Goal: Task Accomplishment & Management: Use online tool/utility

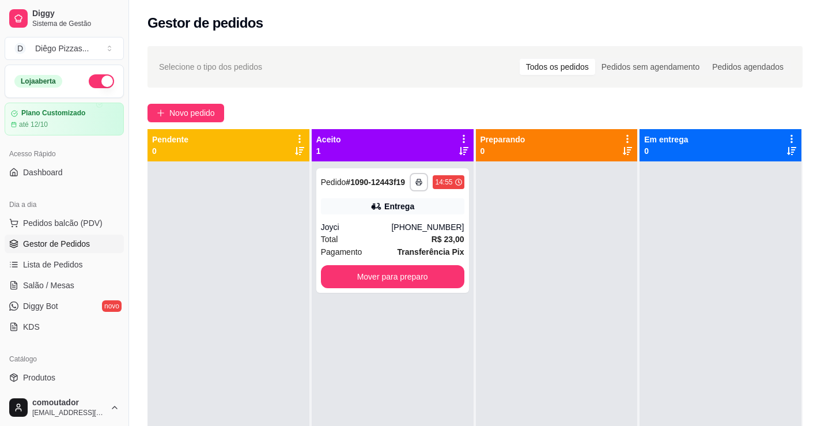
click at [225, 302] on div at bounding box center [228, 374] width 162 height 426
click at [365, 217] on div "**********" at bounding box center [392, 230] width 153 height 124
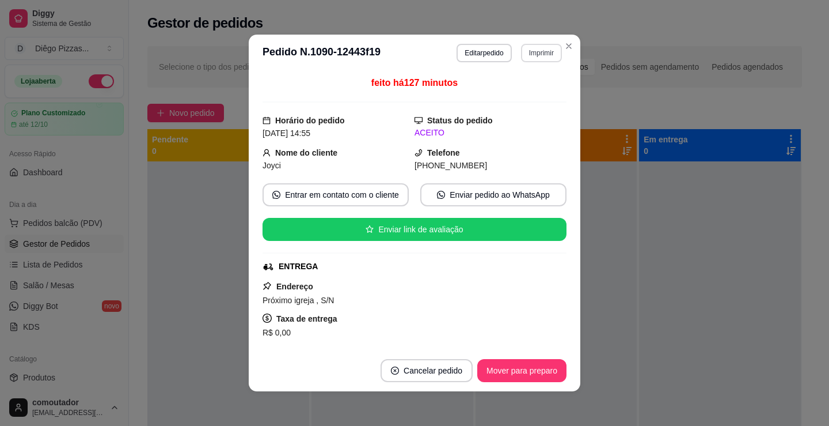
click at [532, 55] on button "Imprimir" at bounding box center [541, 53] width 41 height 18
click at [514, 97] on button "IMPRESSORA" at bounding box center [517, 93] width 81 height 18
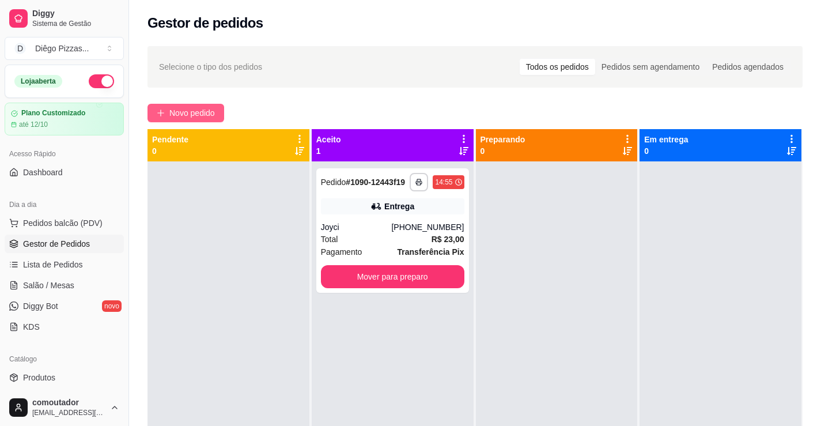
click at [209, 113] on span "Novo pedido" at bounding box center [192, 113] width 46 height 13
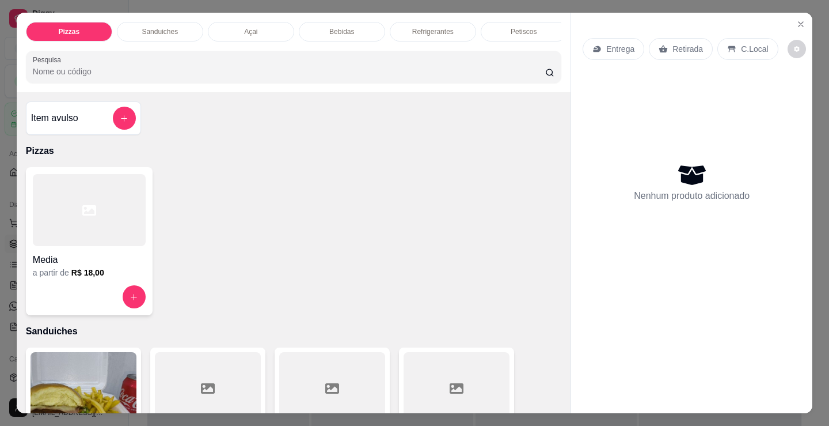
click at [100, 226] on div at bounding box center [89, 210] width 113 height 72
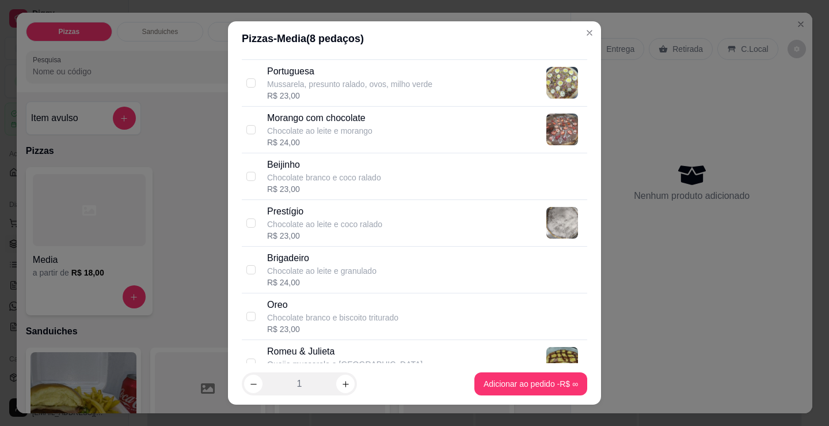
scroll to position [979, 0]
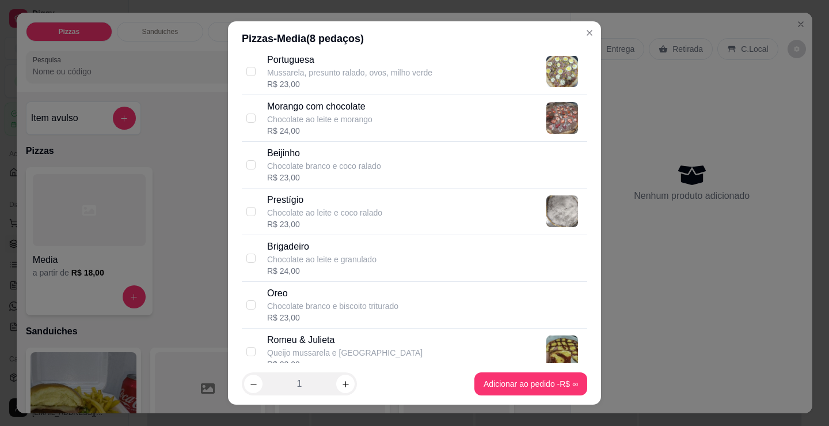
click at [359, 317] on div "R$ 23,00" at bounding box center [332, 318] width 131 height 12
checkbox input "true"
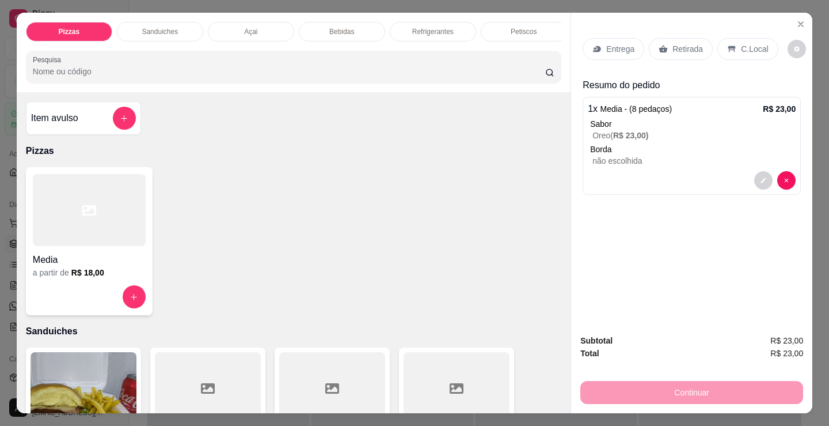
click at [73, 236] on div at bounding box center [89, 210] width 113 height 72
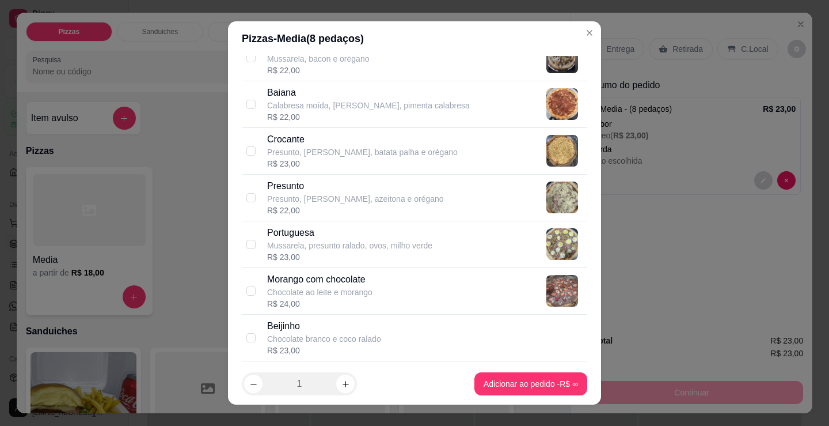
click at [309, 249] on p "Mussarela, presunto ralado, ovos, milho verde" at bounding box center [349, 246] width 165 height 12
checkbox input "true"
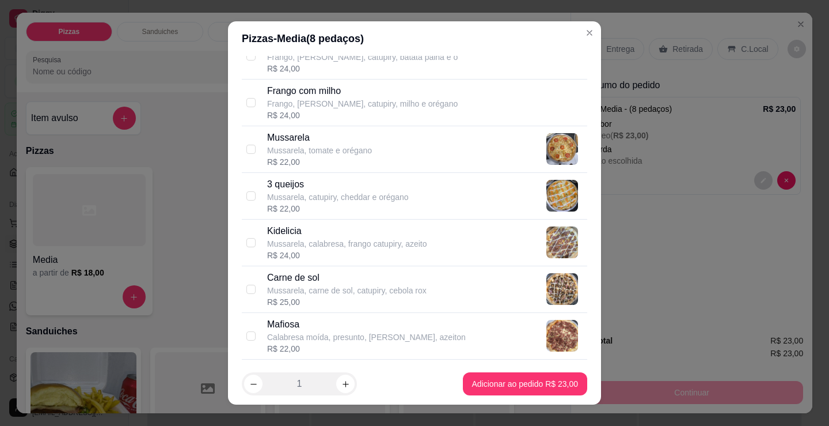
scroll to position [461, 0]
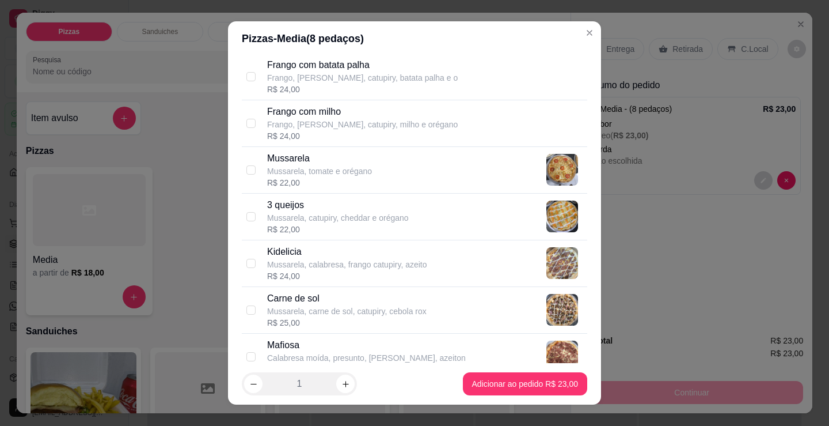
click at [329, 249] on p "Kidelicia" at bounding box center [347, 252] width 160 height 14
checkbox input "true"
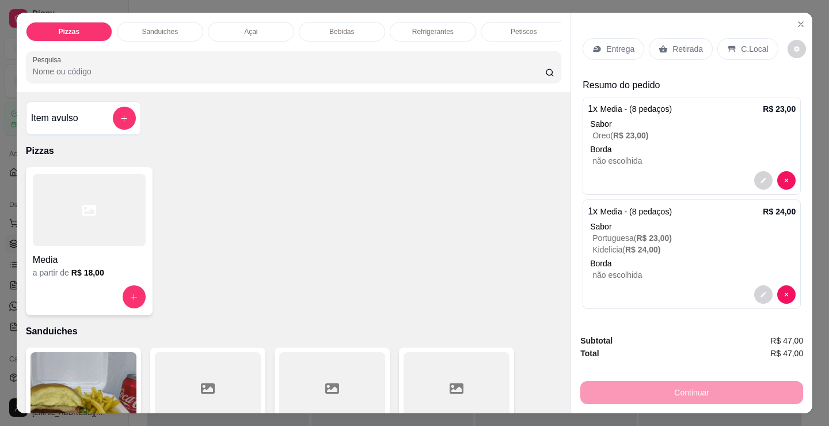
click at [158, 27] on p "Sanduiches" at bounding box center [160, 31] width 36 height 9
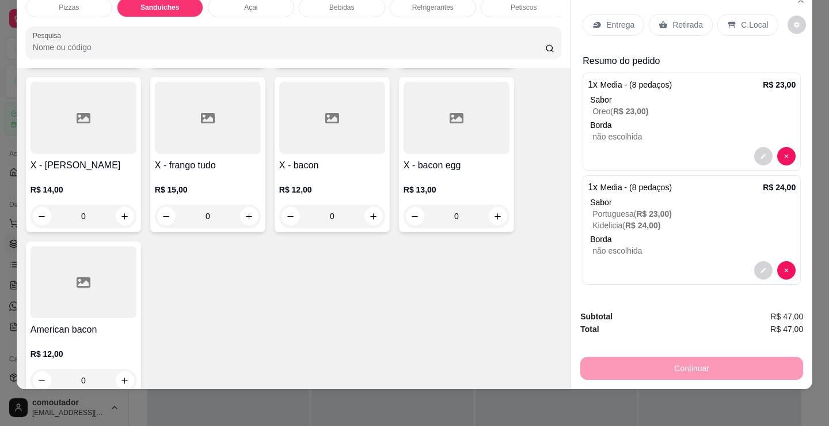
scroll to position [923, 0]
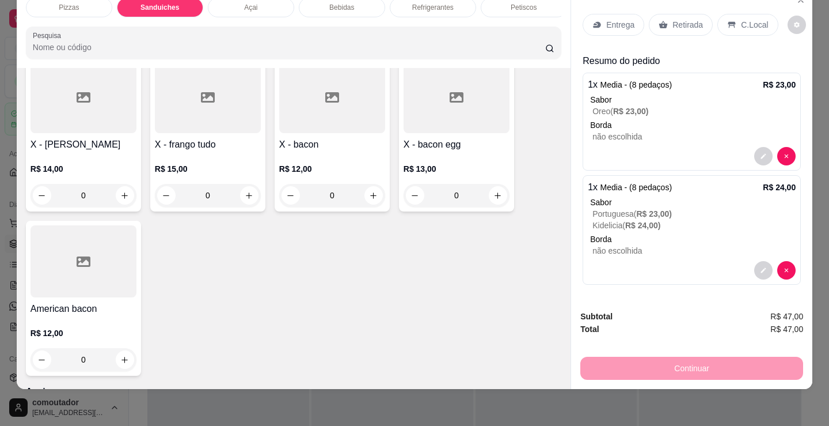
click at [491, 199] on div "0" at bounding box center [457, 195] width 106 height 23
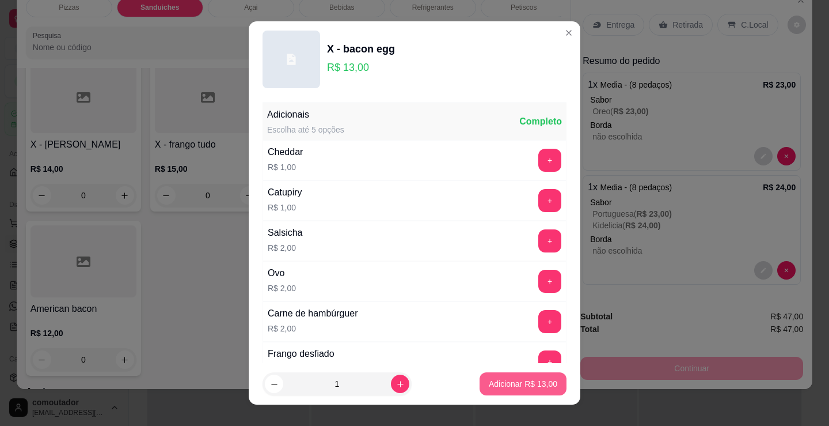
click at [520, 385] on p "Adicionar R$ 13,00" at bounding box center [523, 384] width 69 height 12
type input "1"
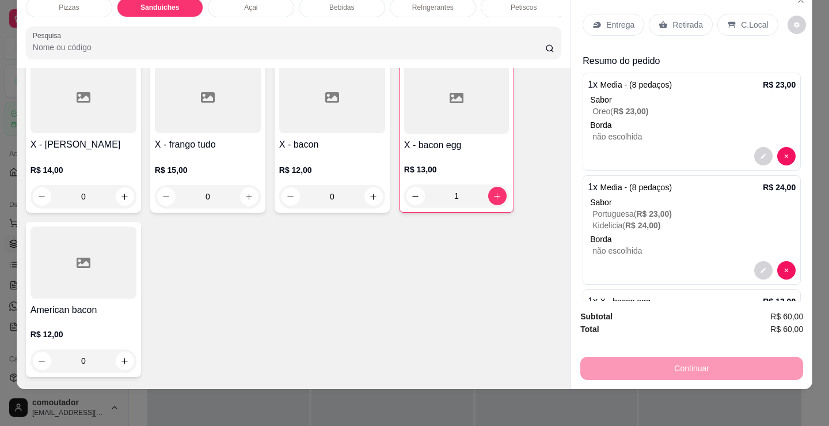
click at [674, 19] on p "Retirada" at bounding box center [688, 25] width 31 height 12
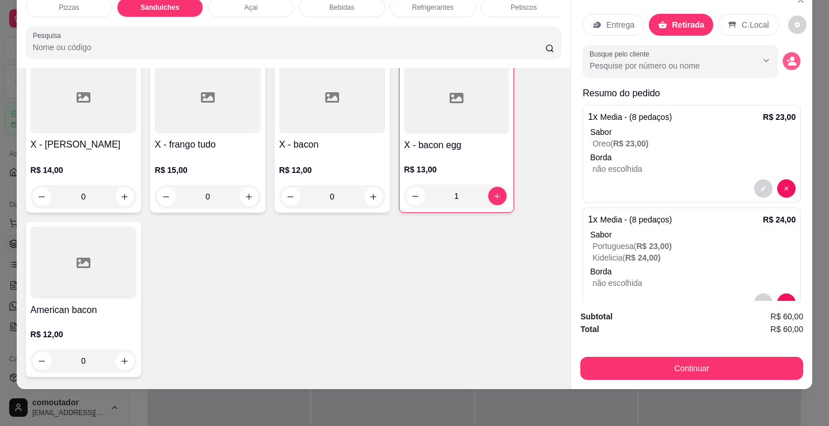
click at [787, 56] on icon "decrease-product-quantity" at bounding box center [792, 61] width 10 height 10
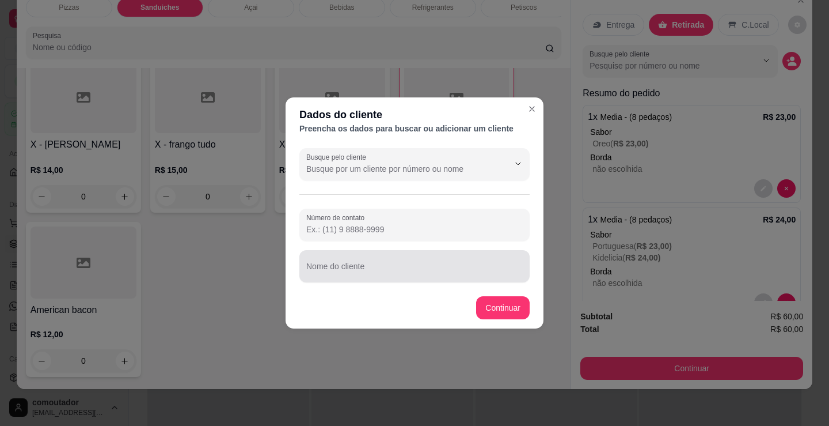
click at [415, 267] on input "Nome do cliente" at bounding box center [414, 271] width 217 height 12
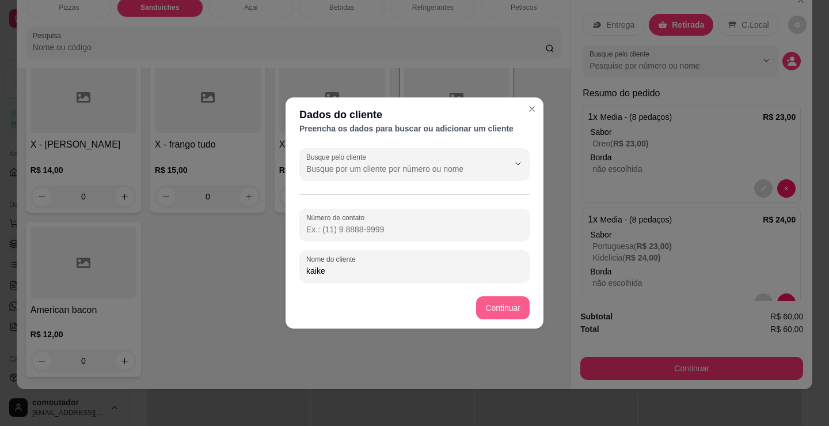
type input "kaike"
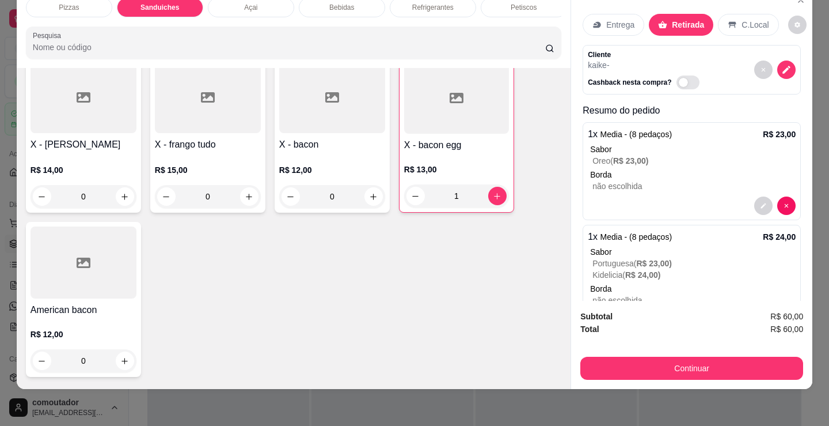
click at [658, 365] on button "Continuar" at bounding box center [692, 368] width 223 height 23
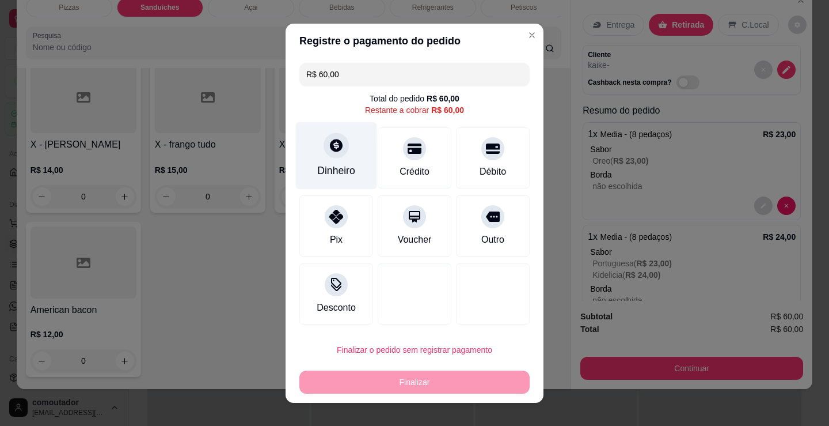
click at [329, 153] on icon at bounding box center [336, 145] width 15 height 15
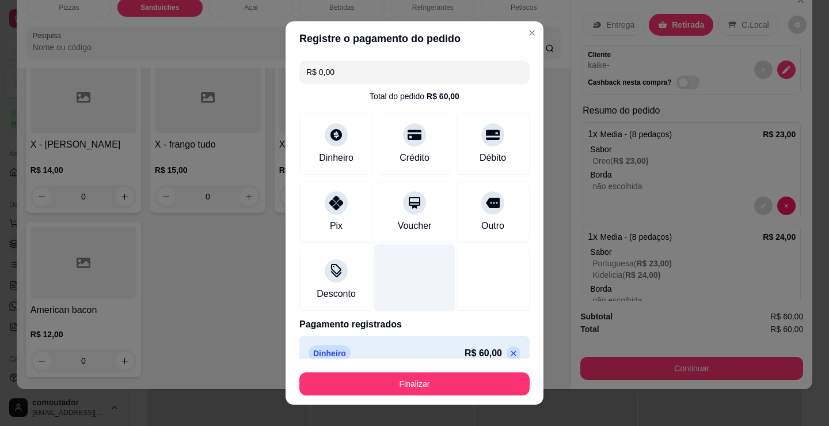
type input "R$ 0,00"
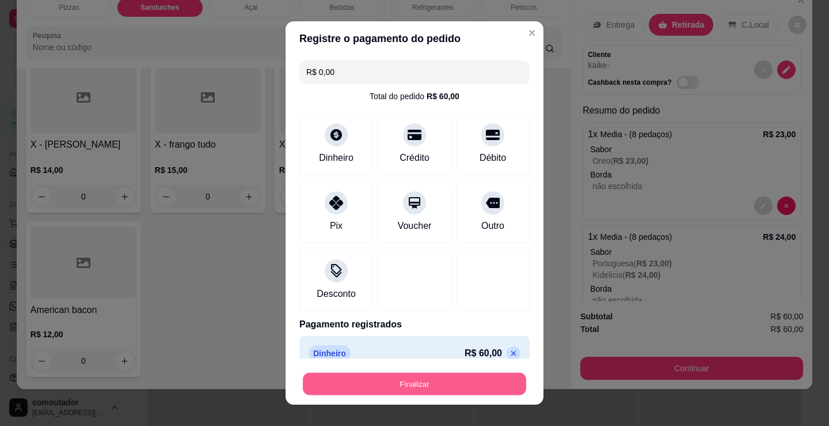
click at [441, 388] on button "Finalizar" at bounding box center [414, 384] width 223 height 22
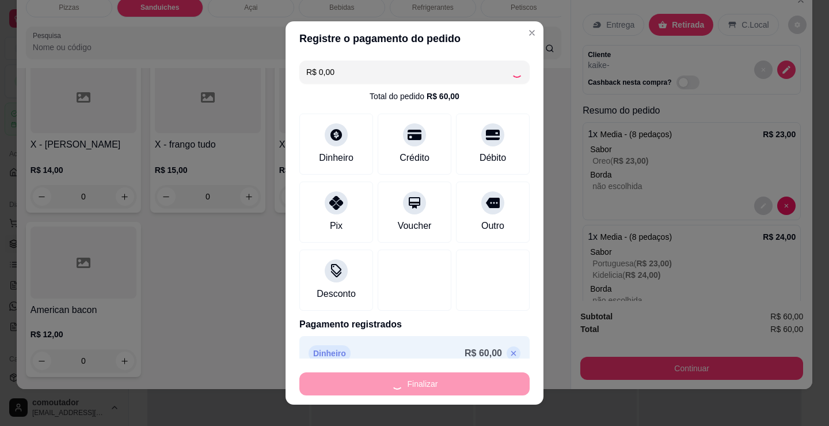
type input "0"
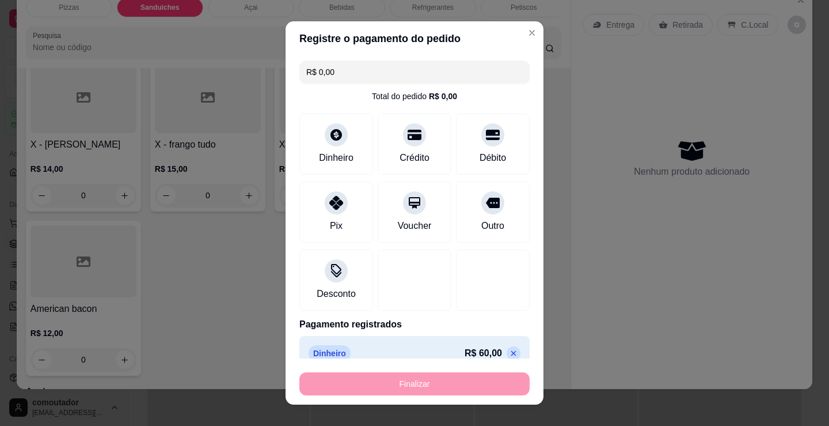
type input "-R$ 60,00"
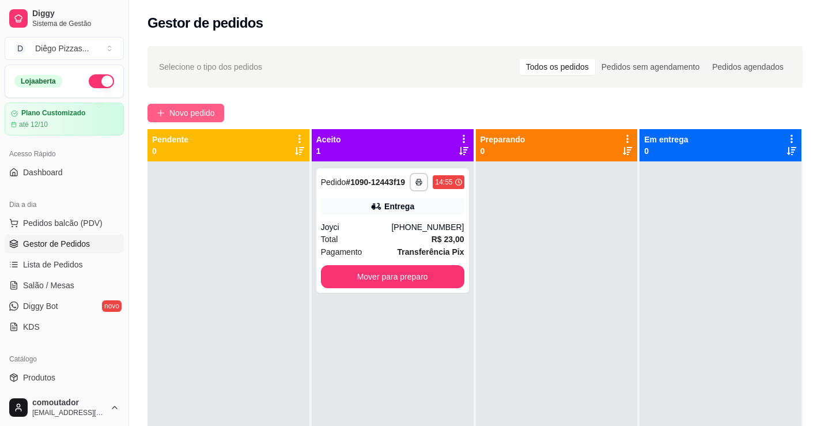
click at [210, 109] on span "Novo pedido" at bounding box center [192, 113] width 46 height 13
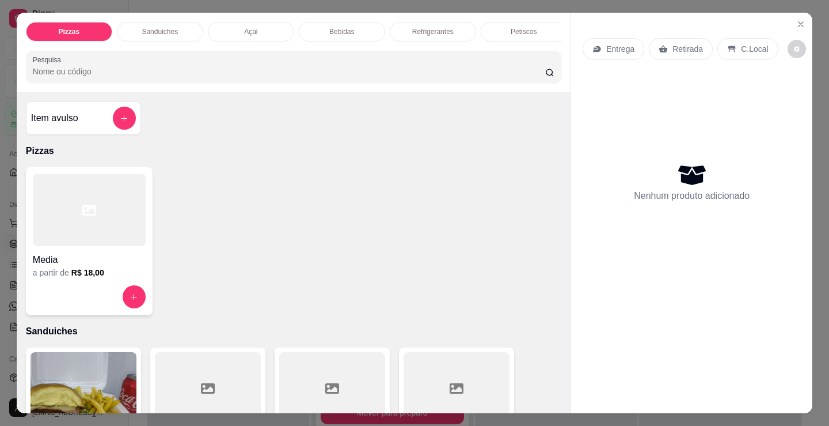
click at [89, 246] on div at bounding box center [89, 210] width 113 height 72
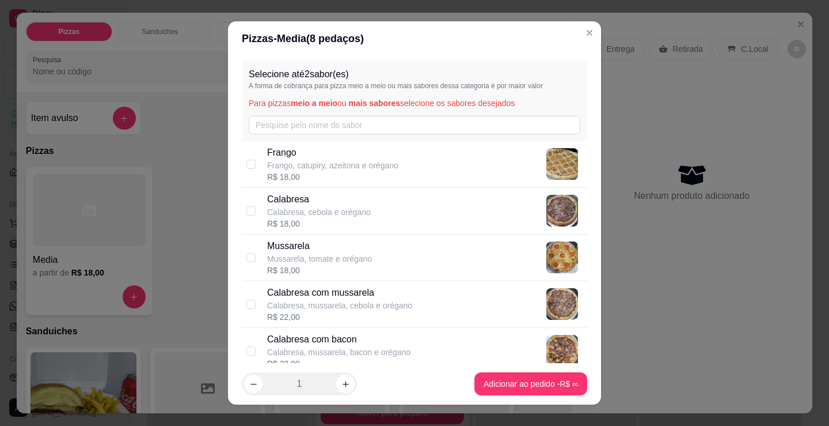
drag, startPoint x: 251, startPoint y: 172, endPoint x: 340, endPoint y: 248, distance: 116.5
click at [251, 172] on div "Frango Frango, catupiry, azeitona e orégano R$ 18,00" at bounding box center [415, 164] width 346 height 47
checkbox input "true"
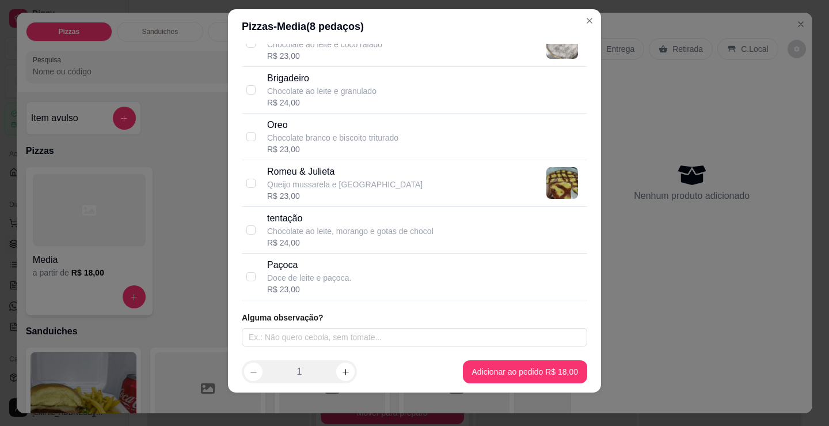
scroll to position [16, 0]
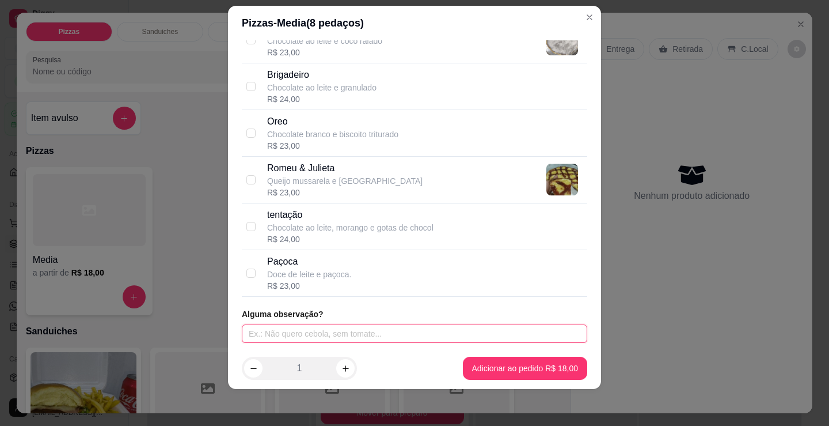
click at [339, 333] on input "text" at bounding box center [415, 333] width 346 height 18
type input "BORDA CHEDDAR"
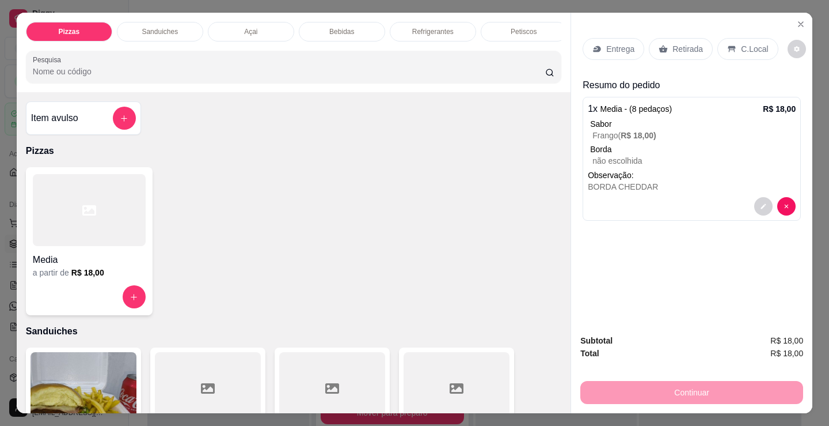
click at [623, 43] on p "Entrega" at bounding box center [621, 49] width 28 height 12
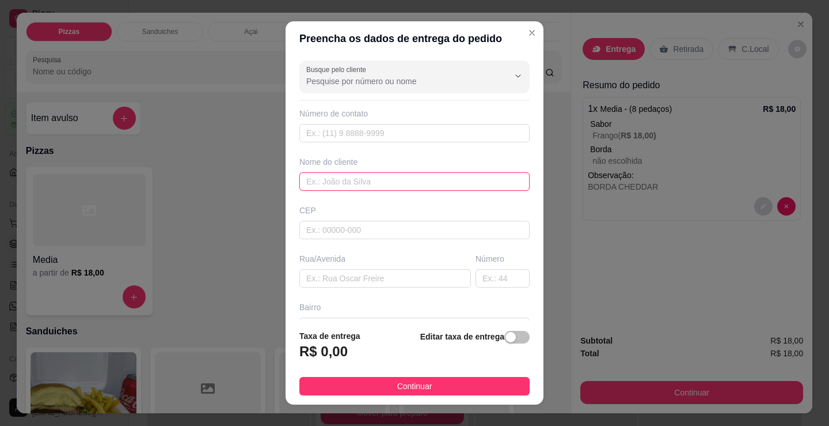
click at [401, 183] on input "text" at bounding box center [415, 181] width 230 height 18
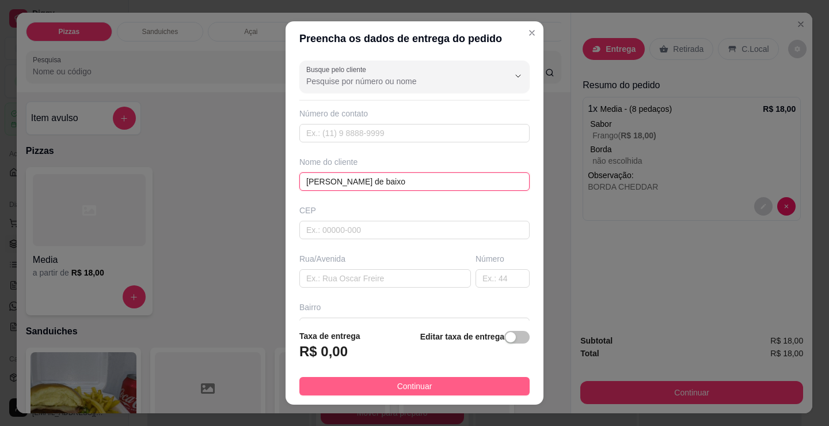
type input "[PERSON_NAME] de baixo"
click at [401, 381] on span "Continuar" at bounding box center [414, 386] width 35 height 13
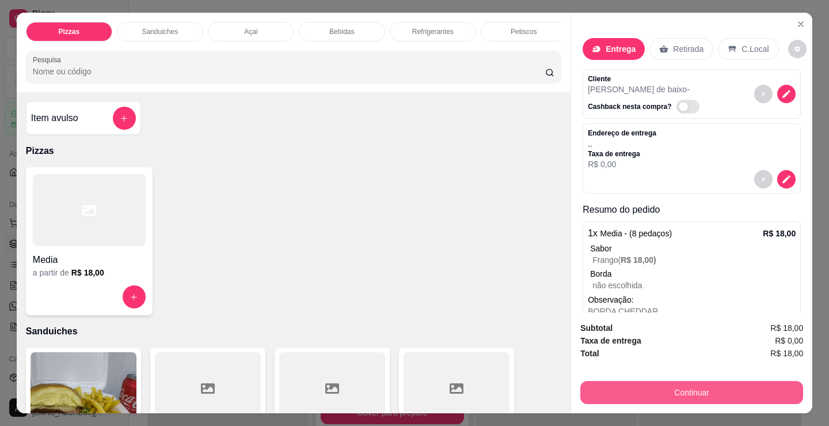
click at [627, 385] on button "Continuar" at bounding box center [692, 392] width 223 height 23
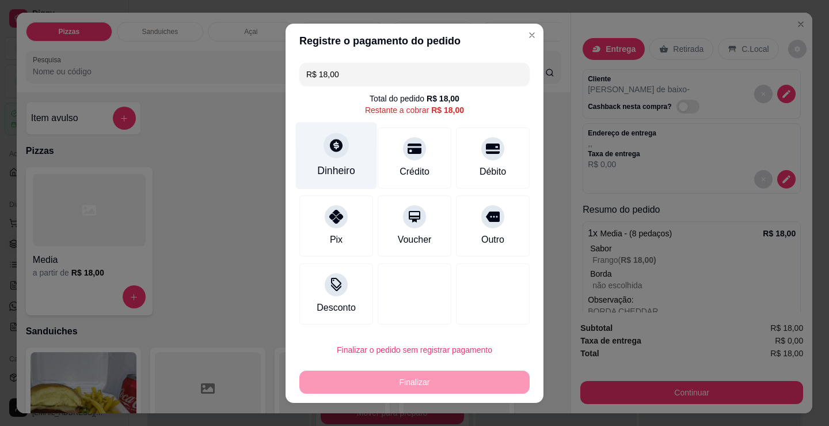
click at [329, 161] on div "Dinheiro" at bounding box center [336, 155] width 81 height 67
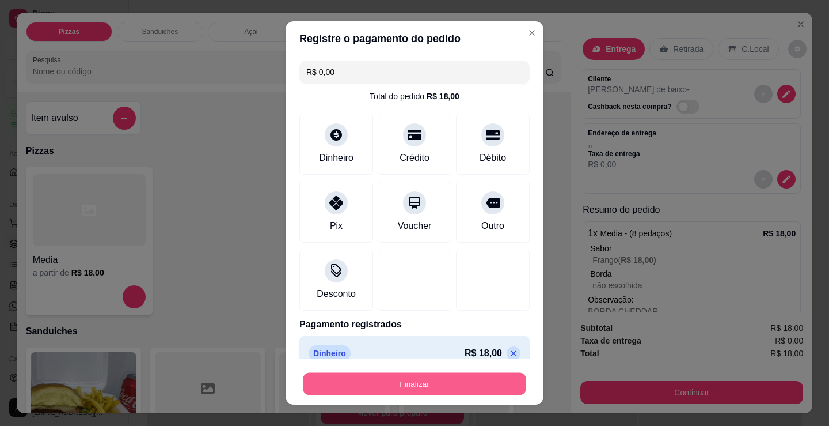
click at [456, 388] on button "Finalizar" at bounding box center [414, 384] width 223 height 22
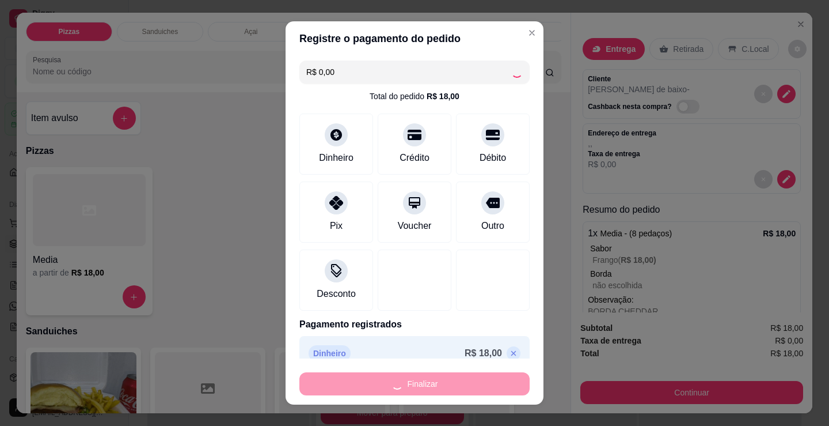
type input "-R$ 18,00"
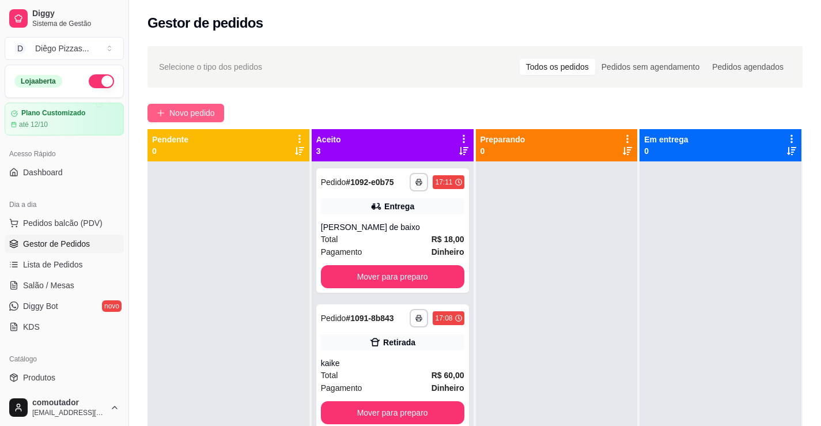
click at [213, 115] on span "Novo pedido" at bounding box center [192, 113] width 46 height 13
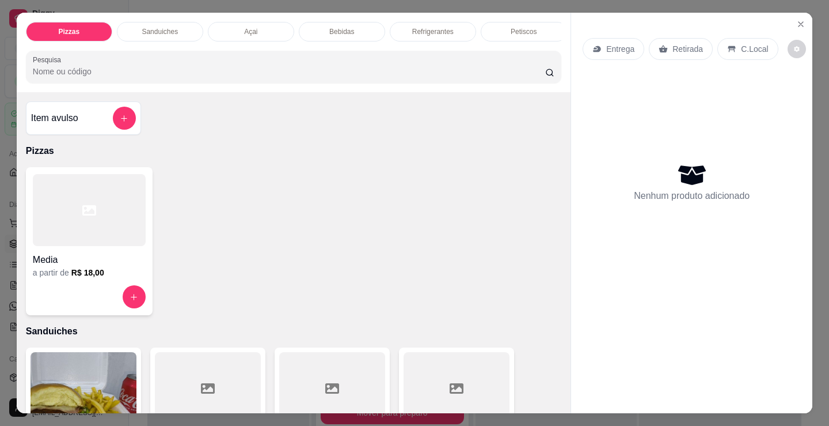
click at [107, 246] on div at bounding box center [89, 210] width 113 height 72
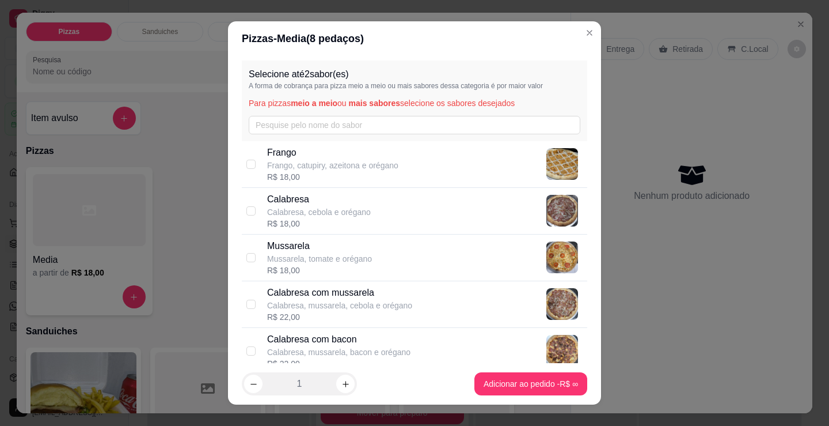
click at [414, 162] on div "Frango Frango, catupiry, azeitona e orégano R$ 18,00" at bounding box center [425, 164] width 316 height 37
checkbox input "true"
click at [427, 253] on div "Mussarela Mussarela, tomate e orégano R$ 18,00" at bounding box center [425, 257] width 316 height 37
checkbox input "true"
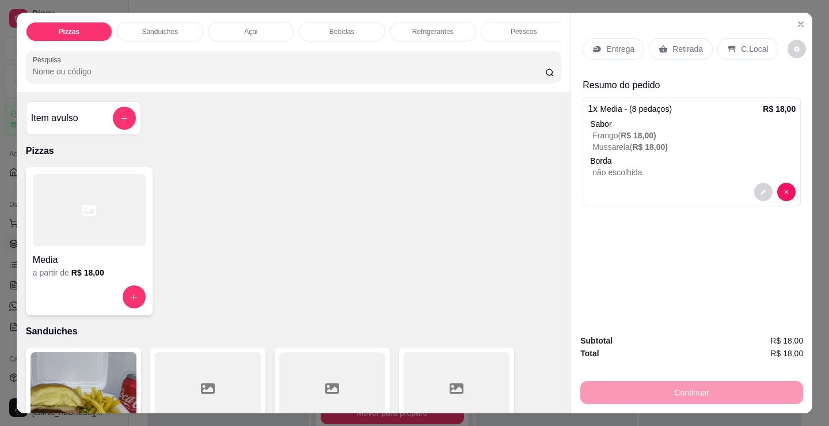
click at [620, 43] on p "Entrega" at bounding box center [621, 49] width 28 height 12
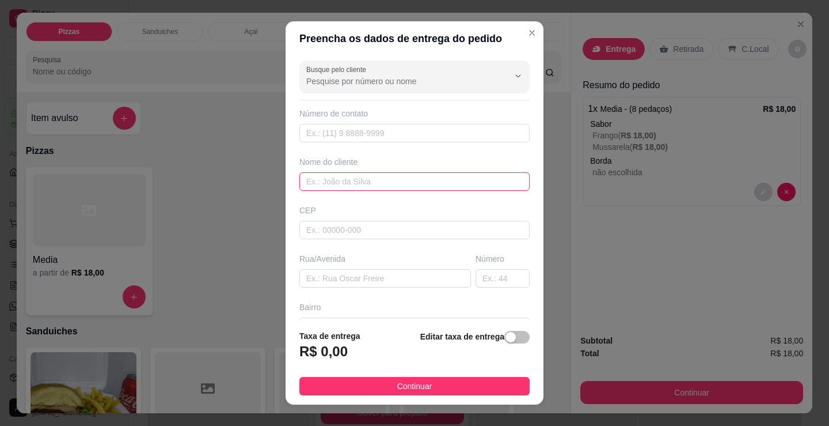
click at [366, 173] on input "text" at bounding box center [415, 181] width 230 height 18
type input "dinho"
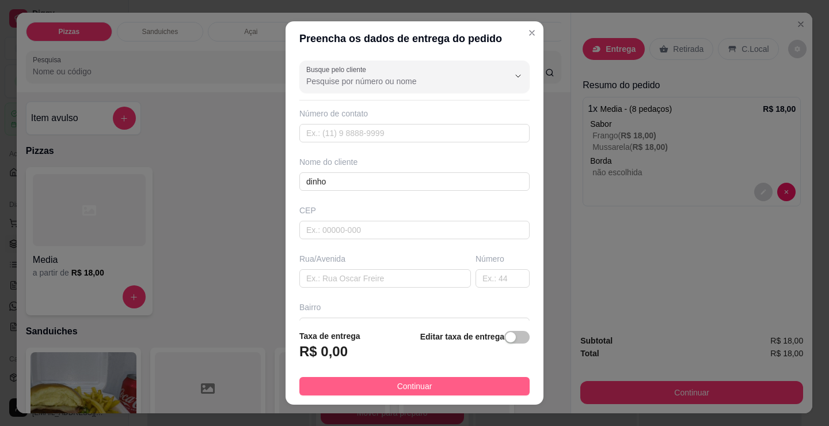
click at [397, 389] on span "Continuar" at bounding box center [414, 386] width 35 height 13
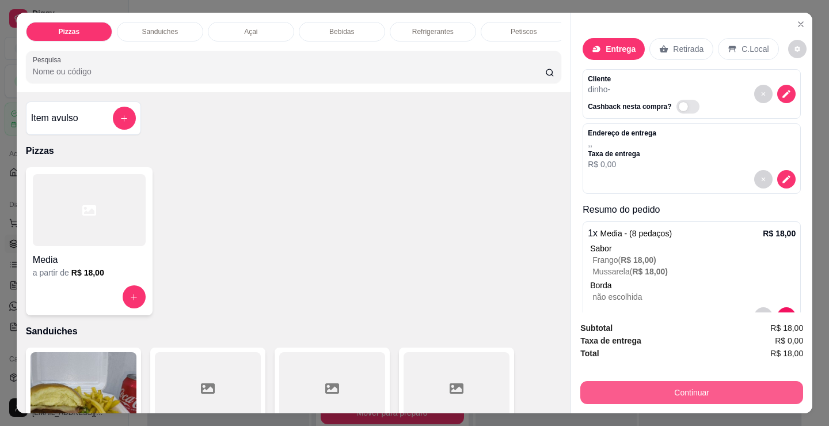
click at [694, 390] on button "Continuar" at bounding box center [692, 392] width 223 height 23
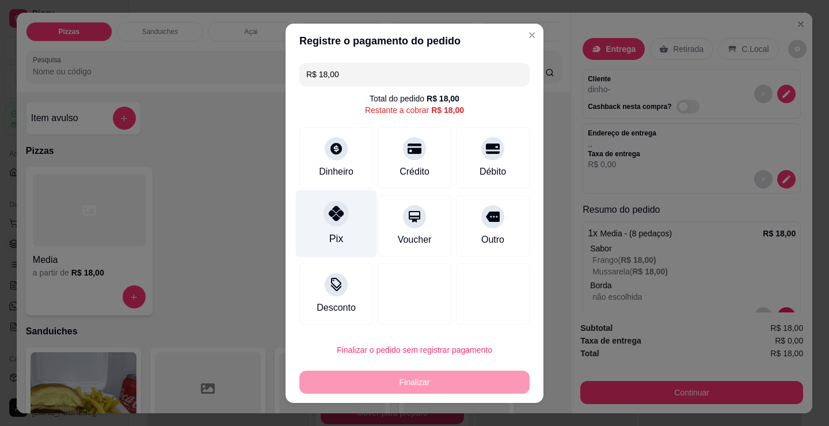
click at [334, 233] on div "Pix" at bounding box center [336, 238] width 14 height 15
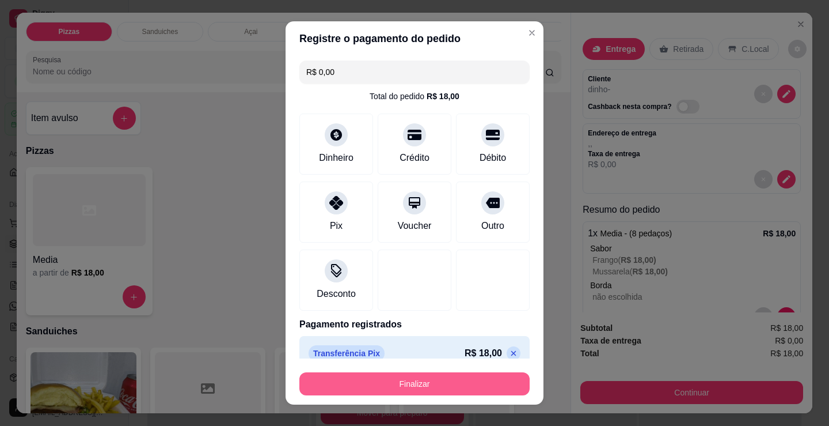
click at [427, 390] on button "Finalizar" at bounding box center [415, 383] width 230 height 23
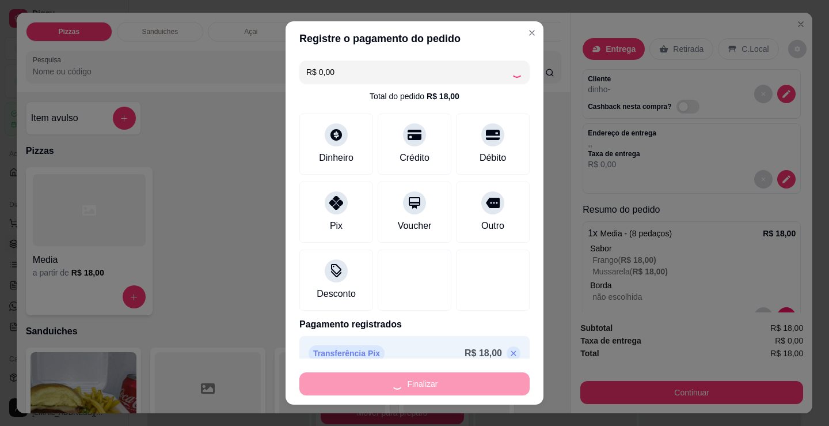
type input "-R$ 18,00"
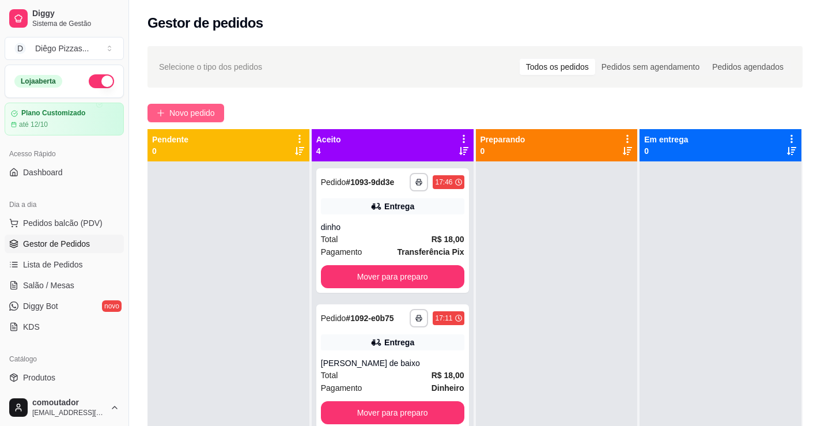
click at [183, 111] on span "Novo pedido" at bounding box center [192, 113] width 46 height 13
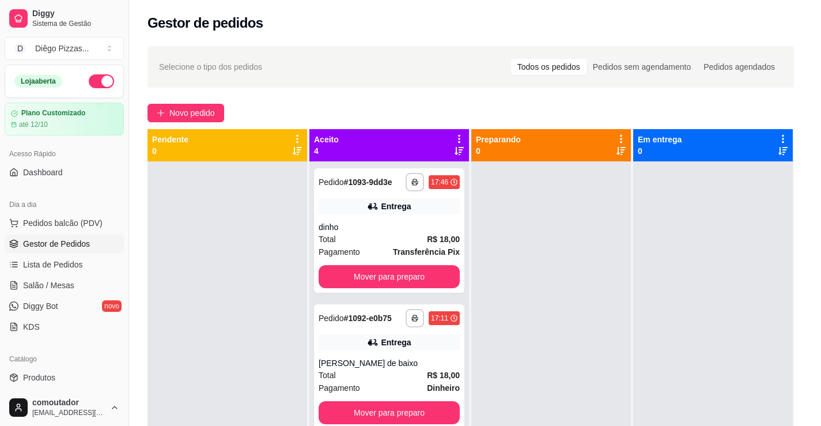
click at [90, 245] on div at bounding box center [83, 209] width 115 height 73
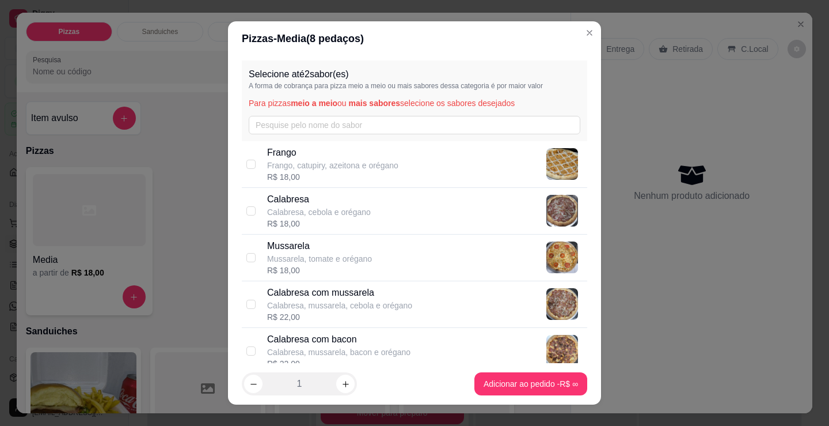
click at [357, 158] on p "Frango" at bounding box center [332, 153] width 131 height 14
checkbox input "true"
click at [362, 262] on p "Mussarela, tomate e orégano" at bounding box center [319, 259] width 105 height 12
checkbox input "true"
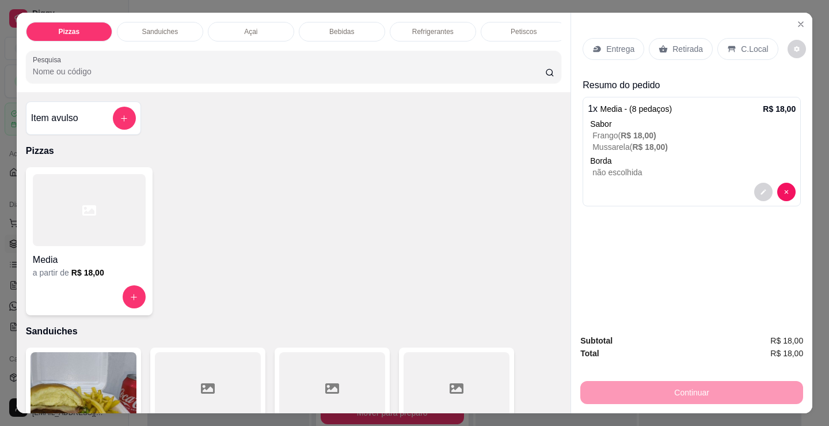
click at [607, 44] on p "Entrega" at bounding box center [621, 49] width 28 height 12
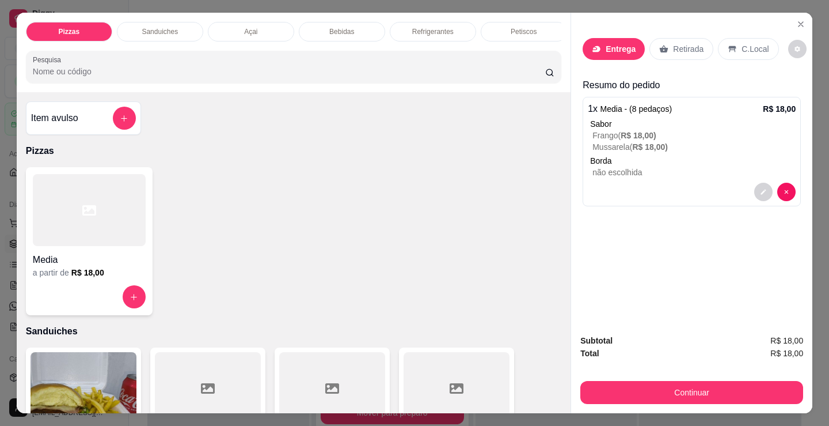
click at [391, 188] on input "text" at bounding box center [415, 181] width 230 height 18
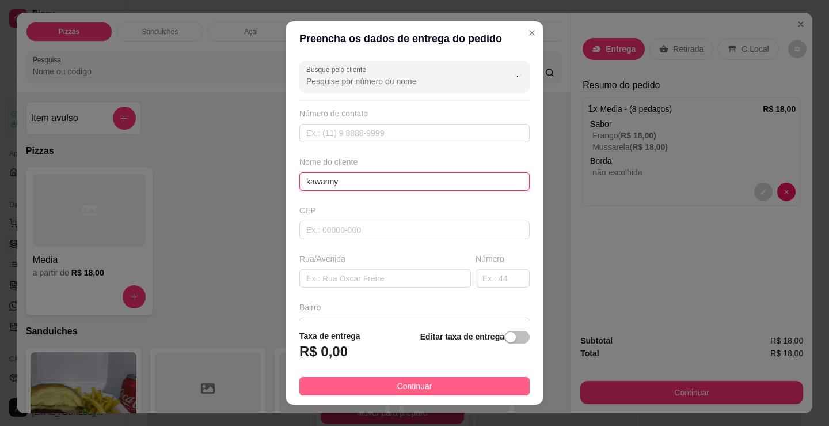
type input "kawanny"
drag, startPoint x: 482, startPoint y: 384, endPoint x: 622, endPoint y: 382, distance: 140.0
click at [483, 384] on button "Continuar" at bounding box center [415, 386] width 230 height 18
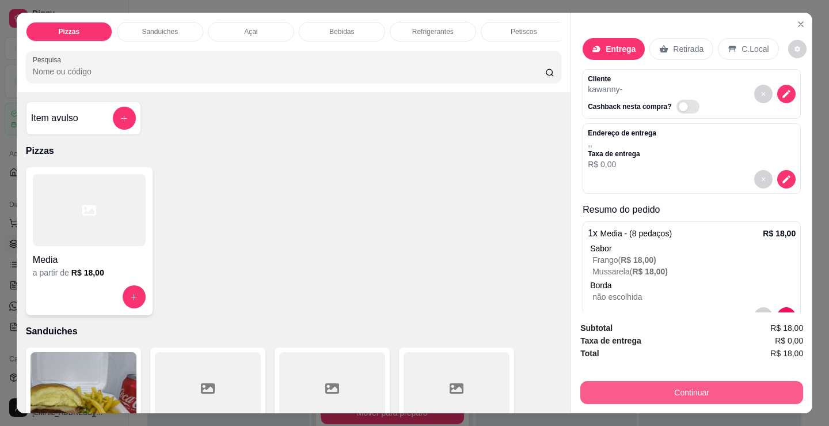
click at [627, 381] on button "Continuar" at bounding box center [692, 392] width 223 height 23
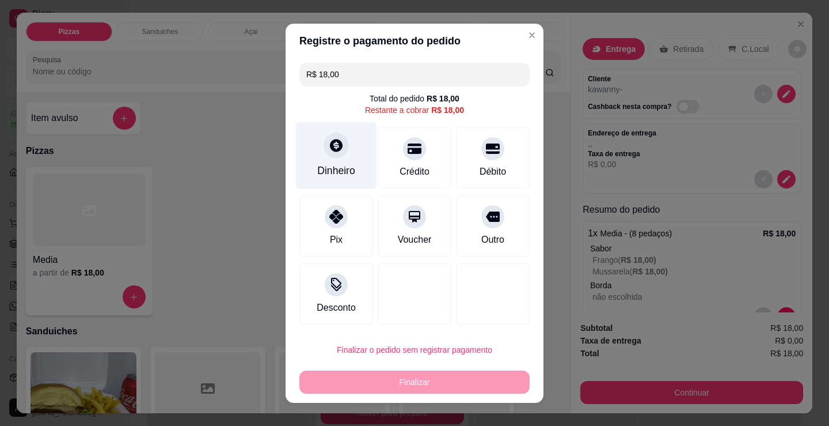
click at [335, 165] on div "Dinheiro" at bounding box center [336, 170] width 38 height 15
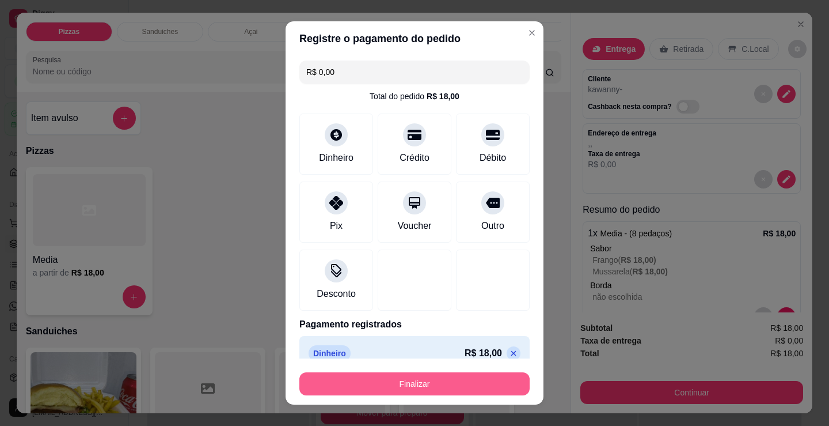
click at [440, 381] on button "Finalizar" at bounding box center [415, 383] width 230 height 23
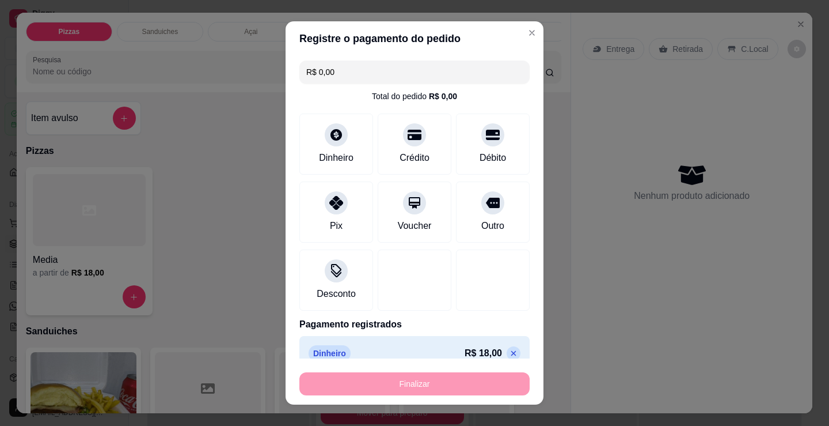
type input "-R$ 18,00"
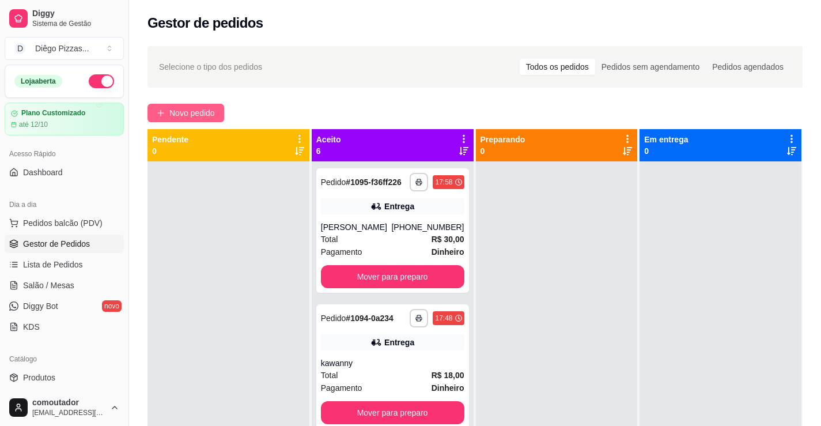
click at [196, 111] on span "Novo pedido" at bounding box center [192, 113] width 46 height 13
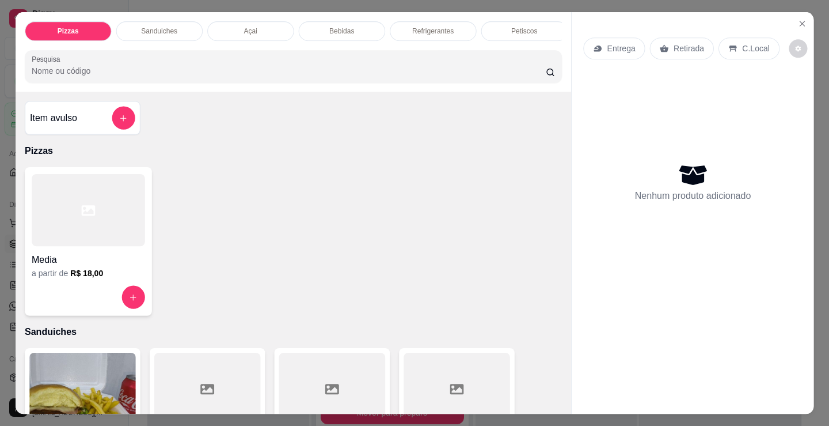
click at [107, 246] on div at bounding box center [88, 210] width 113 height 72
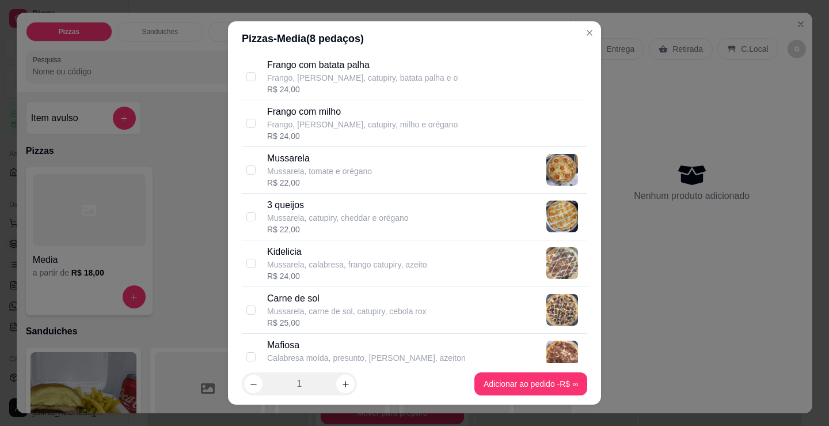
click at [385, 222] on p "Mussarela, catupiry, cheddar e orégano" at bounding box center [338, 218] width 142 height 12
checkbox input "true"
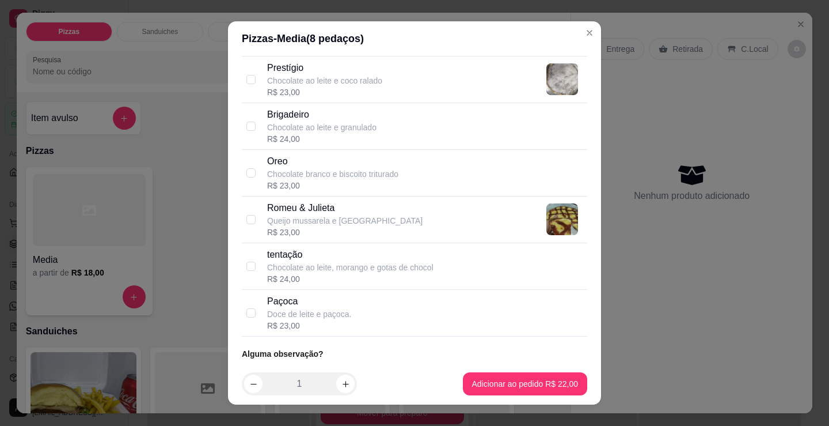
scroll to position [1135, 0]
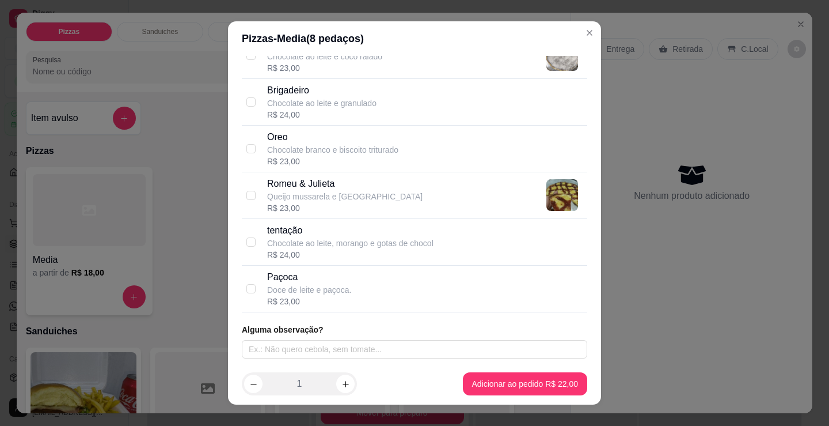
click at [380, 245] on p "Chocolate ao leite, morango e gotas de chocol" at bounding box center [350, 243] width 166 height 12
checkbox input "true"
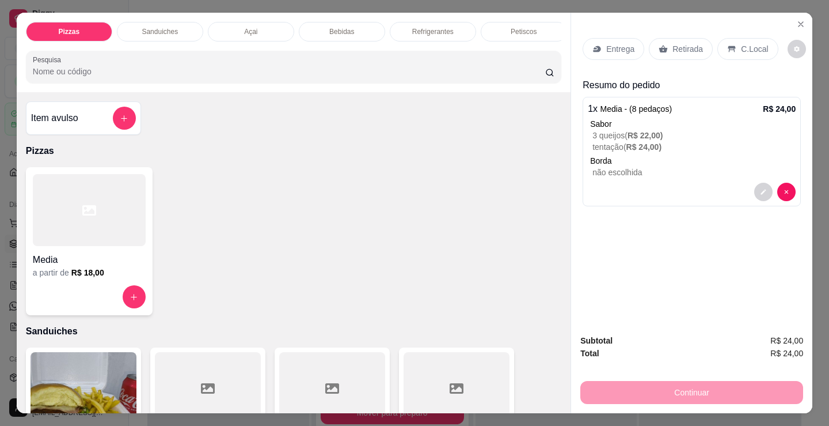
click at [521, 31] on p "Petiscos" at bounding box center [524, 31] width 26 height 9
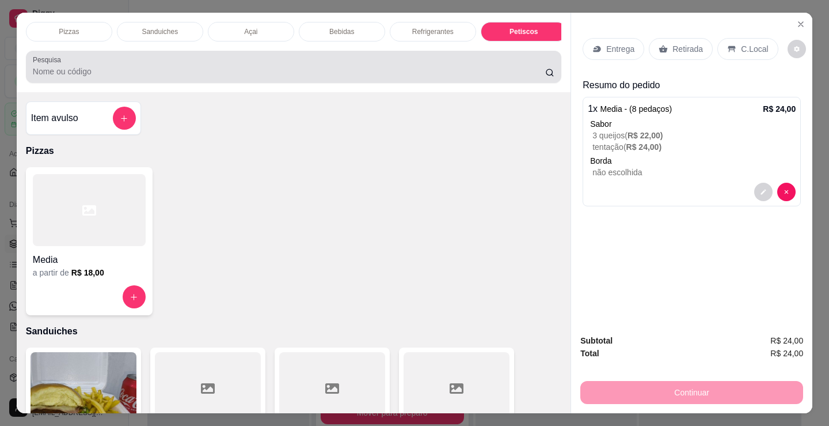
scroll to position [28, 0]
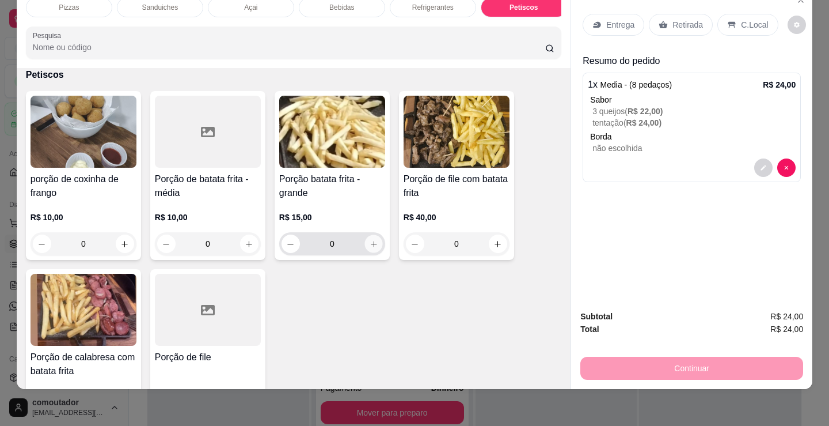
click at [374, 243] on button "increase-product-quantity" at bounding box center [374, 244] width 18 height 18
type input "1"
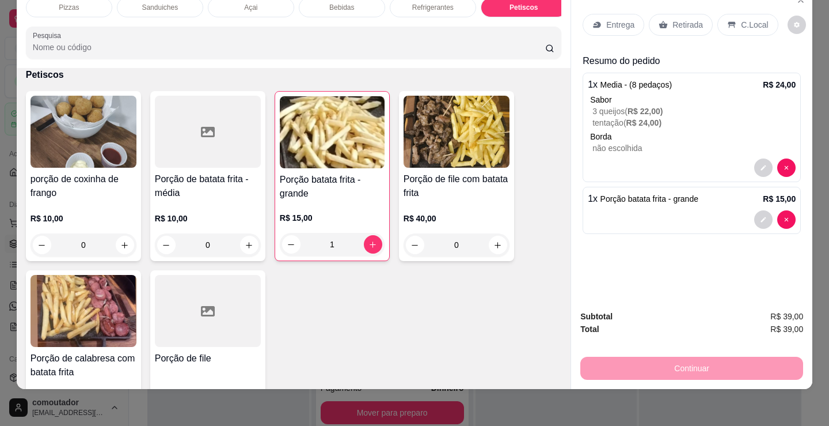
click at [601, 14] on div "Entrega" at bounding box center [614, 25] width 62 height 22
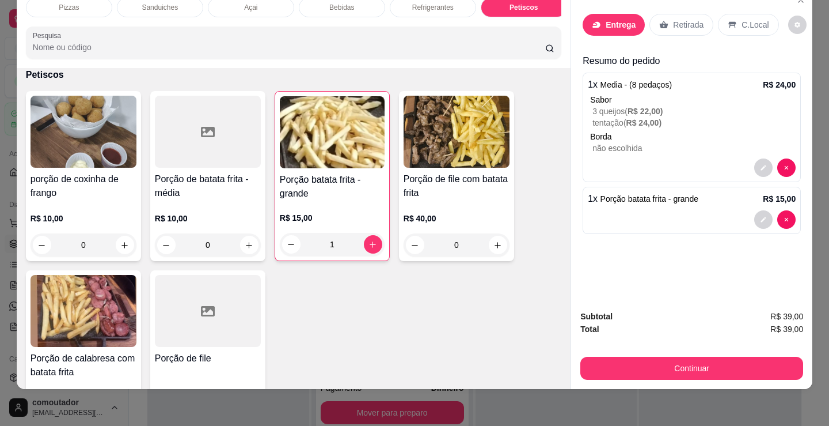
click at [378, 190] on input "text" at bounding box center [415, 181] width 230 height 18
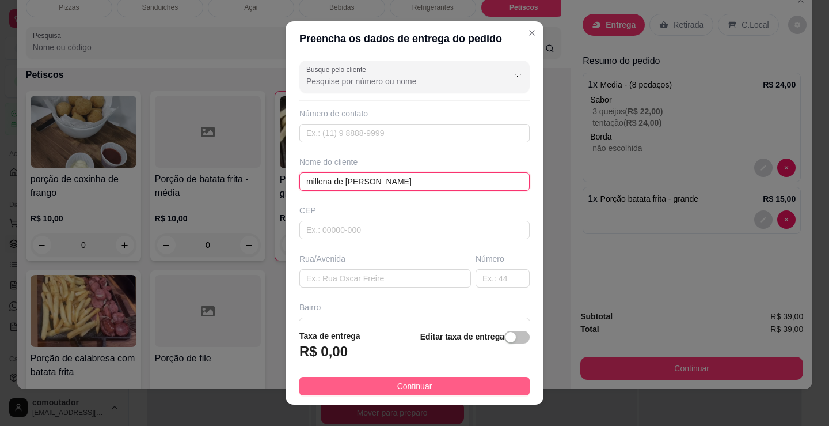
type input "millena de [PERSON_NAME]"
click at [470, 394] on button "Continuar" at bounding box center [415, 386] width 230 height 18
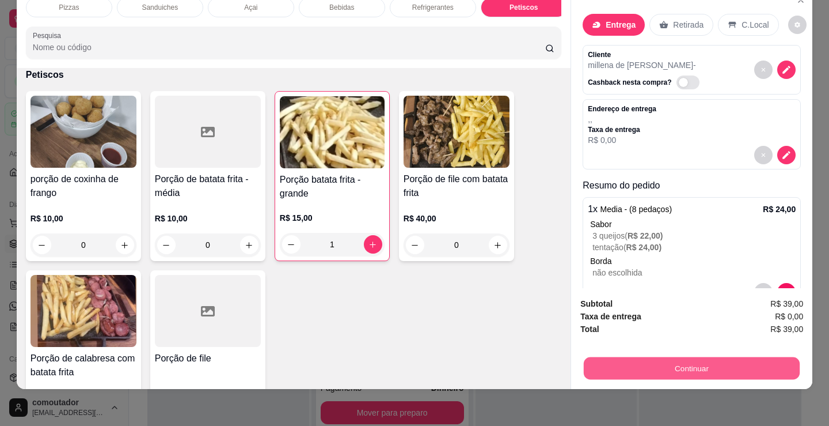
click at [633, 359] on button "Continuar" at bounding box center [692, 368] width 216 height 22
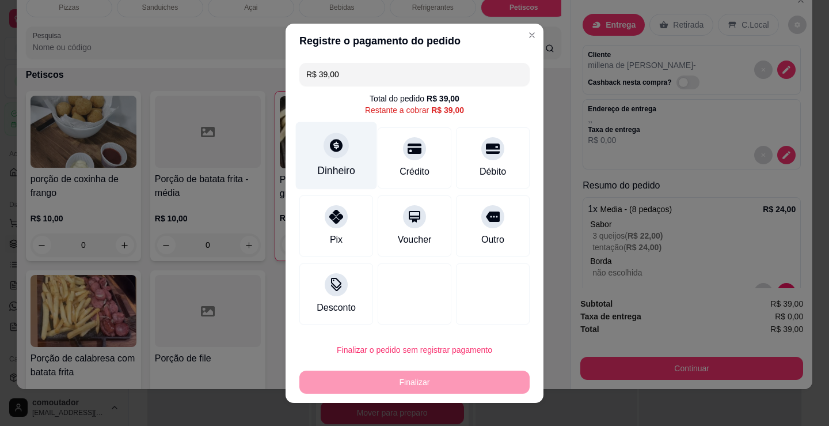
click at [330, 149] on icon at bounding box center [336, 145] width 13 height 13
click at [362, 197] on input "0,00" at bounding box center [415, 201] width 230 height 23
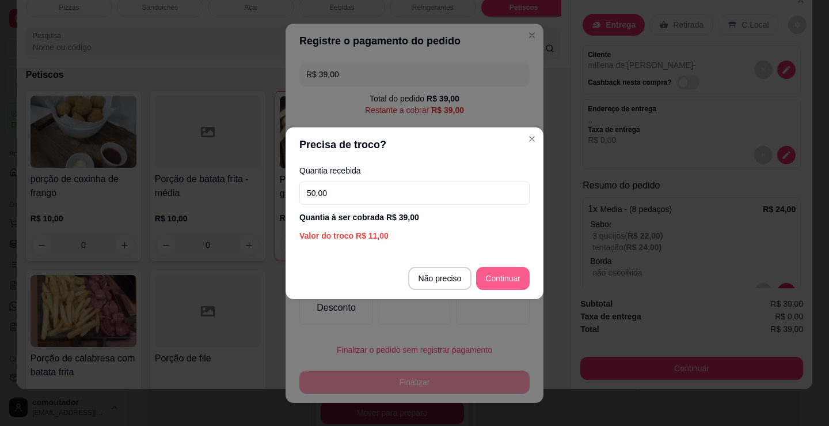
type input "50,00"
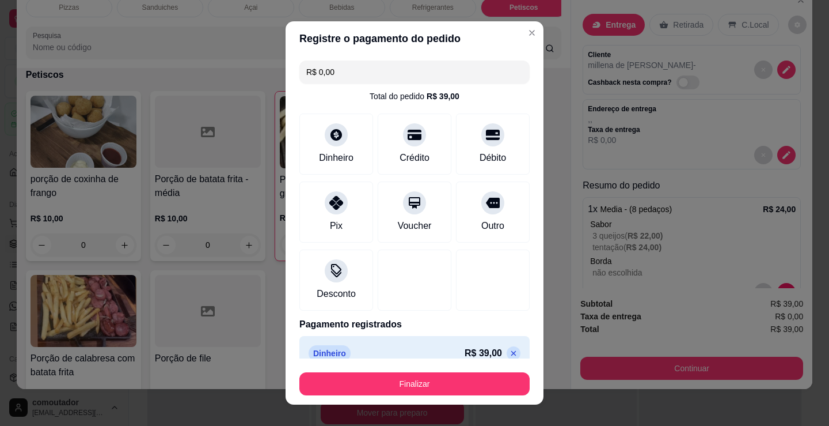
type input "R$ 0,00"
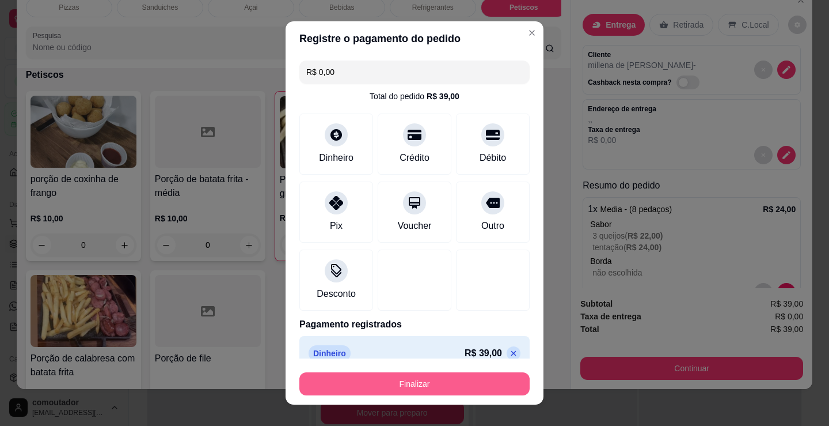
click at [472, 394] on button "Finalizar" at bounding box center [415, 383] width 230 height 23
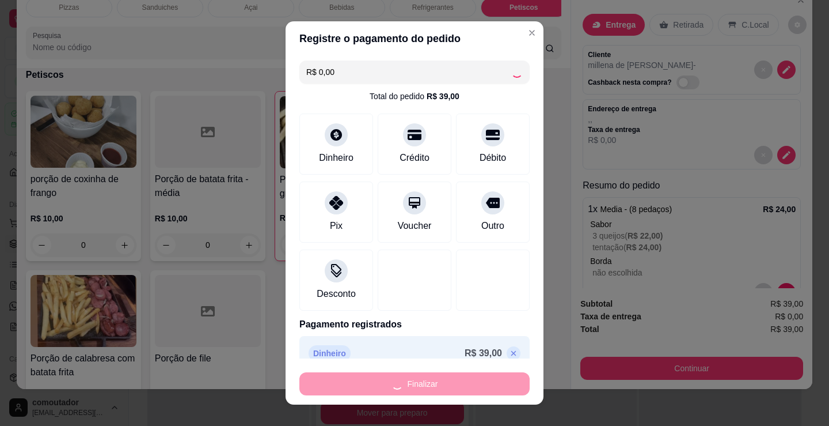
type input "0"
type input "-R$ 39,00"
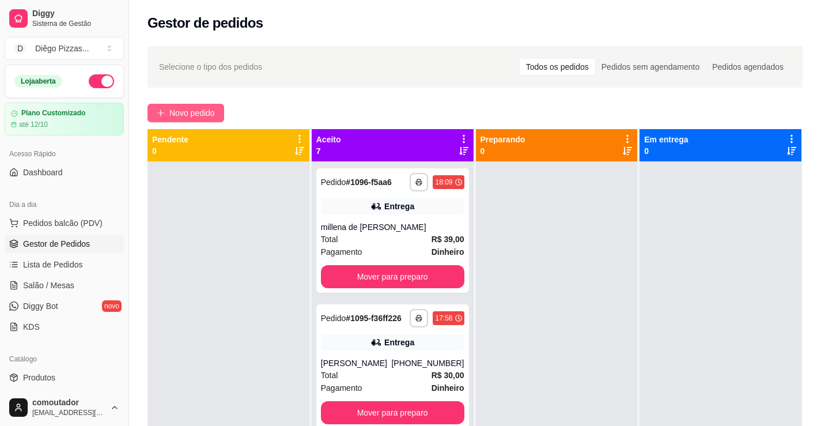
click at [211, 112] on span "Novo pedido" at bounding box center [192, 113] width 46 height 13
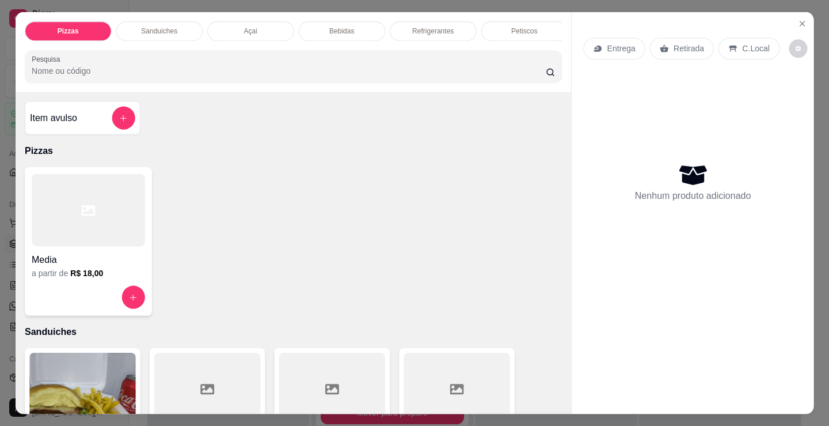
click at [107, 192] on div at bounding box center [88, 210] width 113 height 72
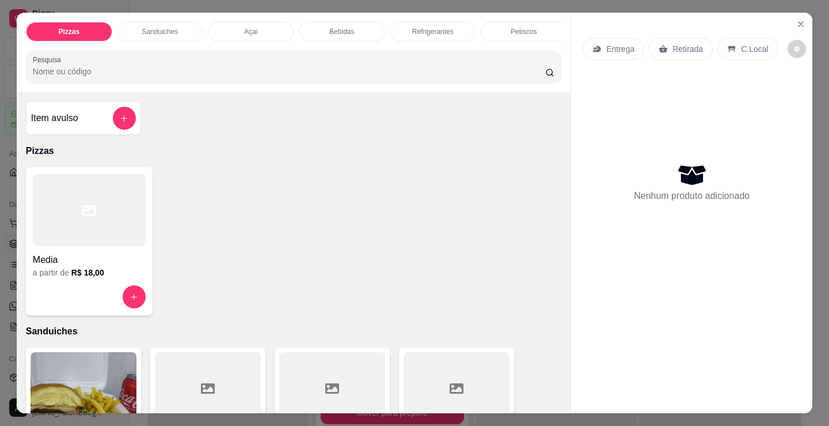
click at [312, 154] on p "Frango" at bounding box center [332, 153] width 131 height 14
checkbox input "true"
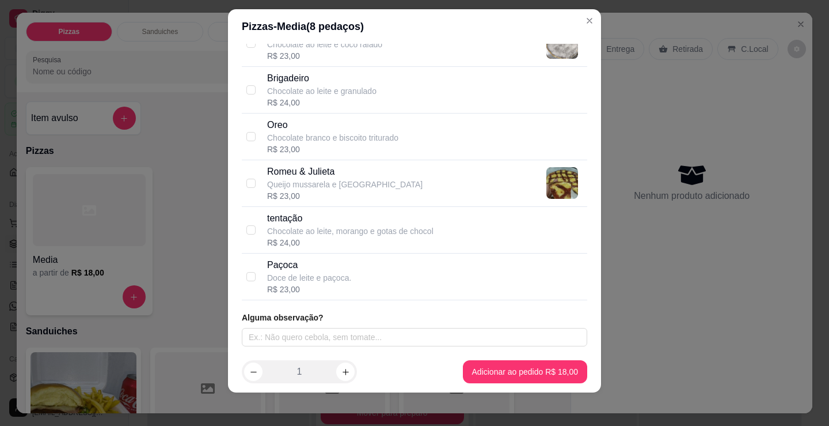
scroll to position [16, 0]
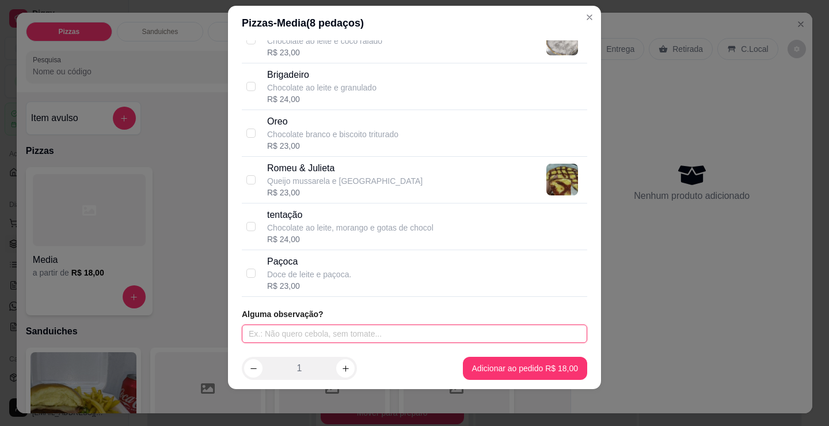
click at [415, 334] on input "text" at bounding box center [415, 333] width 346 height 18
type input "borda cheddar"
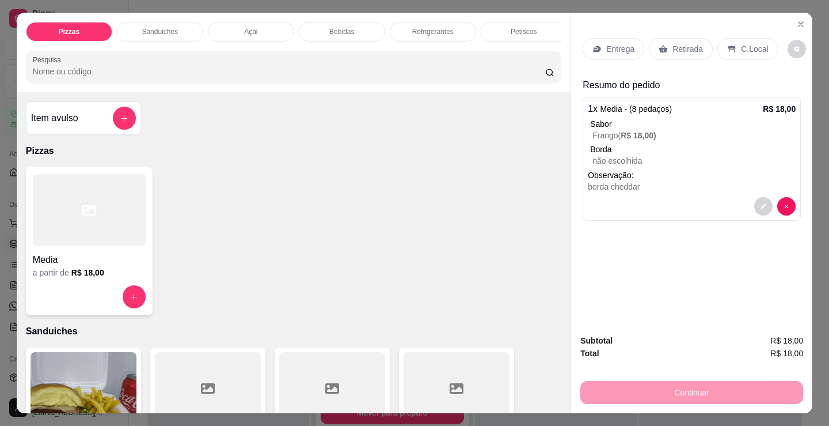
click at [134, 246] on div at bounding box center [89, 210] width 113 height 72
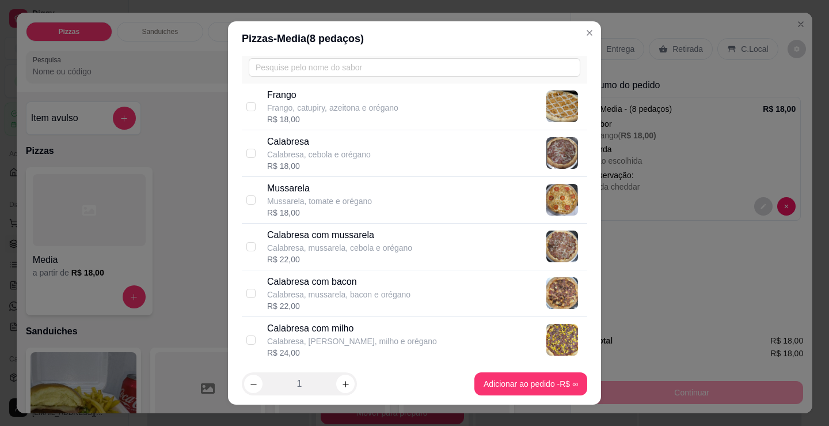
click at [322, 248] on p "Calabresa, mussarela, cebola e orégano" at bounding box center [339, 248] width 145 height 12
checkbox input "true"
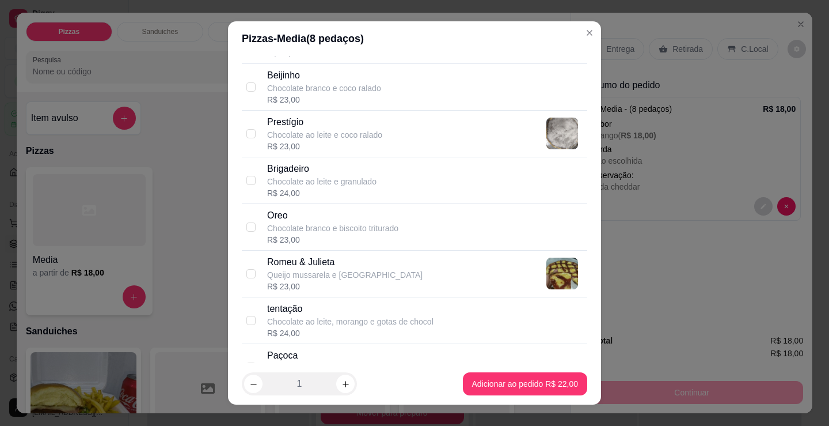
scroll to position [1135, 0]
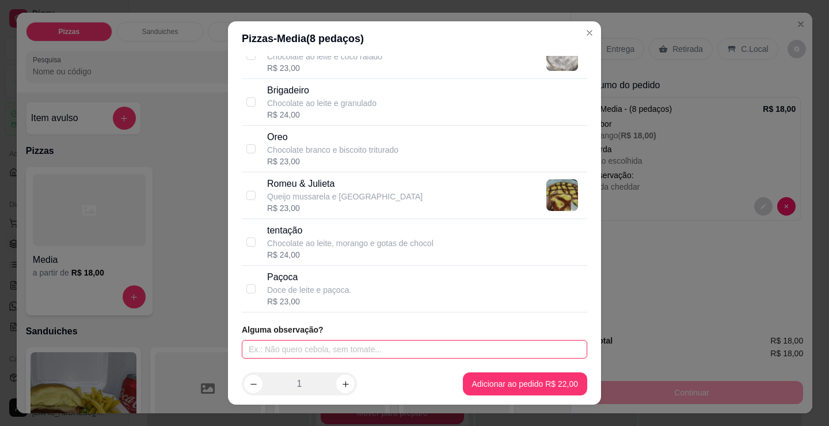
click at [349, 347] on input "text" at bounding box center [415, 349] width 346 height 18
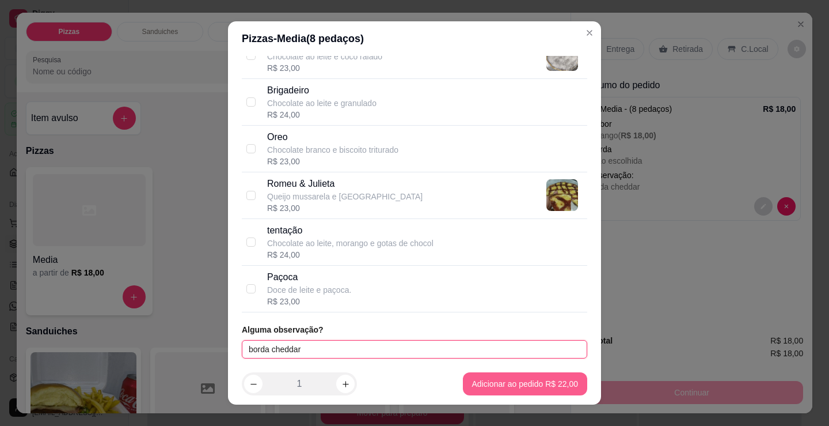
type input "borda cheddar"
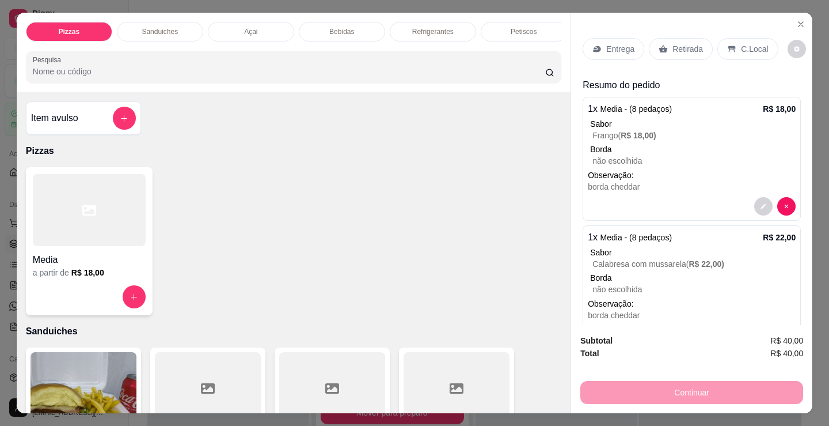
click at [404, 25] on div "Refrigerantes" at bounding box center [433, 32] width 86 height 20
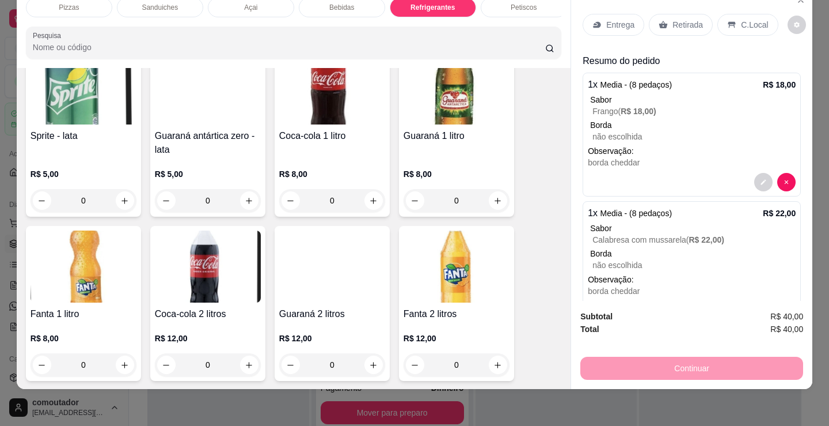
scroll to position [3386, 0]
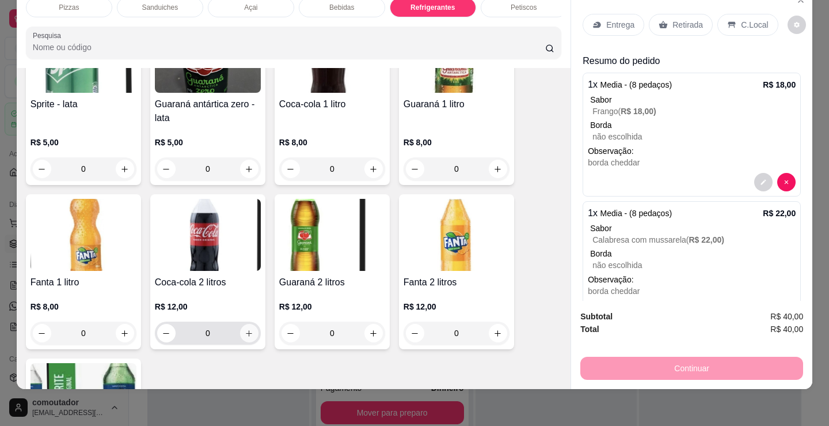
click at [245, 330] on icon "increase-product-quantity" at bounding box center [249, 333] width 9 height 9
type input "1"
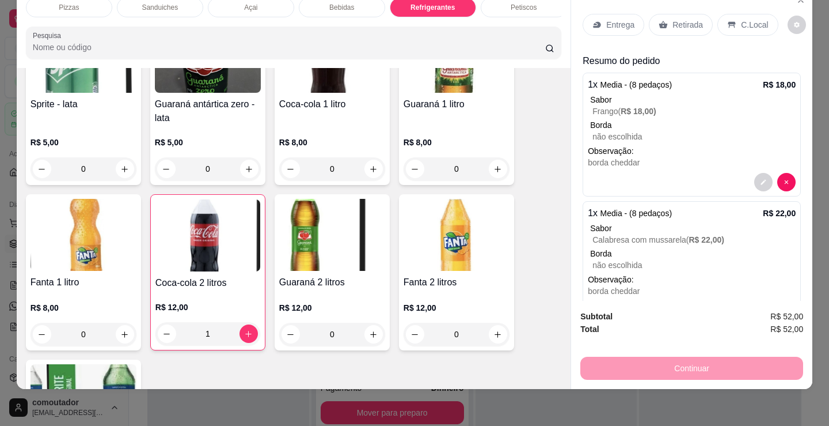
click at [628, 21] on p "Entrega" at bounding box center [621, 25] width 28 height 12
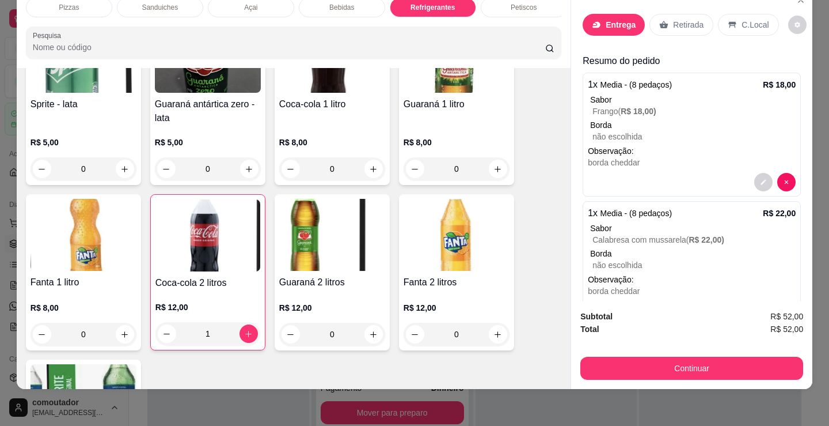
click at [385, 181] on input "text" at bounding box center [415, 181] width 230 height 18
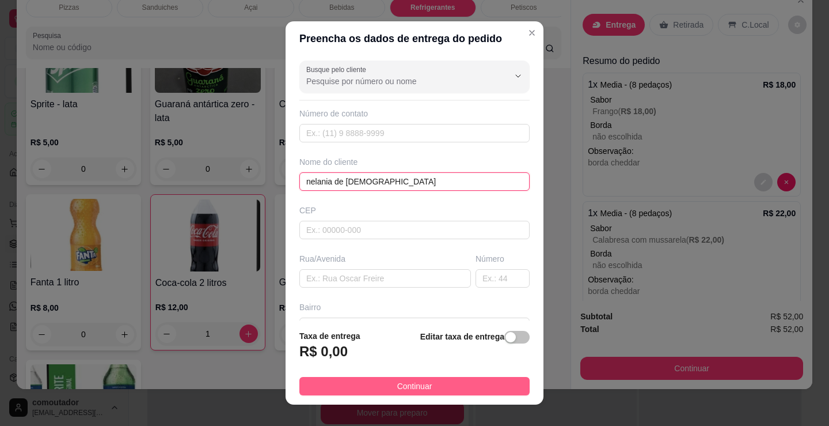
type input "nelania de [DEMOGRAPHIC_DATA]"
click at [467, 387] on button "Continuar" at bounding box center [415, 386] width 230 height 18
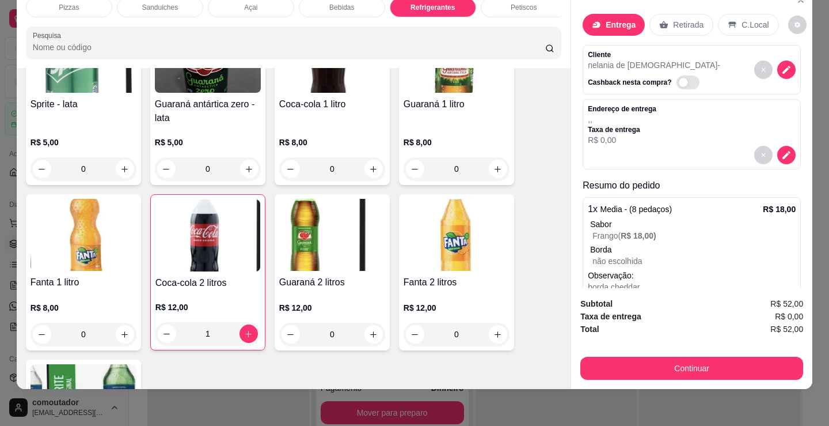
click at [526, 276] on div "Guarana 200 ml R$ 3,00 0 Pepsi 200 ml R$ 3,00 0 Soda 200 ml R$ 3,00 0 Sukita 20…" at bounding box center [294, 101] width 536 height 827
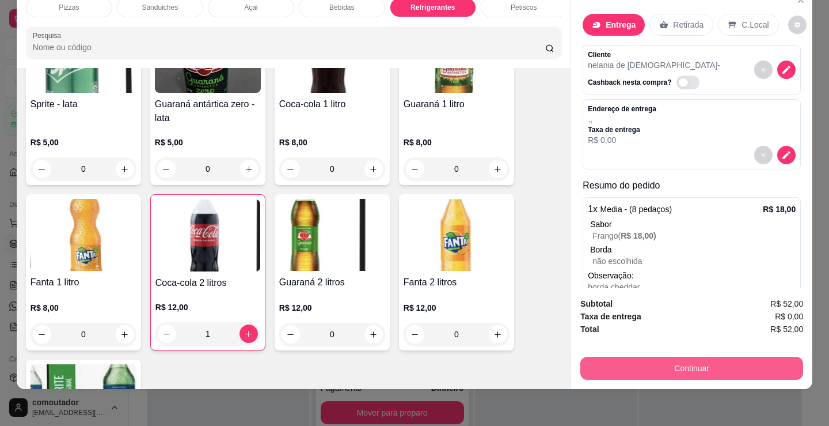
click at [637, 369] on button "Continuar" at bounding box center [692, 368] width 223 height 23
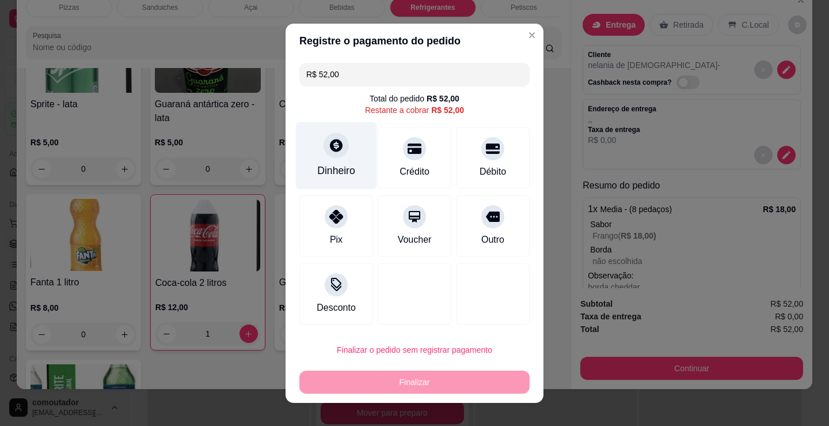
click at [346, 148] on div "Dinheiro" at bounding box center [336, 155] width 81 height 67
click at [375, 196] on input "0,00" at bounding box center [415, 201] width 231 height 23
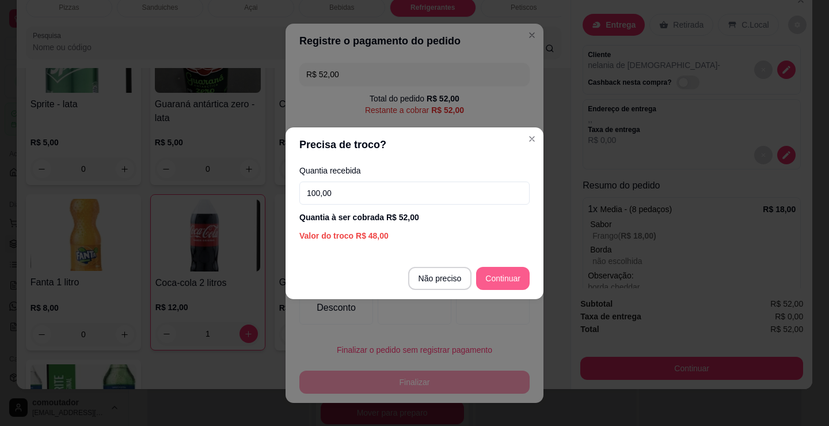
type input "100,00"
type input "R$ 0,00"
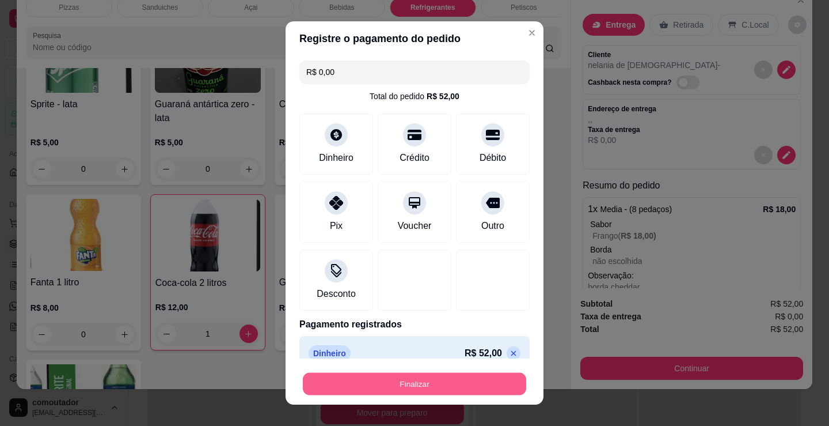
click at [421, 389] on button "Finalizar" at bounding box center [414, 384] width 223 height 22
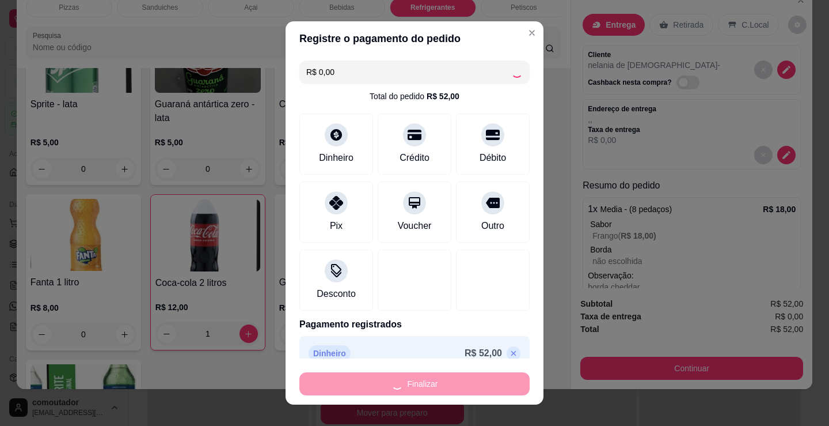
type input "0"
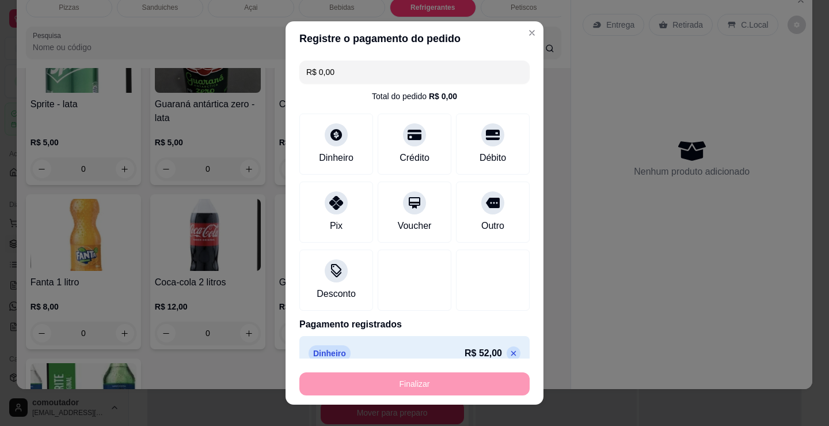
type input "-R$ 52,00"
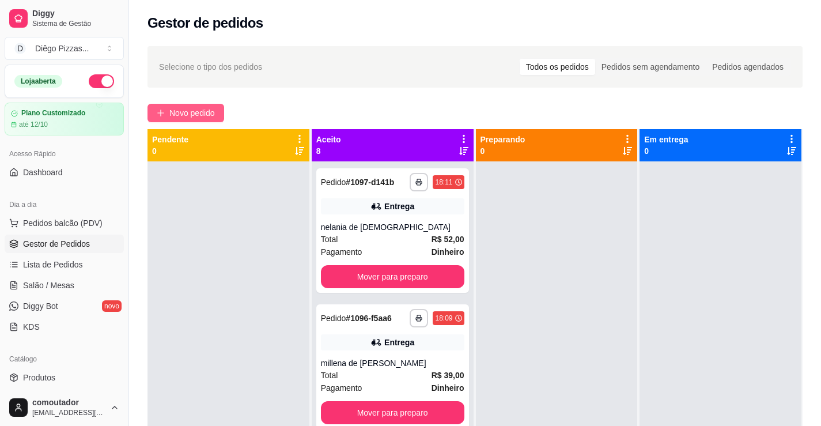
click at [183, 116] on span "Novo pedido" at bounding box center [192, 113] width 46 height 13
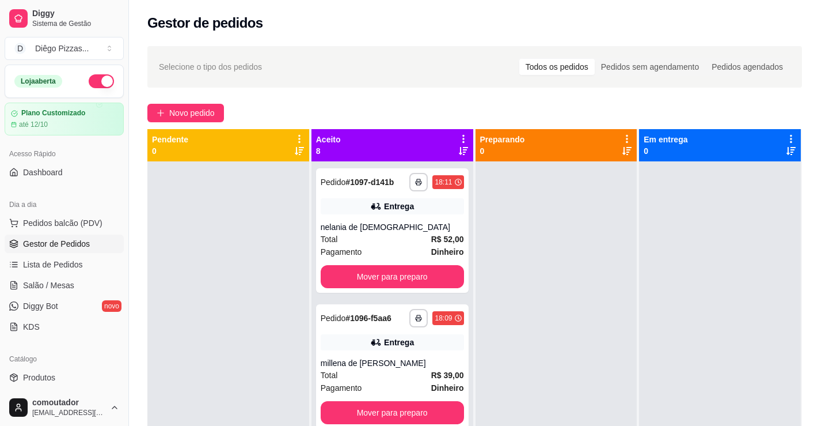
click at [117, 216] on div at bounding box center [89, 210] width 113 height 72
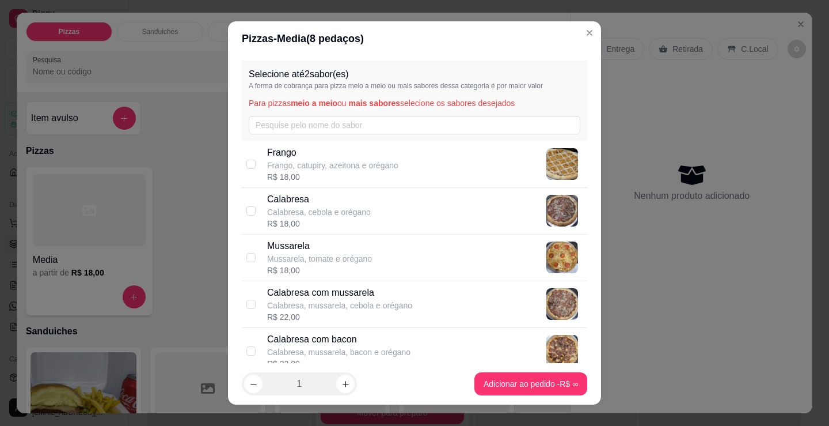
click at [378, 297] on p "Calabresa com mussarela" at bounding box center [339, 293] width 145 height 14
checkbox input "true"
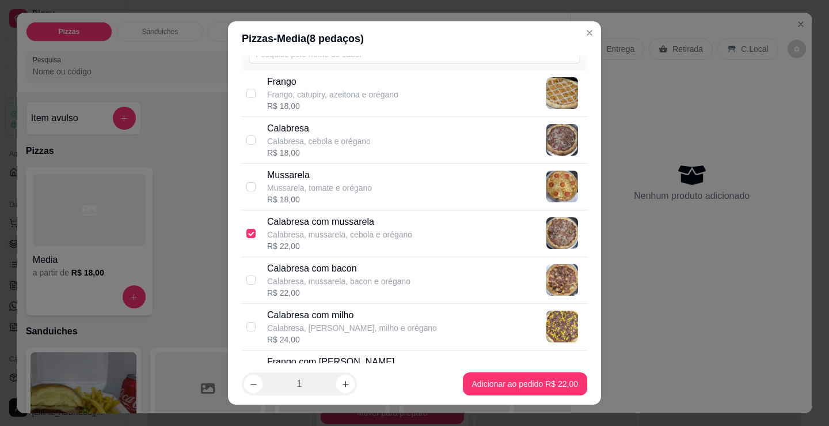
scroll to position [173, 0]
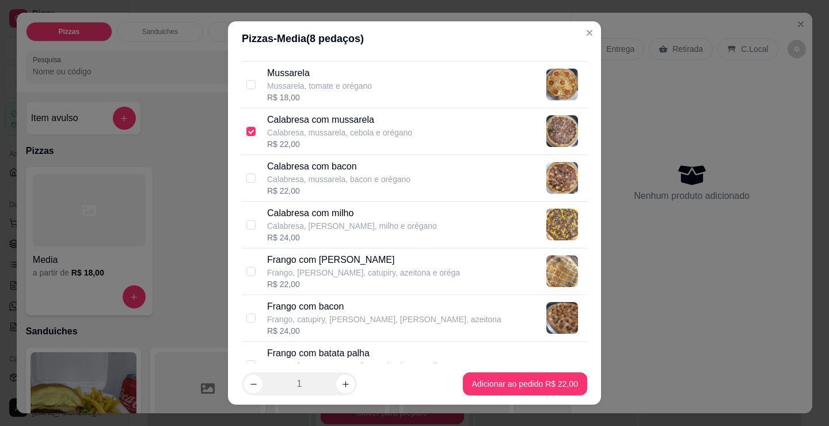
click at [373, 360] on p "Frango, mussarela, catupiry, batata palha e o" at bounding box center [362, 366] width 191 height 12
click at [330, 350] on p "Frango com batata palha" at bounding box center [362, 353] width 191 height 14
checkbox input "false"
click at [353, 270] on p "Frango, mussarela, catupiry, azeitona e oréga" at bounding box center [363, 273] width 193 height 12
checkbox input "true"
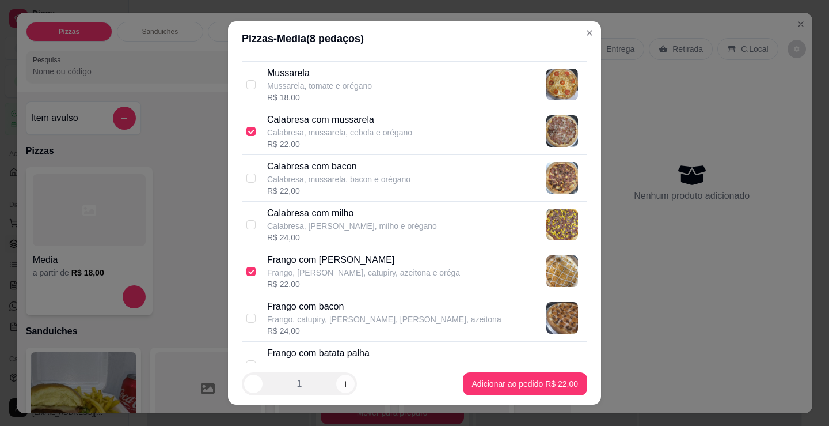
click at [347, 382] on button "increase-product-quantity" at bounding box center [345, 383] width 18 height 18
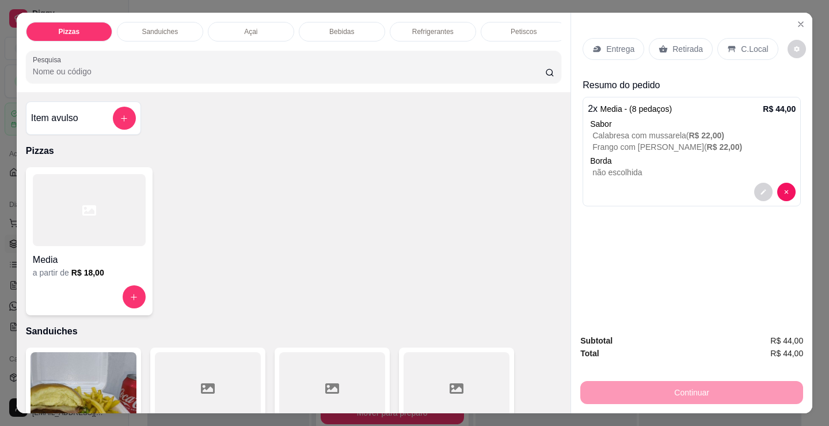
click at [92, 235] on div at bounding box center [89, 210] width 113 height 72
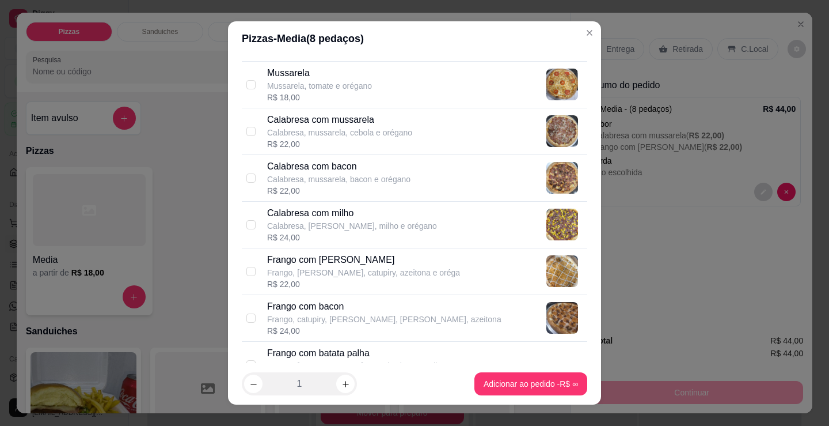
click at [367, 267] on p "Frango, mussarela, catupiry, azeitona e oréga" at bounding box center [363, 273] width 193 height 12
checkbox input "true"
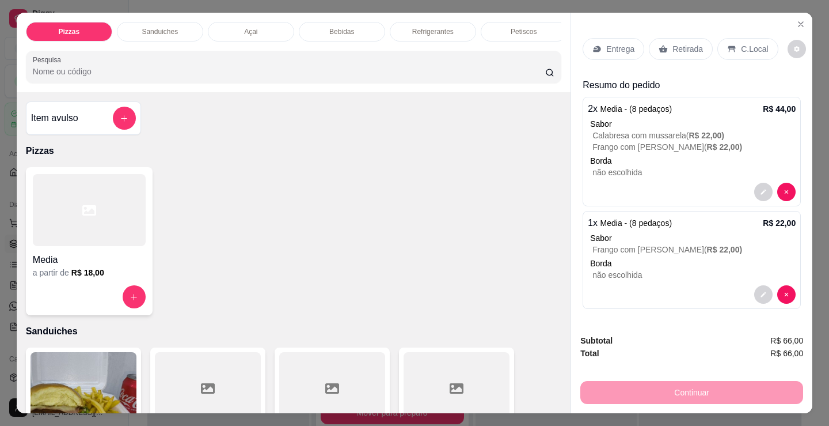
click at [676, 38] on div "Retirada" at bounding box center [681, 49] width 64 height 22
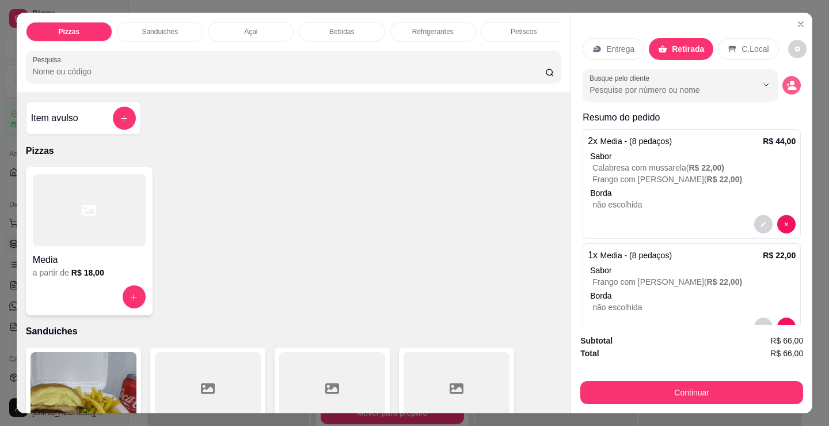
click at [787, 82] on icon "decrease-product-quantity" at bounding box center [792, 85] width 10 height 10
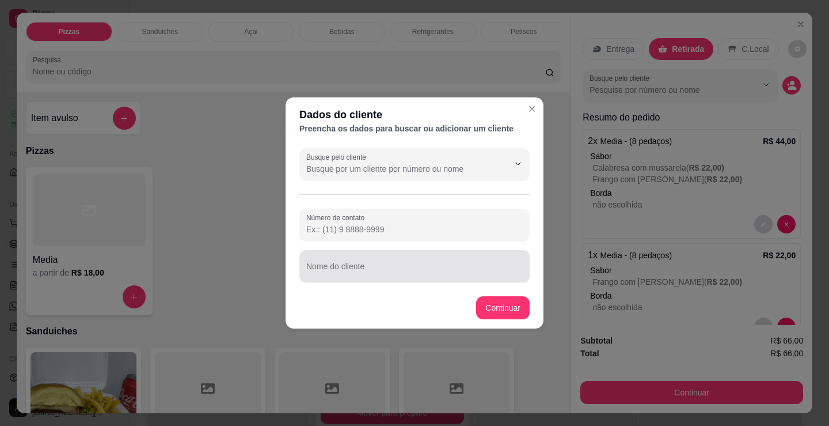
click at [416, 252] on div "Nome do cliente" at bounding box center [415, 266] width 230 height 32
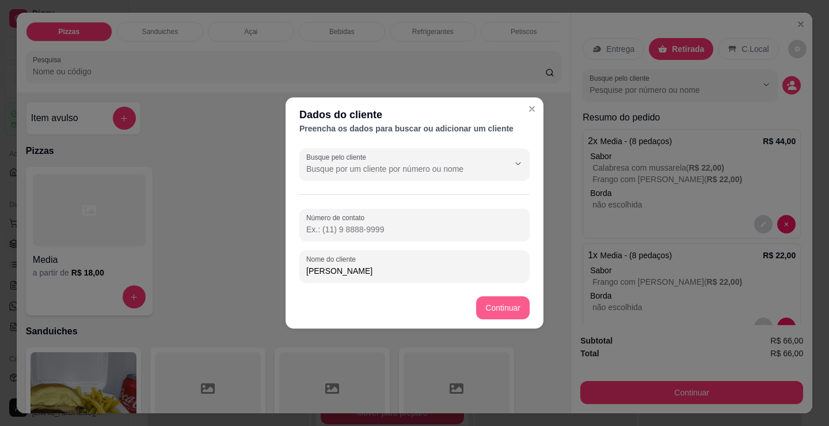
type input "[PERSON_NAME]"
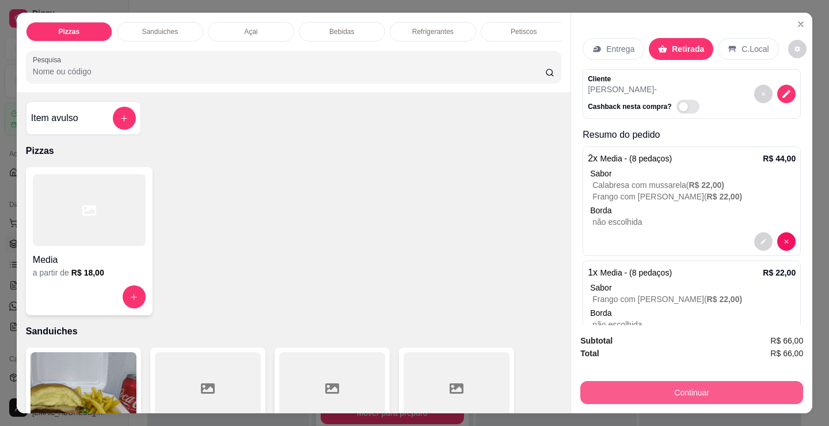
click at [644, 392] on button "Continuar" at bounding box center [692, 392] width 223 height 23
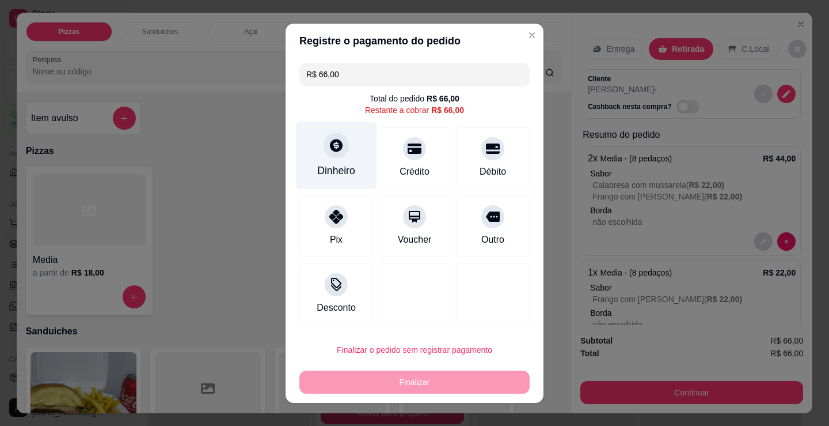
click at [346, 164] on div "Dinheiro" at bounding box center [336, 155] width 81 height 67
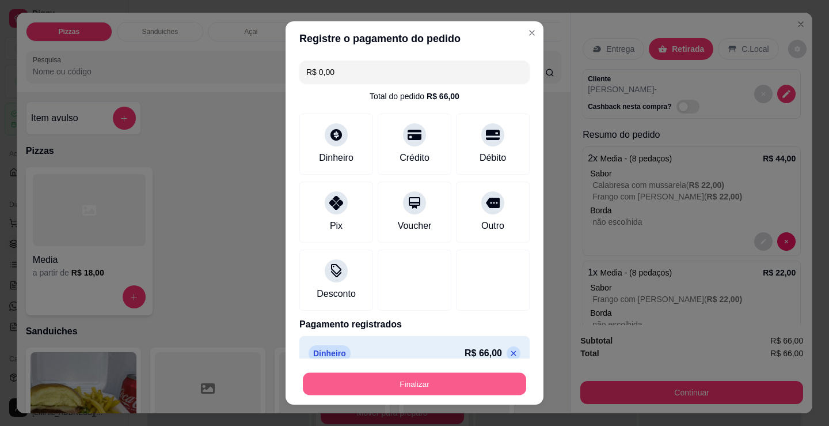
click at [438, 385] on button "Finalizar" at bounding box center [414, 384] width 223 height 22
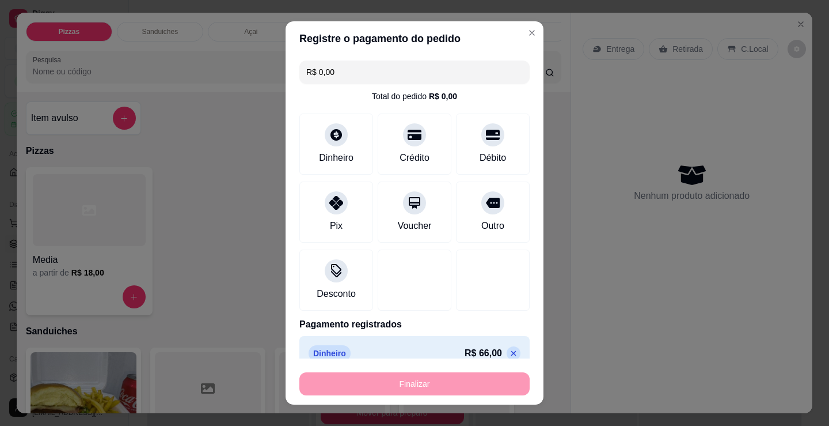
type input "-R$ 66,00"
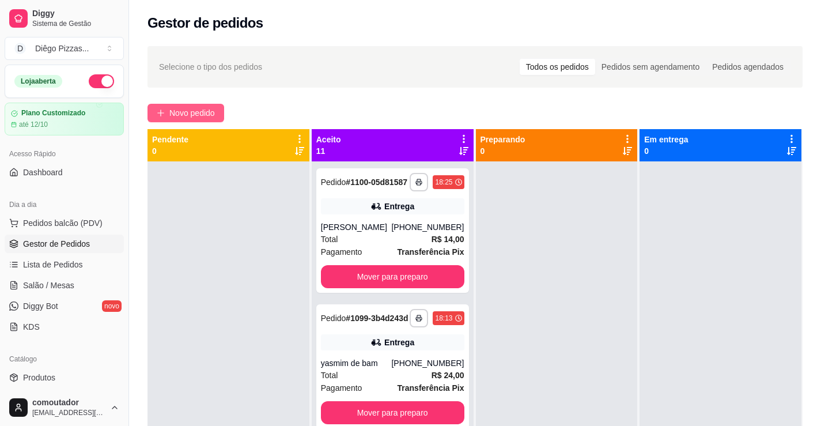
click at [200, 111] on span "Novo pedido" at bounding box center [192, 113] width 46 height 13
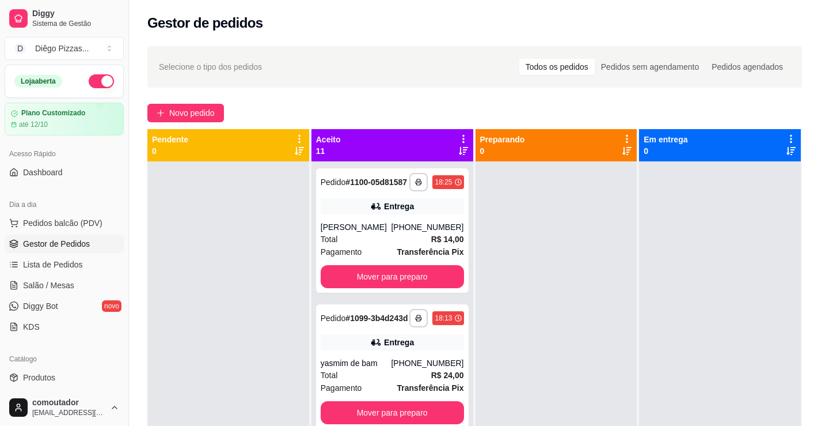
click at [112, 240] on div at bounding box center [88, 210] width 113 height 72
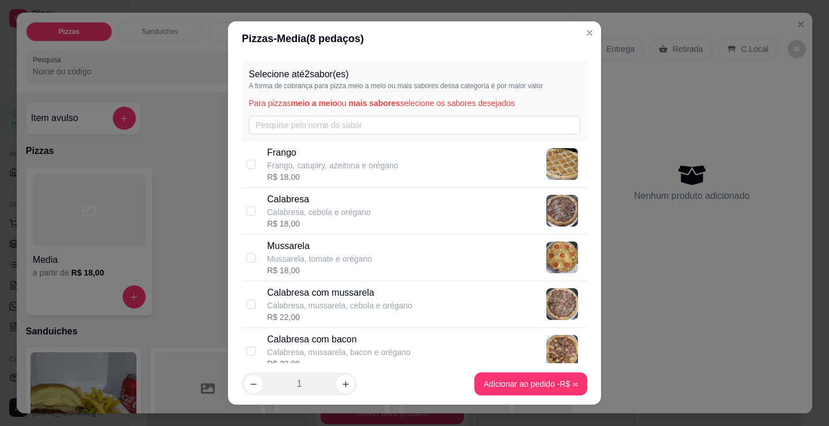
click at [389, 165] on p "Frango, catupiry, azeitona e orégano" at bounding box center [332, 166] width 131 height 12
checkbox input "true"
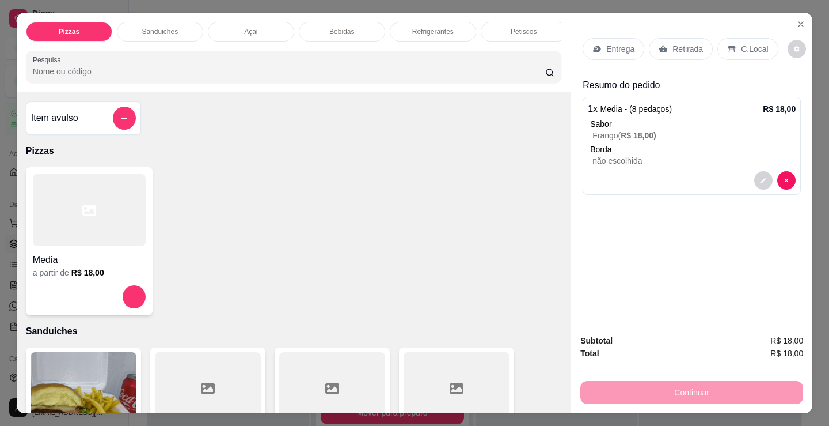
click at [77, 246] on div at bounding box center [89, 210] width 113 height 72
click at [325, 219] on div "R$ 18,00" at bounding box center [319, 224] width 104 height 12
checkbox input "true"
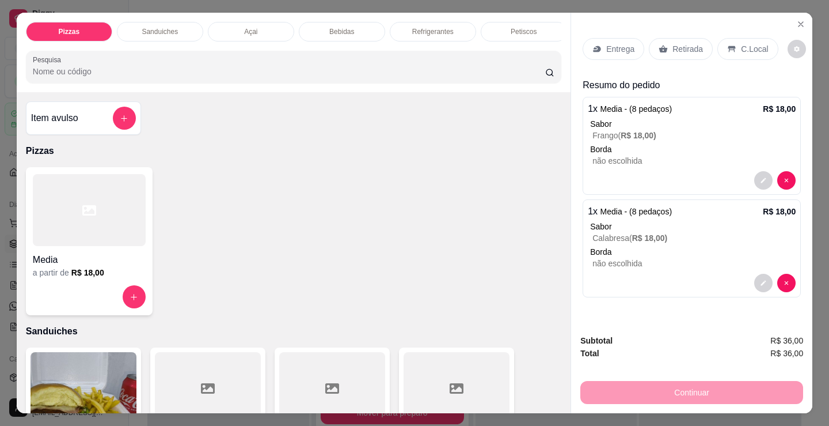
click at [94, 285] on div "Media a partir de R$ 18,00" at bounding box center [89, 241] width 127 height 148
click at [319, 255] on p "Mussarela, tomate e orégano" at bounding box center [319, 259] width 105 height 12
checkbox input "true"
click at [96, 267] on h4 "Media" at bounding box center [89, 260] width 113 height 14
click at [289, 166] on p "Frango, catupiry, azeitona e orégano" at bounding box center [332, 166] width 131 height 12
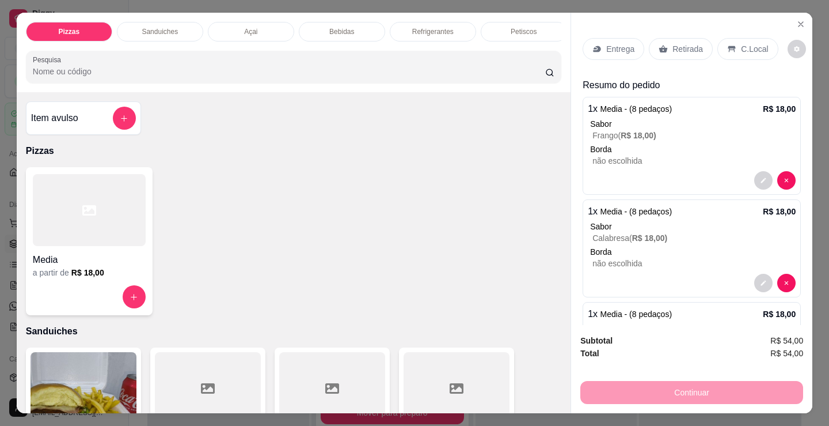
checkbox input "true"
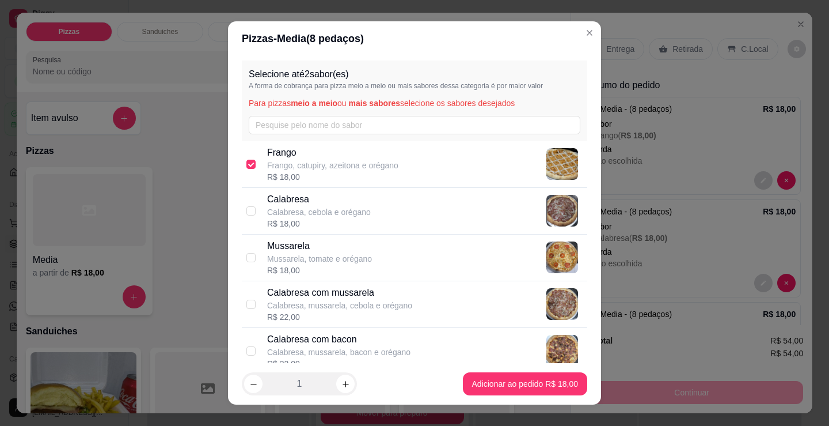
drag, startPoint x: 297, startPoint y: 190, endPoint x: 331, endPoint y: 238, distance: 59.1
click at [298, 191] on div "Calabresa Calabresa, cebola e orégano R$ 18,00" at bounding box center [415, 211] width 346 height 47
checkbox input "true"
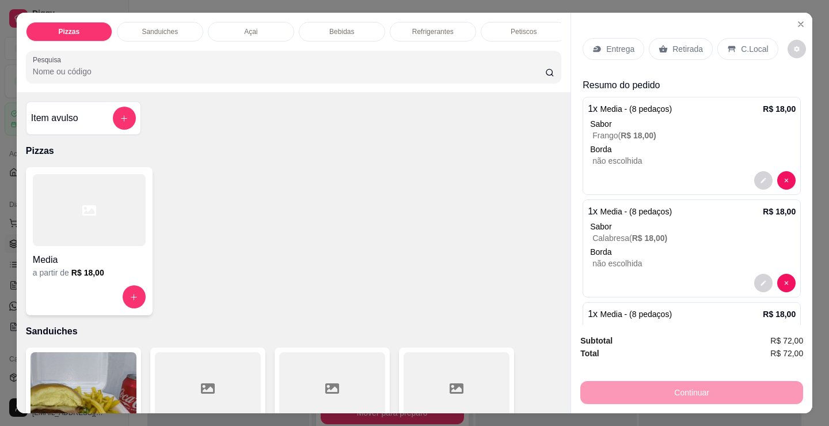
click at [396, 321] on div "Item avulso Pizzas Media a partir de R$ 18,00 Sanduiches Combo de X-burguer R$ …" at bounding box center [294, 252] width 554 height 321
click at [749, 38] on div "C.Local" at bounding box center [748, 49] width 60 height 22
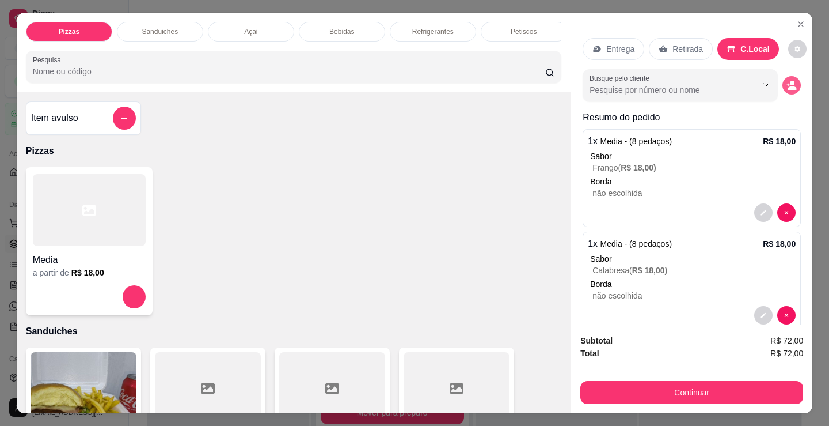
click at [787, 84] on icon "decrease-product-quantity" at bounding box center [788, 85] width 3 height 3
click at [378, 278] on div "Nome do cliente" at bounding box center [415, 266] width 230 height 32
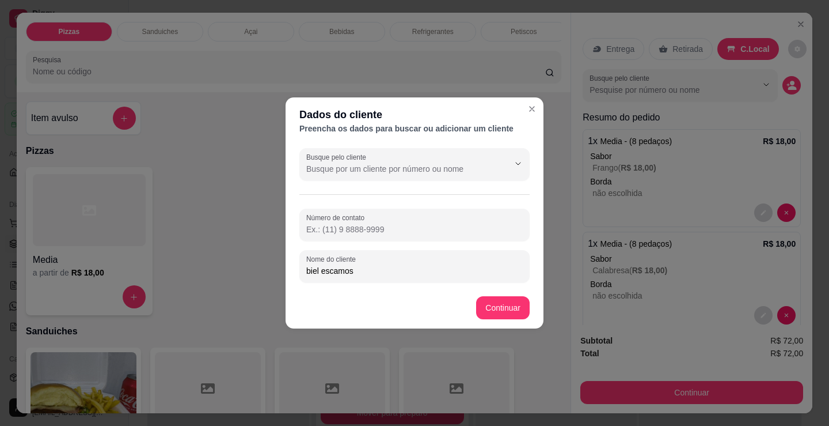
type input "biel escamoso"
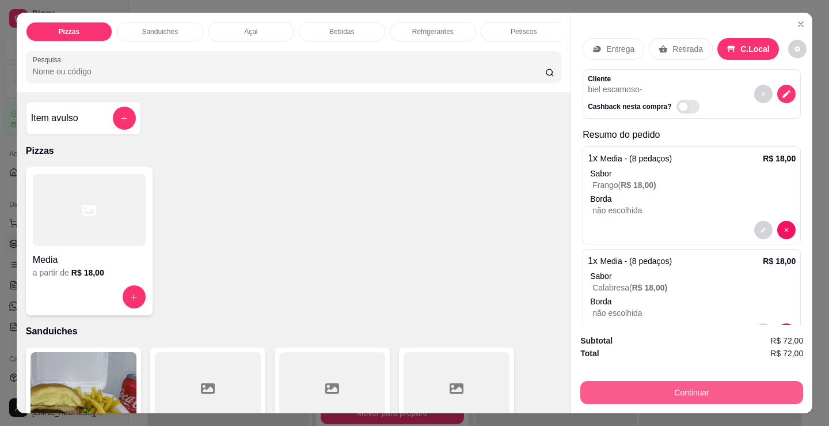
click at [611, 383] on button "Continuar" at bounding box center [692, 392] width 223 height 23
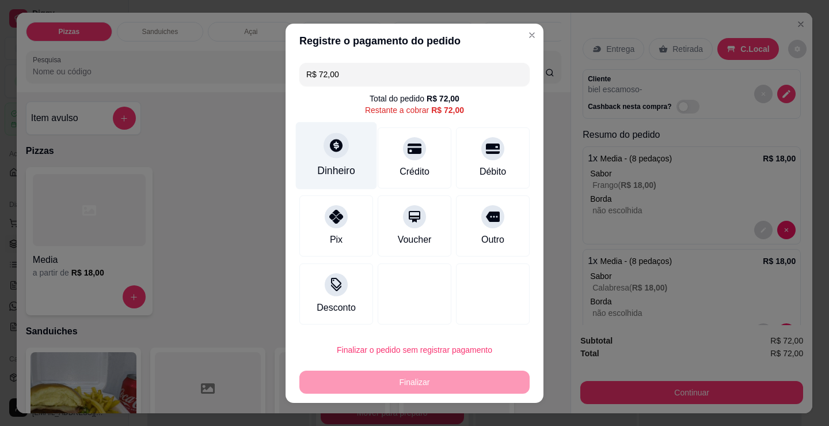
click at [335, 157] on div at bounding box center [336, 144] width 25 height 25
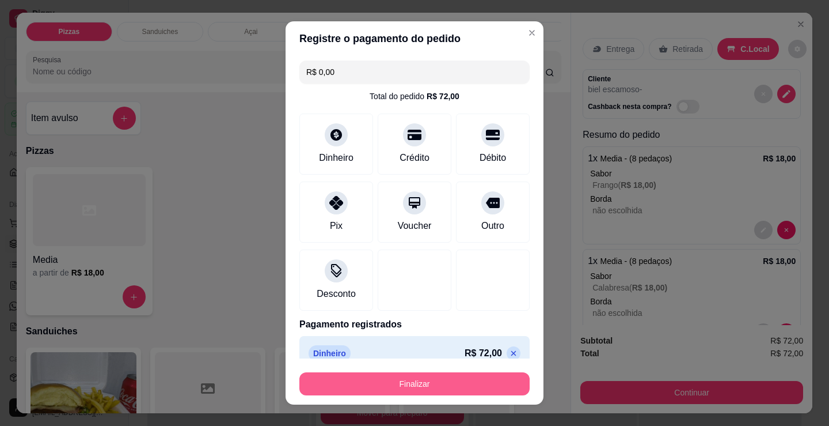
click at [442, 390] on button "Finalizar" at bounding box center [415, 383] width 230 height 23
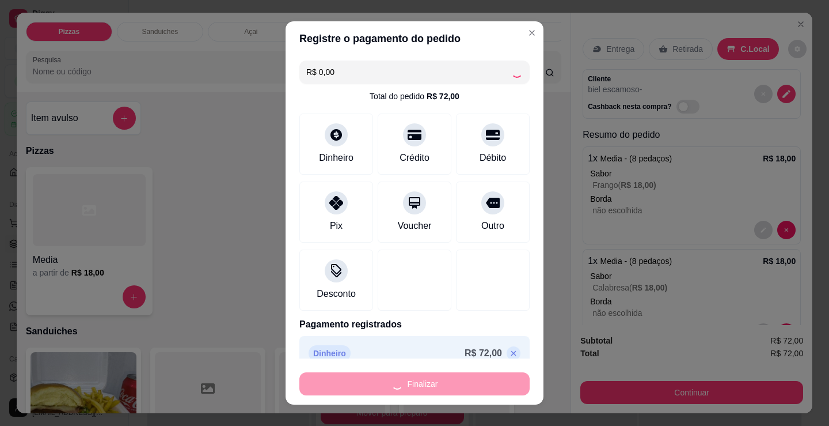
type input "-R$ 72,00"
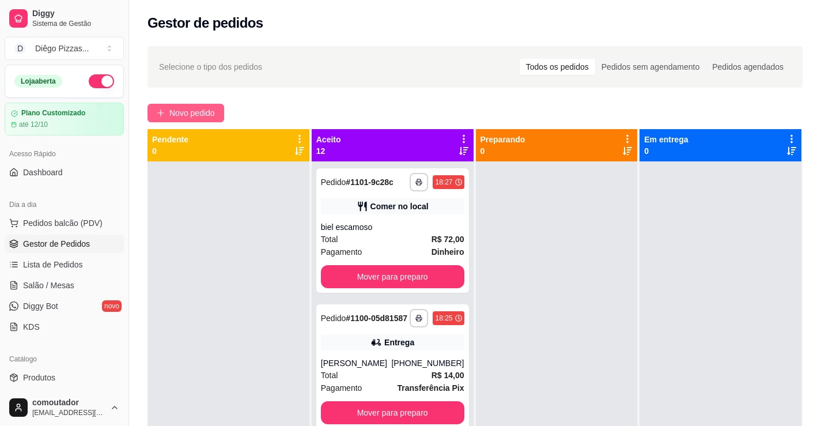
click at [202, 116] on span "Novo pedido" at bounding box center [192, 113] width 46 height 13
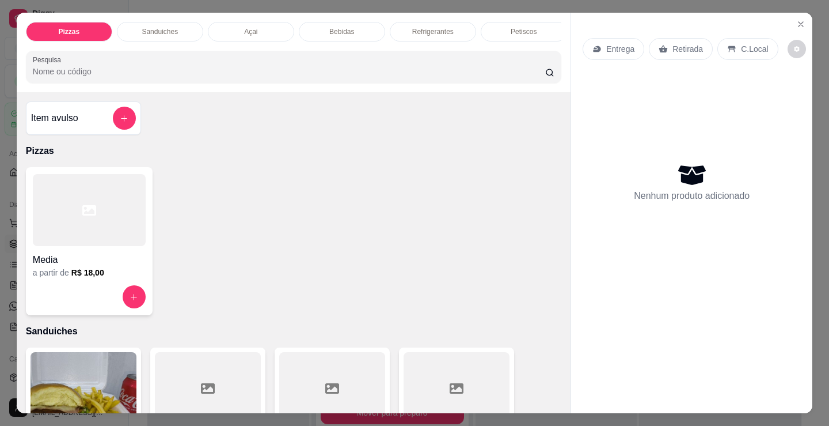
click at [175, 22] on div "Sanduiches" at bounding box center [160, 32] width 86 height 20
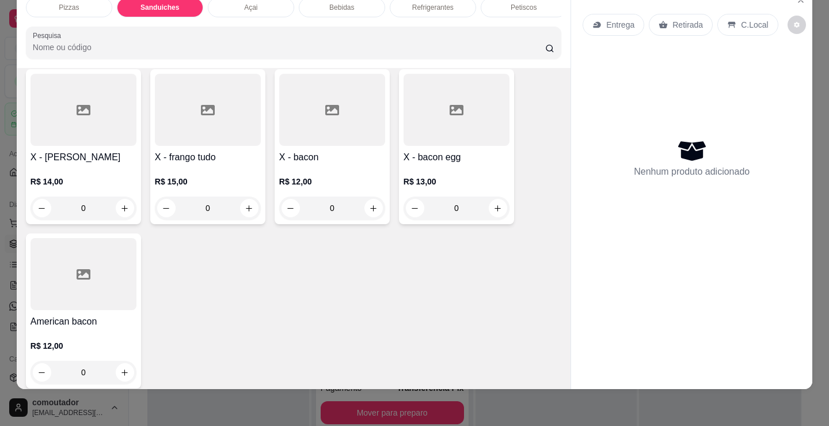
scroll to position [923, 0]
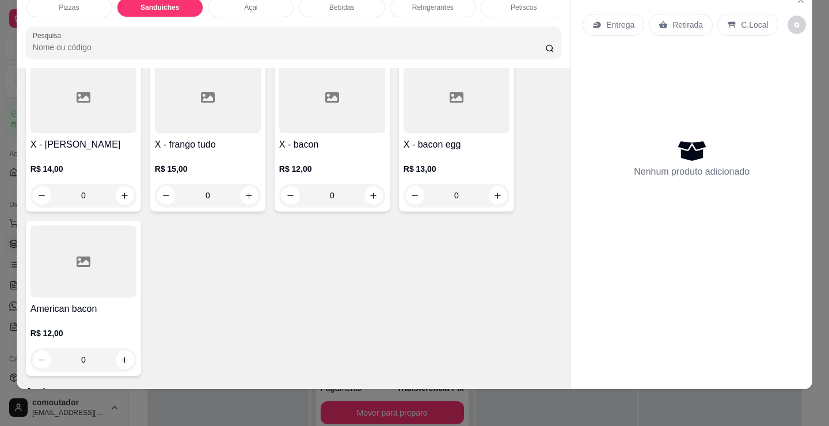
click at [375, 193] on div "0" at bounding box center [332, 195] width 106 height 23
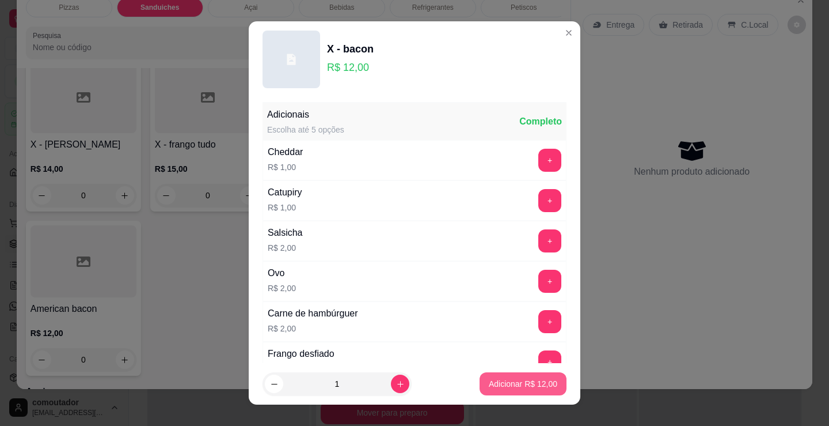
click at [532, 392] on button "Adicionar R$ 12,00" at bounding box center [523, 383] width 87 height 23
type input "1"
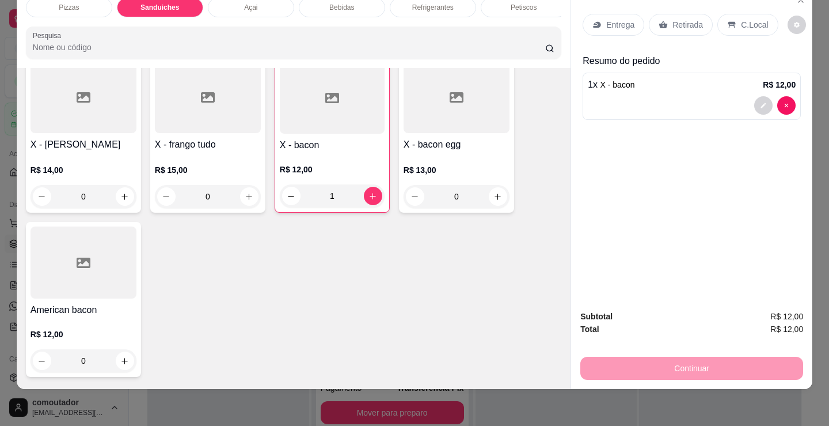
click at [612, 19] on p "Entrega" at bounding box center [621, 25] width 28 height 12
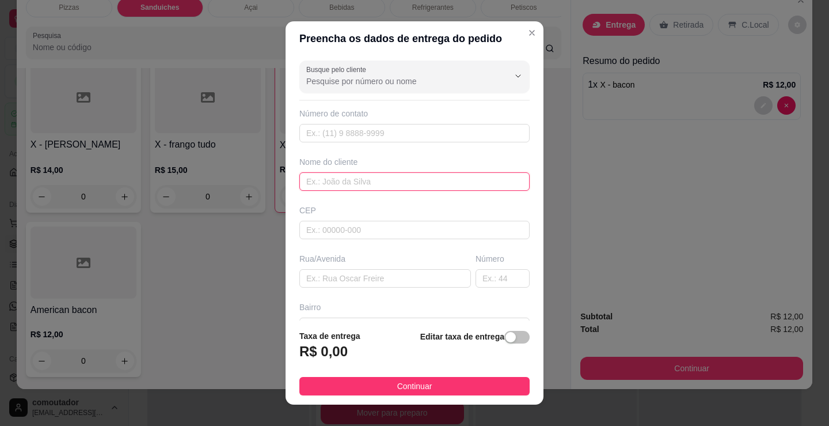
click at [374, 183] on input "text" at bounding box center [415, 181] width 230 height 18
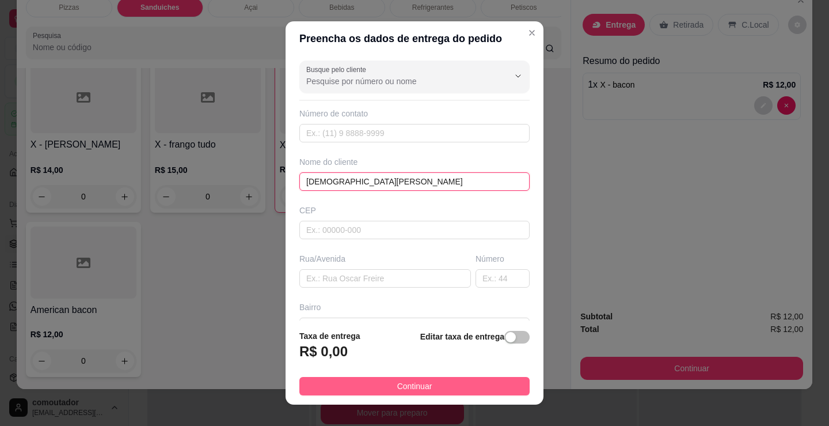
type input "[DEMOGRAPHIC_DATA][PERSON_NAME]"
click at [433, 386] on button "Continuar" at bounding box center [415, 386] width 230 height 18
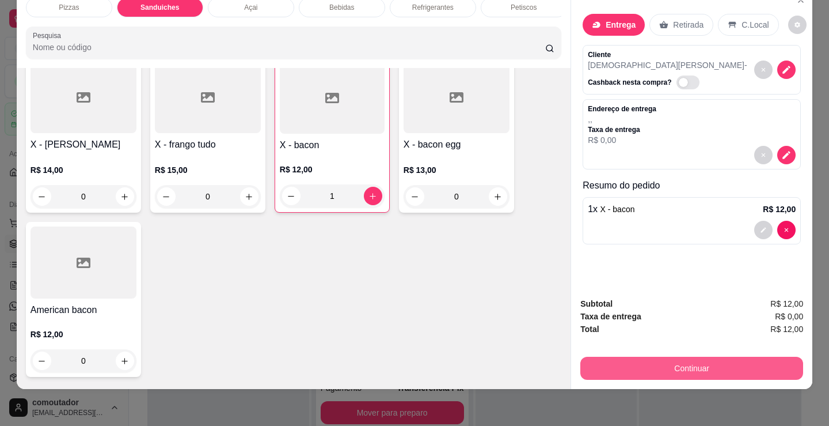
click at [627, 365] on button "Continuar" at bounding box center [692, 368] width 223 height 23
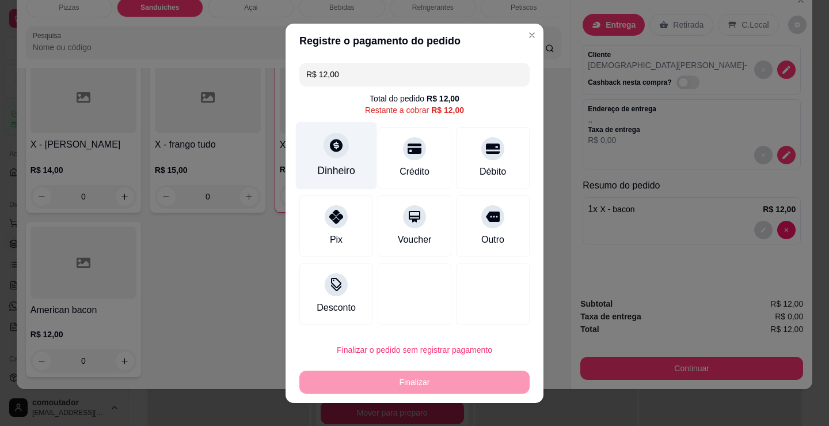
click at [334, 153] on icon at bounding box center [336, 145] width 15 height 15
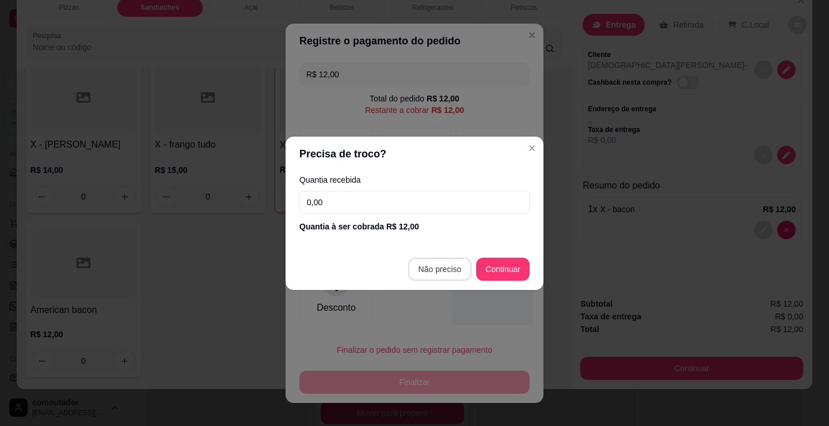
type input "R$ 0,00"
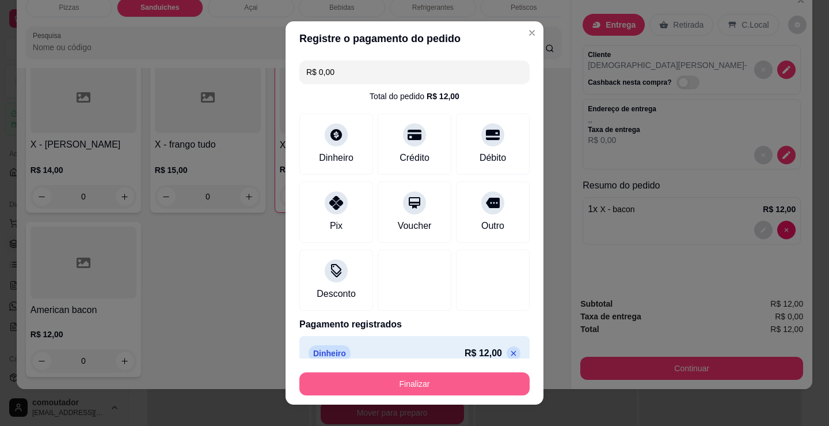
click at [449, 390] on button "Finalizar" at bounding box center [415, 383] width 230 height 23
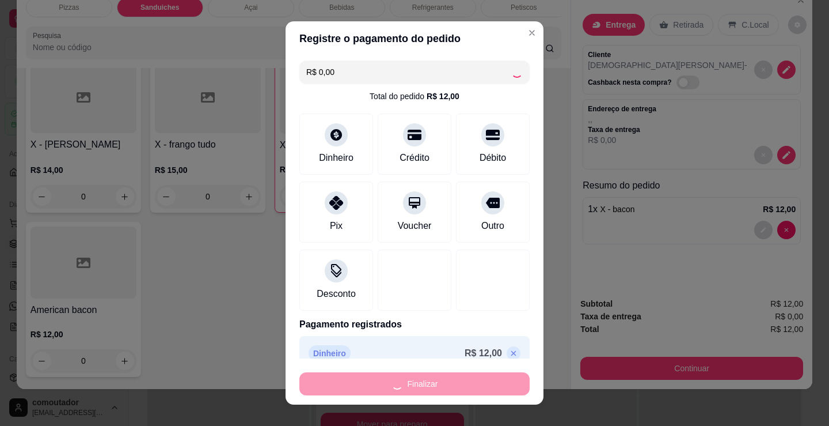
type input "0"
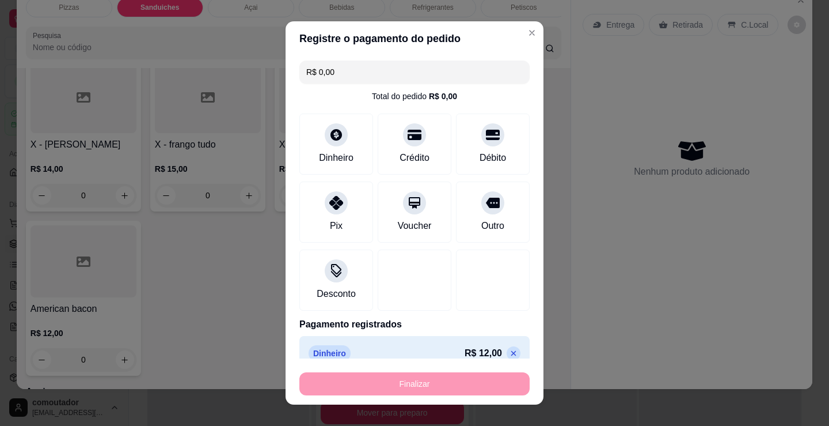
type input "-R$ 12,00"
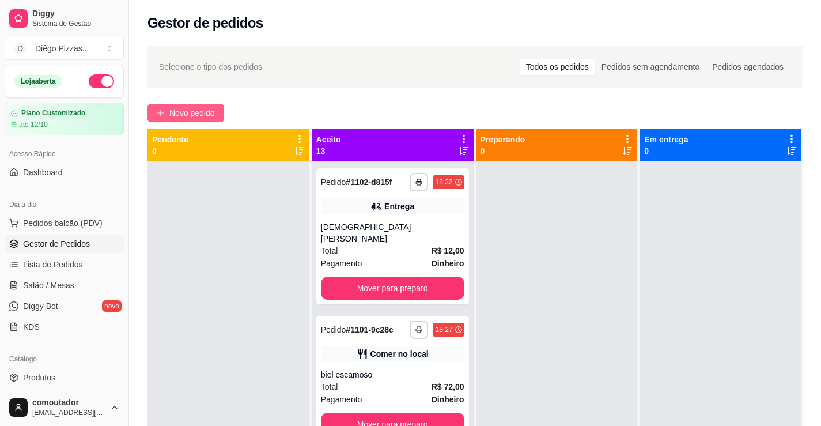
click at [205, 114] on span "Novo pedido" at bounding box center [192, 113] width 46 height 13
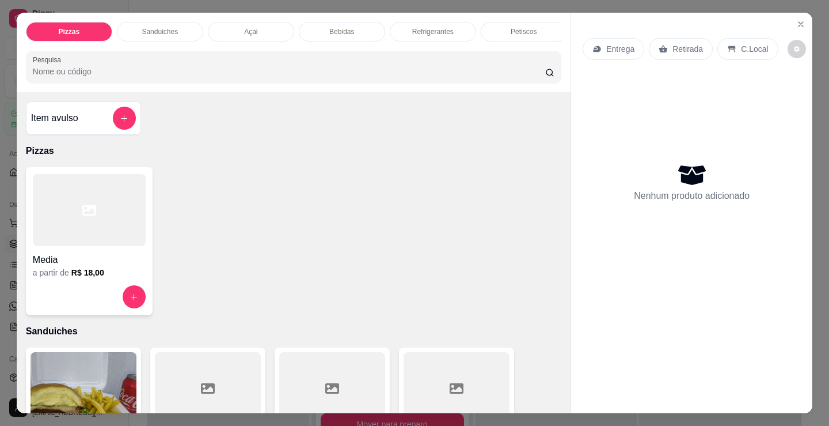
click at [75, 255] on div "Media" at bounding box center [89, 256] width 113 height 21
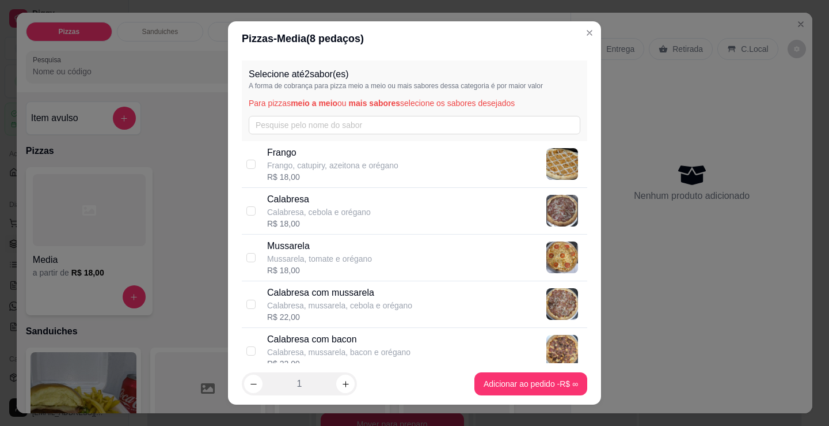
click at [366, 179] on div "R$ 18,00" at bounding box center [332, 177] width 131 height 12
checkbox input "true"
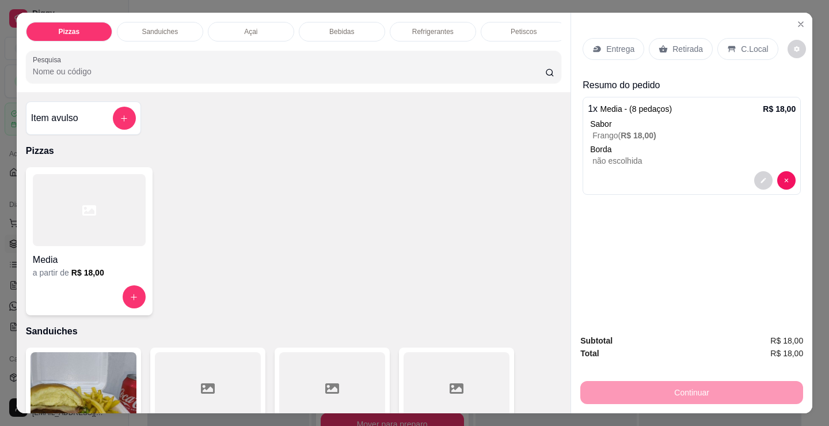
click at [108, 246] on div at bounding box center [89, 210] width 113 height 72
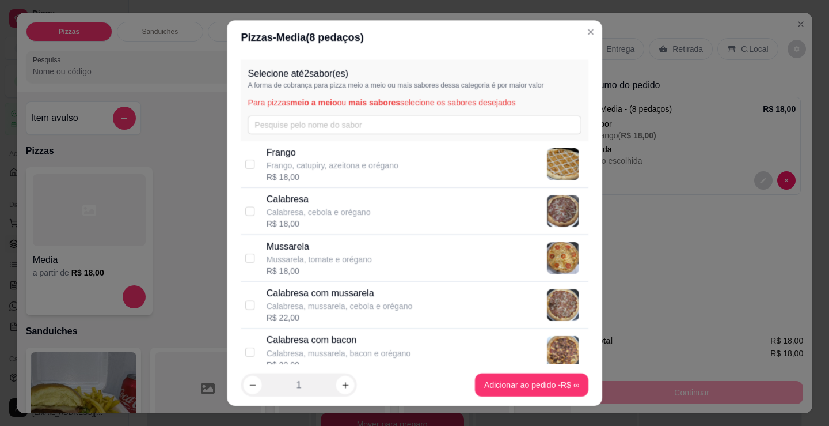
click at [328, 218] on div "R$ 18,00" at bounding box center [319, 224] width 104 height 12
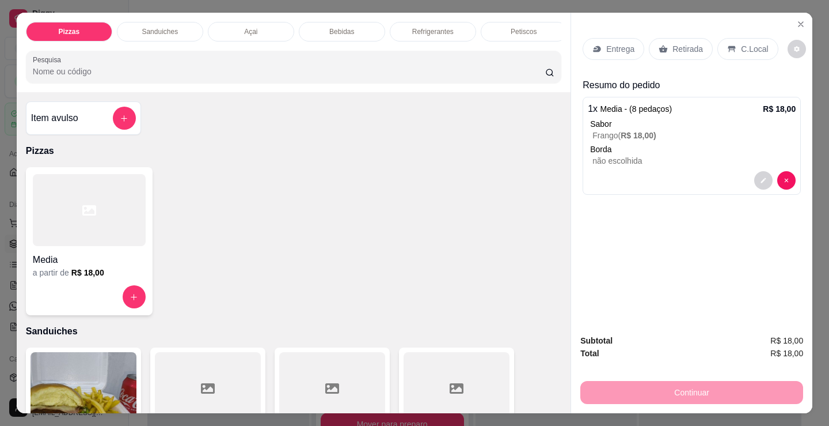
checkbox input "true"
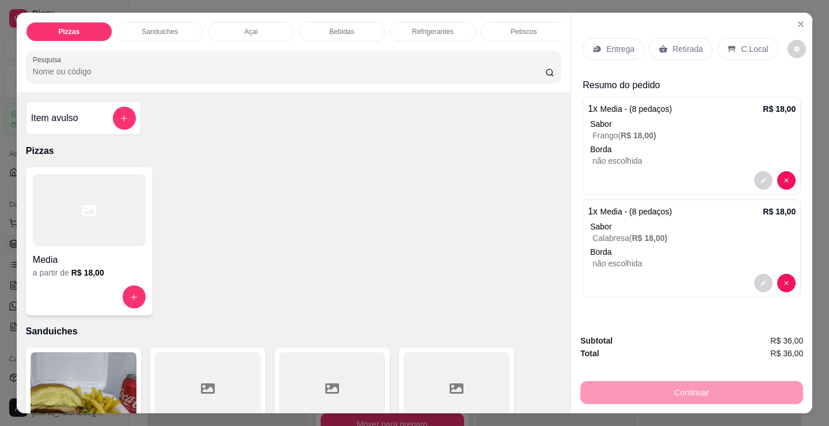
click at [607, 44] on p "Entrega" at bounding box center [621, 49] width 28 height 12
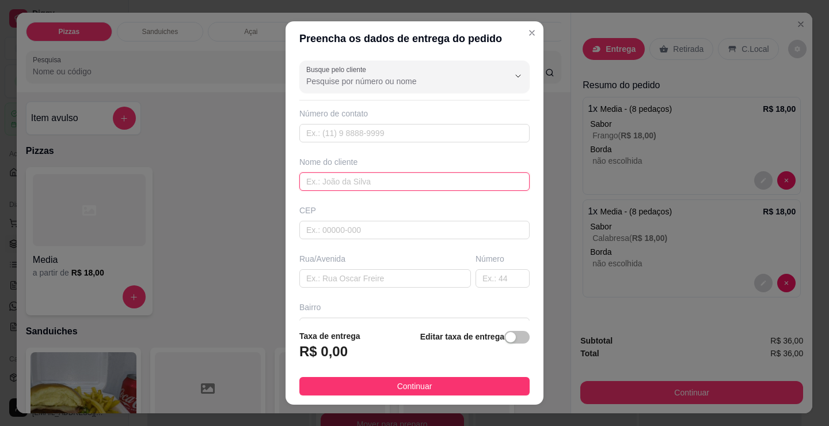
click at [397, 184] on input "text" at bounding box center [415, 181] width 230 height 18
type input "e"
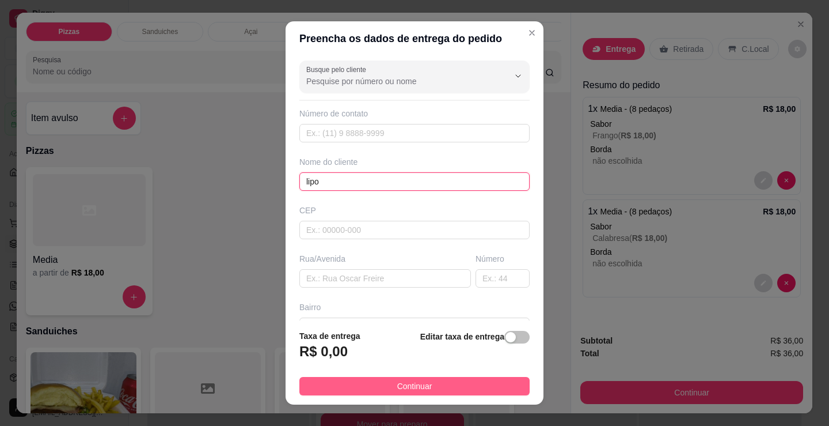
type input "lipo"
click at [448, 387] on button "Continuar" at bounding box center [415, 386] width 230 height 18
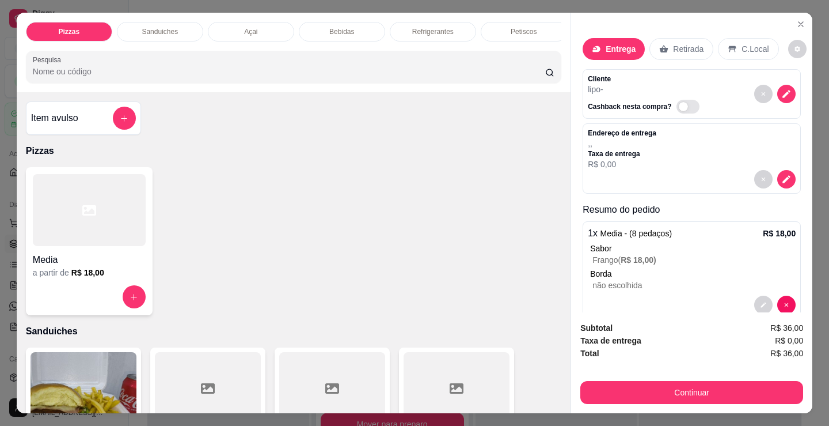
click at [627, 392] on button "Continuar" at bounding box center [692, 392] width 223 height 23
click at [306, 223] on div "Pix" at bounding box center [336, 223] width 81 height 67
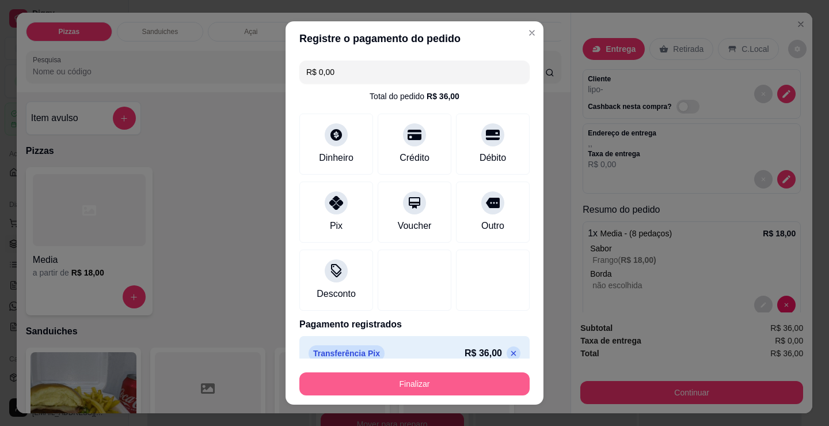
click at [435, 381] on button "Finalizar" at bounding box center [415, 383] width 230 height 23
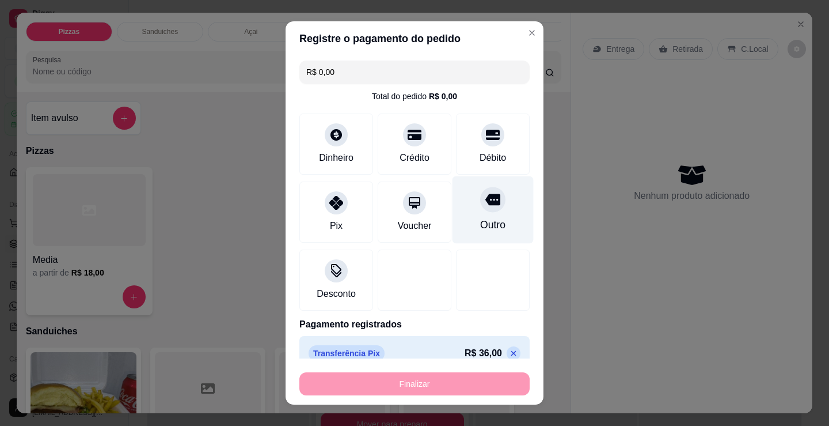
type input "-R$ 36,00"
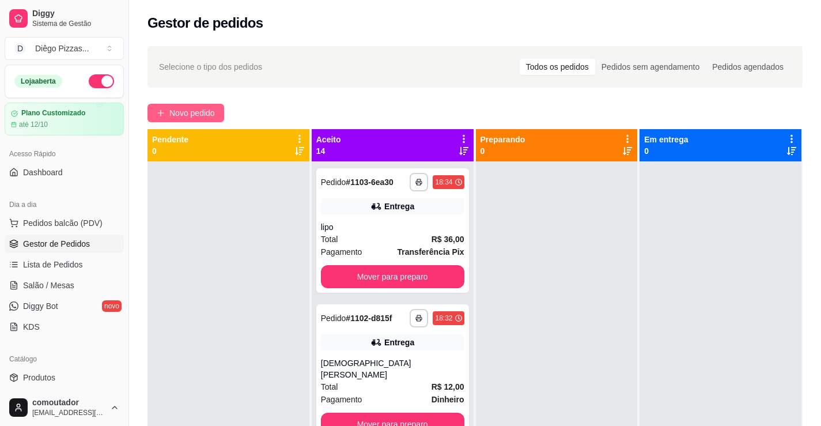
click at [212, 110] on span "Novo pedido" at bounding box center [192, 113] width 46 height 13
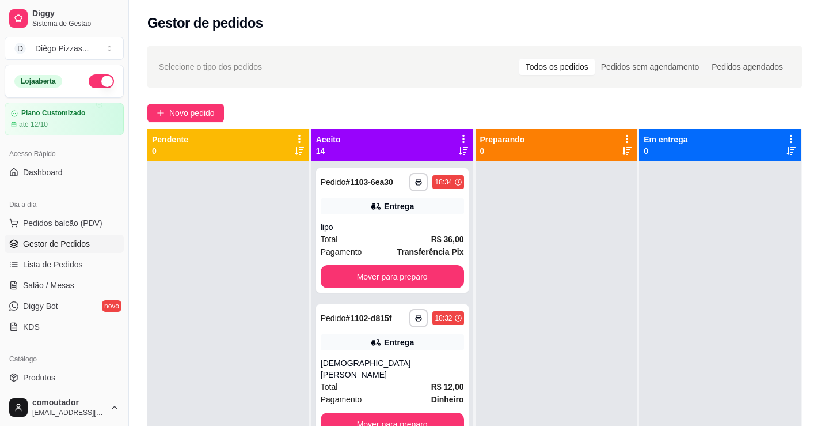
click at [125, 233] on div at bounding box center [88, 210] width 113 height 72
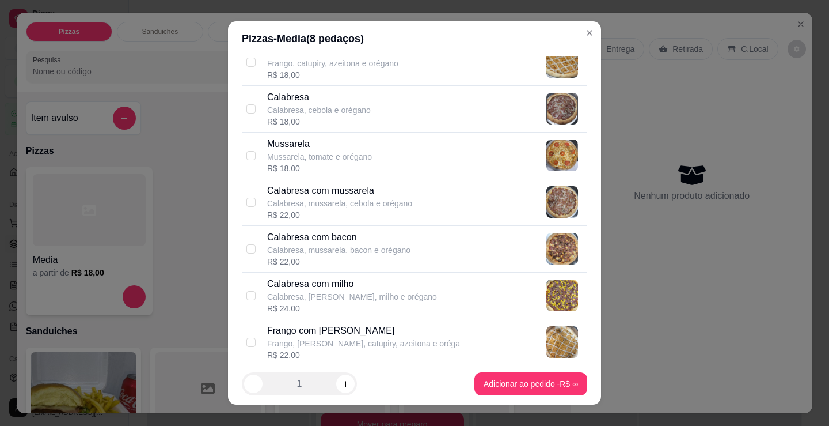
scroll to position [173, 0]
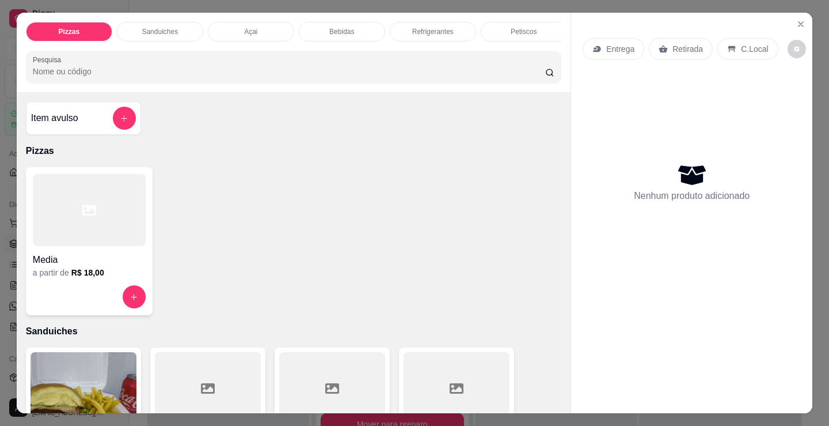
click at [149, 27] on p "Sanduiches" at bounding box center [160, 31] width 36 height 9
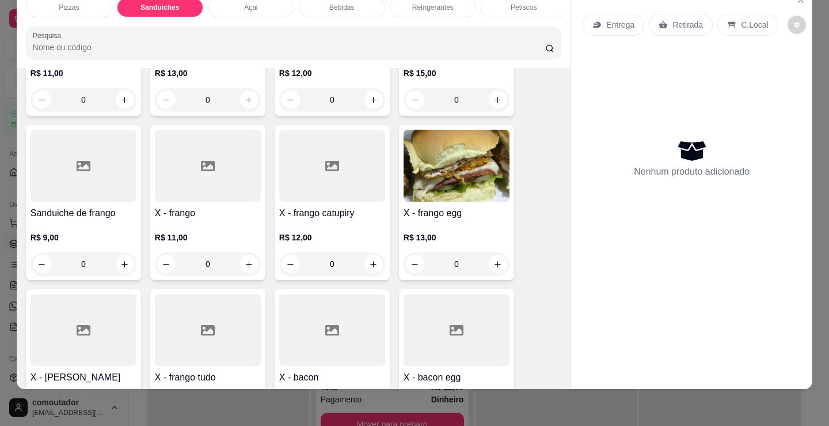
scroll to position [751, 0]
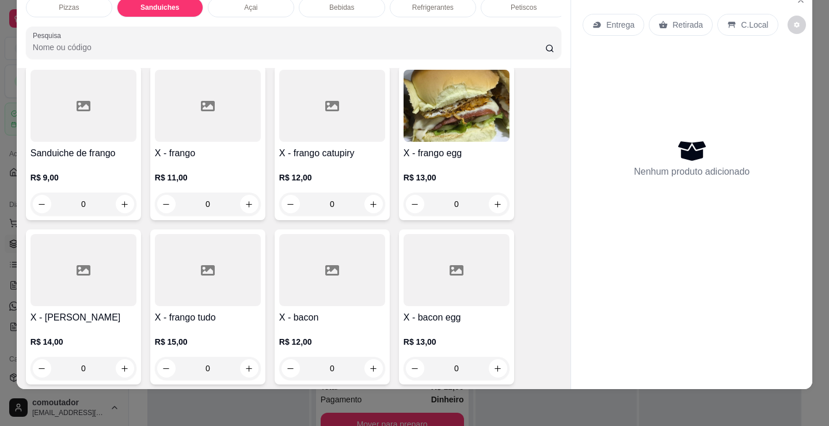
click at [369, 206] on div "0" at bounding box center [332, 203] width 106 height 23
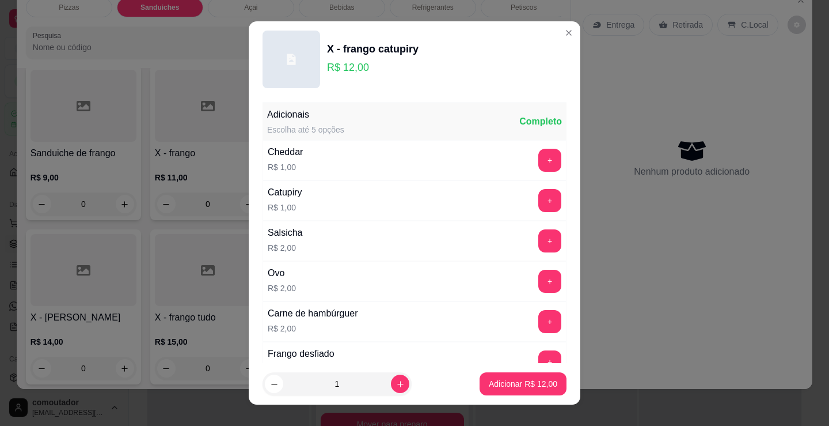
click at [550, 386] on button "Adicionar R$ 12,00" at bounding box center [523, 383] width 87 height 23
type input "1"
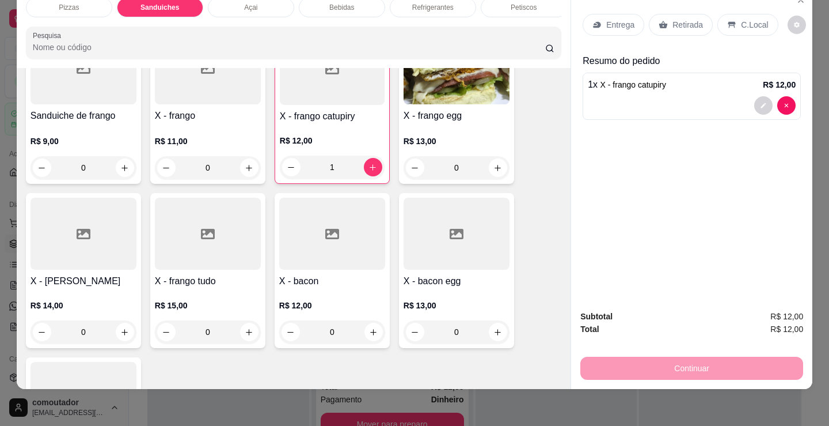
scroll to position [808, 0]
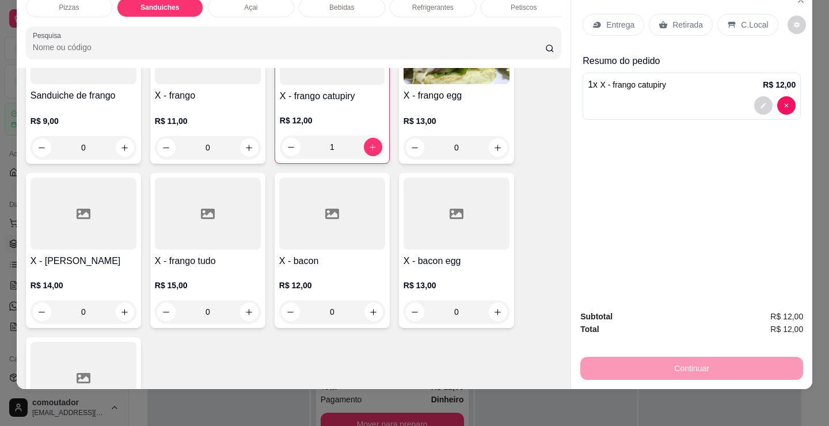
click at [249, 313] on div "0" at bounding box center [208, 311] width 106 height 23
click at [550, 381] on button "Adicionar R$ 15,00" at bounding box center [523, 383] width 87 height 23
type input "1"
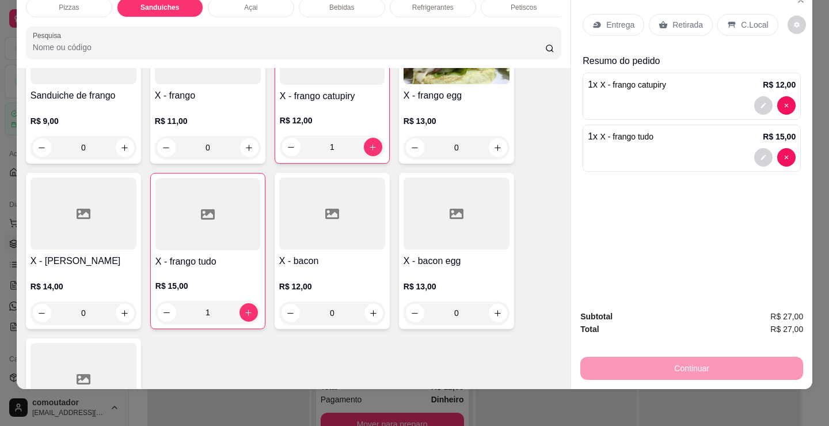
click at [517, 3] on p "Petiscos" at bounding box center [524, 7] width 26 height 9
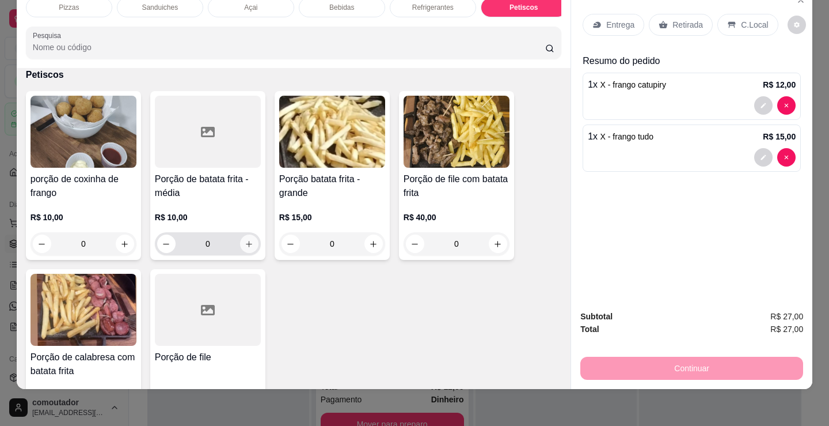
click at [246, 245] on icon "increase-product-quantity" at bounding box center [249, 244] width 9 height 9
type input "1"
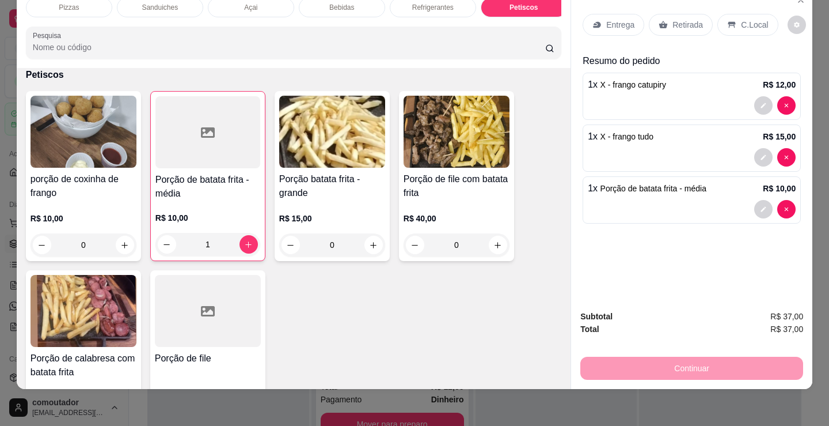
click at [681, 19] on p "Retirada" at bounding box center [688, 25] width 31 height 12
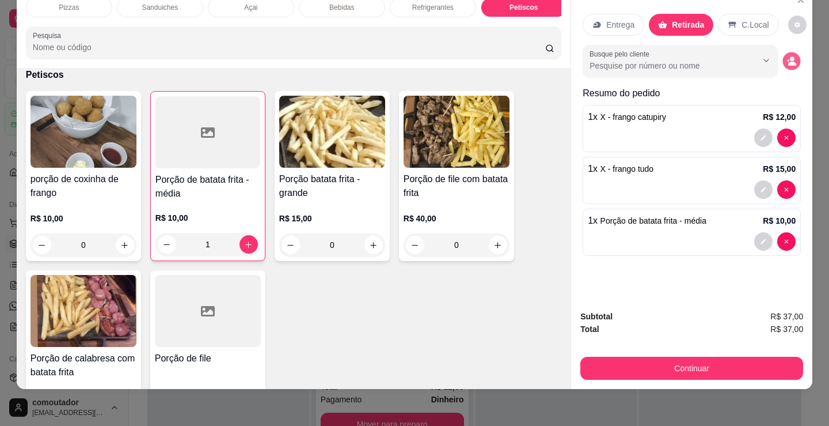
click at [786, 58] on button "decrease-product-quantity" at bounding box center [792, 61] width 18 height 18
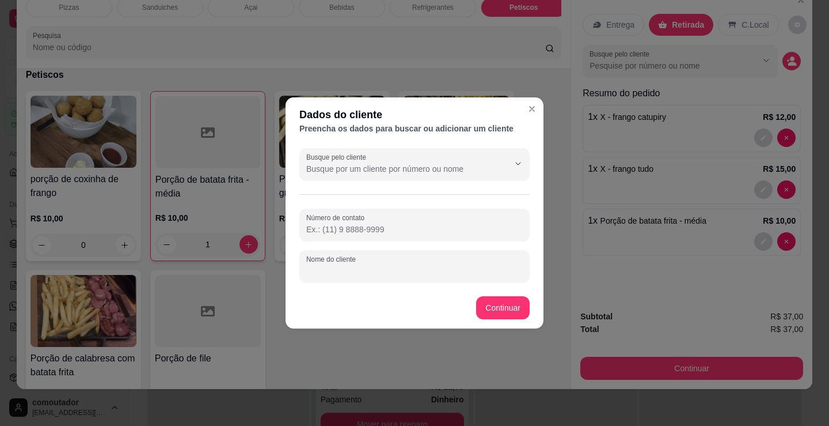
click at [477, 270] on input "Nome do cliente" at bounding box center [414, 271] width 217 height 12
type input "[PERSON_NAME]"
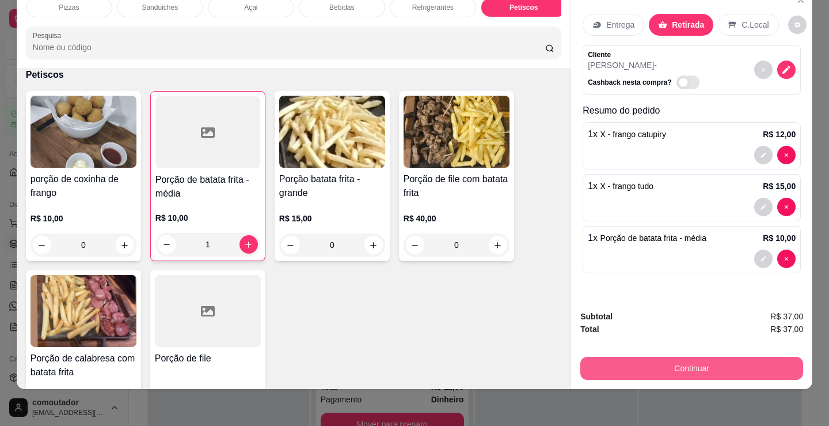
click at [643, 357] on button "Continuar" at bounding box center [692, 368] width 223 height 23
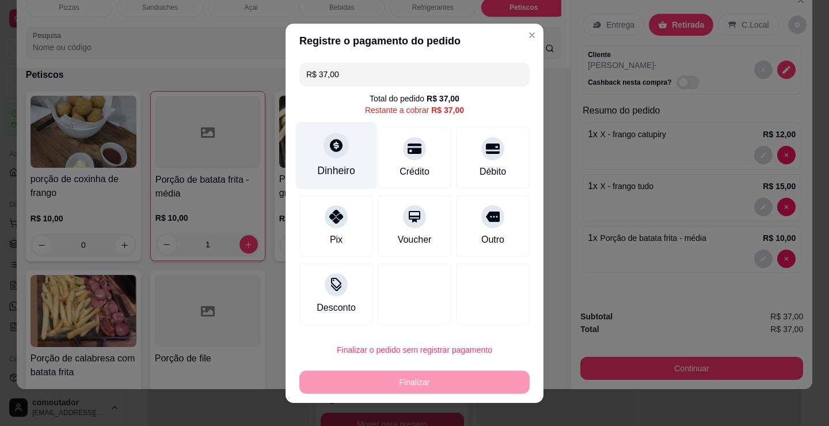
click at [324, 147] on div at bounding box center [336, 144] width 25 height 25
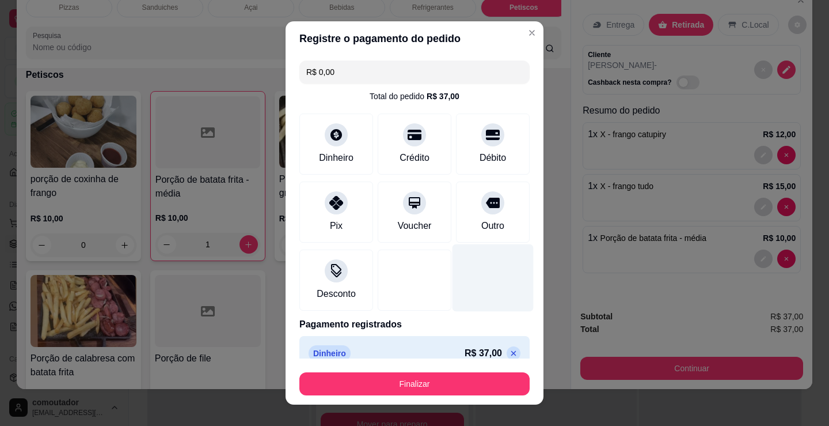
type input "R$ 0,00"
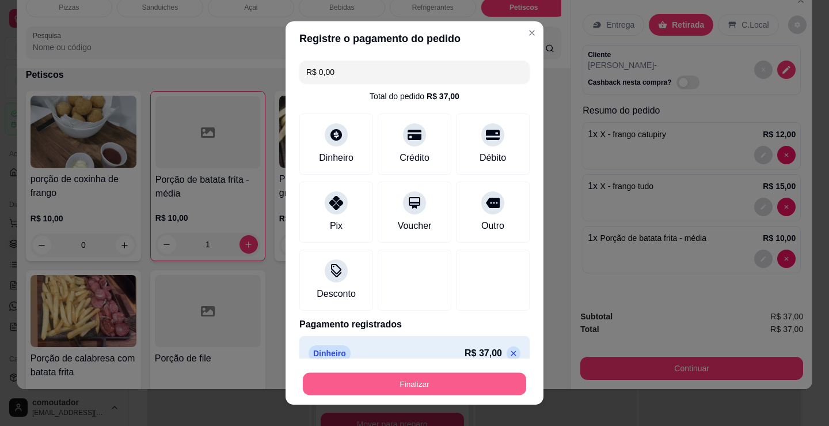
click at [399, 387] on button "Finalizar" at bounding box center [414, 384] width 223 height 22
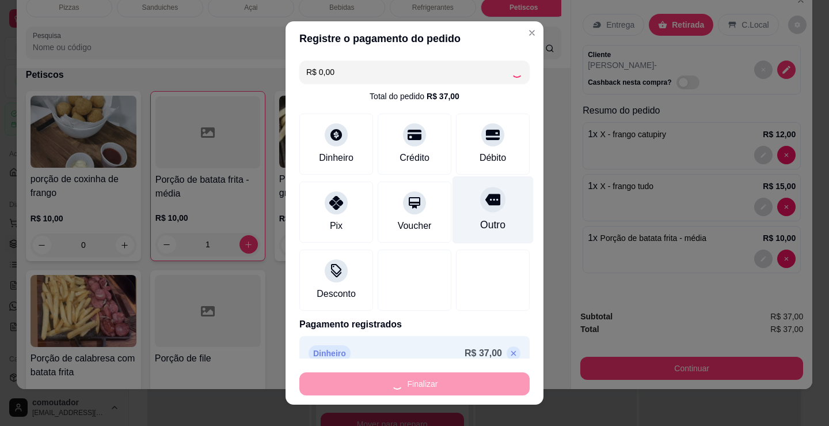
type input "0"
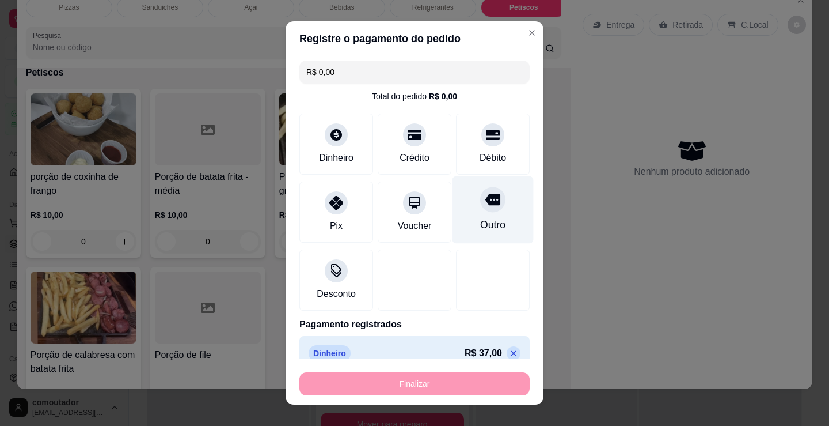
type input "-R$ 37,00"
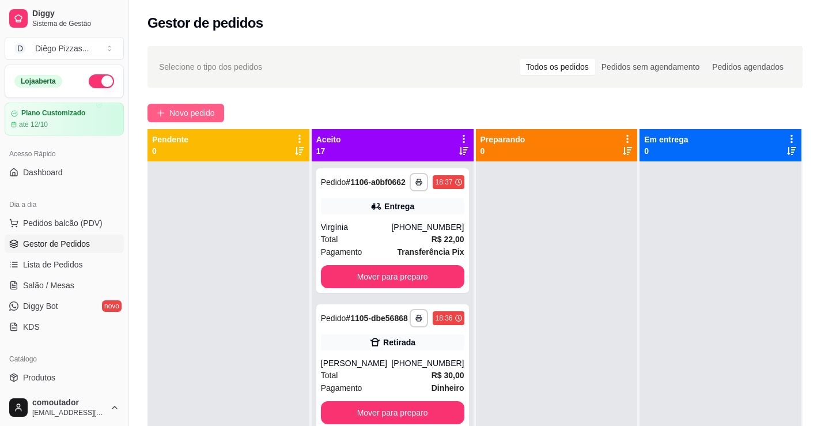
click at [176, 116] on span "Novo pedido" at bounding box center [192, 113] width 46 height 13
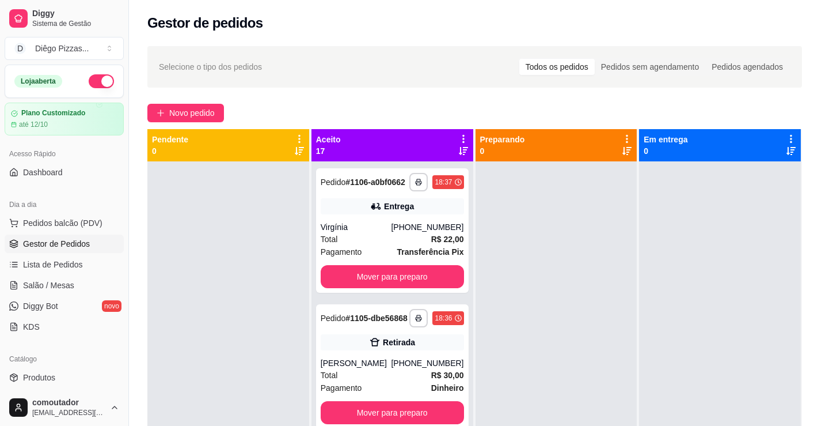
click at [65, 235] on div at bounding box center [88, 210] width 113 height 72
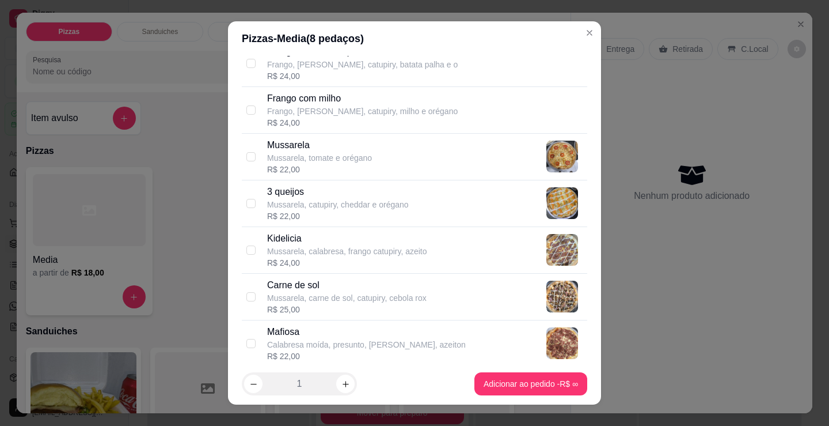
scroll to position [518, 0]
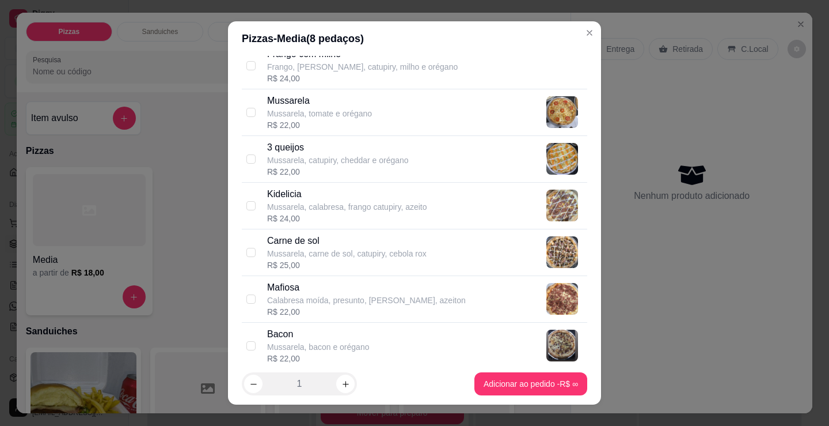
click at [340, 202] on p "Mussarela, calabresa, frango catupiry, azeito" at bounding box center [347, 207] width 160 height 12
checkbox input "true"
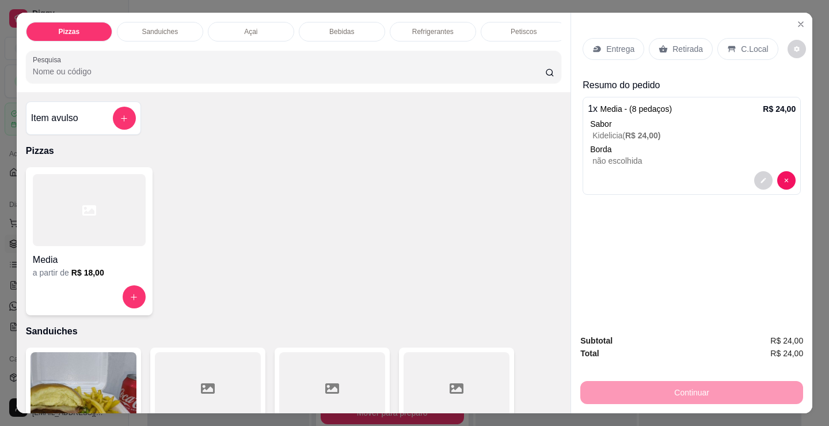
click at [613, 46] on p "Entrega" at bounding box center [621, 49] width 28 height 12
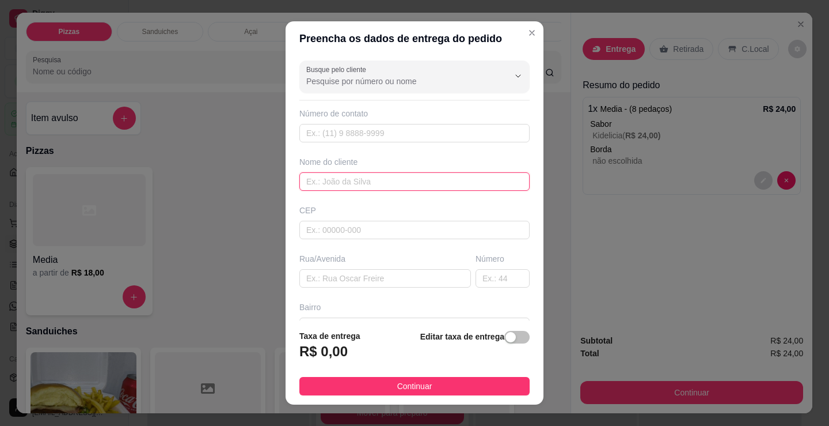
click at [415, 175] on input "text" at bounding box center [415, 181] width 230 height 18
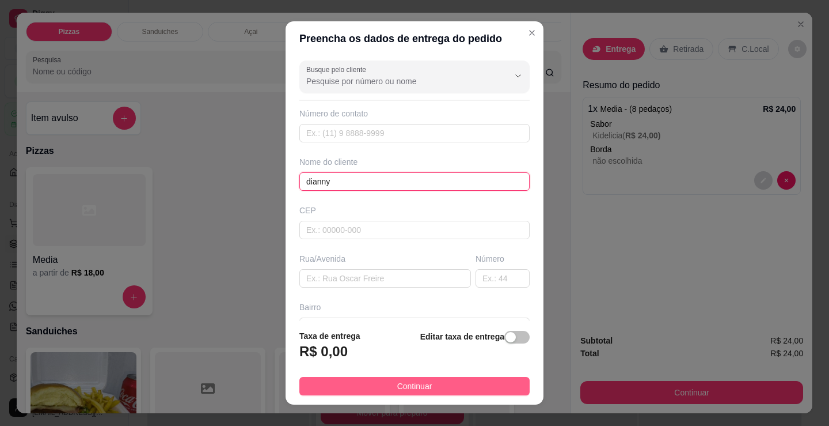
type input "dianny"
click at [462, 386] on button "Continuar" at bounding box center [415, 386] width 230 height 18
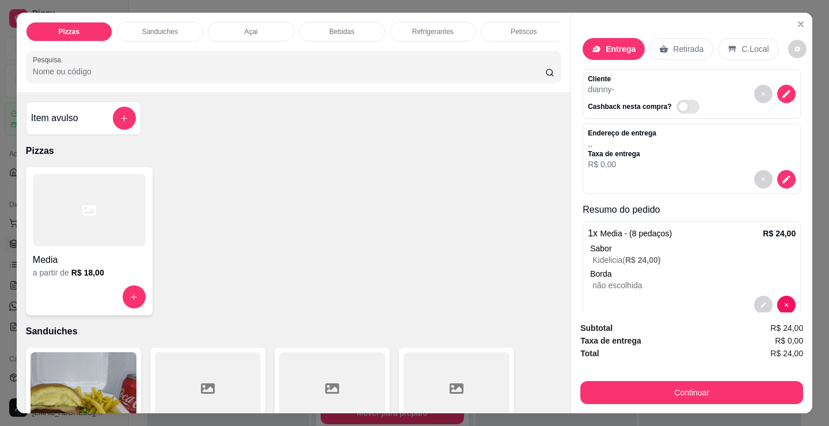
drag, startPoint x: 460, startPoint y: 325, endPoint x: 709, endPoint y: 401, distance: 260.2
click at [468, 326] on div "Item avulso Pizzas Media a partir de R$ 18,00 Sanduiches Combo de X-burguer R$ …" at bounding box center [294, 252] width 554 height 321
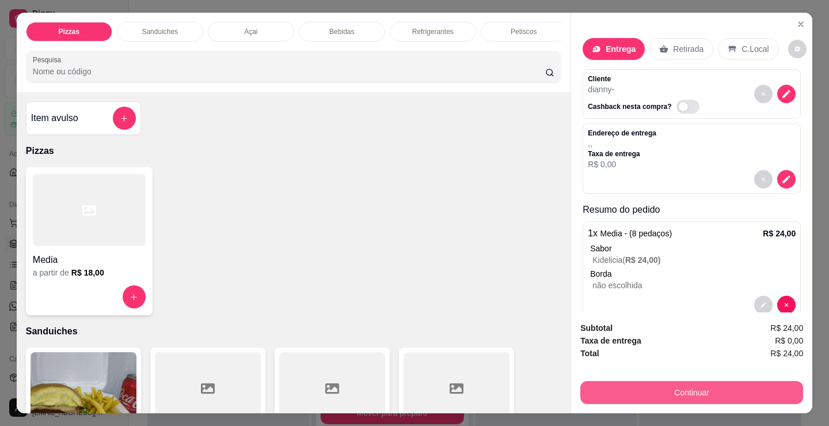
click at [694, 388] on button "Continuar" at bounding box center [692, 392] width 223 height 23
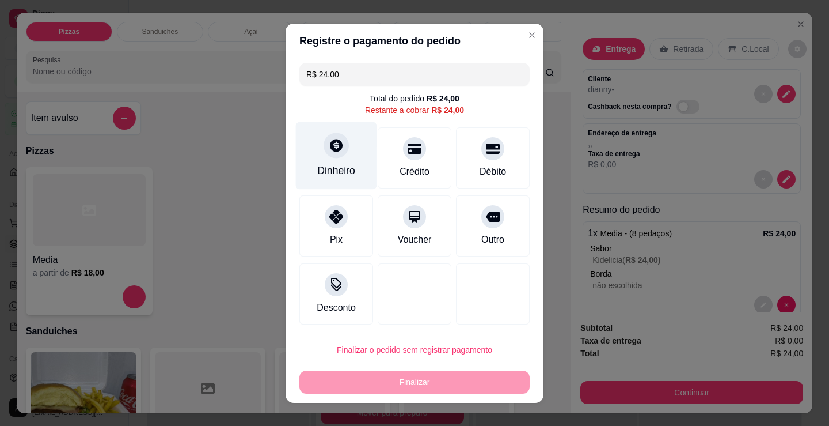
click at [317, 153] on div "Dinheiro" at bounding box center [336, 155] width 81 height 67
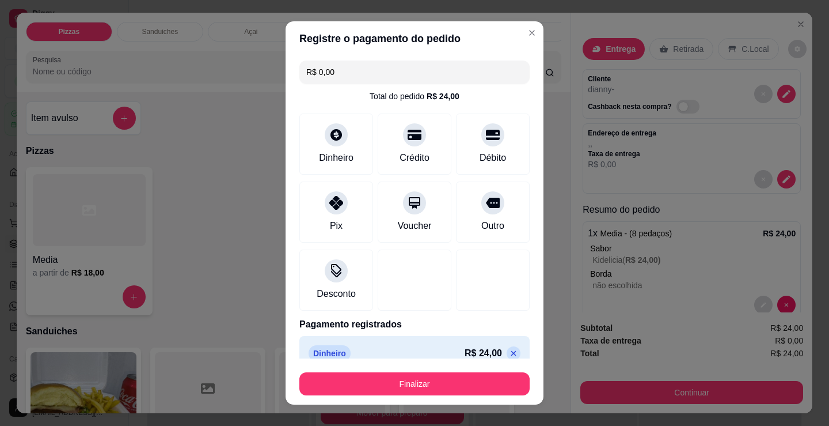
click at [512, 355] on icon at bounding box center [514, 353] width 5 height 5
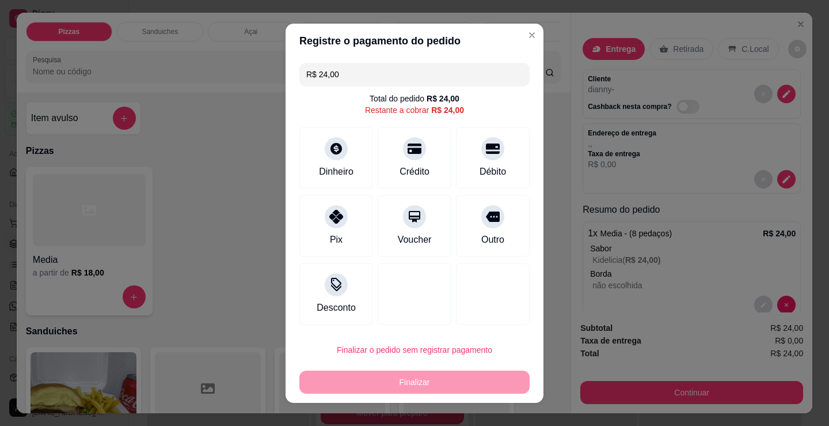
drag, startPoint x: 336, startPoint y: 226, endPoint x: 401, endPoint y: 313, distance: 108.3
click at [338, 232] on div "Pix" at bounding box center [337, 225] width 74 height 61
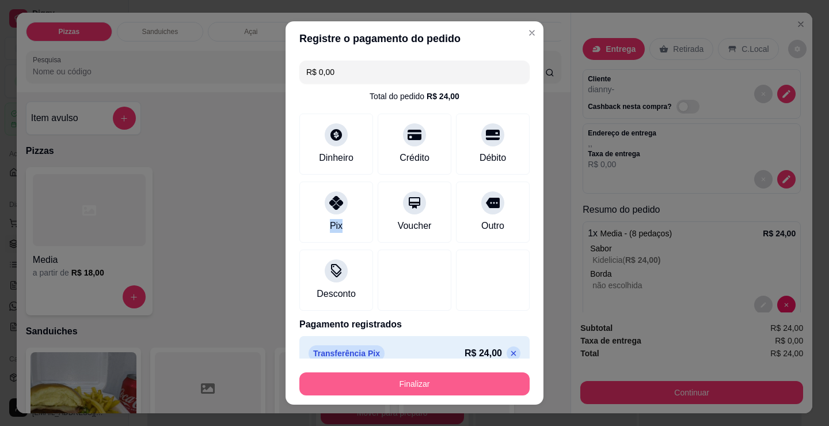
click at [425, 381] on button "Finalizar" at bounding box center [415, 383] width 230 height 23
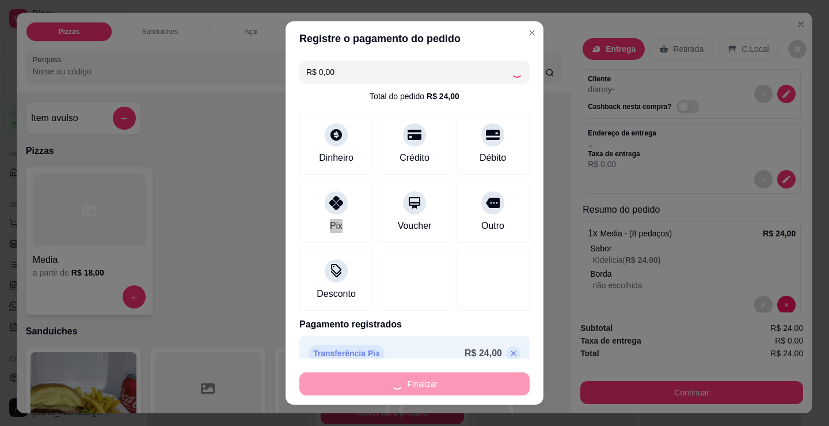
type input "-R$ 24,00"
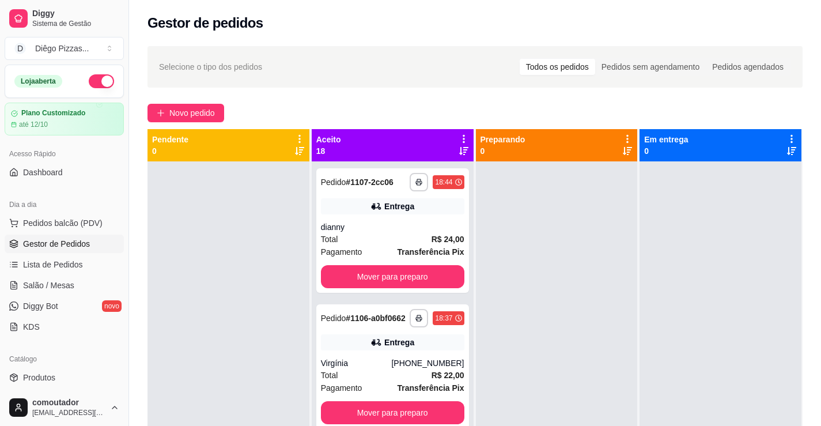
click at [560, 293] on div at bounding box center [557, 374] width 162 height 426
click at [387, 246] on div "Pagamento Transferência Pix" at bounding box center [392, 251] width 143 height 13
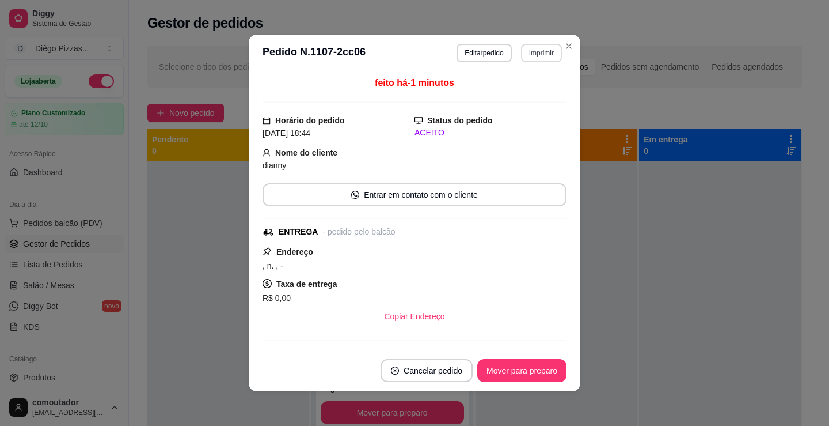
click at [538, 54] on button "Imprimir" at bounding box center [541, 53] width 41 height 18
click at [536, 94] on button "IMPRESSORA" at bounding box center [518, 93] width 84 height 18
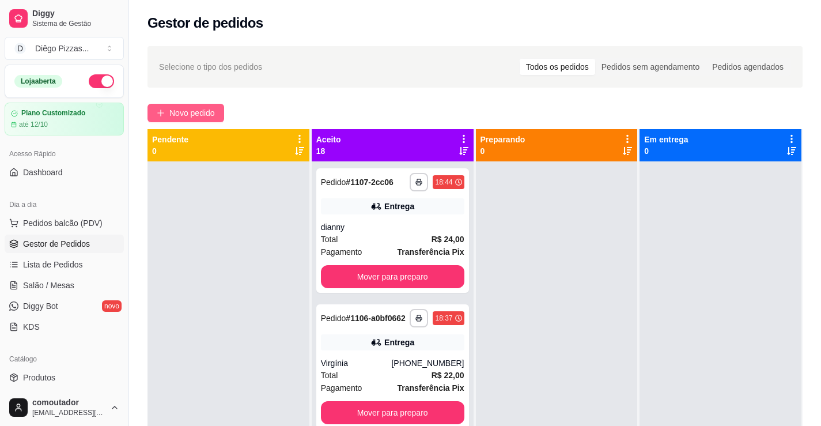
click at [196, 105] on button "Novo pedido" at bounding box center [185, 113] width 77 height 18
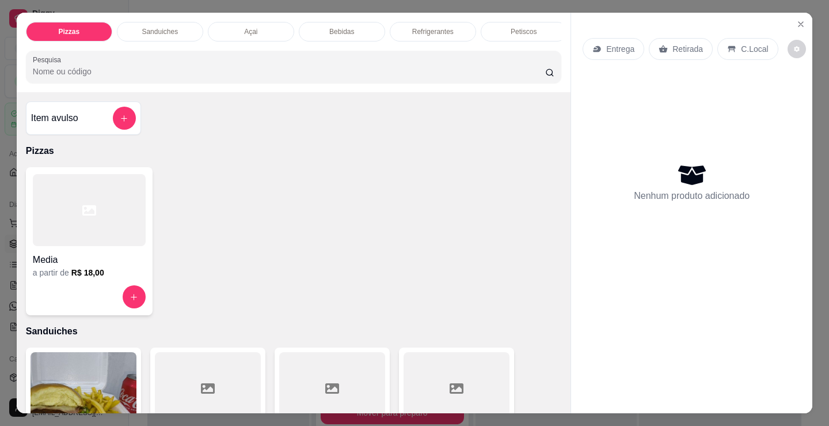
click at [113, 193] on div at bounding box center [89, 210] width 113 height 72
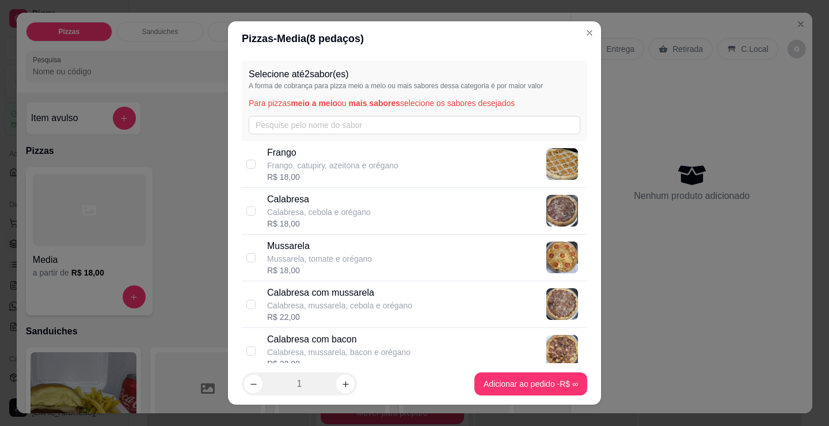
click at [360, 162] on p "Frango, catupiry, azeitona e orégano" at bounding box center [332, 166] width 131 height 12
checkbox input "true"
drag, startPoint x: 365, startPoint y: 213, endPoint x: 365, endPoint y: 222, distance: 9.2
click at [365, 214] on div "Calabresa Calabresa, cebola e orégano R$ 18,00" at bounding box center [425, 210] width 316 height 37
click at [362, 253] on p "Mussarela, tomate e orégano" at bounding box center [319, 259] width 105 height 12
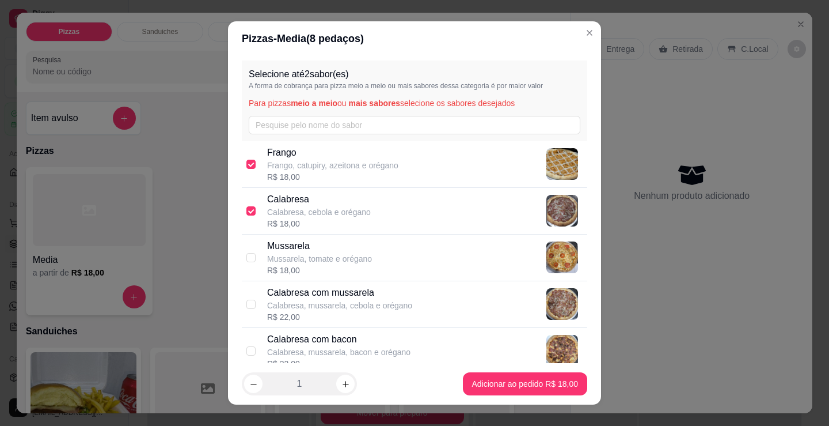
checkbox input "false"
checkbox input "true"
click at [354, 173] on div "R$ 18,00" at bounding box center [332, 177] width 131 height 12
checkbox input "false"
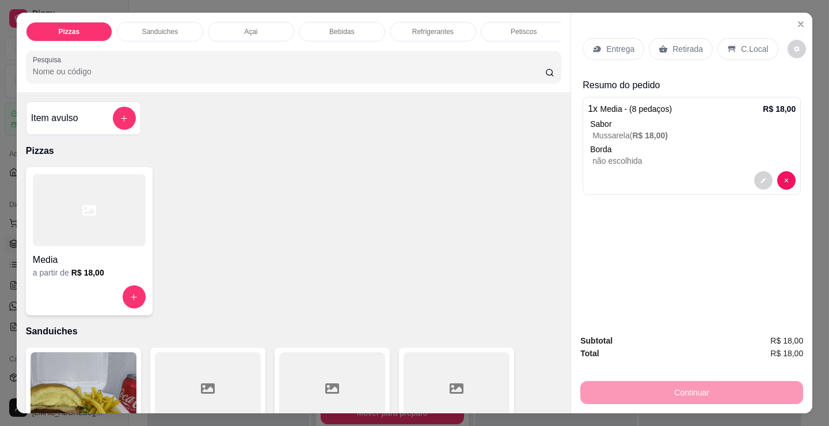
click at [609, 53] on div "Entrega" at bounding box center [614, 49] width 62 height 22
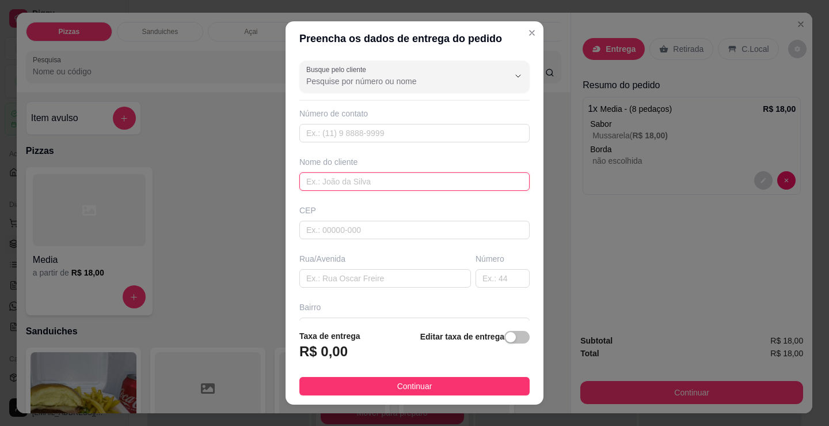
click at [356, 181] on input "text" at bounding box center [415, 181] width 230 height 18
type input "casa dedinho"
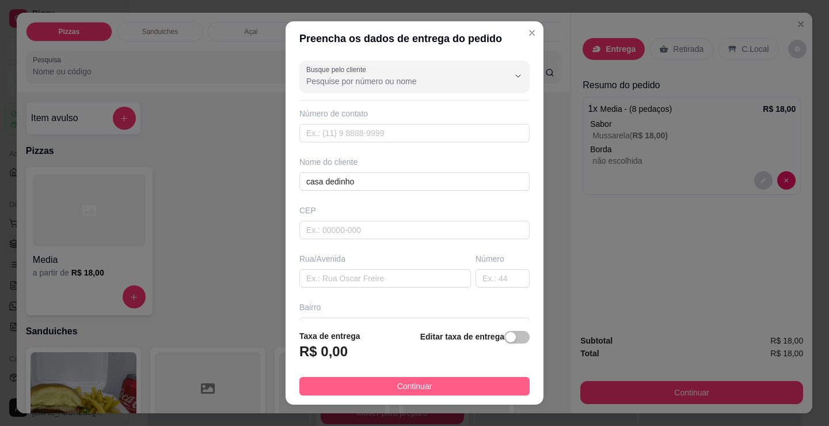
click at [434, 388] on button "Continuar" at bounding box center [415, 386] width 230 height 18
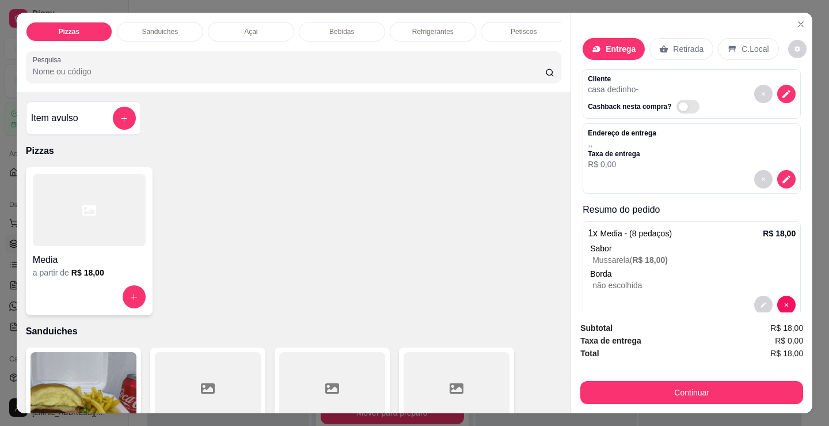
click at [659, 378] on div "Continuar" at bounding box center [692, 391] width 223 height 26
click at [613, 382] on button "Continuar" at bounding box center [692, 392] width 223 height 23
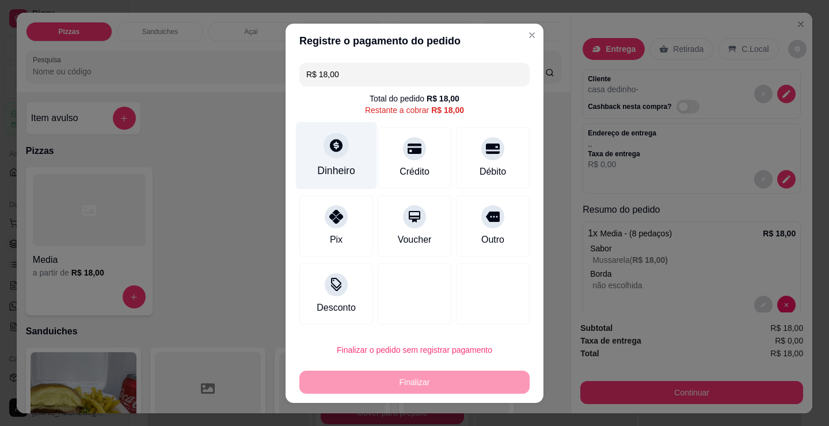
click at [338, 162] on div "Dinheiro" at bounding box center [336, 155] width 81 height 67
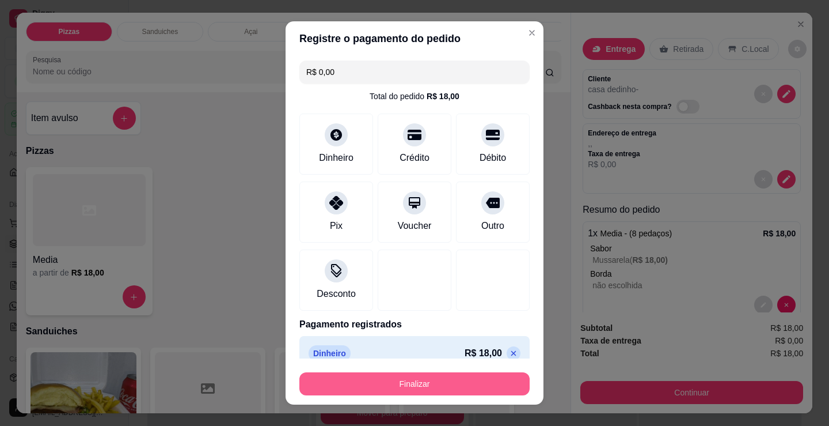
click at [439, 385] on button "Finalizar" at bounding box center [415, 383] width 230 height 23
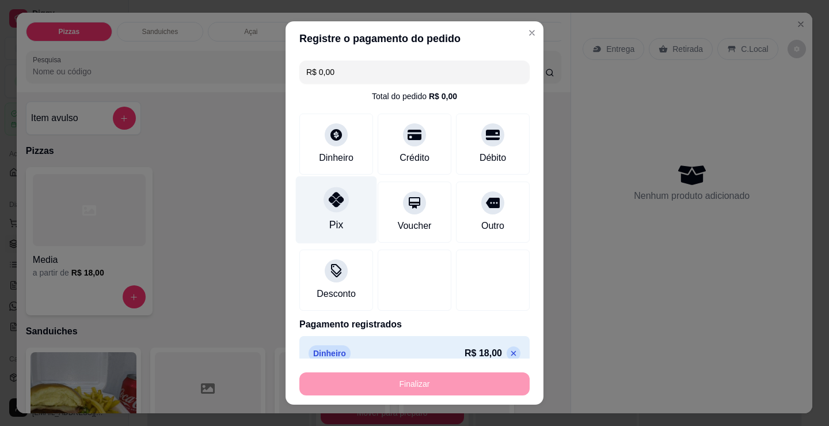
type input "-R$ 18,00"
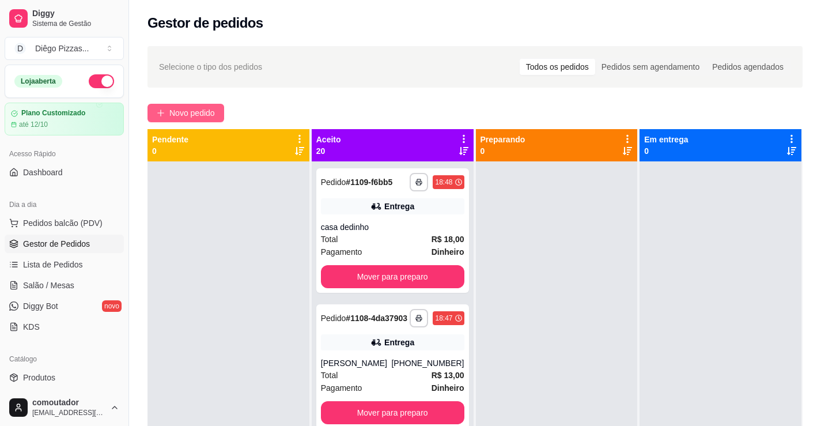
click at [217, 115] on button "Novo pedido" at bounding box center [185, 113] width 77 height 18
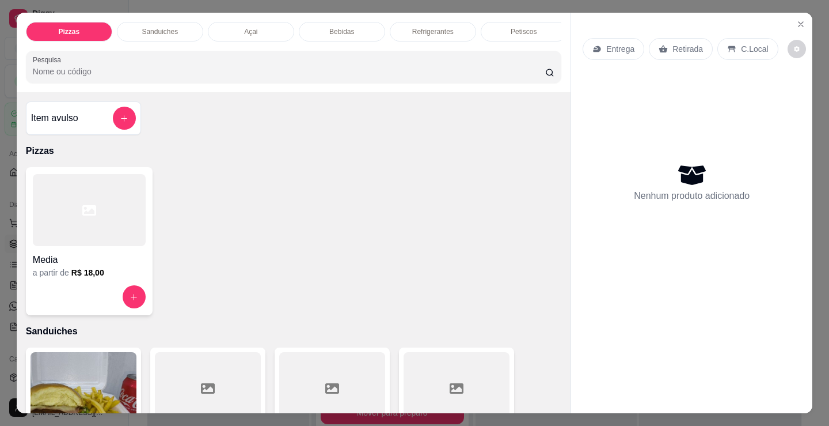
click at [141, 238] on div at bounding box center [89, 210] width 113 height 72
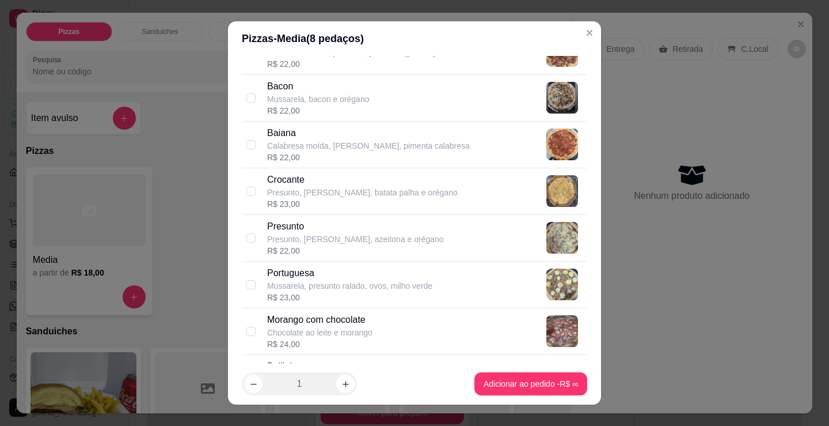
scroll to position [749, 0]
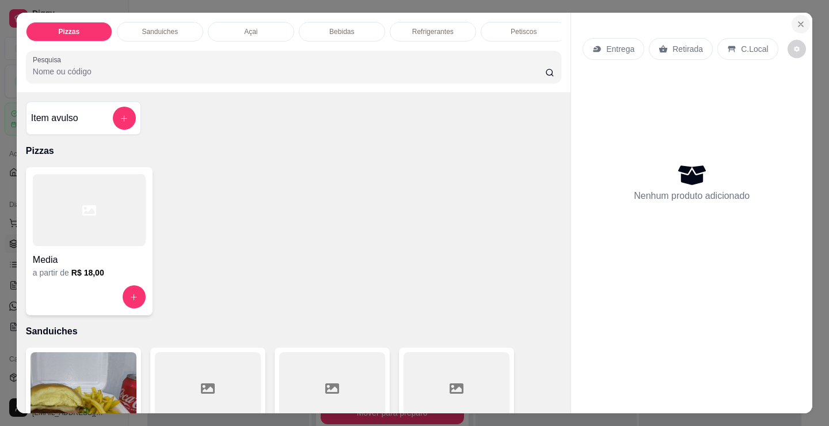
click at [792, 20] on button "Close" at bounding box center [801, 24] width 18 height 18
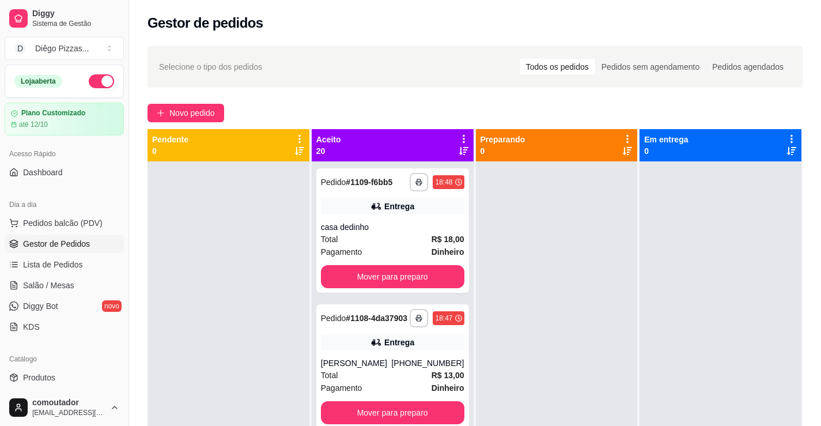
click at [617, 282] on div at bounding box center [557, 374] width 162 height 426
click at [181, 116] on span "Novo pedido" at bounding box center [192, 113] width 46 height 13
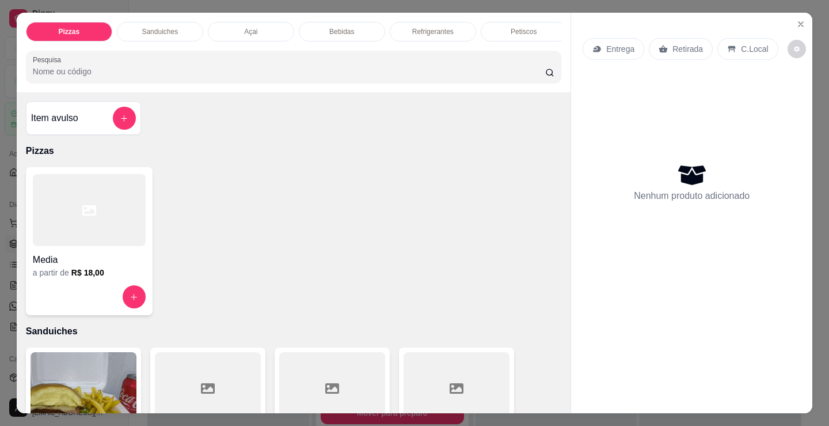
click at [49, 243] on div at bounding box center [89, 210] width 113 height 72
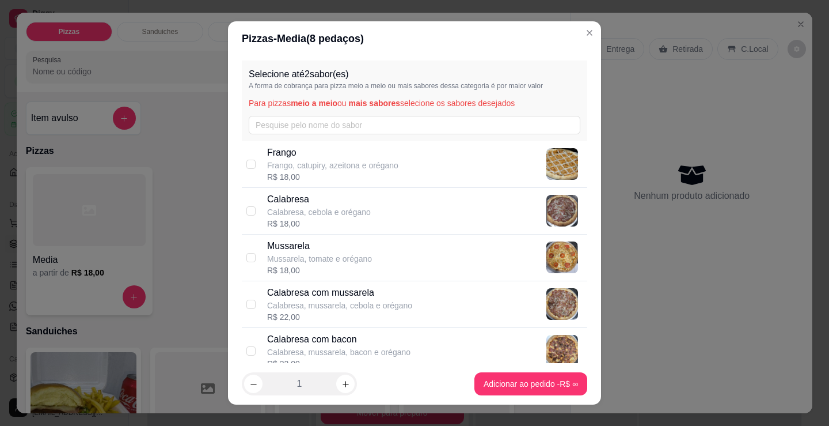
click at [366, 293] on p "Calabresa com mussarela" at bounding box center [339, 293] width 145 height 14
checkbox input "true"
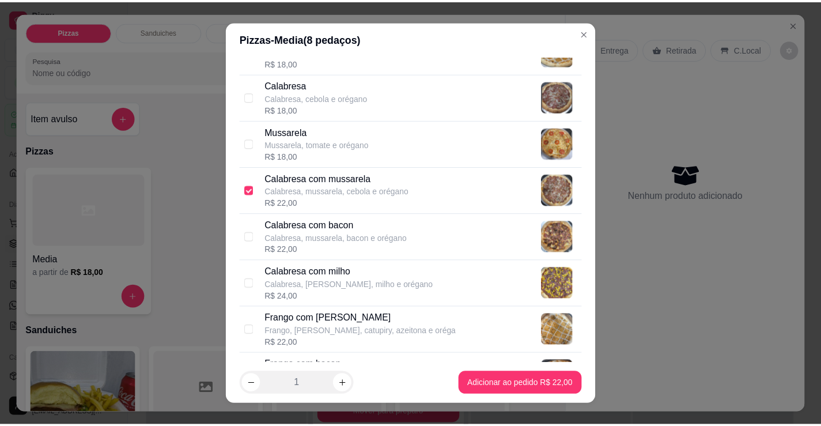
scroll to position [115, 0]
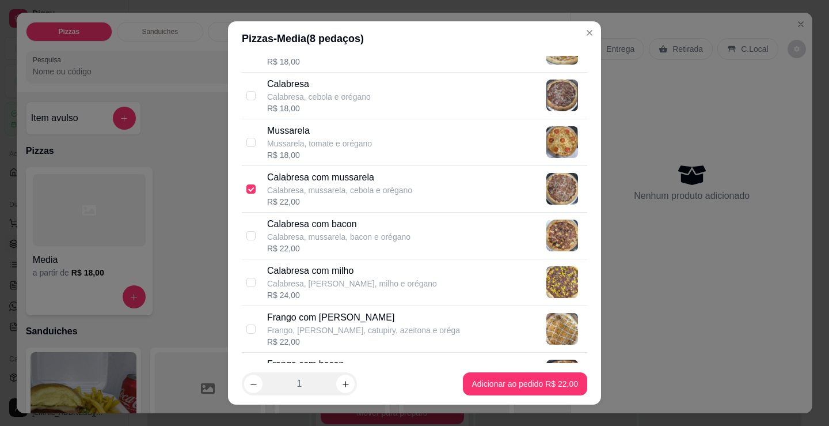
click at [369, 324] on p "Frango, mussarela, catupiry, azeitona e oréga" at bounding box center [363, 330] width 193 height 12
checkbox input "true"
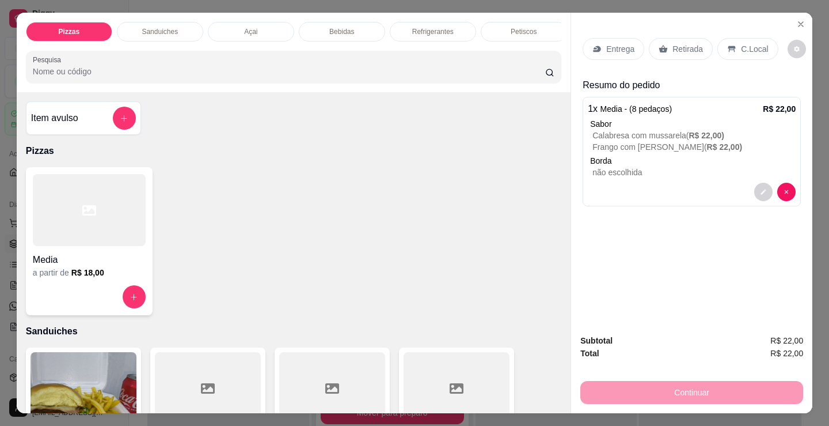
click at [734, 40] on div "C.Local" at bounding box center [748, 49] width 60 height 22
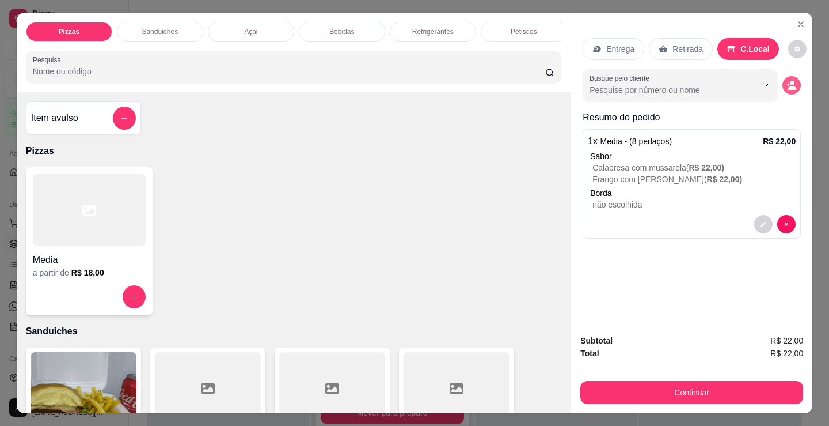
click at [789, 86] on icon "decrease-product-quantity" at bounding box center [793, 88] width 9 height 4
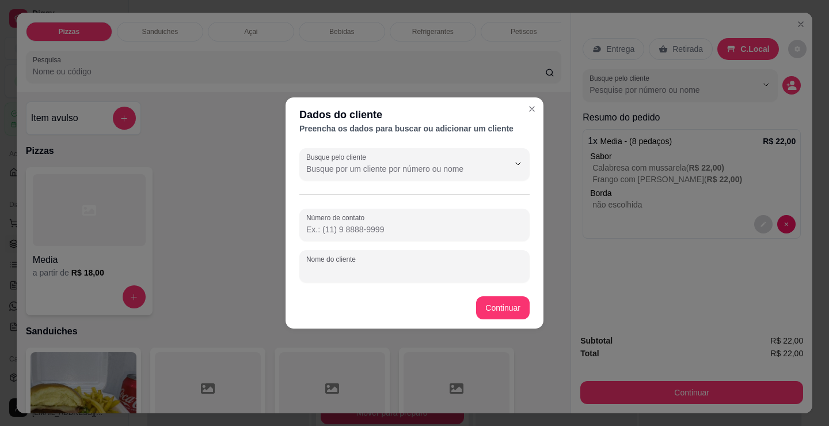
click at [379, 272] on input "Nome do cliente" at bounding box center [414, 271] width 217 height 12
type input "sizino"
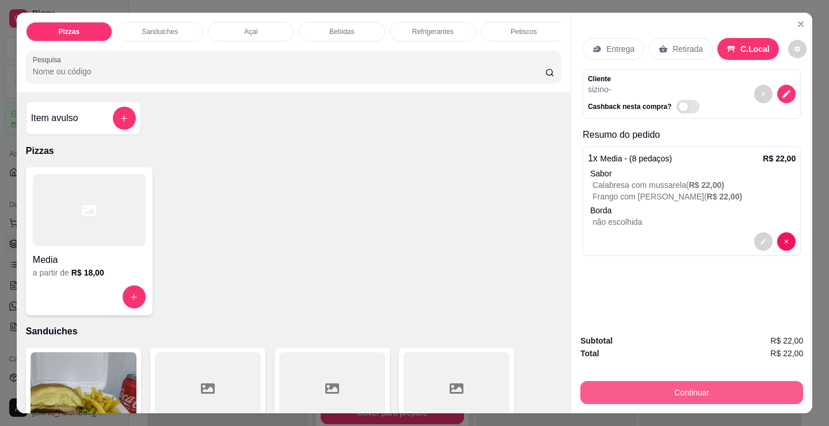
click at [663, 389] on button "Continuar" at bounding box center [692, 392] width 223 height 23
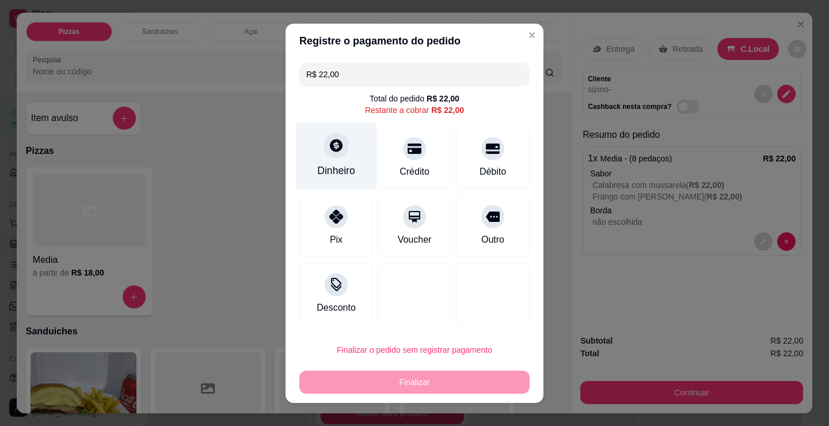
click at [335, 162] on div "Dinheiro" at bounding box center [336, 155] width 81 height 67
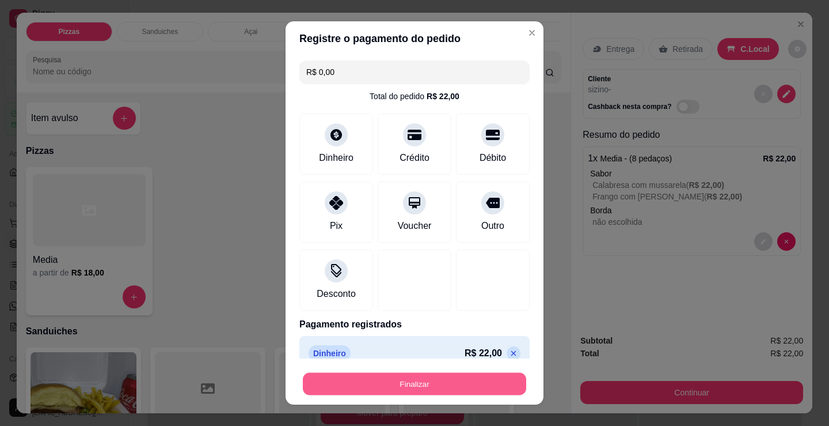
click at [433, 385] on button "Finalizar" at bounding box center [414, 384] width 223 height 22
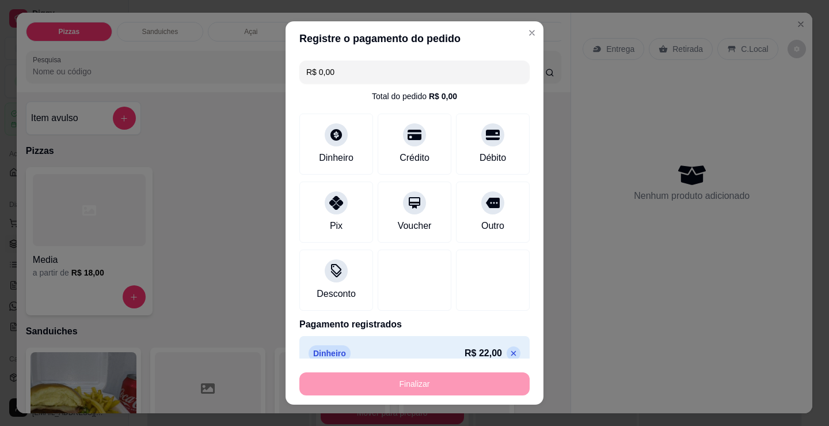
type input "-R$ 22,00"
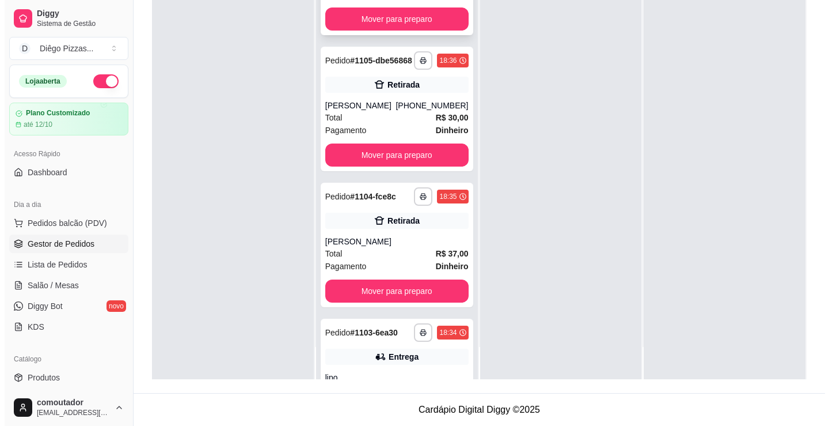
scroll to position [461, 0]
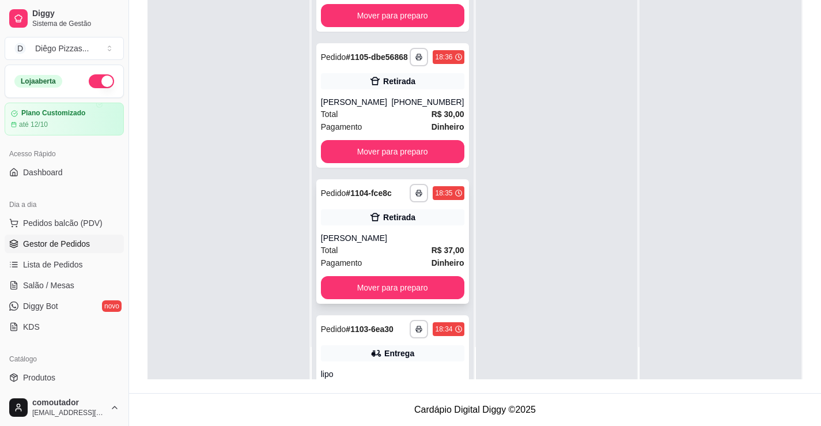
click at [398, 259] on div "**********" at bounding box center [392, 241] width 153 height 124
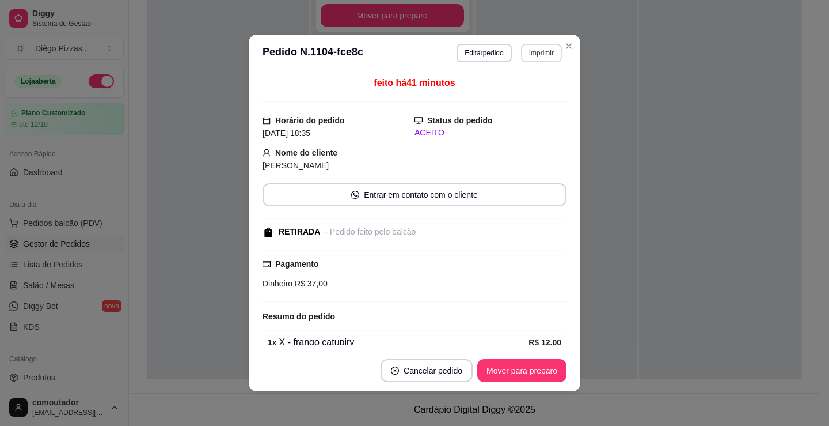
click at [542, 53] on button "Imprimir" at bounding box center [541, 53] width 41 height 18
click at [535, 94] on button "IMPRESSORA" at bounding box center [518, 93] width 84 height 18
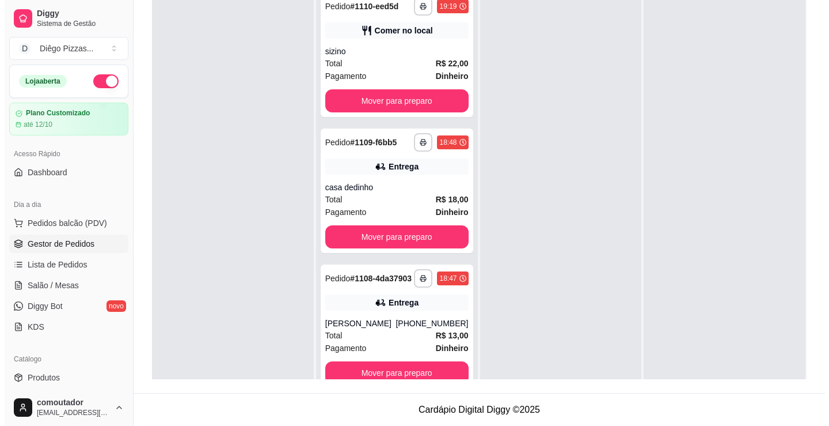
scroll to position [0, 0]
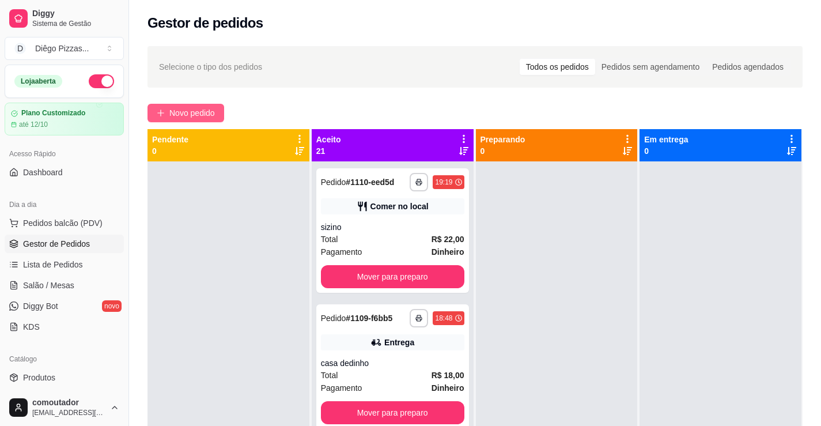
click at [214, 113] on span "Novo pedido" at bounding box center [192, 113] width 46 height 13
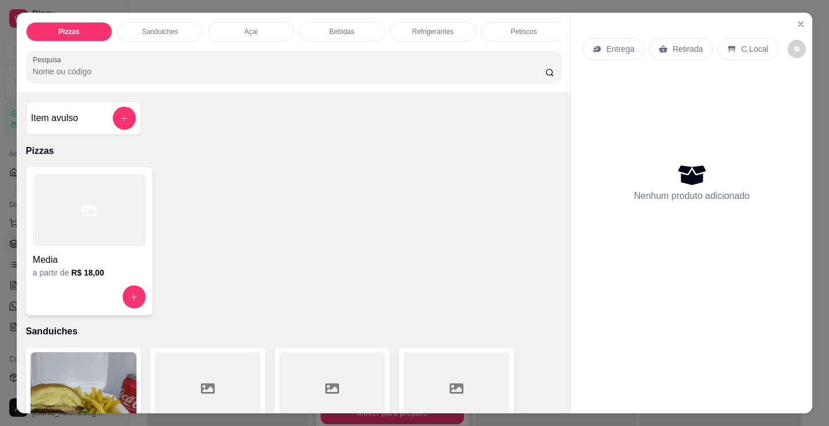
click at [238, 25] on div "Açai" at bounding box center [251, 32] width 86 height 20
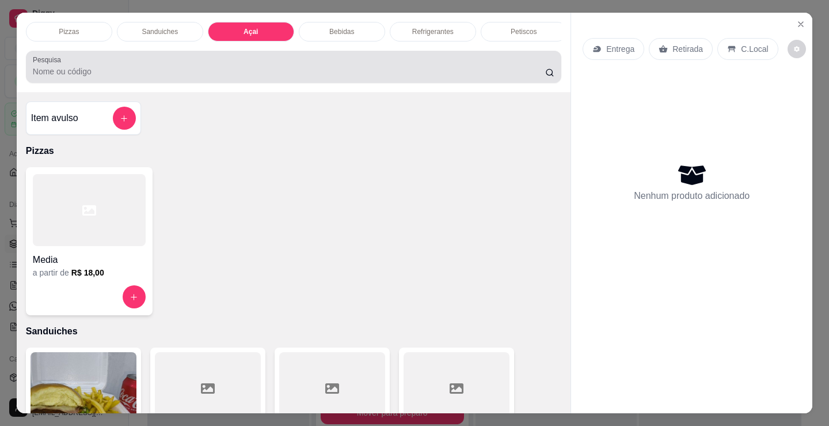
scroll to position [28, 0]
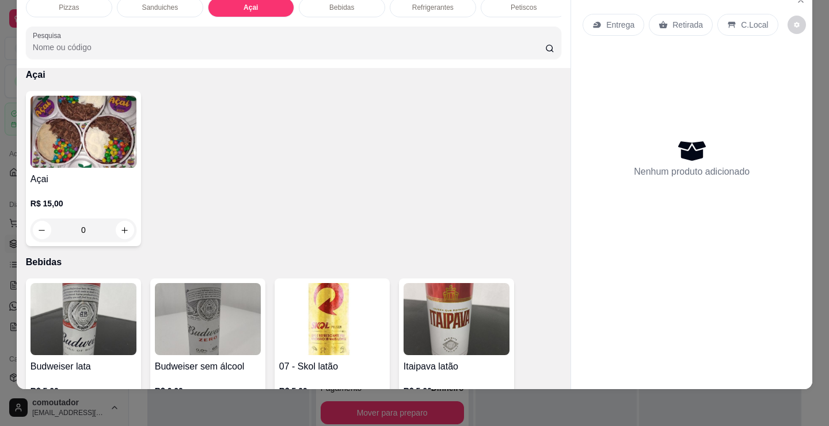
click at [82, 162] on img at bounding box center [84, 132] width 106 height 72
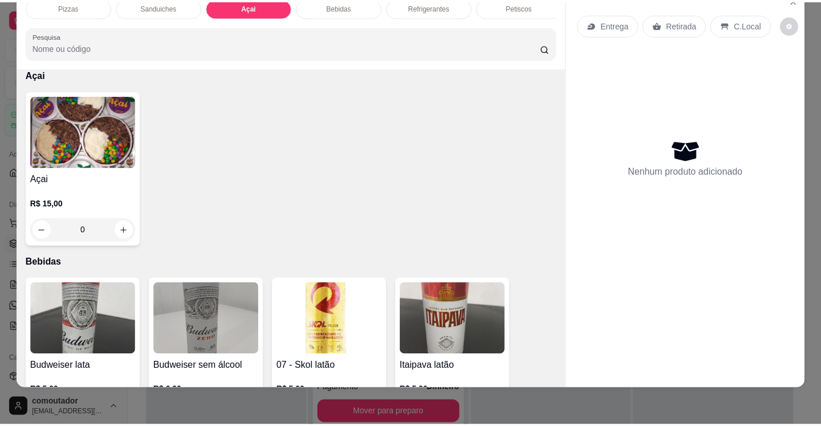
scroll to position [0, 0]
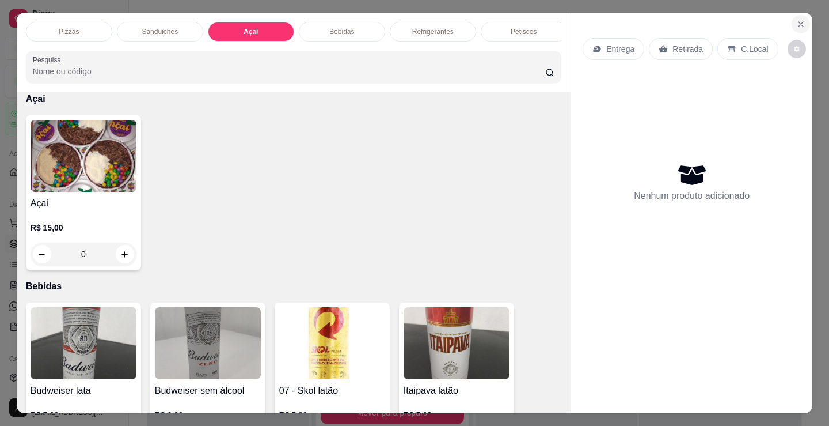
click at [797, 20] on icon "Close" at bounding box center [801, 24] width 9 height 9
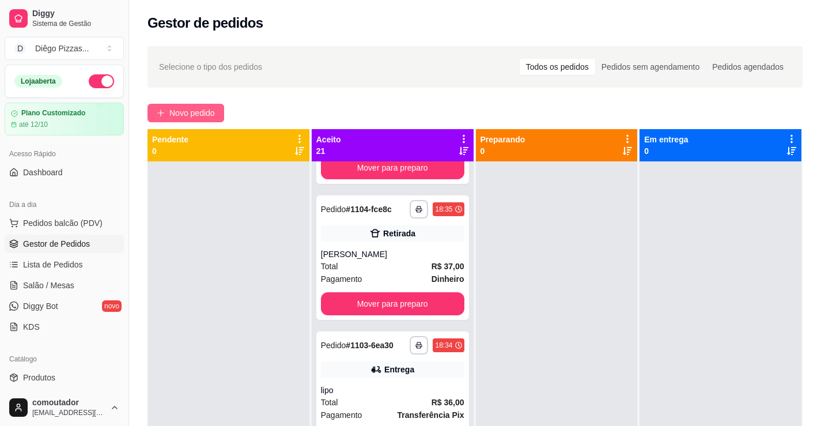
click at [177, 116] on span "Novo pedido" at bounding box center [192, 113] width 46 height 13
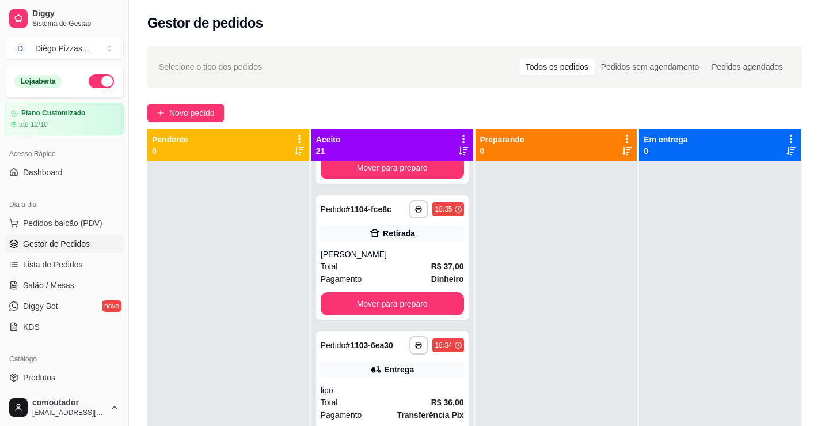
click at [77, 230] on div at bounding box center [89, 210] width 113 height 72
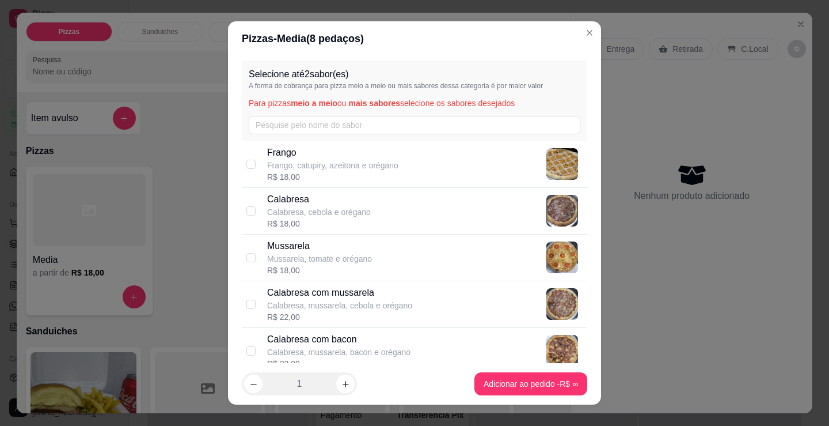
click at [254, 211] on div "Calabresa Calabresa, cebola e orégano R$ 18,00" at bounding box center [415, 211] width 346 height 47
checkbox input "true"
click at [271, 265] on div "R$ 18,00" at bounding box center [319, 270] width 105 height 12
checkbox input "true"
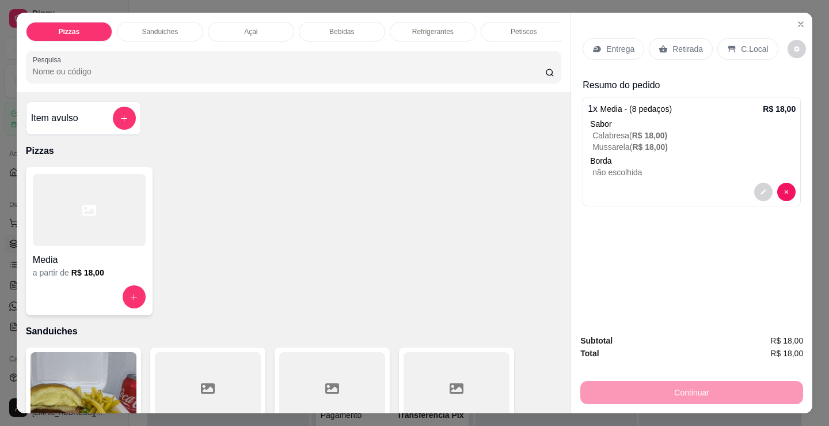
click at [627, 49] on p "Entrega" at bounding box center [621, 49] width 28 height 12
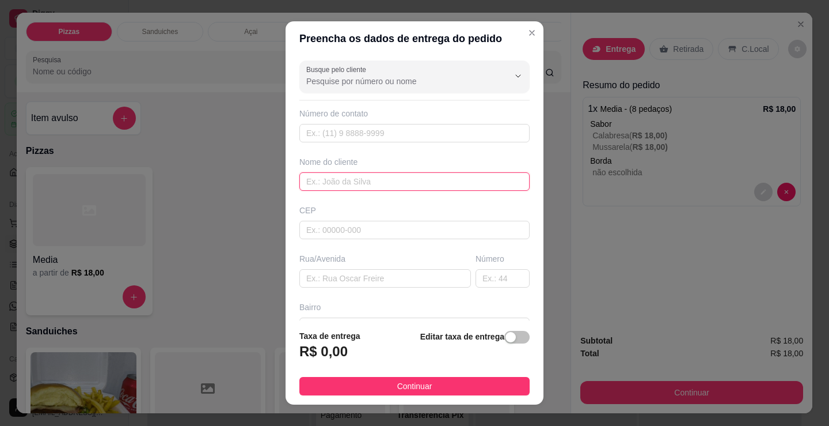
click at [405, 187] on input "text" at bounding box center [415, 181] width 230 height 18
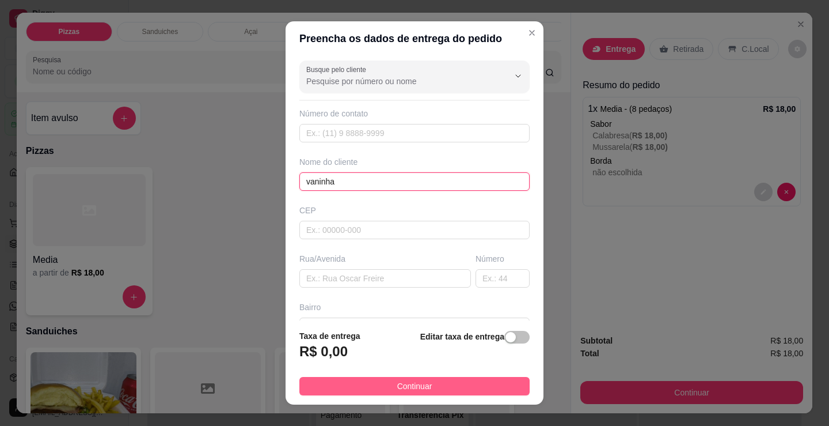
type input "vaninha"
click at [482, 383] on button "Continuar" at bounding box center [415, 386] width 230 height 18
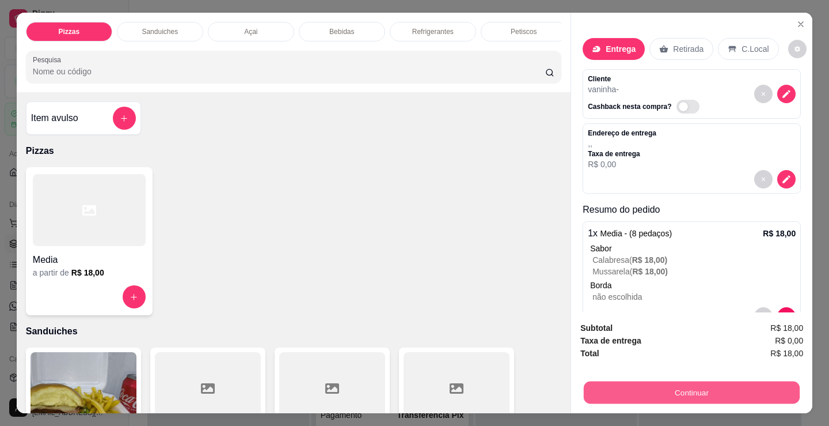
click at [642, 388] on button "Continuar" at bounding box center [692, 392] width 216 height 22
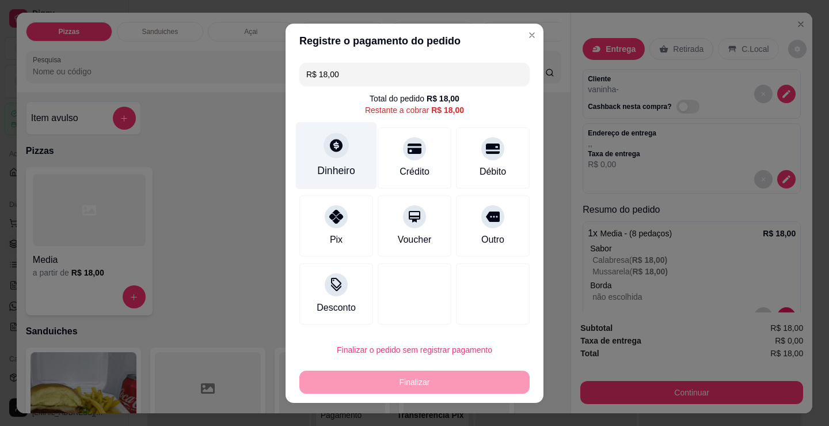
click at [317, 142] on div "Dinheiro" at bounding box center [336, 155] width 81 height 67
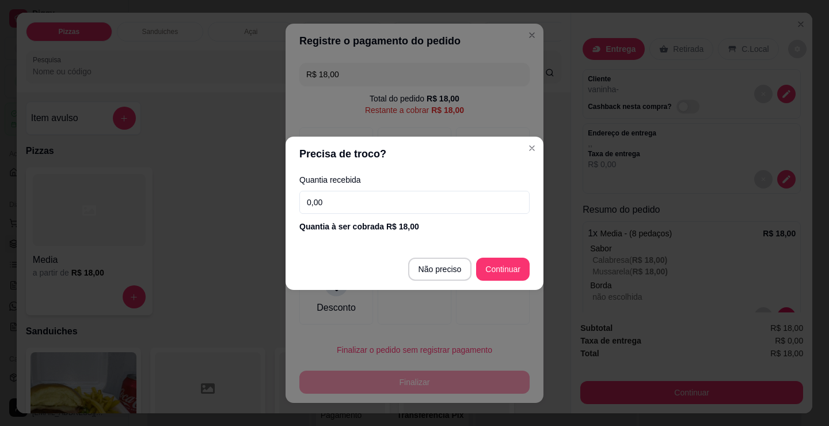
click at [420, 203] on input "0,00" at bounding box center [415, 202] width 230 height 23
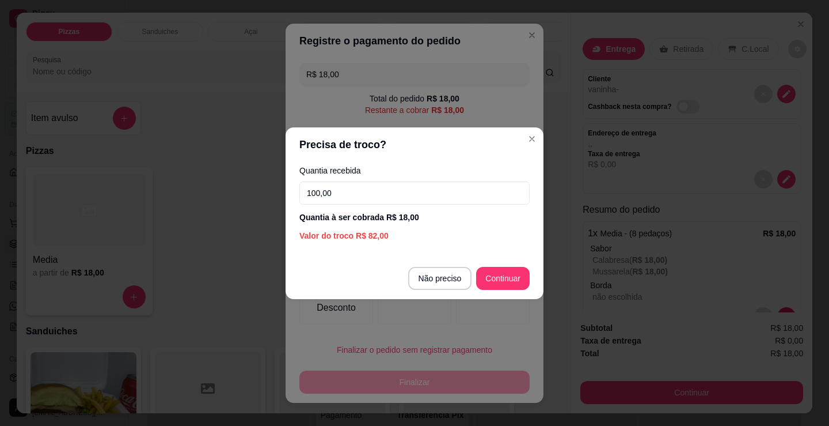
type input "100,00"
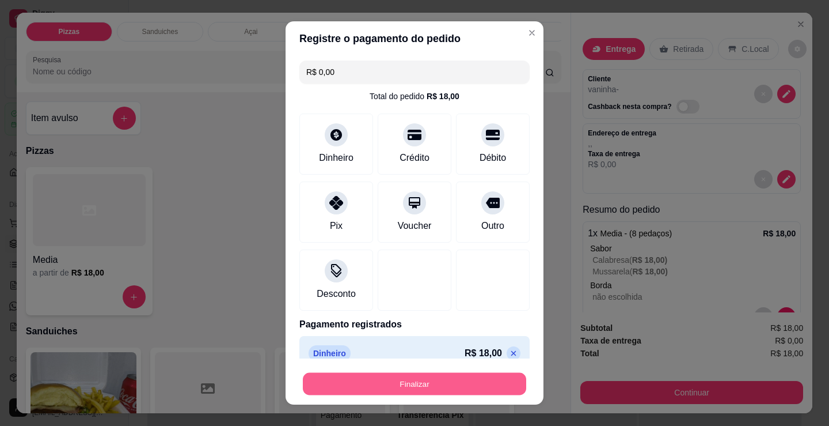
click at [500, 373] on button "Finalizar" at bounding box center [414, 384] width 223 height 22
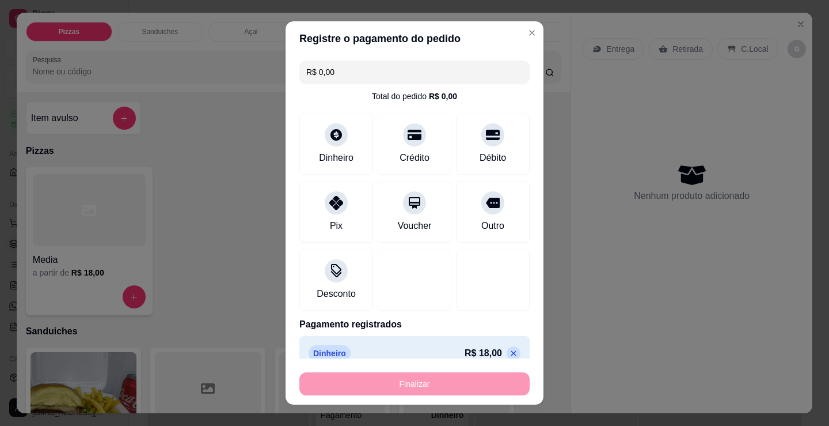
type input "-R$ 18,00"
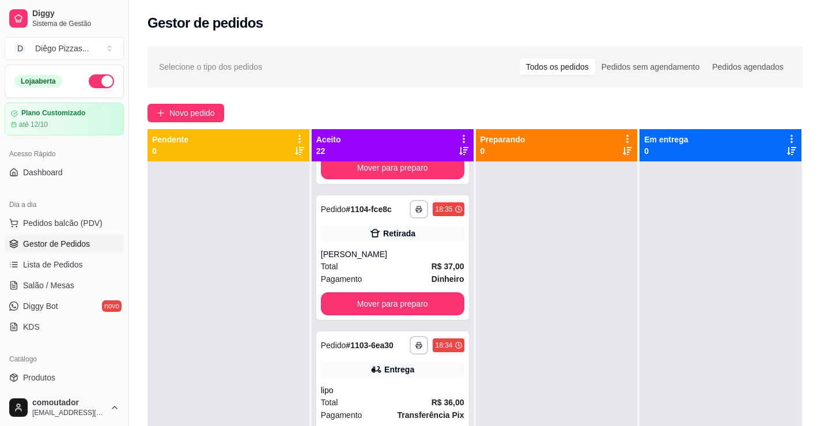
drag, startPoint x: 213, startPoint y: 179, endPoint x: 221, endPoint y: 148, distance: 31.6
click at [213, 179] on div at bounding box center [228, 374] width 162 height 426
click at [226, 104] on div "Novo pedido" at bounding box center [474, 113] width 655 height 18
click at [199, 112] on span "Novo pedido" at bounding box center [192, 113] width 46 height 13
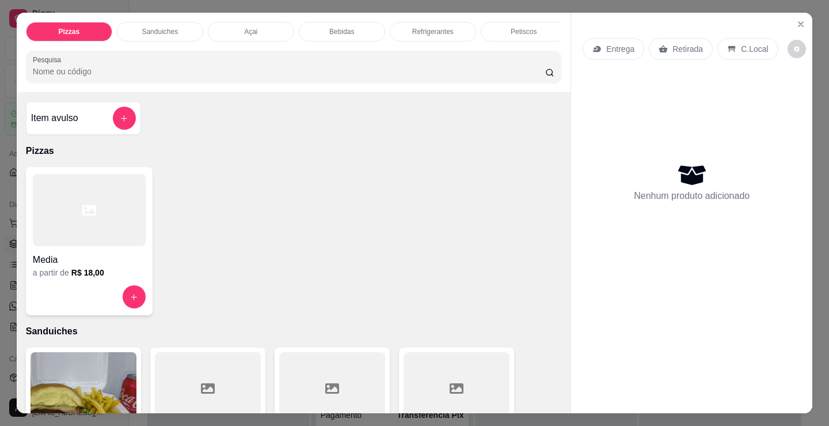
click at [247, 27] on p "Açai" at bounding box center [250, 31] width 13 height 9
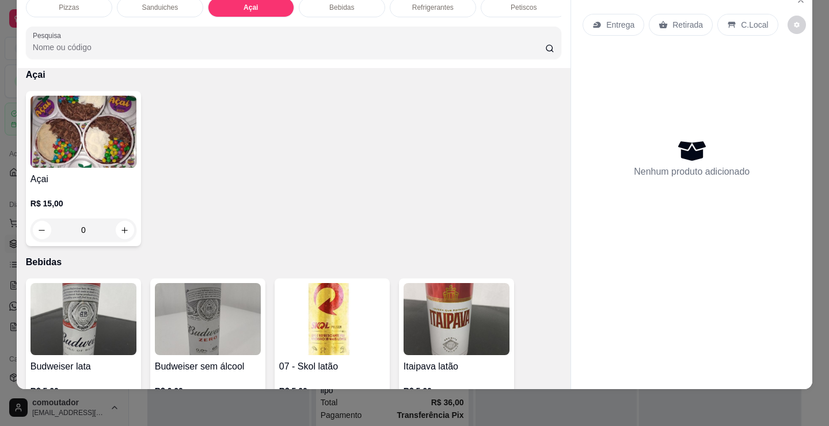
click at [101, 198] on p "R$ 15,00" at bounding box center [84, 204] width 106 height 12
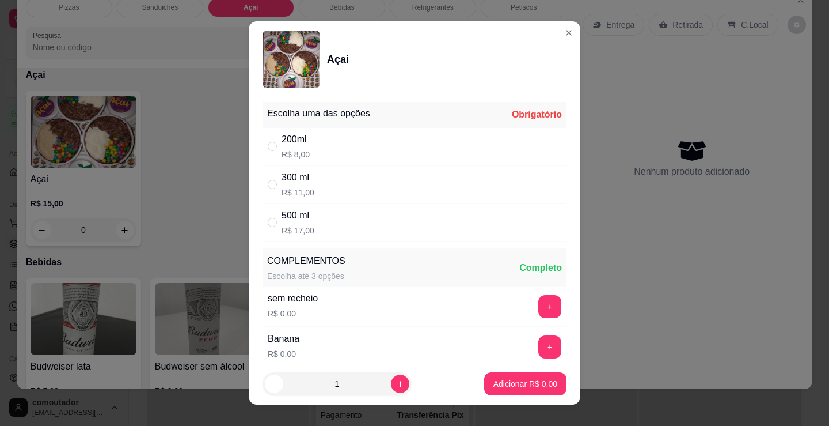
drag, startPoint x: 361, startPoint y: 143, endPoint x: 376, endPoint y: 193, distance: 52.5
click at [361, 143] on div "200ml R$ 8,00" at bounding box center [415, 146] width 304 height 38
radio input "true"
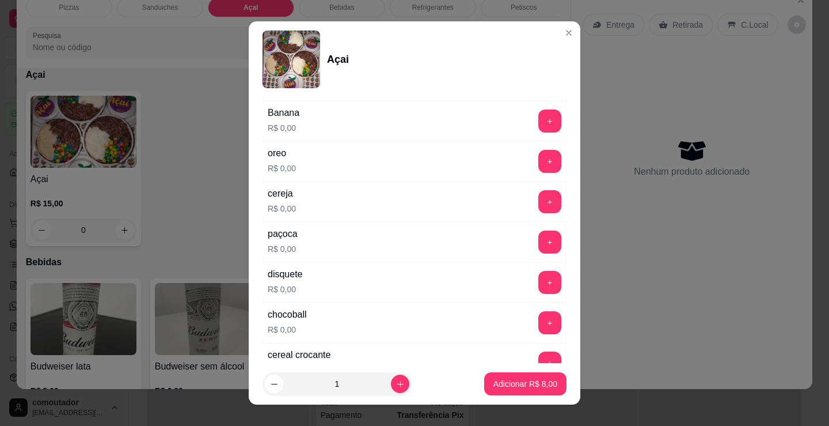
scroll to position [230, 0]
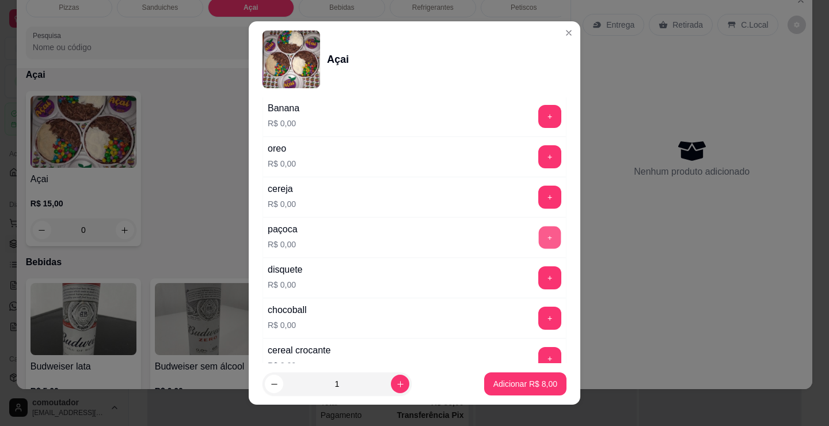
click at [539, 241] on button "+" at bounding box center [550, 237] width 22 height 22
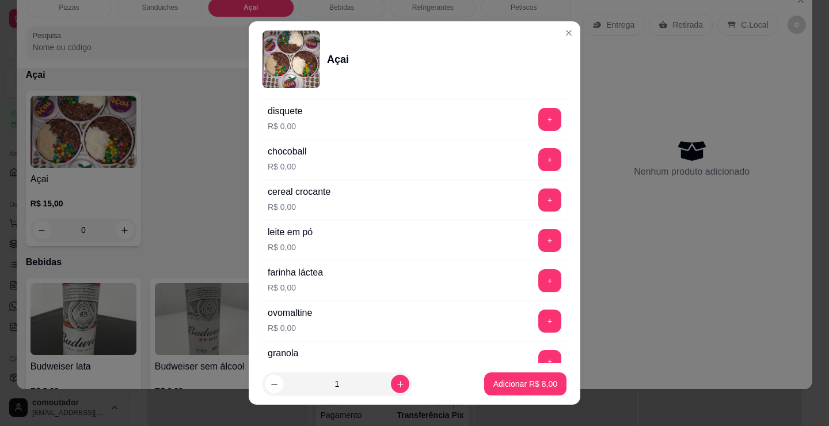
scroll to position [403, 0]
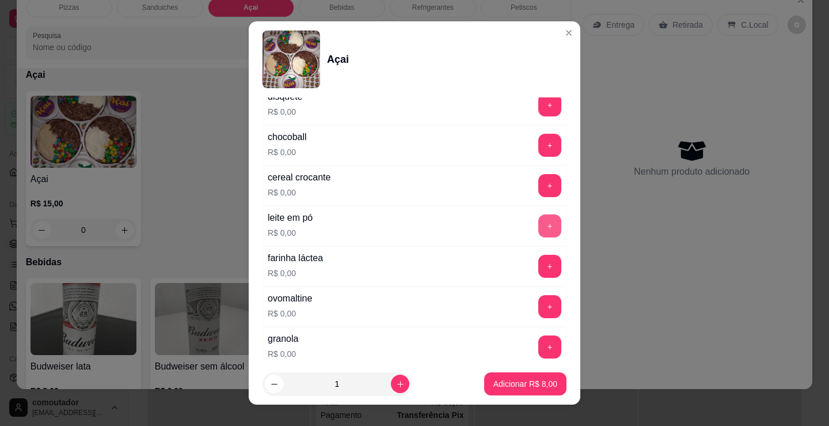
click at [539, 228] on button "+" at bounding box center [550, 225] width 23 height 23
click at [529, 381] on p "Adicionar R$ 8,00" at bounding box center [526, 384] width 64 height 12
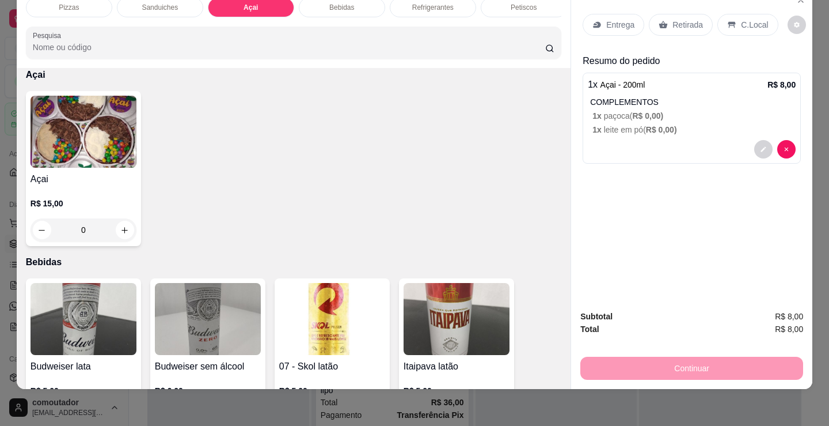
click at [691, 19] on p "Retirada" at bounding box center [688, 25] width 31 height 12
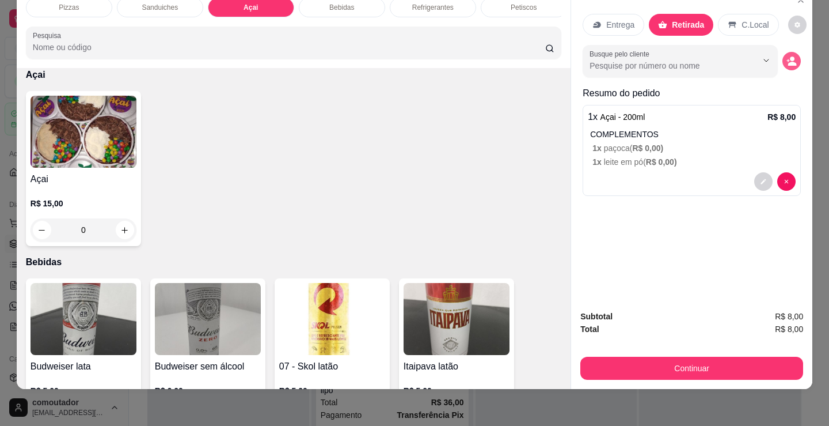
click at [791, 59] on button "decrease-product-quantity" at bounding box center [792, 61] width 18 height 18
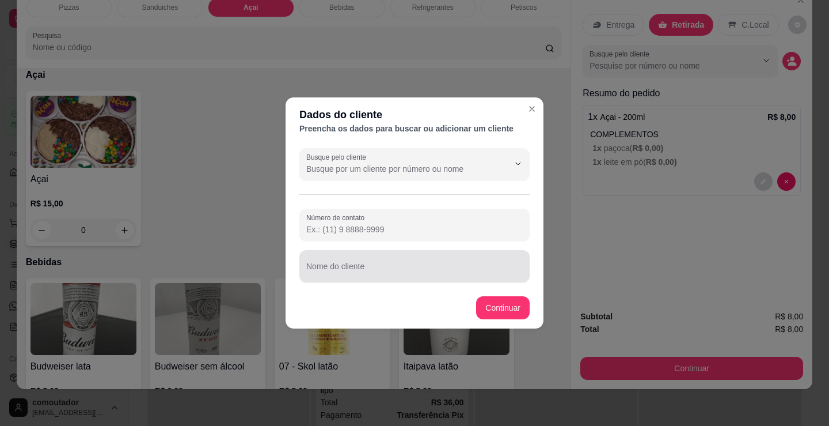
click at [420, 264] on div at bounding box center [414, 266] width 217 height 23
type input "[PERSON_NAME]"
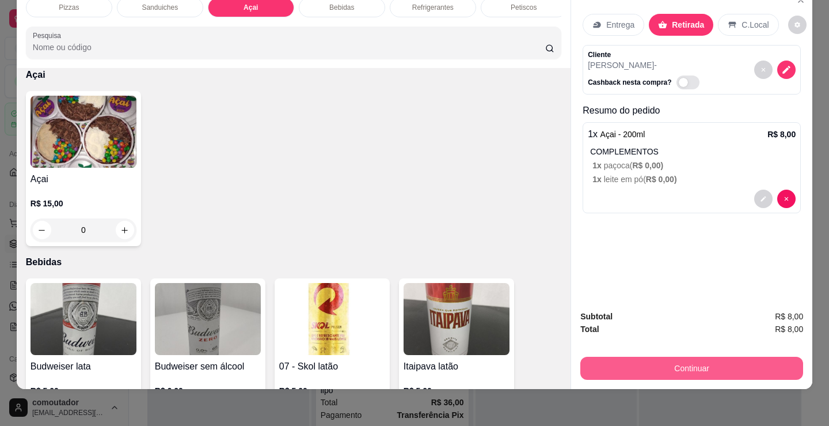
click at [650, 366] on button "Continuar" at bounding box center [692, 368] width 223 height 23
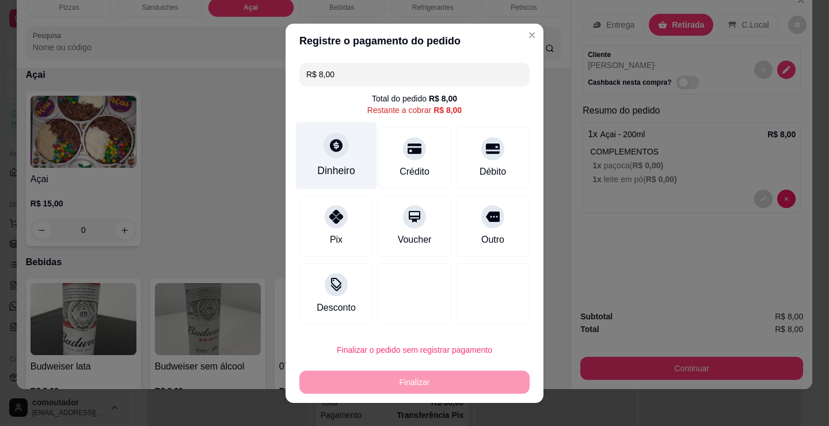
click at [351, 180] on div "Dinheiro" at bounding box center [336, 155] width 81 height 67
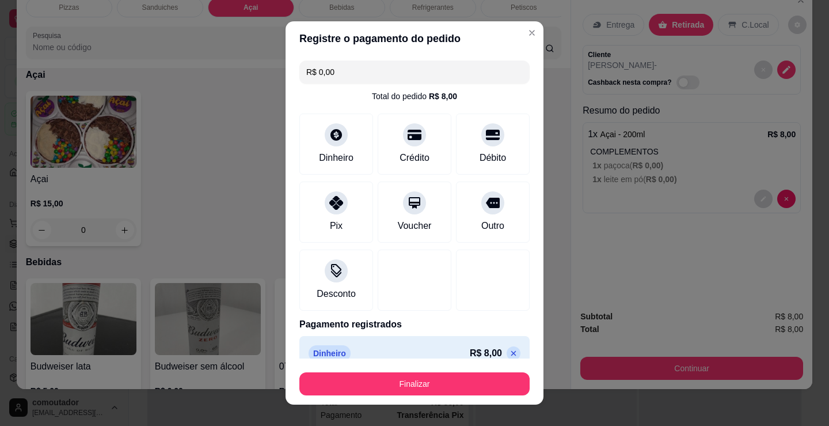
click at [406, 392] on button "Finalizar" at bounding box center [415, 383] width 230 height 23
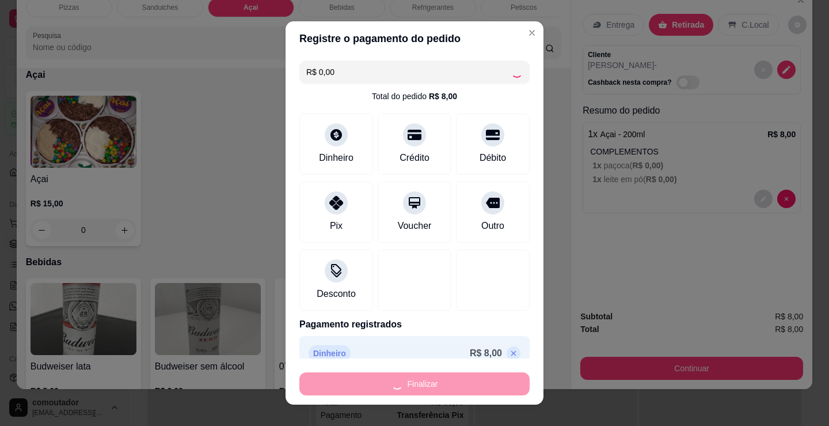
type input "-R$ 8,00"
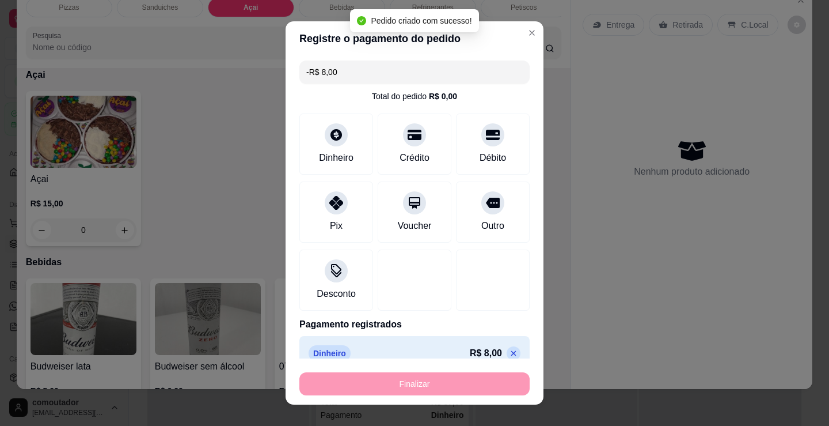
scroll to position [1060, 0]
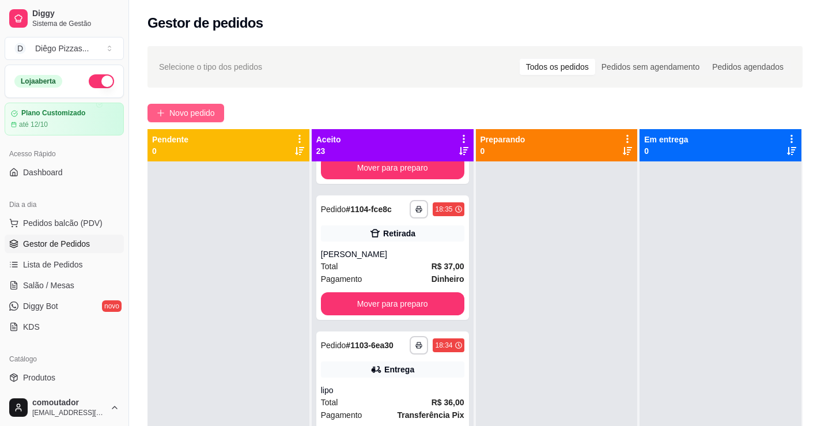
click at [192, 108] on span "Novo pedido" at bounding box center [192, 113] width 46 height 13
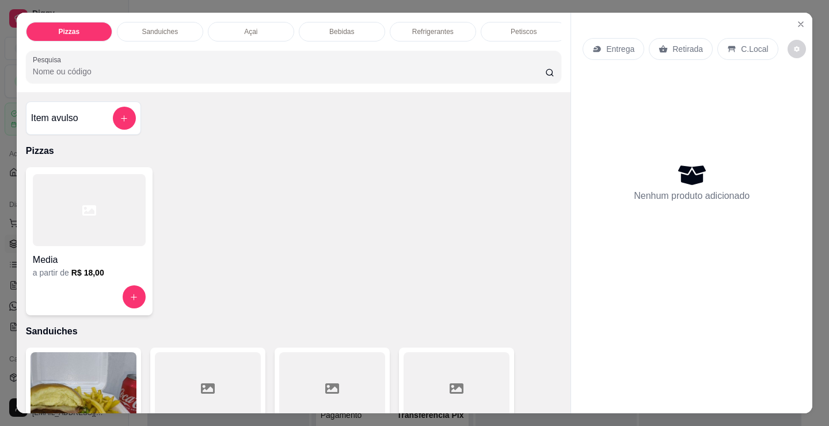
click at [254, 28] on div "Açai" at bounding box center [251, 32] width 86 height 20
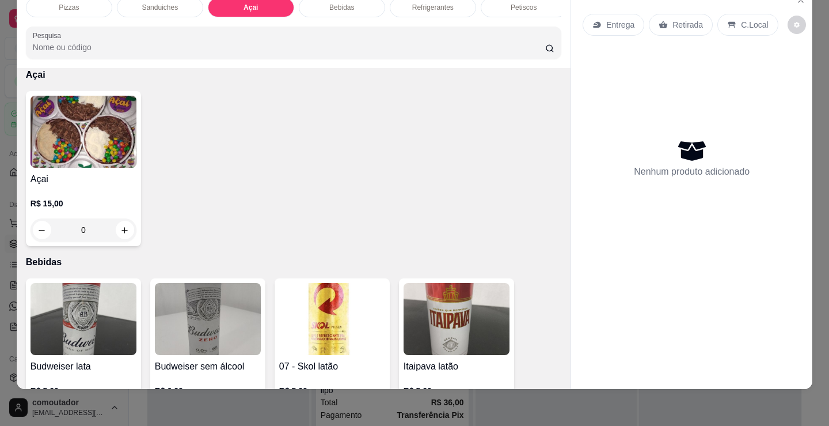
click at [95, 172] on h4 "Açai" at bounding box center [84, 179] width 106 height 14
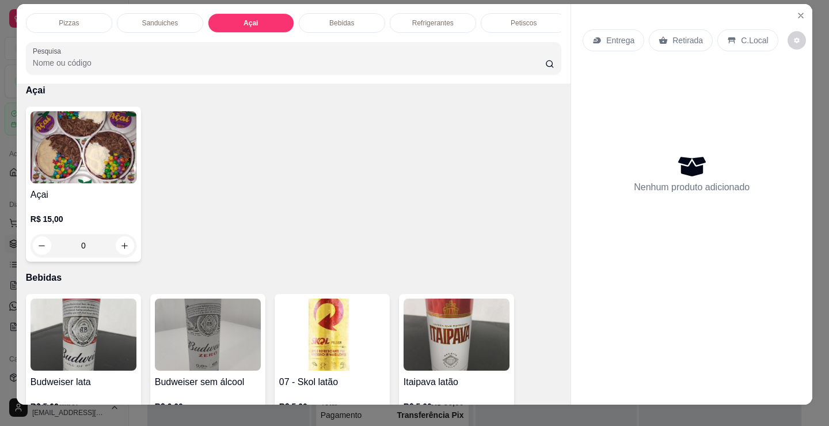
click at [62, 139] on img at bounding box center [84, 147] width 106 height 72
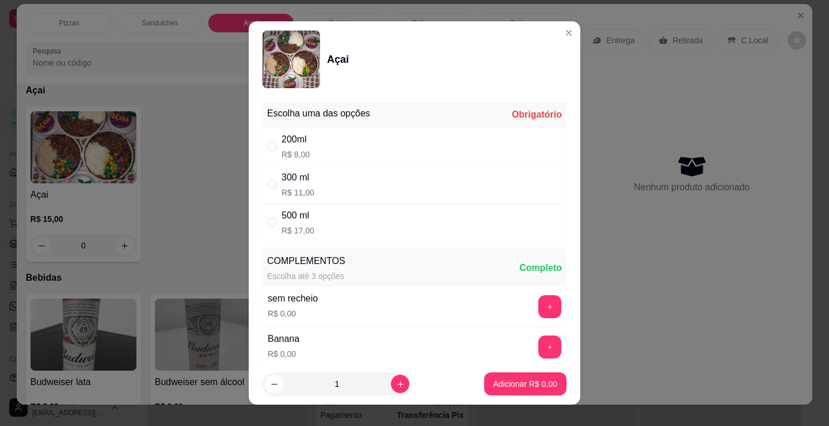
click at [337, 191] on div "300 ml R$ 11,00" at bounding box center [415, 184] width 304 height 38
radio input "true"
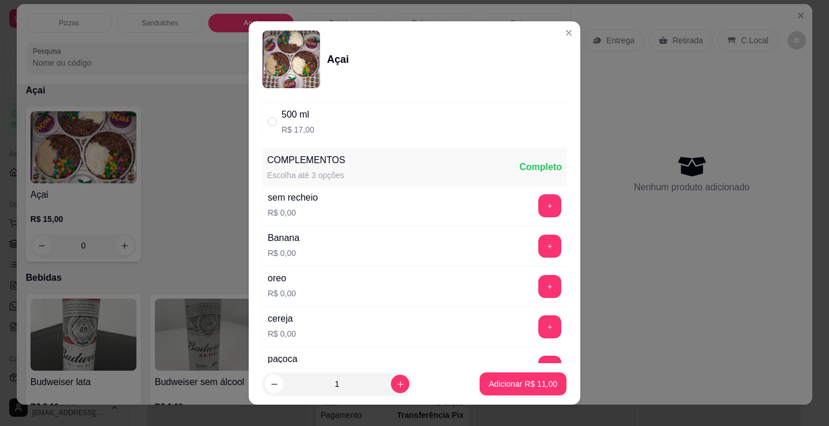
scroll to position [115, 0]
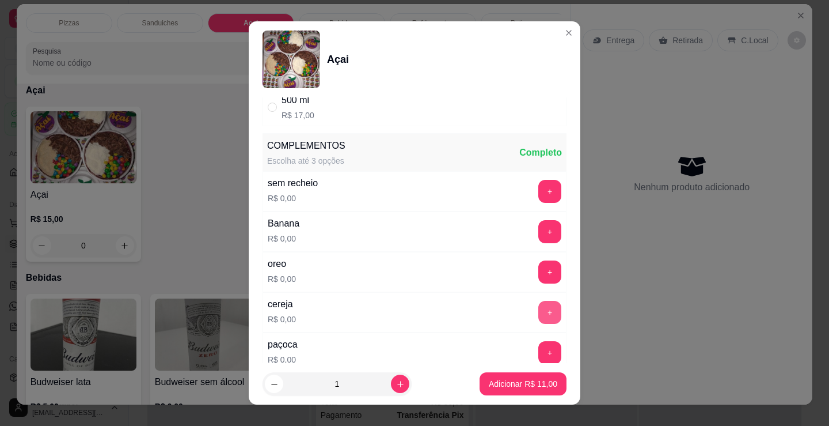
click at [539, 316] on button "+" at bounding box center [550, 312] width 23 height 23
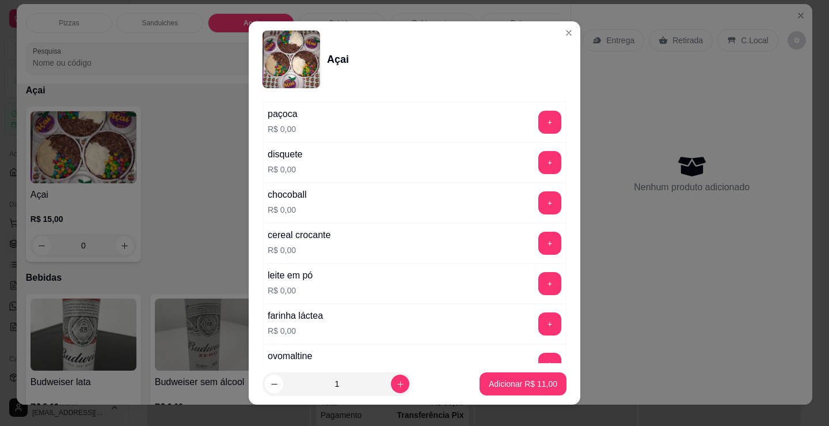
scroll to position [403, 0]
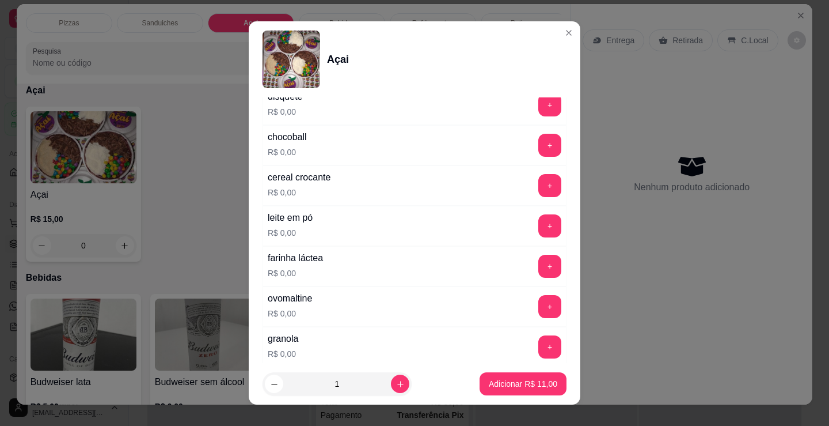
click at [539, 309] on button "+" at bounding box center [550, 306] width 23 height 23
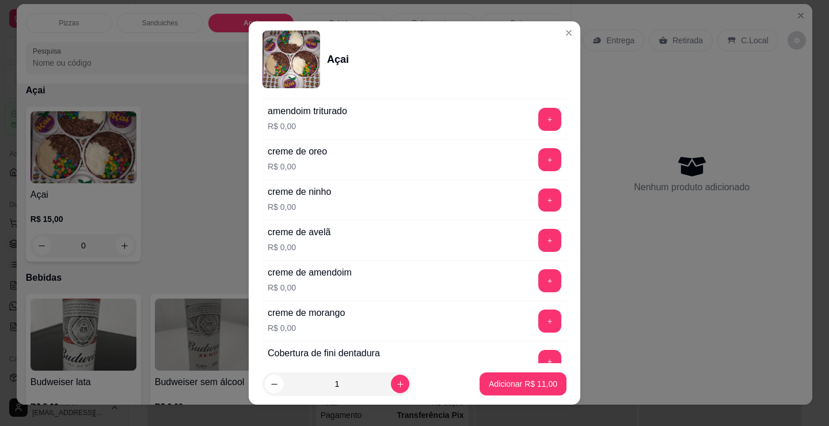
scroll to position [691, 0]
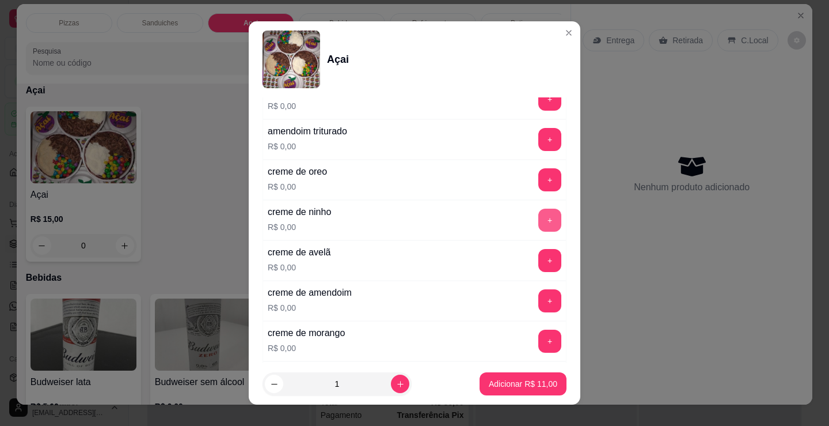
click at [539, 216] on button "+" at bounding box center [550, 220] width 23 height 23
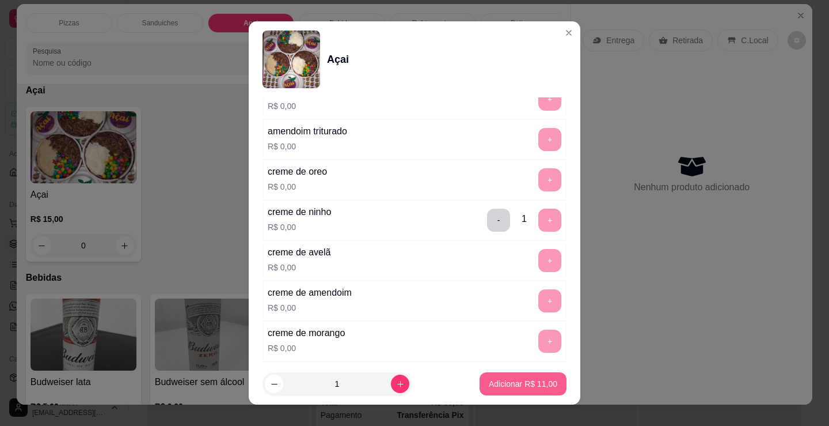
click at [535, 384] on p "Adicionar R$ 11,00" at bounding box center [523, 384] width 69 height 12
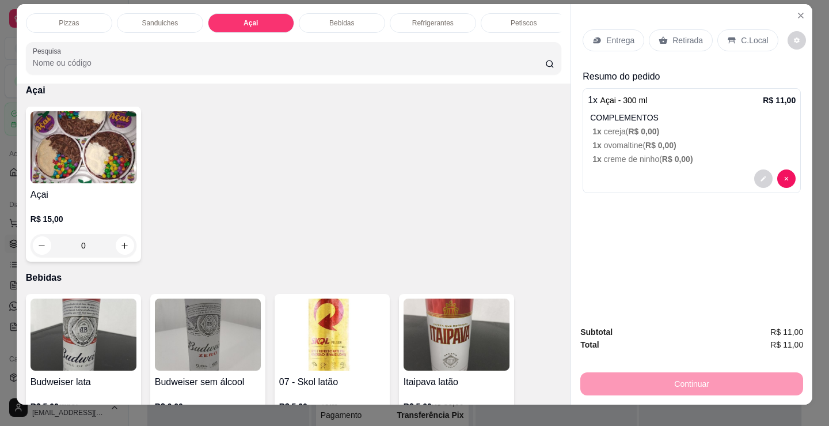
click at [696, 42] on div "Retirada" at bounding box center [681, 40] width 64 height 22
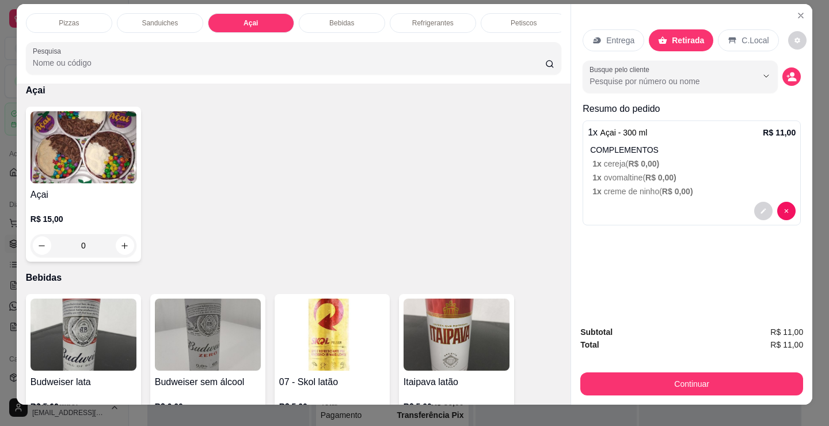
click at [795, 66] on div "Busque pelo cliente" at bounding box center [692, 76] width 218 height 32
click at [789, 77] on icon "decrease-product-quantity" at bounding box center [793, 79] width 8 height 4
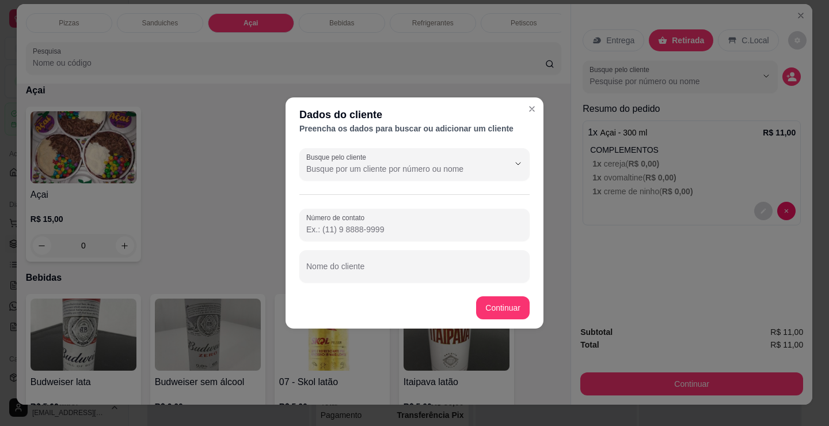
click at [434, 270] on input "Nome do cliente" at bounding box center [414, 271] width 217 height 12
type input "[PERSON_NAME]"
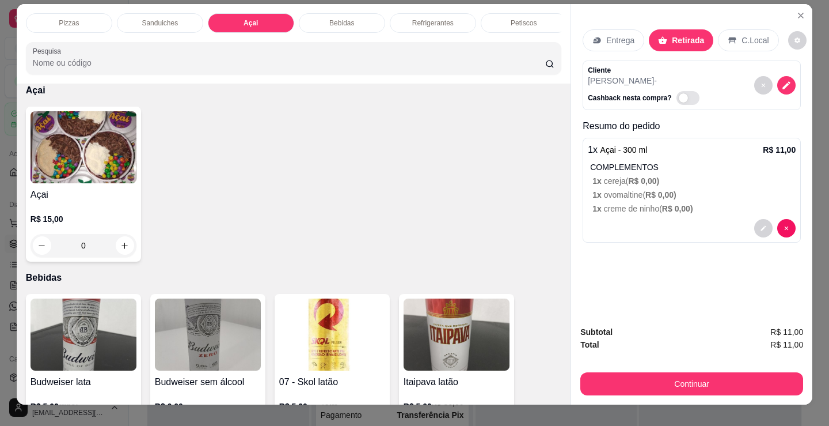
click at [627, 384] on button "Continuar" at bounding box center [692, 383] width 223 height 23
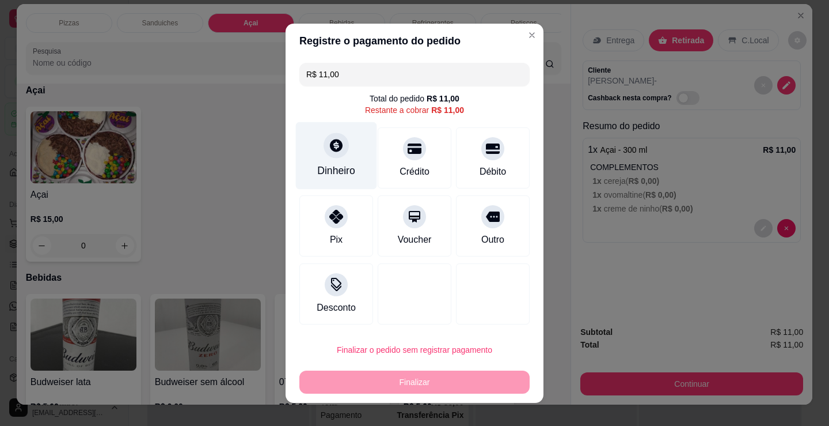
click at [330, 175] on div "Dinheiro" at bounding box center [336, 170] width 38 height 15
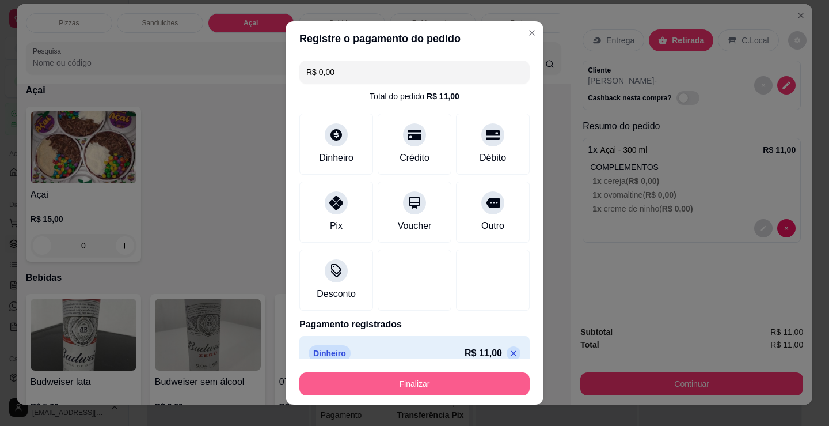
click at [450, 389] on button "Finalizar" at bounding box center [415, 383] width 230 height 23
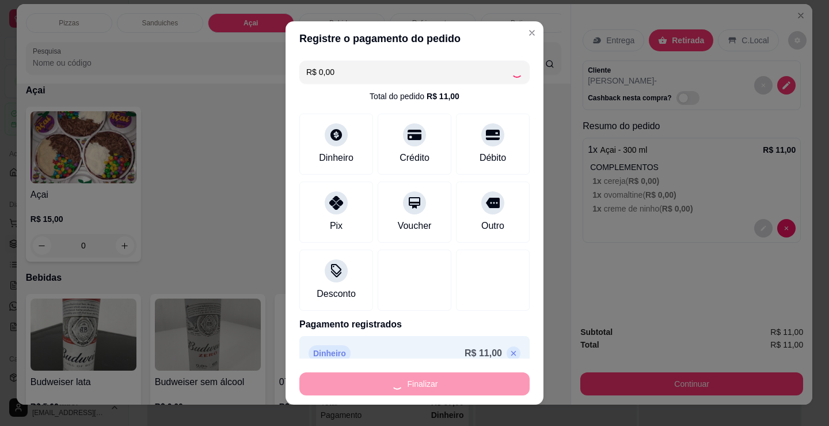
scroll to position [1196, 0]
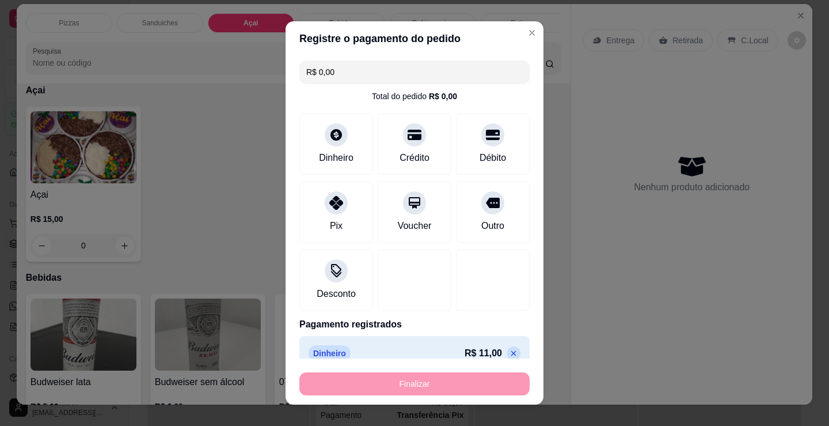
type input "-R$ 11,00"
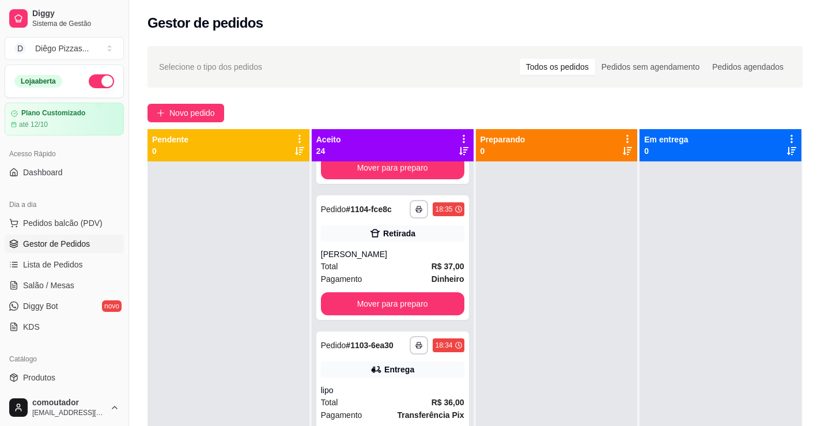
click at [230, 263] on div at bounding box center [228, 374] width 162 height 426
click at [194, 116] on span "Novo pedido" at bounding box center [192, 113] width 46 height 13
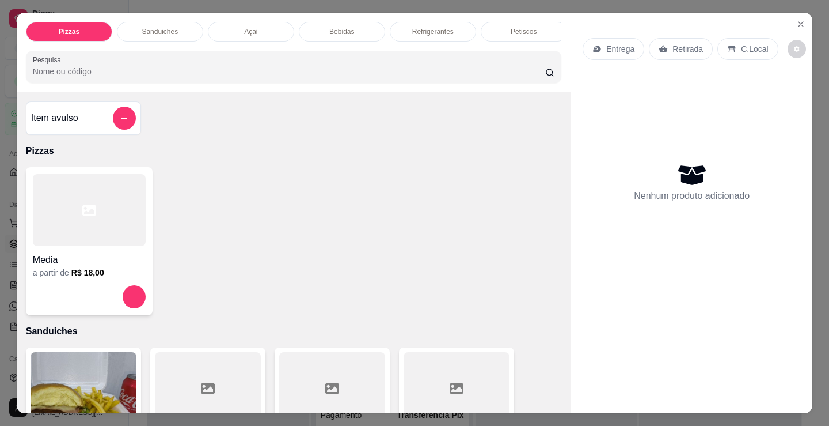
click at [170, 35] on div "Sanduiches" at bounding box center [160, 32] width 86 height 20
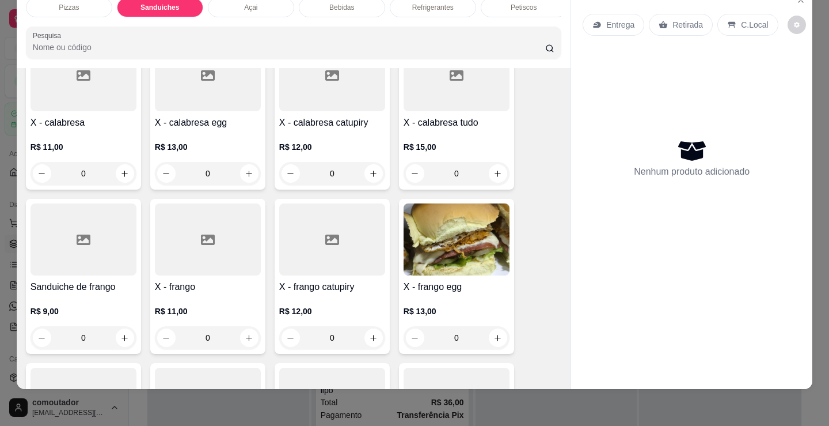
scroll to position [635, 0]
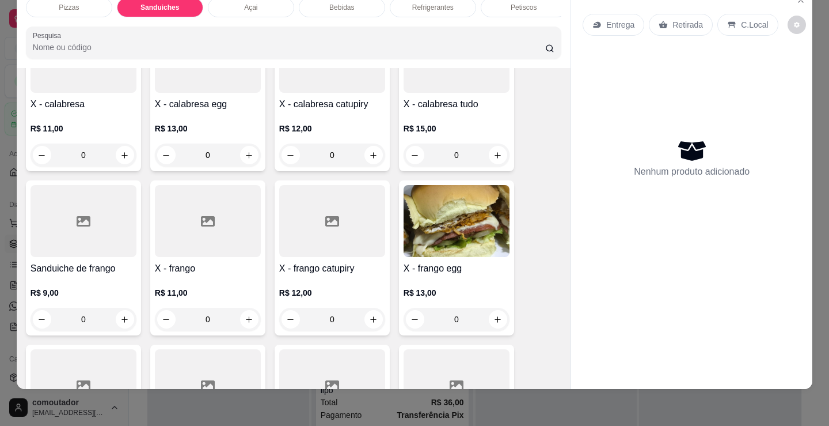
click at [245, 321] on div "0" at bounding box center [208, 319] width 106 height 23
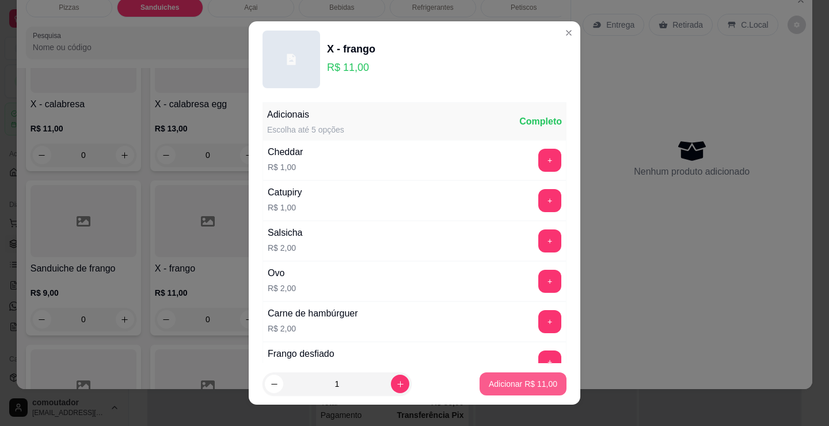
click at [493, 387] on p "Adicionar R$ 11,00" at bounding box center [523, 384] width 69 height 12
type input "1"
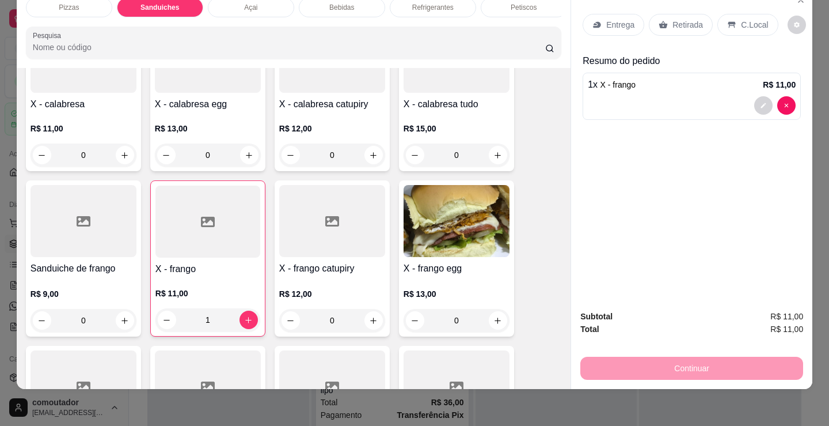
click at [590, 21] on div "Entrega" at bounding box center [614, 25] width 62 height 22
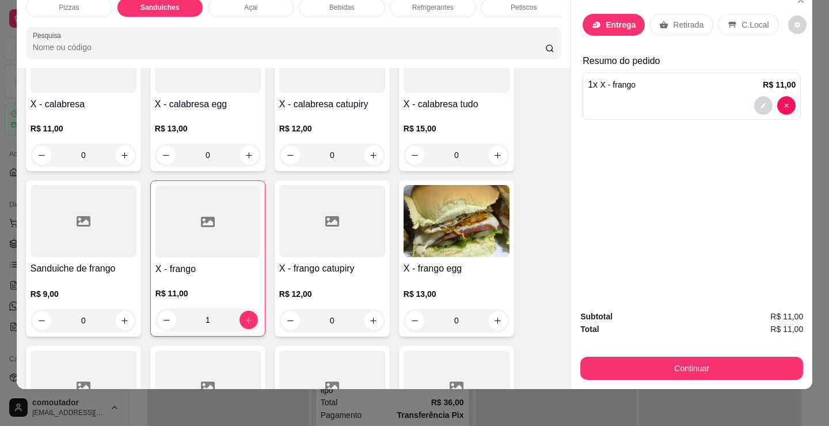
click at [396, 181] on input "text" at bounding box center [415, 181] width 230 height 18
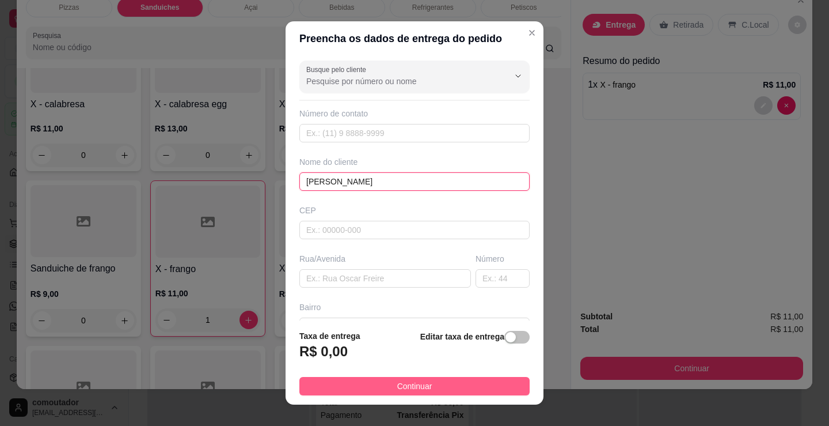
type input "[PERSON_NAME]"
click at [454, 384] on button "Continuar" at bounding box center [415, 386] width 230 height 18
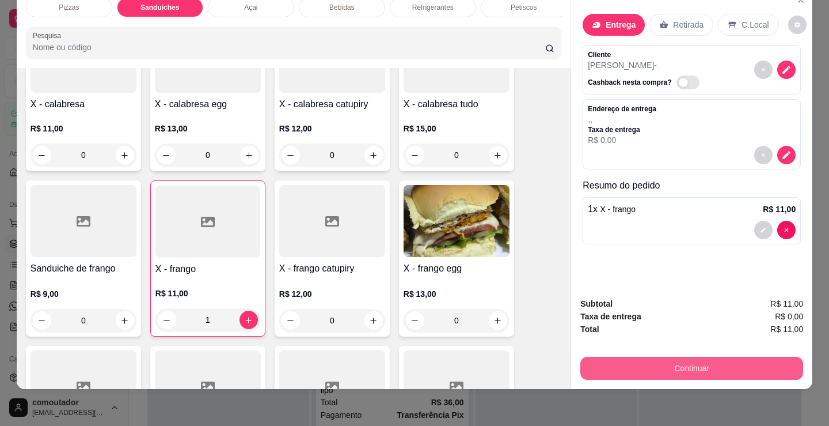
click at [728, 358] on button "Continuar" at bounding box center [692, 368] width 223 height 23
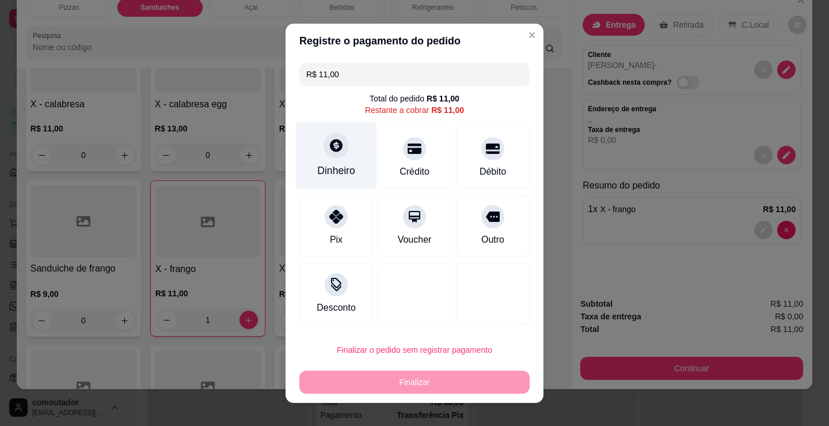
click at [347, 166] on div "Dinheiro" at bounding box center [336, 170] width 38 height 15
click at [372, 213] on input "0,00" at bounding box center [415, 201] width 230 height 23
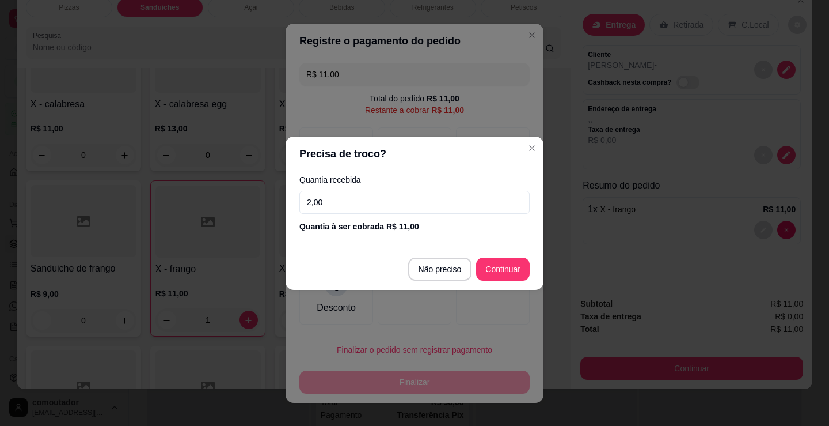
type input "20,00"
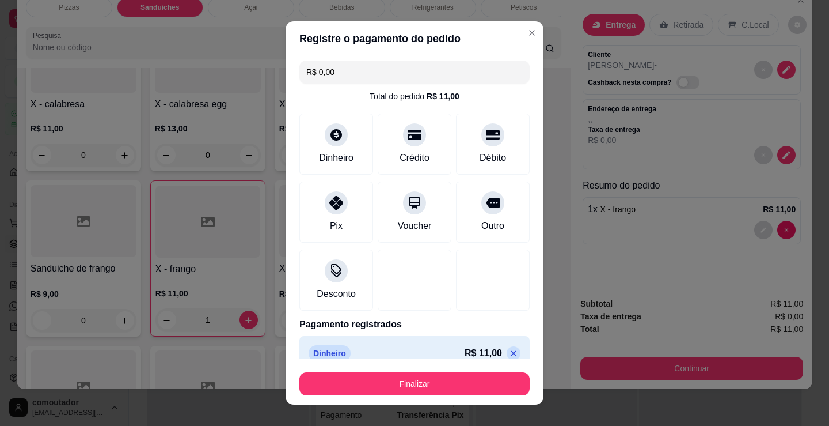
type input "R$ 0,00"
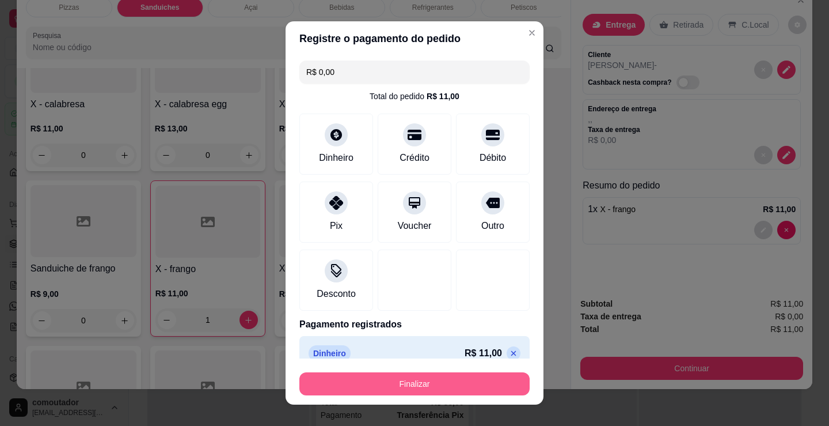
click at [437, 378] on button "Finalizar" at bounding box center [415, 383] width 230 height 23
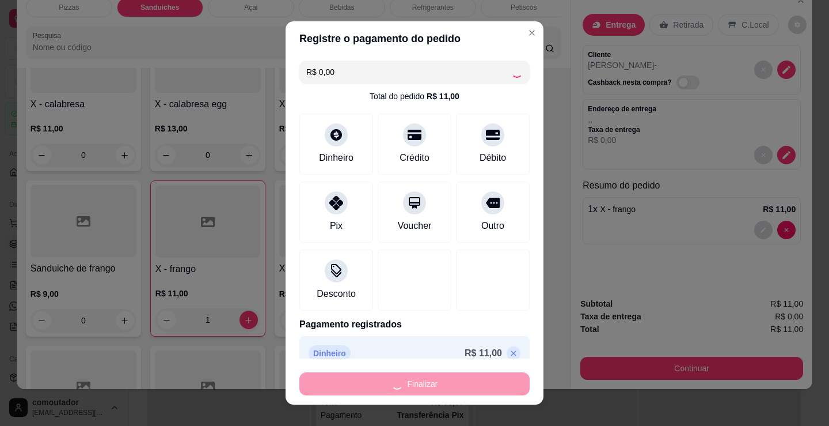
scroll to position [1332, 0]
type input "0"
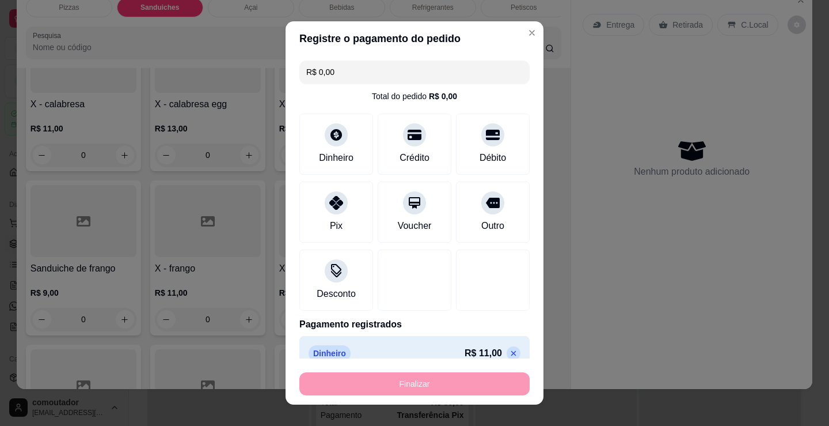
type input "-R$ 11,00"
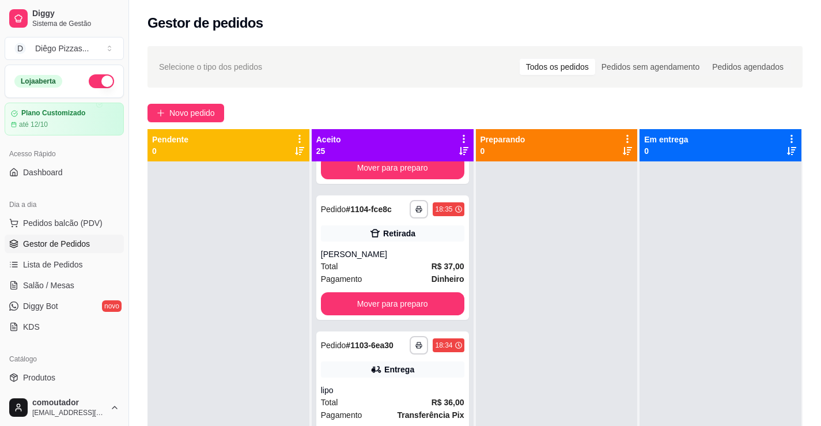
click at [272, 270] on div at bounding box center [228, 374] width 162 height 426
click at [544, 308] on div at bounding box center [557, 374] width 162 height 426
drag, startPoint x: 198, startPoint y: 103, endPoint x: 196, endPoint y: 129, distance: 26.0
click at [198, 103] on div "**********" at bounding box center [475, 303] width 692 height 529
drag, startPoint x: 199, startPoint y: 104, endPoint x: 203, endPoint y: 110, distance: 6.7
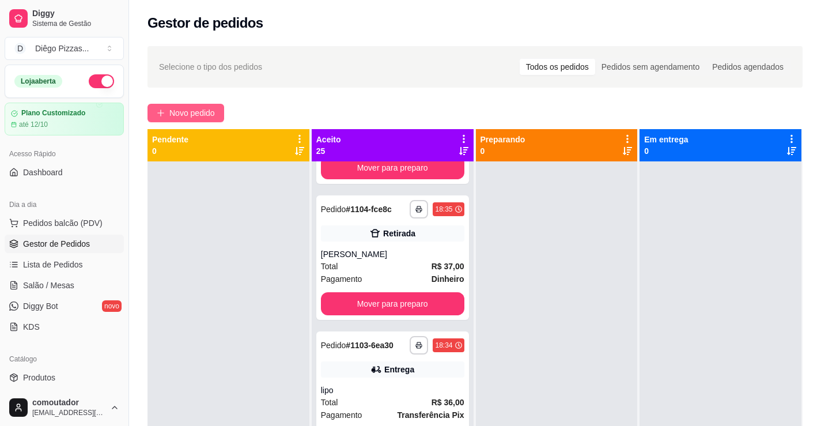
click at [203, 110] on button "Novo pedido" at bounding box center [185, 113] width 77 height 18
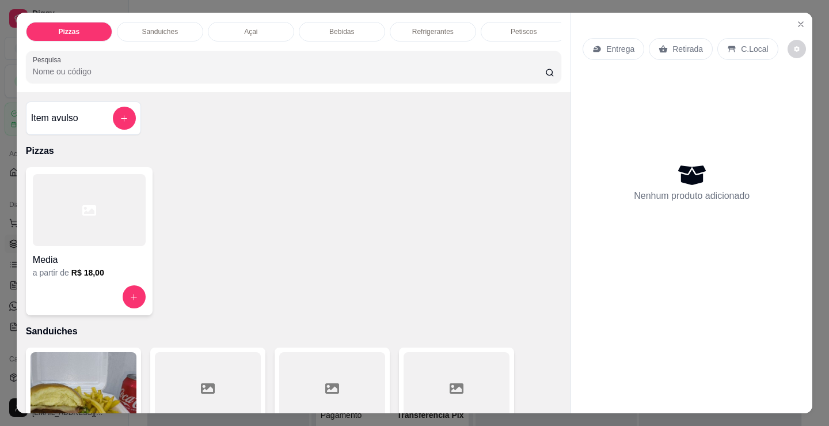
click at [50, 245] on div at bounding box center [89, 210] width 113 height 72
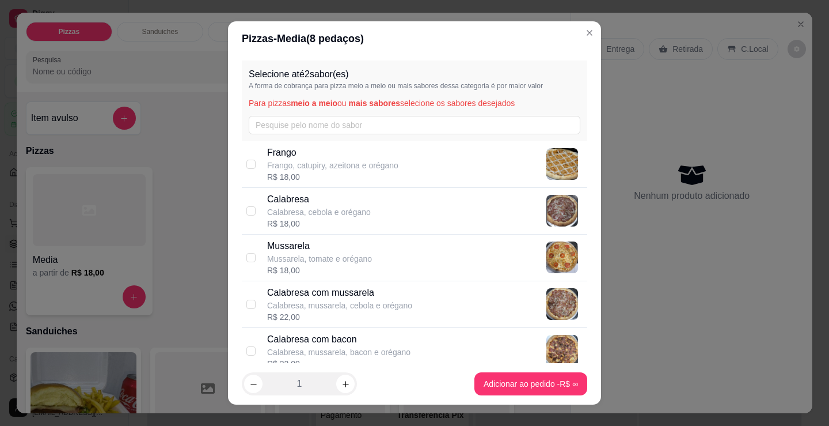
click at [335, 161] on p "Frango, catupiry, azeitona e orégano" at bounding box center [332, 166] width 131 height 12
checkbox input "true"
click at [324, 200] on p "Calabresa" at bounding box center [319, 199] width 104 height 14
checkbox input "true"
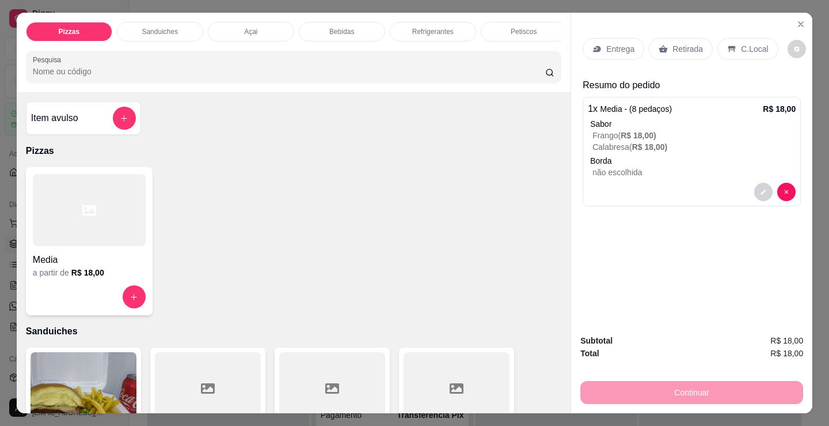
click at [277, 25] on div "Açai" at bounding box center [251, 32] width 86 height 20
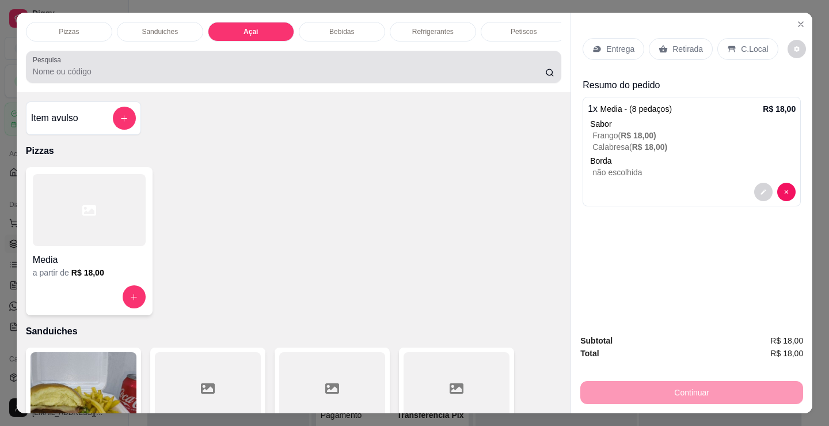
scroll to position [28, 0]
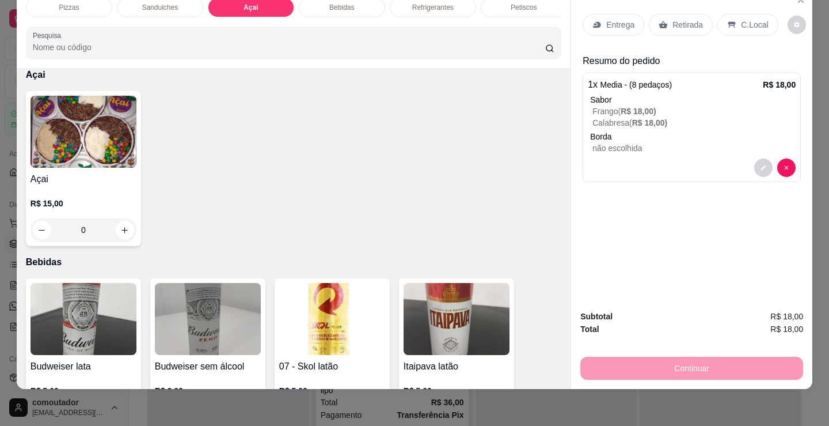
click at [117, 127] on img at bounding box center [84, 132] width 106 height 72
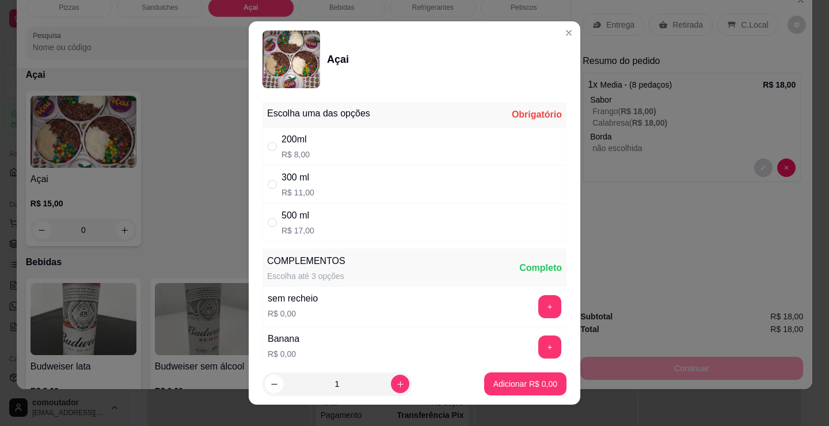
click at [382, 147] on div "200ml R$ 8,00" at bounding box center [415, 146] width 304 height 38
radio input "true"
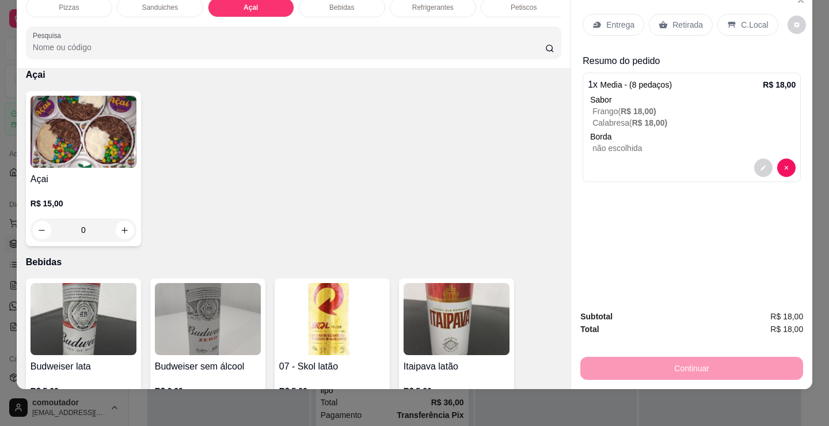
click at [664, 142] on p "não escolhida" at bounding box center [694, 148] width 203 height 12
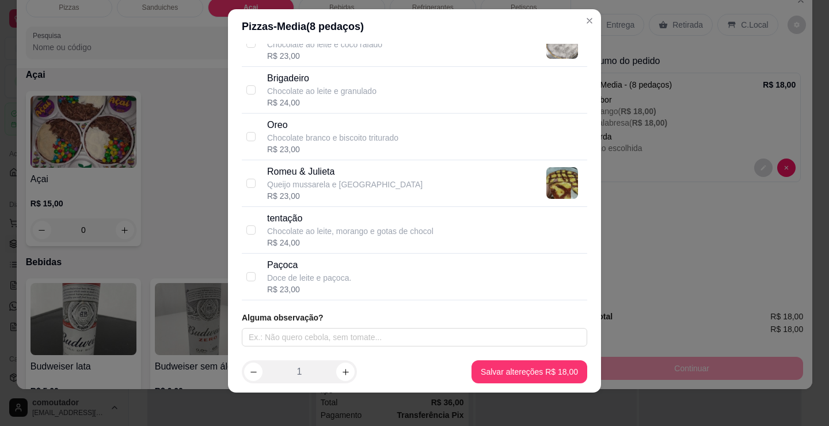
scroll to position [16, 0]
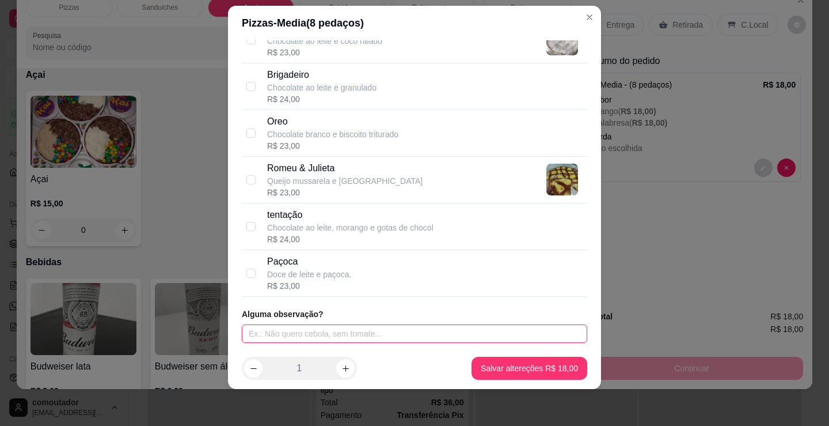
click at [419, 334] on input "text" at bounding box center [415, 333] width 346 height 18
type input "SEM CEBOLA"
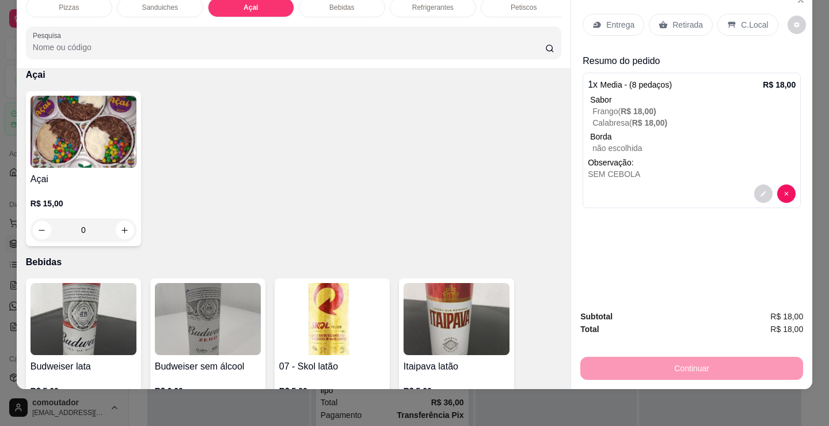
click at [91, 134] on img at bounding box center [84, 132] width 106 height 72
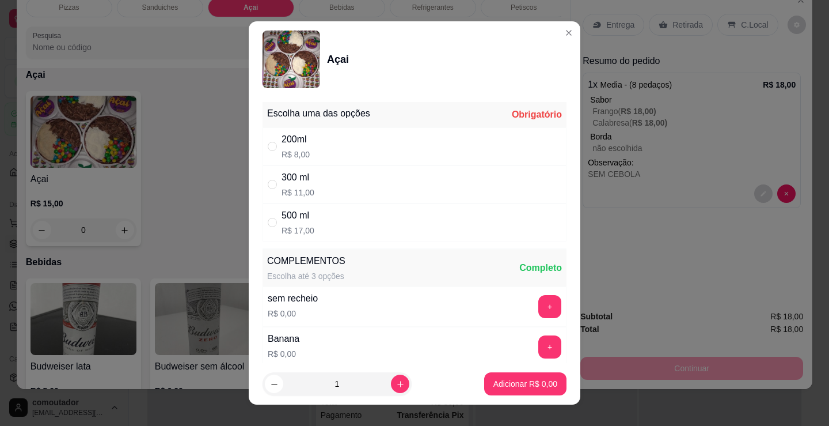
click at [317, 157] on div "200ml R$ 8,00" at bounding box center [415, 146] width 304 height 38
radio input "true"
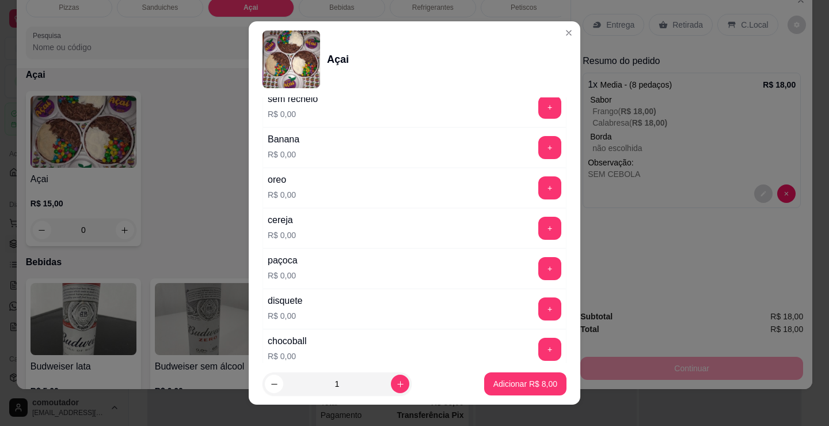
scroll to position [230, 0]
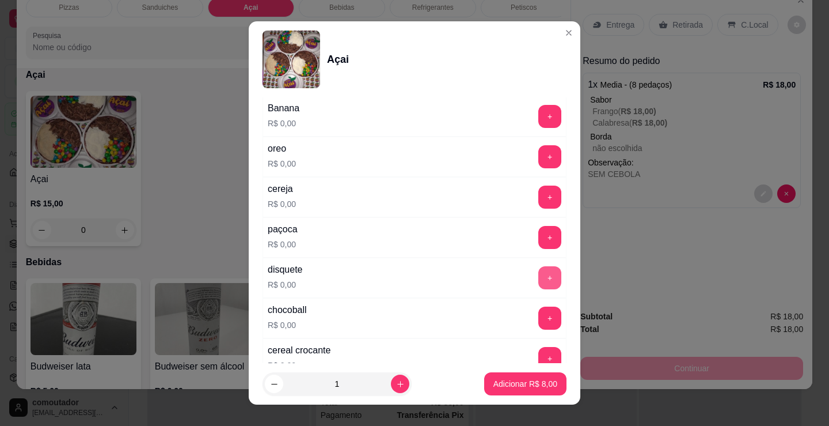
click at [539, 279] on button "+" at bounding box center [550, 277] width 23 height 23
click at [539, 316] on button "+" at bounding box center [550, 317] width 23 height 23
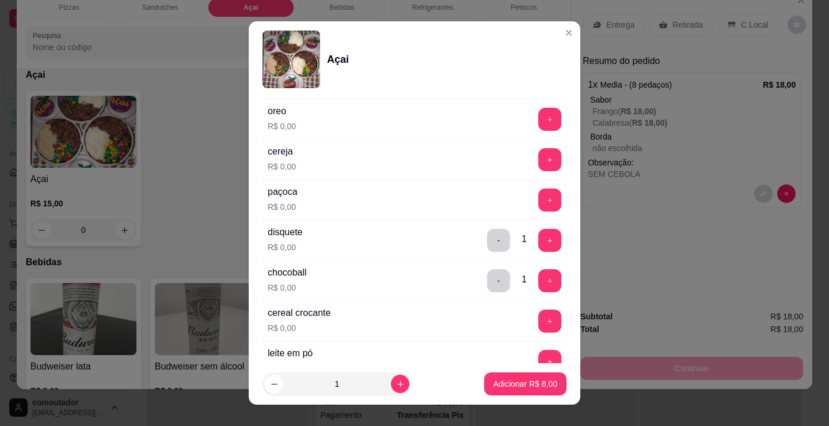
scroll to position [288, 0]
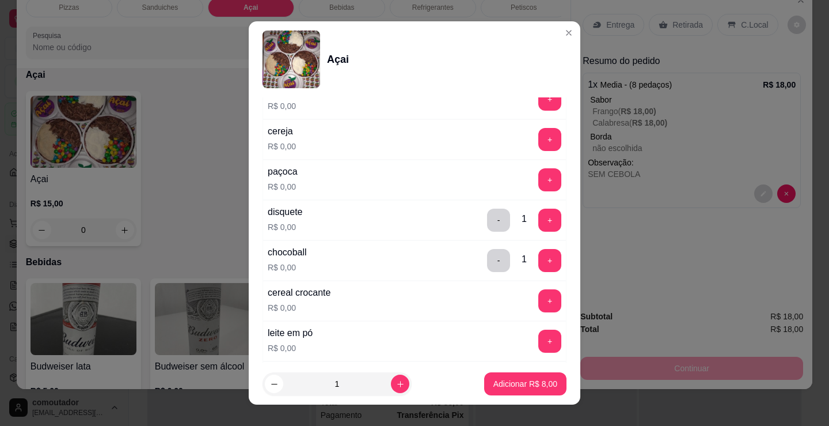
click at [539, 331] on div "+" at bounding box center [550, 340] width 32 height 23
click at [539, 334] on button "+" at bounding box center [550, 340] width 23 height 23
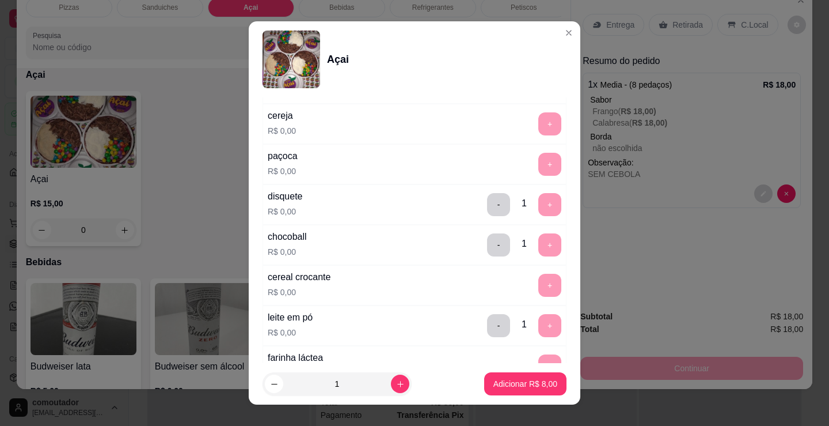
scroll to position [346, 0]
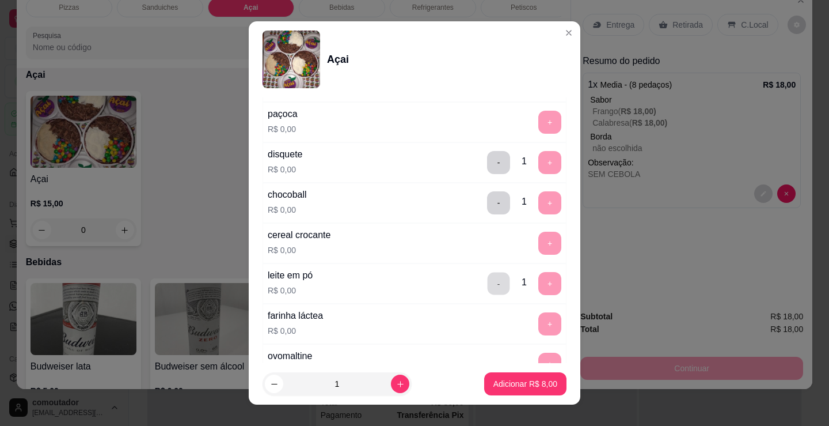
click at [488, 288] on button "-" at bounding box center [499, 283] width 22 height 22
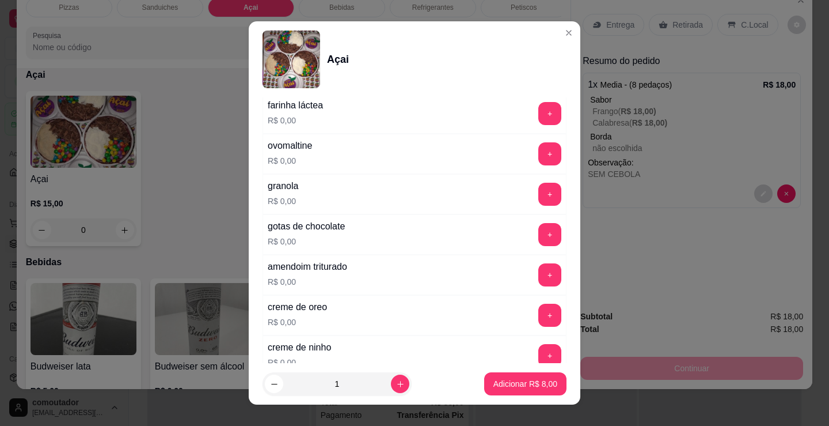
scroll to position [576, 0]
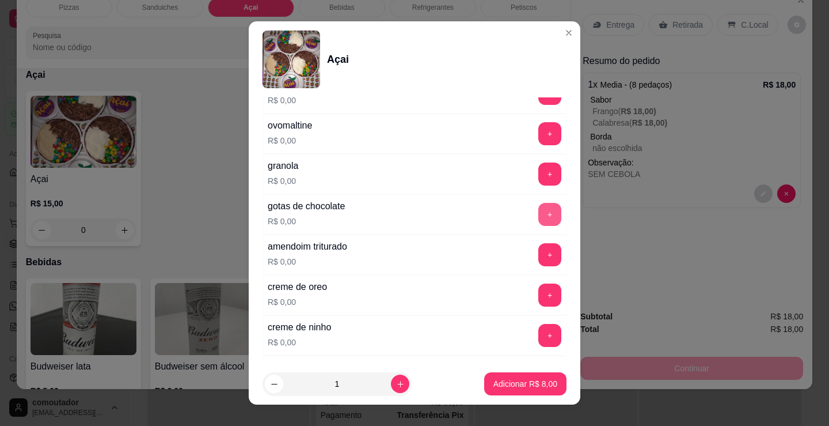
click at [539, 220] on button "+" at bounding box center [550, 214] width 23 height 23
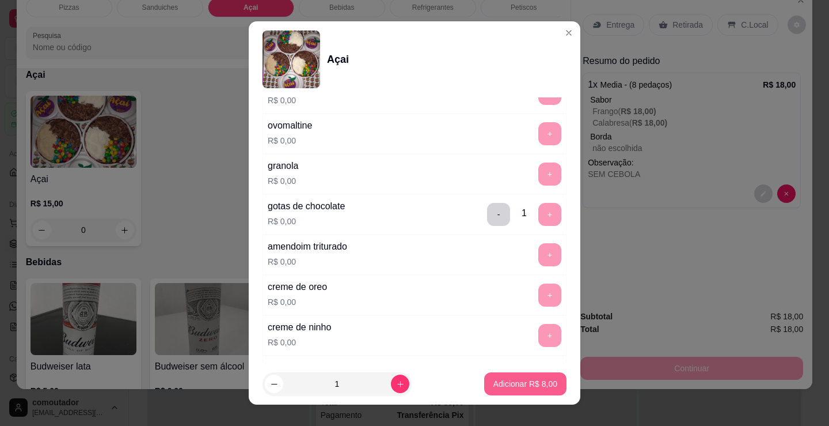
click at [524, 381] on p "Adicionar R$ 8,00" at bounding box center [526, 384] width 64 height 12
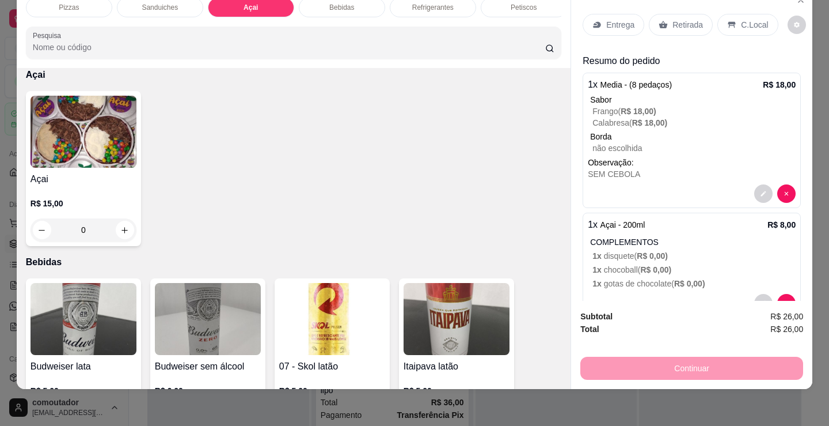
click at [624, 19] on p "Entrega" at bounding box center [621, 25] width 28 height 12
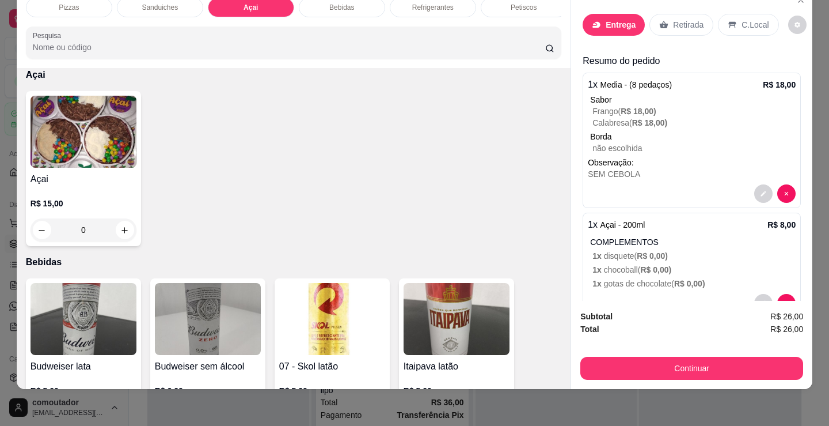
drag, startPoint x: 333, startPoint y: 163, endPoint x: 337, endPoint y: 180, distance: 17.2
click at [334, 166] on div "Nome do cliente" at bounding box center [415, 162] width 230 height 12
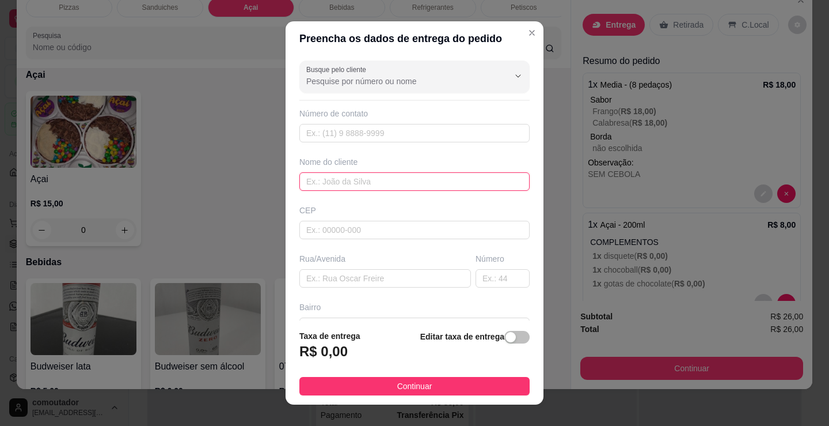
click at [337, 182] on input "text" at bounding box center [415, 181] width 230 height 18
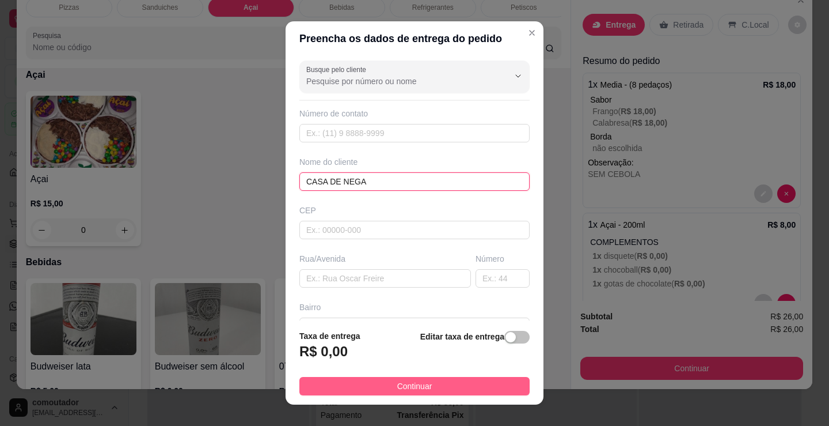
type input "CASA DE NEGA"
click at [418, 384] on span "Continuar" at bounding box center [414, 386] width 35 height 13
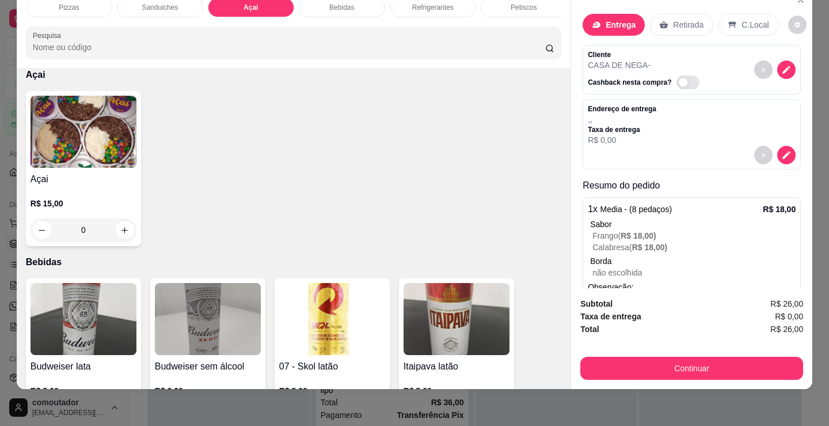
click at [465, 242] on div "Açai R$ 15,00 0" at bounding box center [294, 168] width 536 height 155
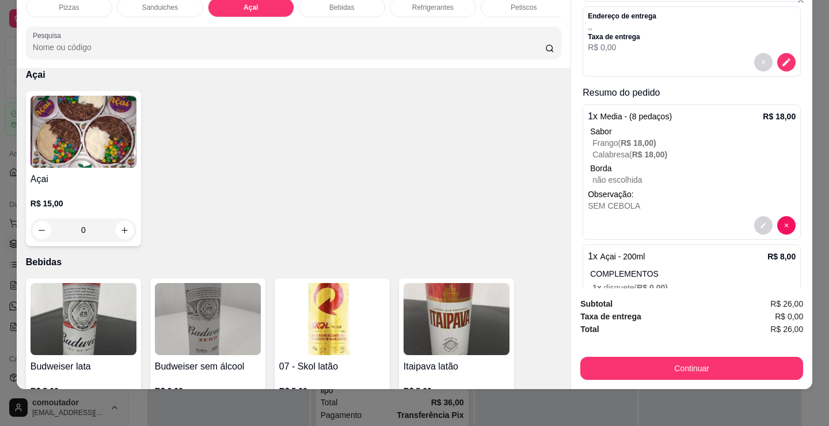
scroll to position [170, 0]
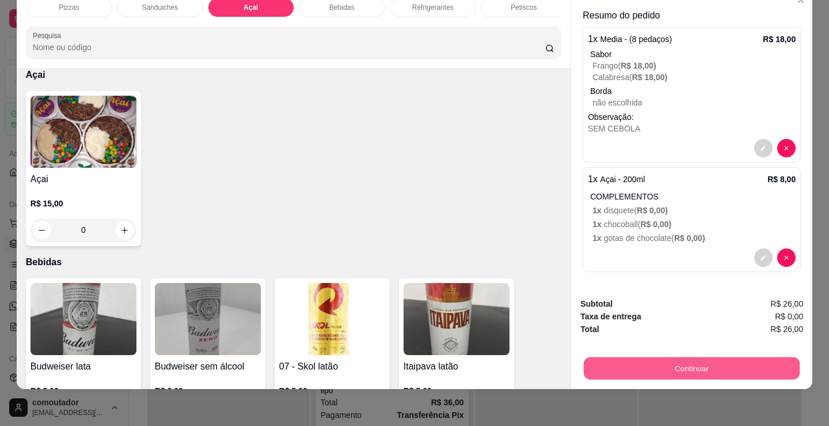
click at [628, 357] on button "Continuar" at bounding box center [692, 368] width 216 height 22
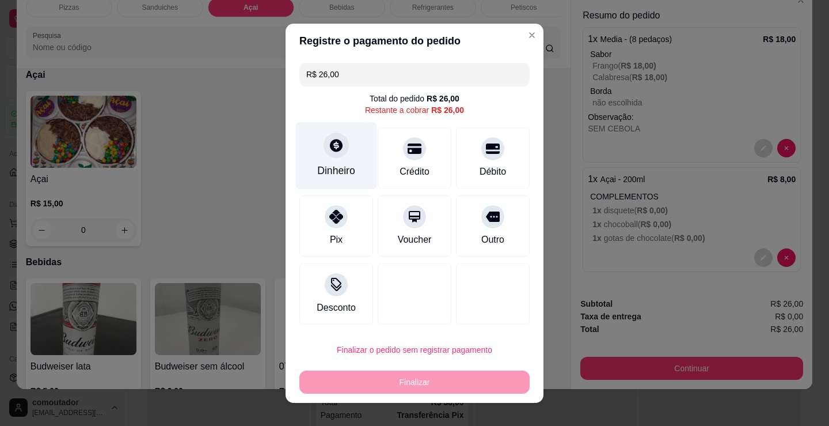
click at [324, 153] on div at bounding box center [336, 144] width 25 height 25
click at [381, 211] on input "0,00" at bounding box center [415, 201] width 230 height 23
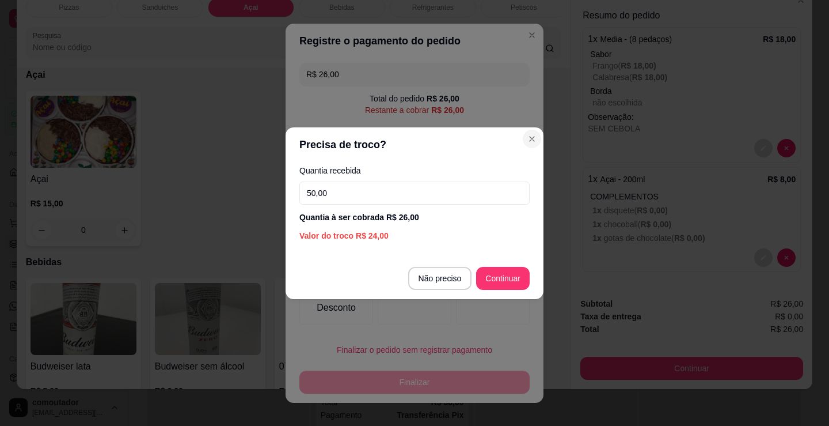
type input "50,00"
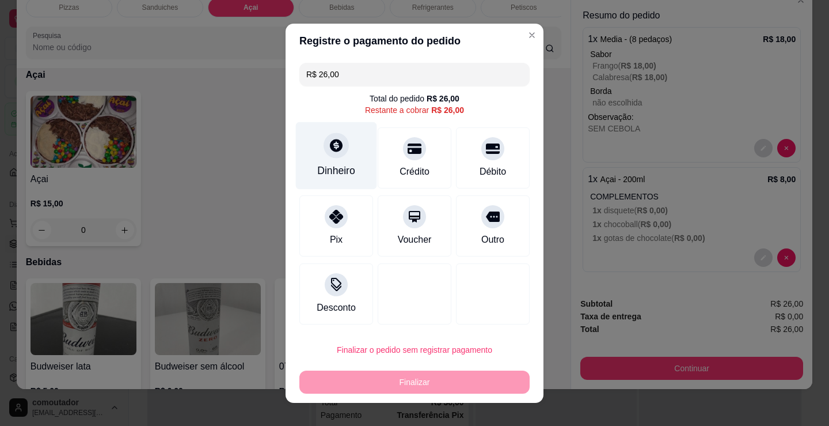
click at [330, 157] on div at bounding box center [336, 144] width 25 height 25
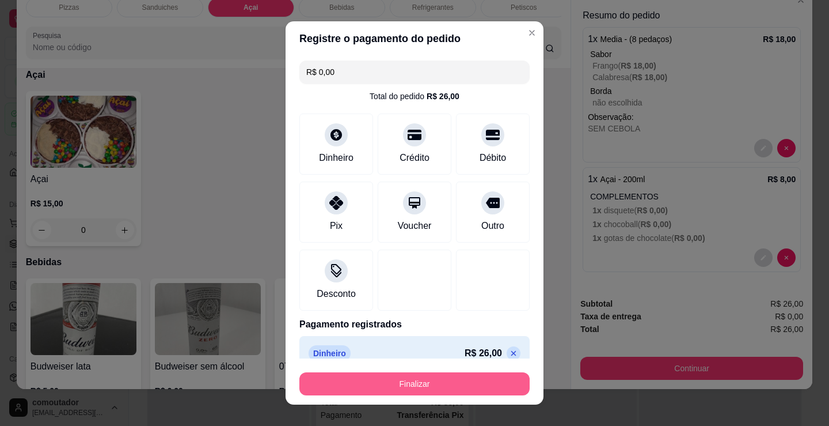
click at [452, 385] on button "Finalizar" at bounding box center [415, 383] width 230 height 23
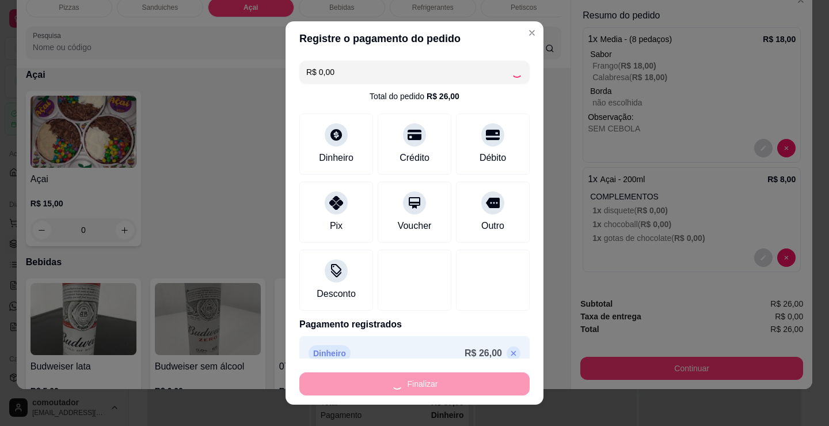
scroll to position [1468, 0]
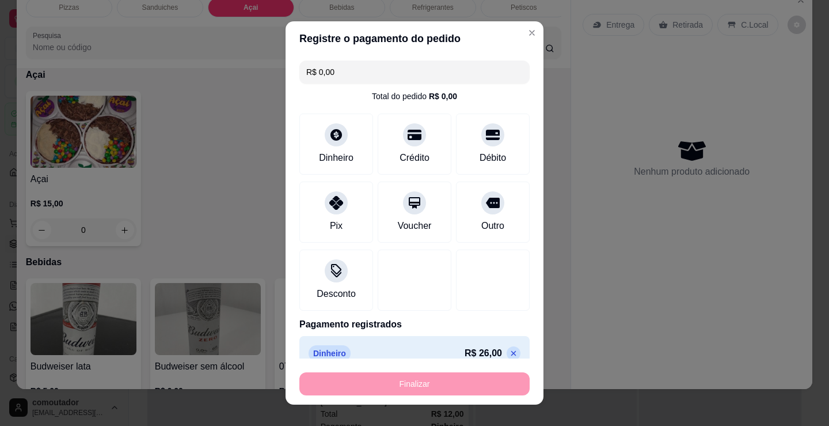
type input "-R$ 26,00"
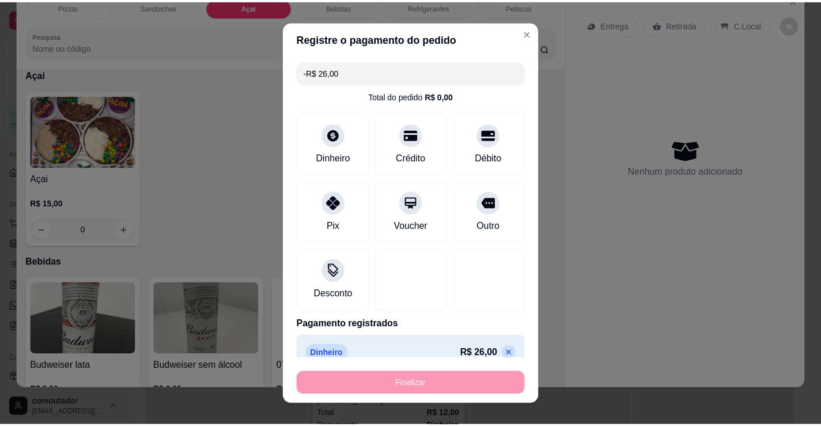
scroll to position [1332, 0]
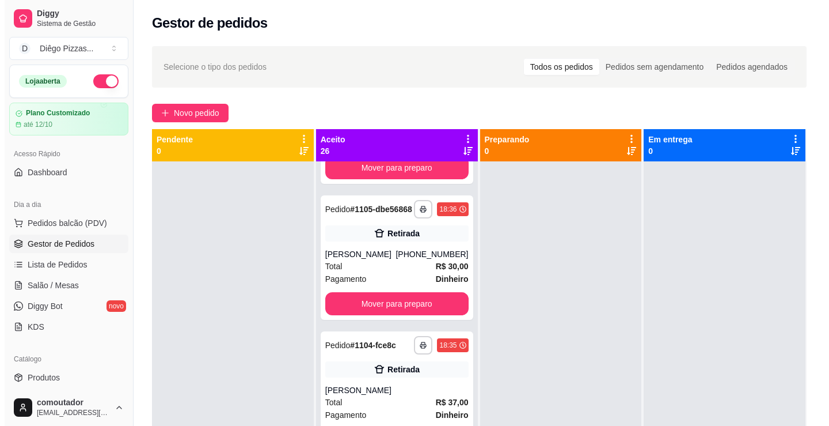
scroll to position [1468, 0]
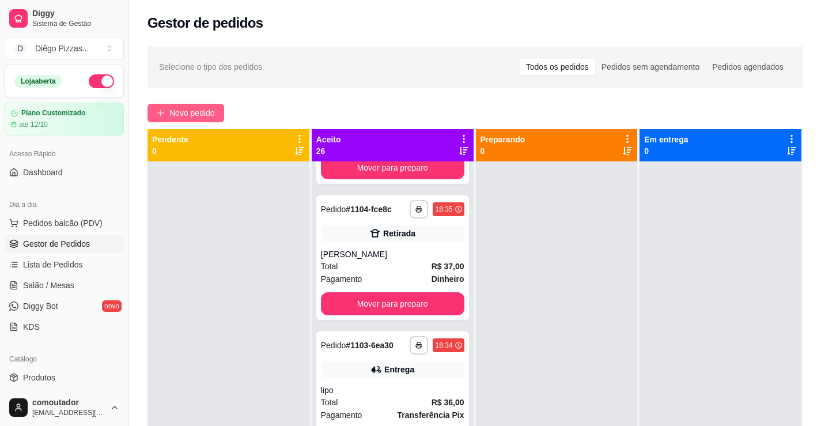
click at [202, 109] on span "Novo pedido" at bounding box center [192, 113] width 46 height 13
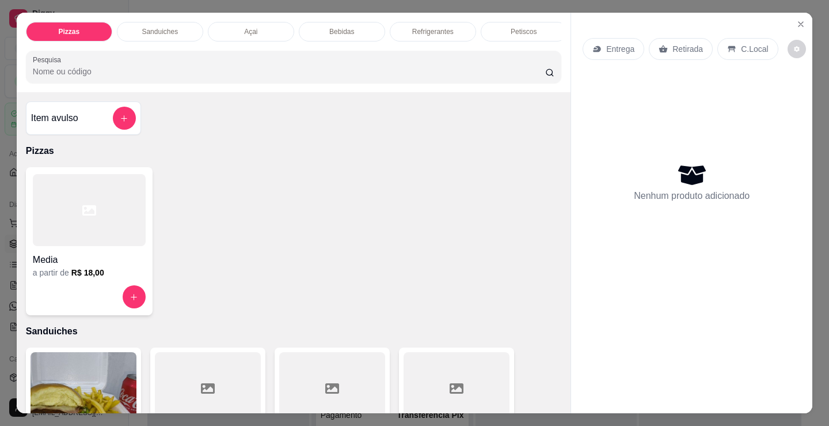
click at [166, 22] on div "Sanduiches" at bounding box center [160, 32] width 86 height 20
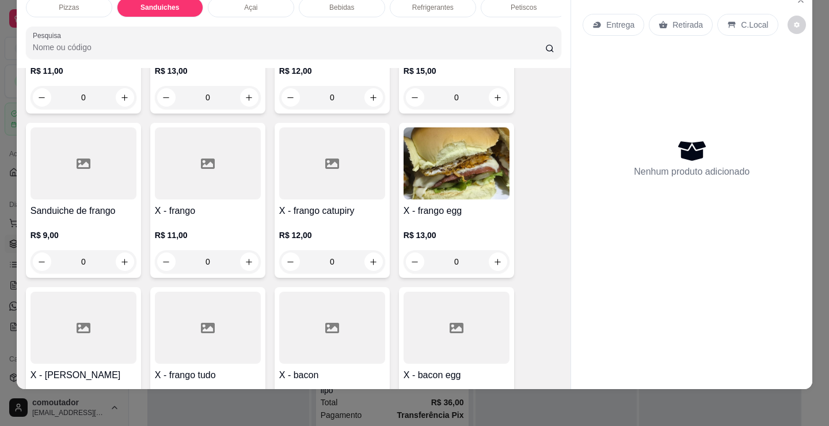
scroll to position [635, 0]
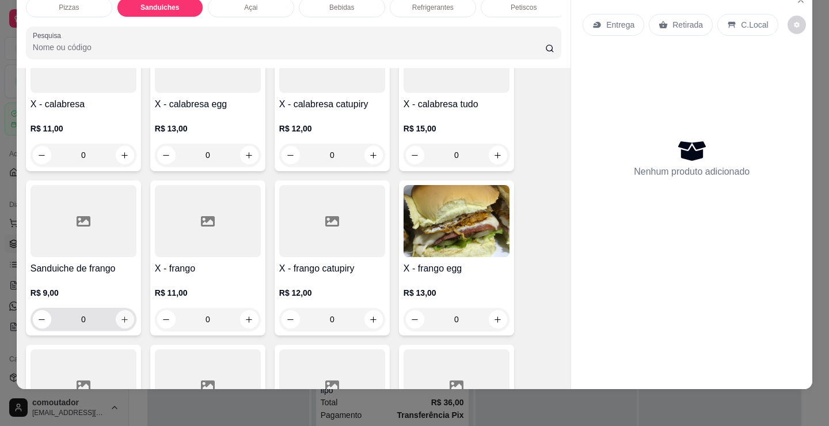
click at [122, 317] on icon "increase-product-quantity" at bounding box center [124, 319] width 9 height 9
type input "1"
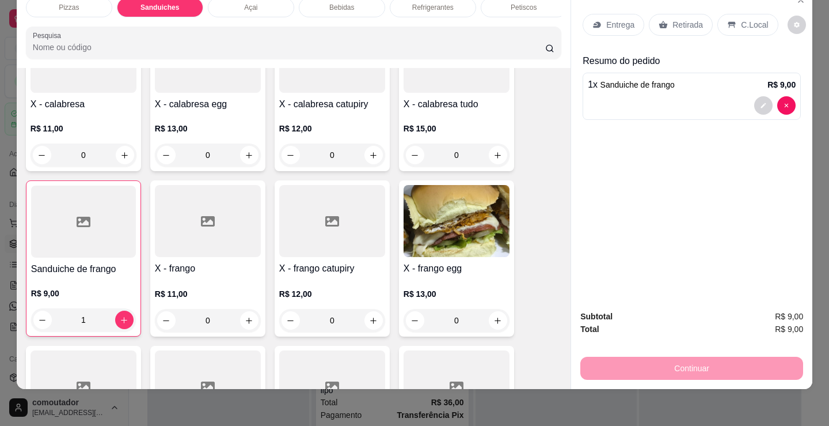
click at [618, 19] on p "Entrega" at bounding box center [621, 25] width 28 height 12
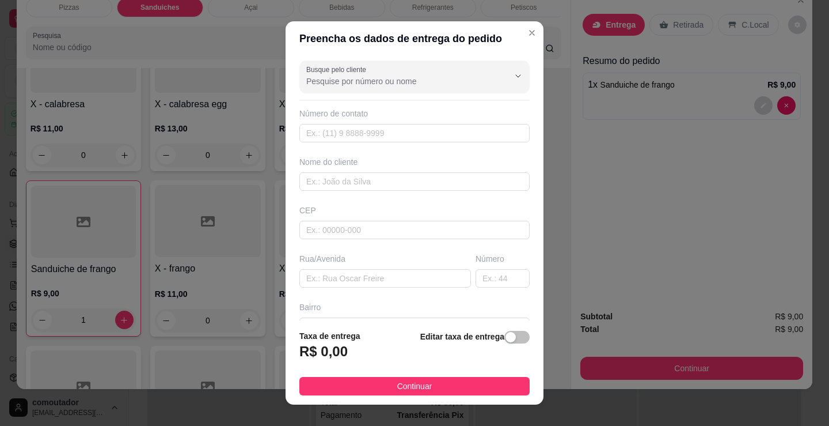
click at [566, 392] on div "Pizzas Sanduiches Açai Bebidas Refrigerantes Petiscos doces Cigarros utensílios…" at bounding box center [414, 213] width 829 height 426
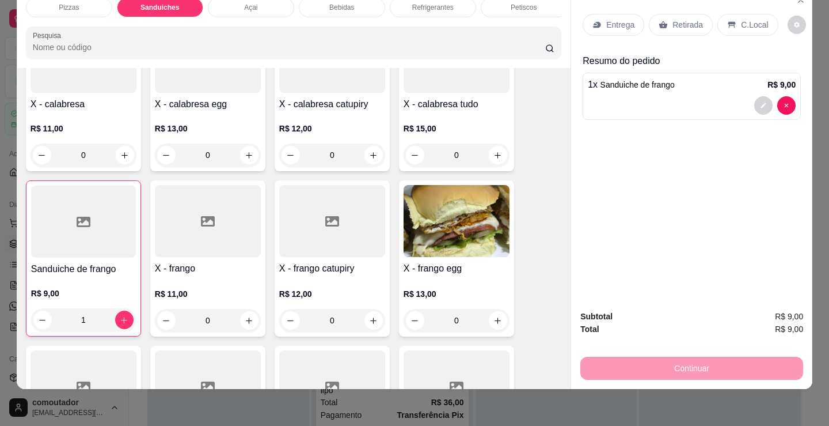
click at [566, 392] on div "Pizzas Sanduiches Açai Bebidas Refrigerantes Petiscos doces Cigarros utensílios…" at bounding box center [414, 213] width 829 height 426
copy h4 "X - bacon egg"
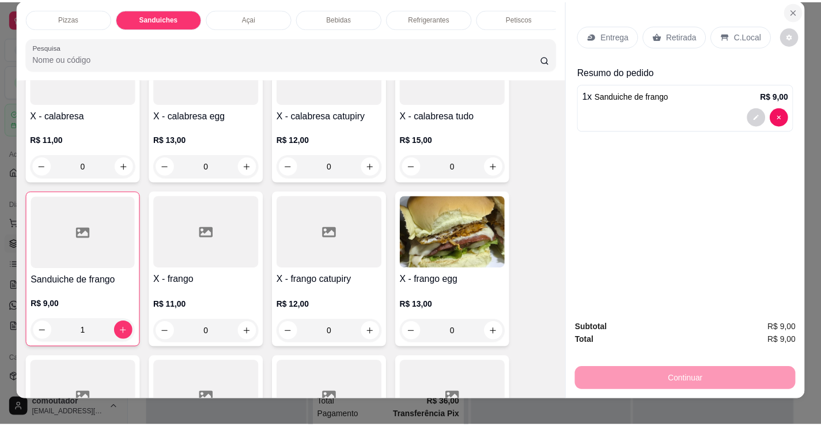
scroll to position [0, 0]
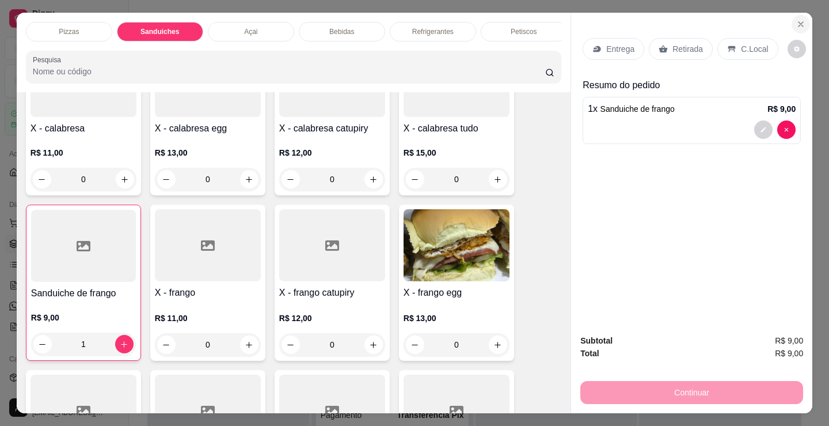
click at [797, 15] on button "Close" at bounding box center [801, 24] width 18 height 18
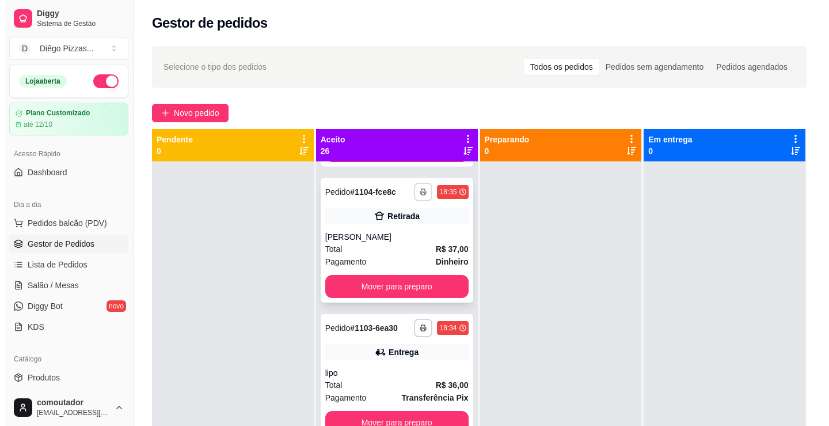
scroll to position [1526, 0]
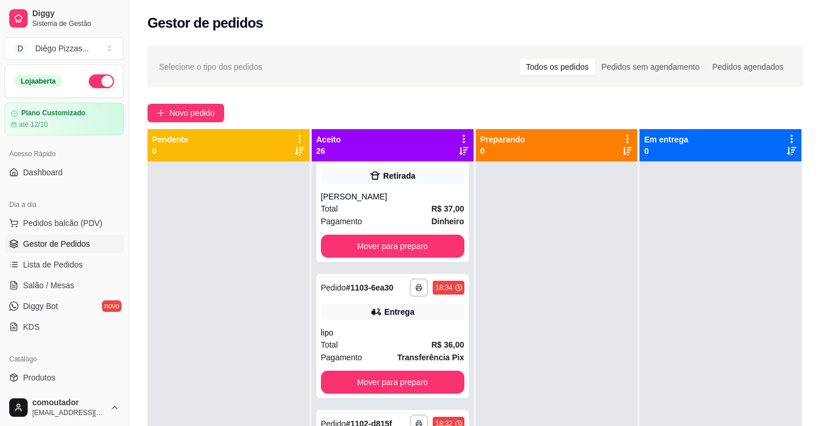
click at [200, 102] on div "**********" at bounding box center [475, 303] width 692 height 529
click at [214, 118] on span "Novo pedido" at bounding box center [192, 113] width 46 height 13
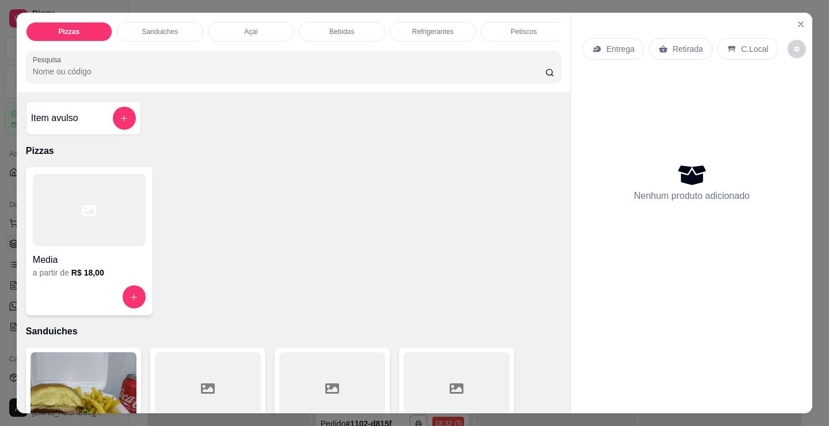
click at [176, 33] on div "Sanduiches" at bounding box center [160, 32] width 86 height 20
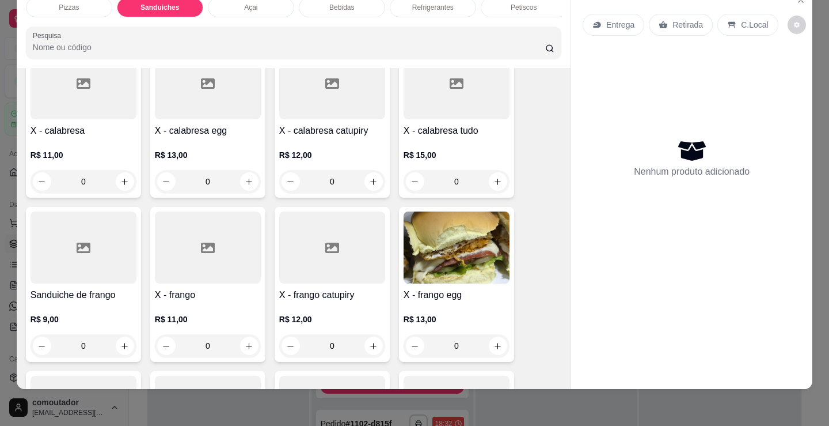
scroll to position [635, 0]
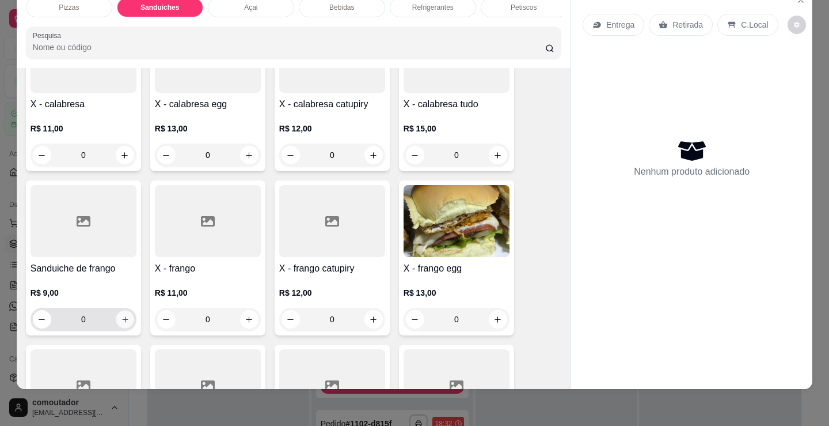
click at [121, 319] on icon "increase-product-quantity" at bounding box center [125, 319] width 9 height 9
type input "1"
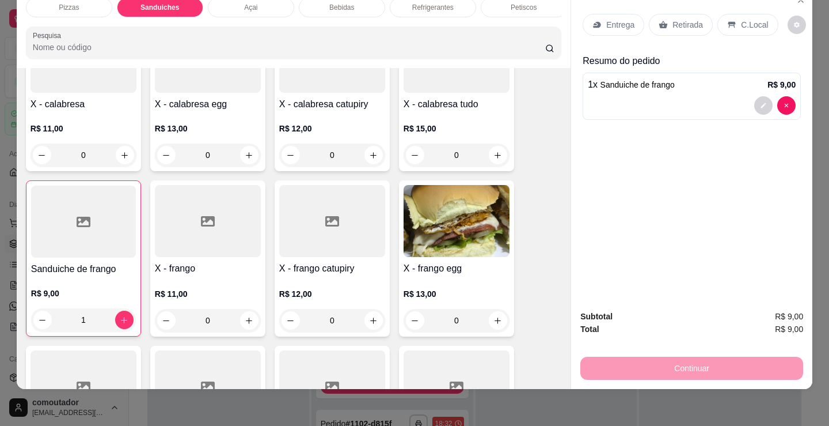
click at [617, 14] on div "Entrega" at bounding box center [614, 25] width 62 height 22
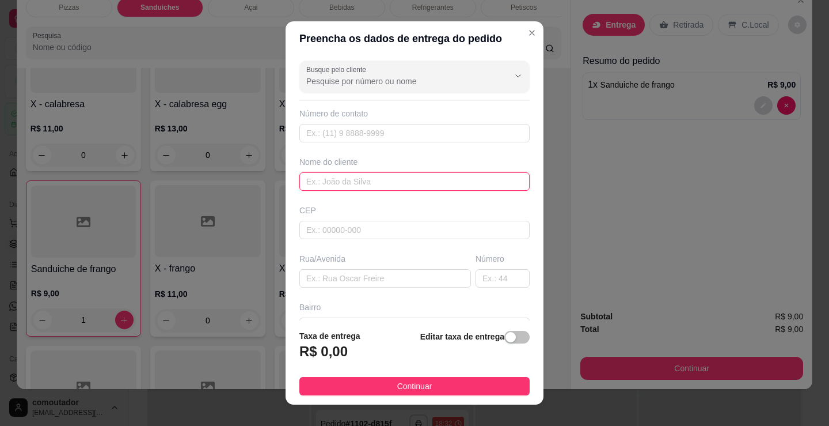
click at [370, 184] on input "text" at bounding box center [415, 181] width 230 height 18
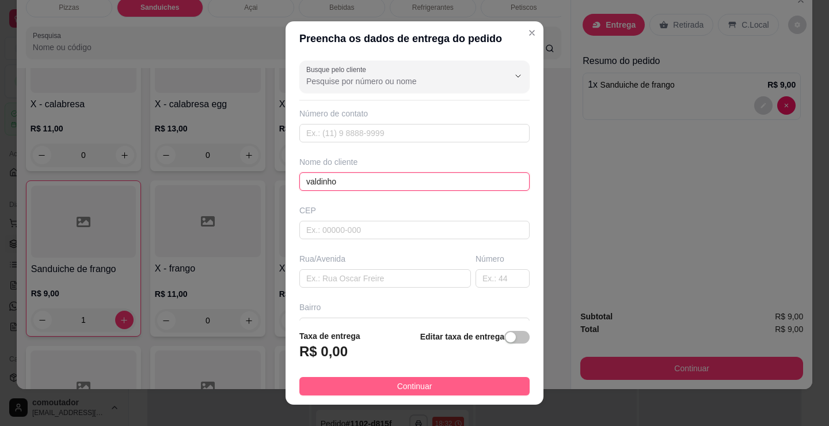
type input "valdinho"
click at [487, 391] on button "Continuar" at bounding box center [415, 386] width 230 height 18
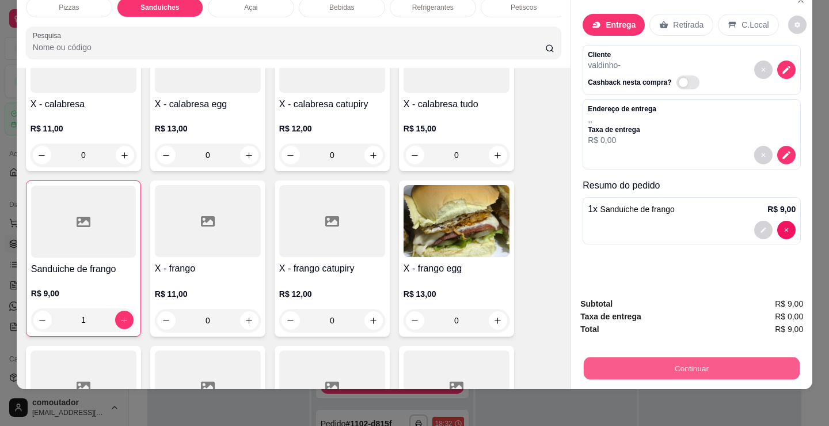
click at [624, 361] on button "Continuar" at bounding box center [692, 368] width 216 height 22
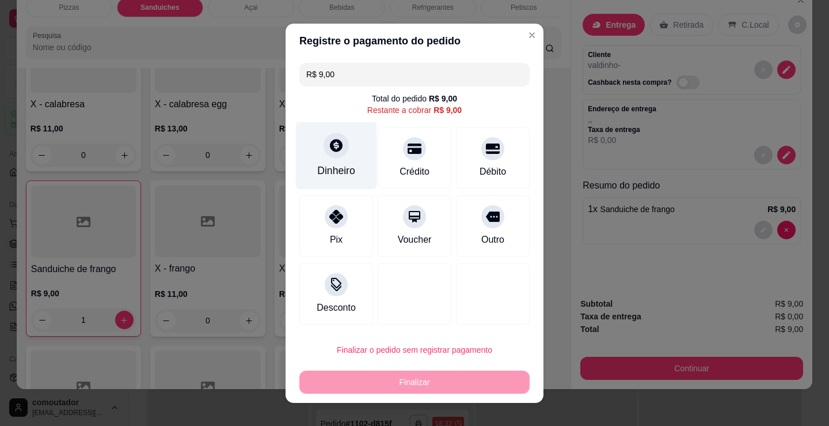
click at [329, 147] on icon at bounding box center [336, 145] width 15 height 15
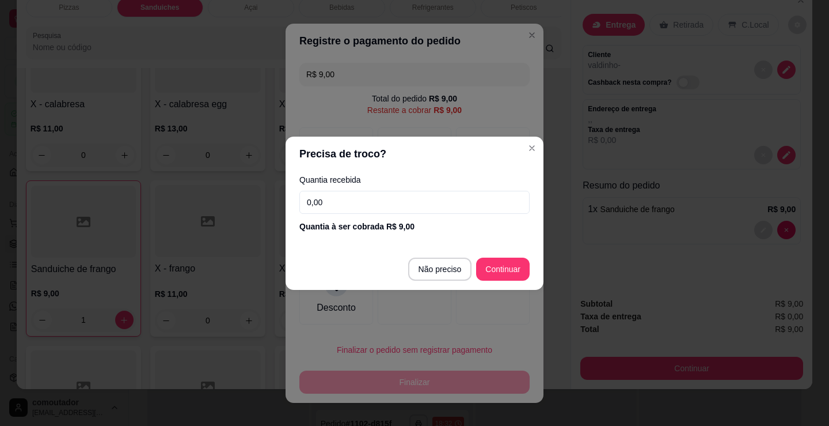
click at [442, 203] on input "0,00" at bounding box center [415, 202] width 230 height 23
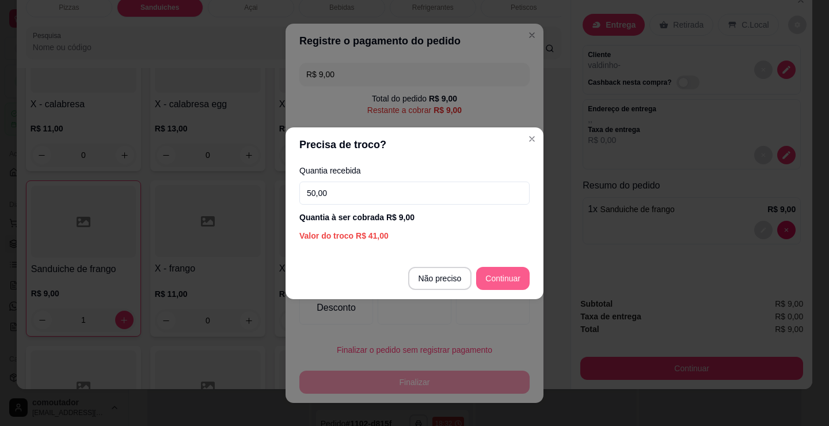
type input "50,00"
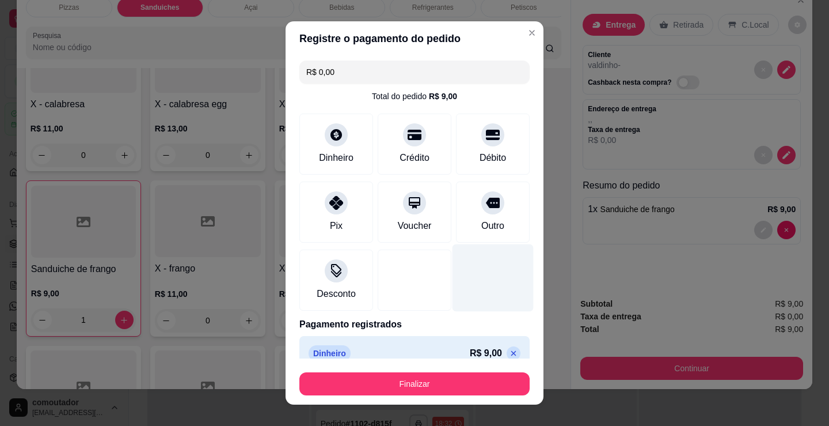
type input "R$ 0,00"
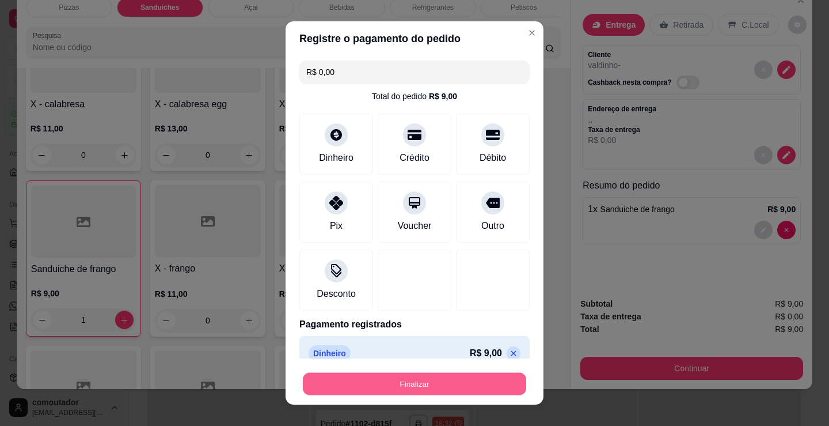
click at [431, 387] on button "Finalizar" at bounding box center [414, 384] width 223 height 22
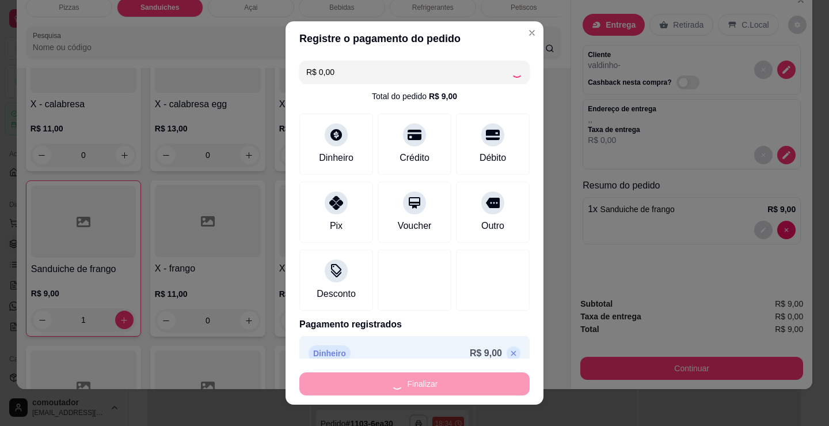
scroll to position [1662, 0]
type input "0"
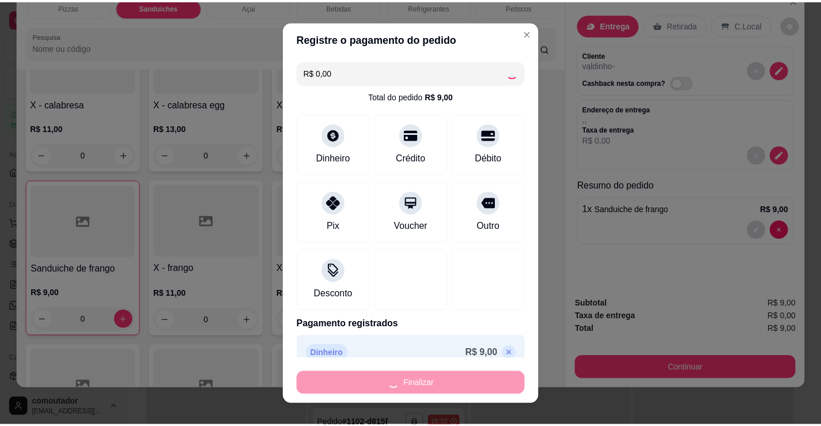
scroll to position [1526, 0]
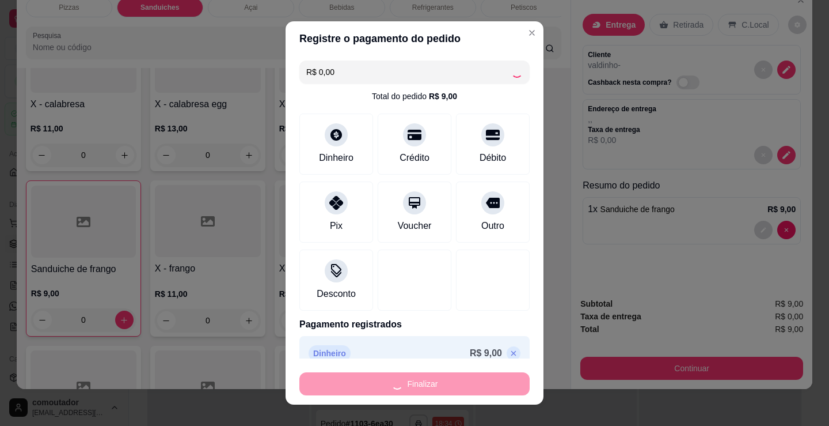
type input "-R$ 9,00"
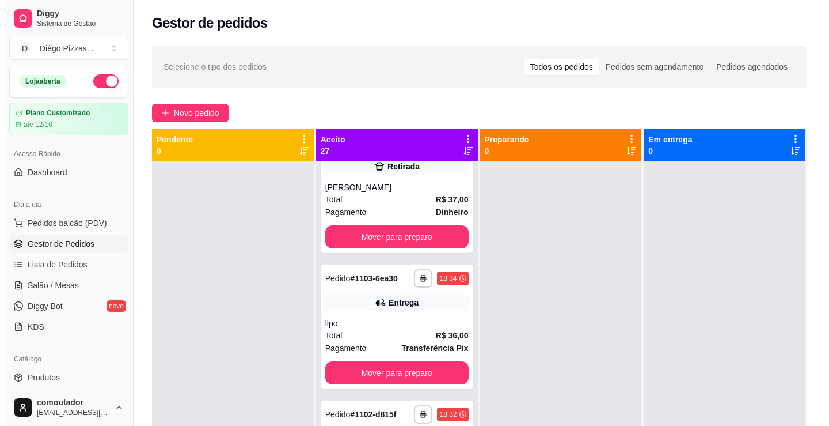
scroll to position [1807, 0]
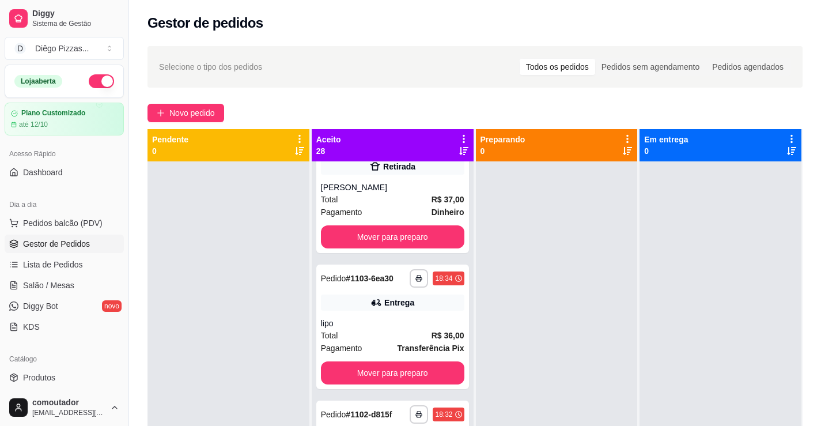
click at [662, 272] on div at bounding box center [720, 374] width 162 height 426
click at [196, 108] on span "Novo pedido" at bounding box center [192, 113] width 46 height 13
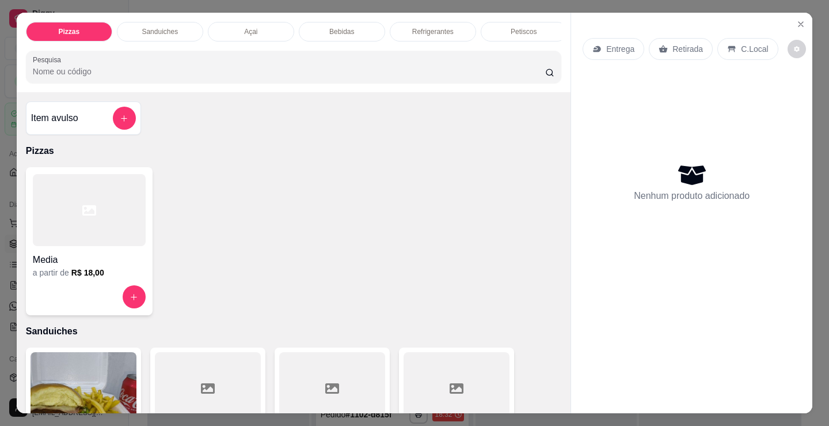
click at [73, 232] on div at bounding box center [89, 210] width 113 height 72
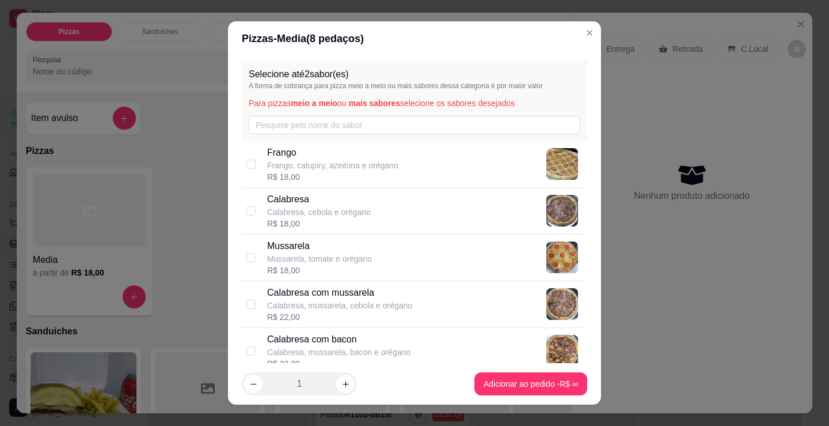
click at [349, 209] on p "Calabresa, cebola e orégano" at bounding box center [319, 212] width 104 height 12
checkbox input "true"
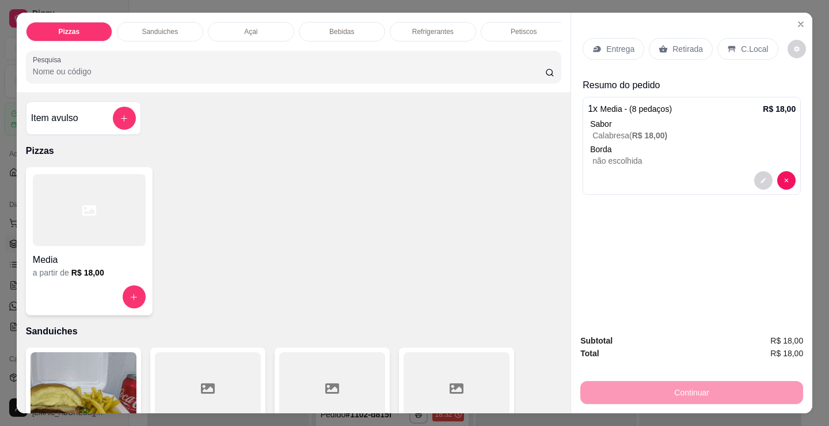
click at [59, 239] on div at bounding box center [89, 210] width 113 height 72
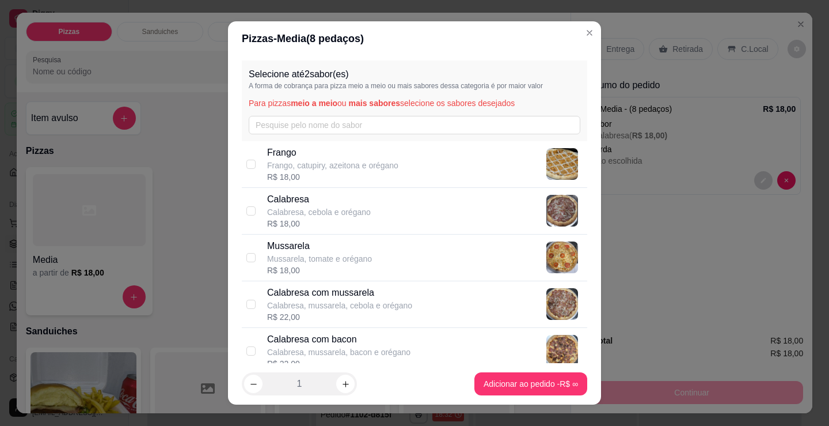
click at [340, 254] on p "Mussarela, tomate e orégano" at bounding box center [319, 259] width 105 height 12
checkbox input "true"
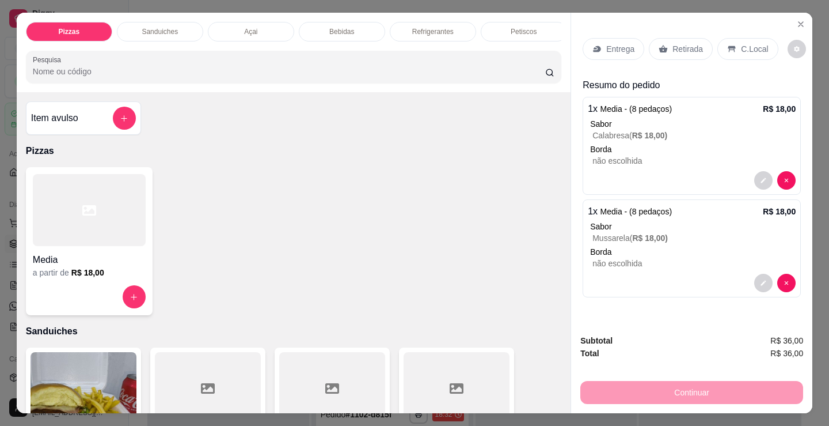
click at [752, 44] on p "C.Local" at bounding box center [754, 49] width 27 height 12
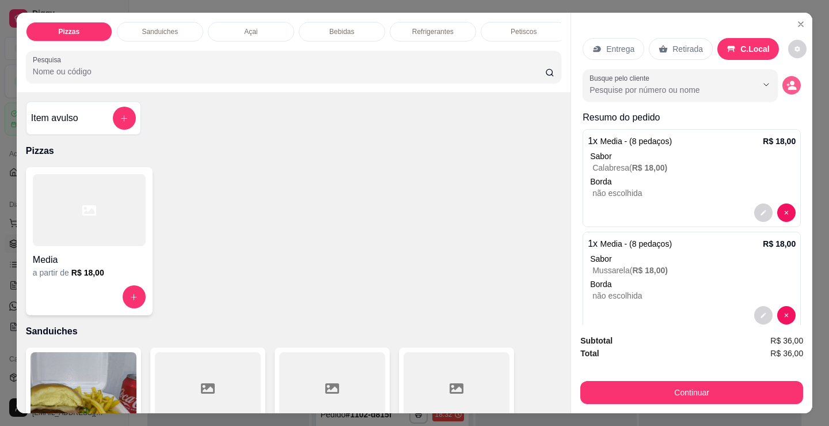
click at [787, 81] on icon "decrease-product-quantity" at bounding box center [792, 85] width 10 height 10
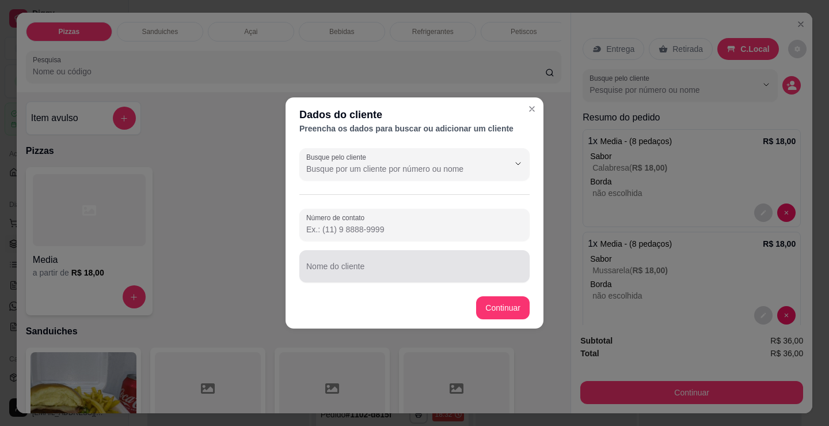
click at [479, 263] on div at bounding box center [414, 266] width 217 height 23
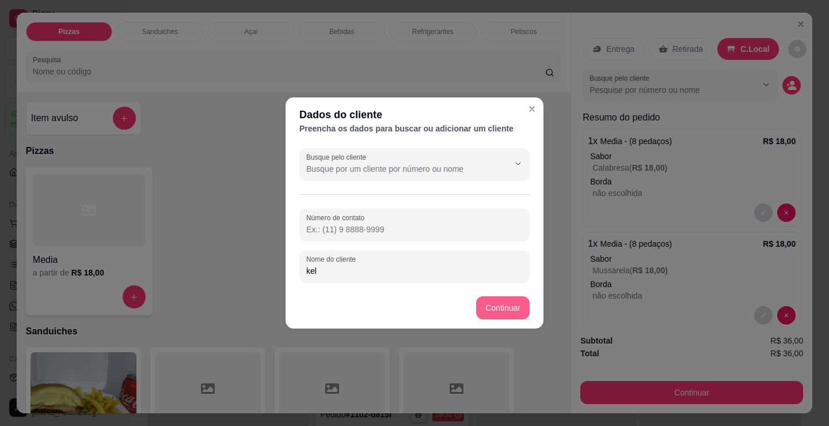
type input "kel"
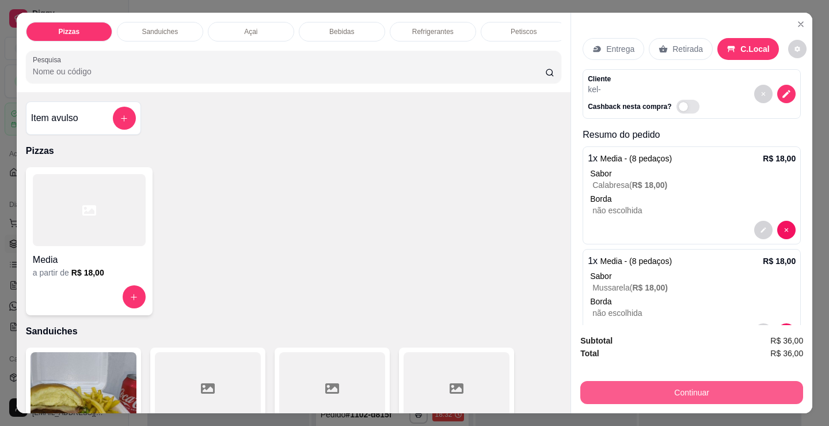
click at [607, 381] on button "Continuar" at bounding box center [692, 392] width 223 height 23
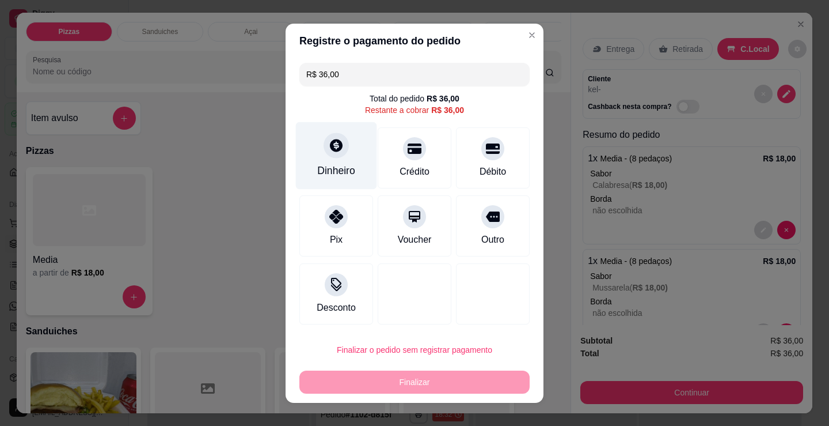
click at [320, 165] on div "Dinheiro" at bounding box center [336, 170] width 38 height 15
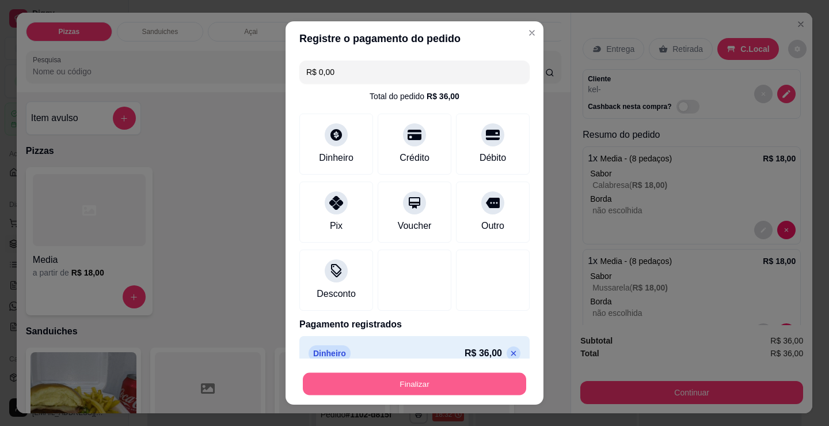
click at [435, 388] on button "Finalizar" at bounding box center [414, 384] width 223 height 22
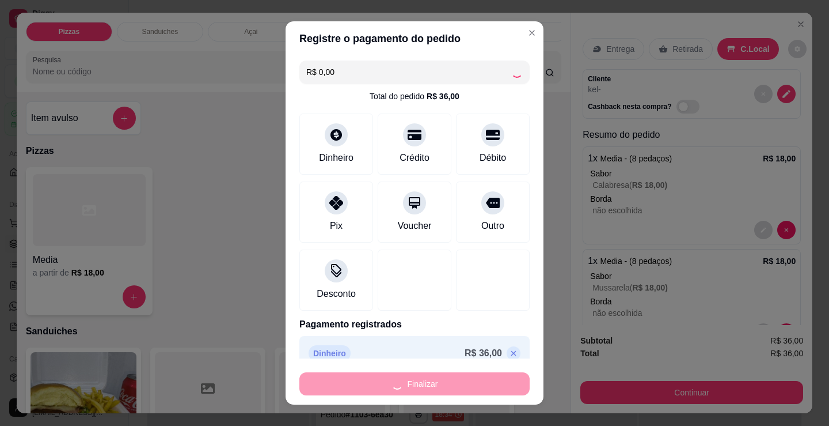
scroll to position [1943, 0]
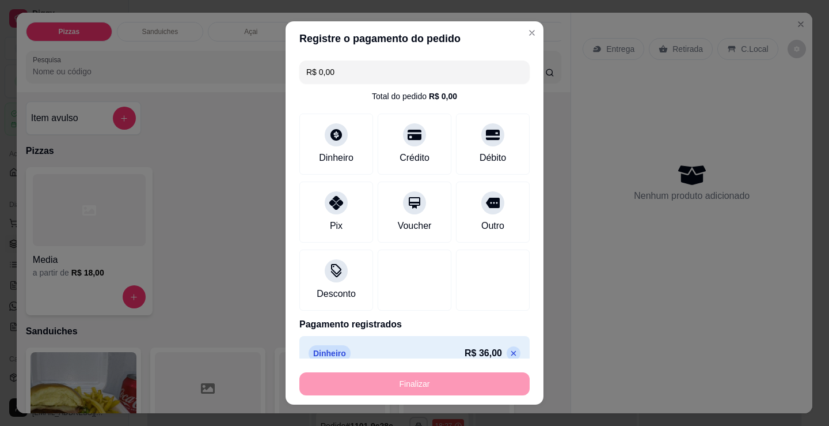
type input "-R$ 36,00"
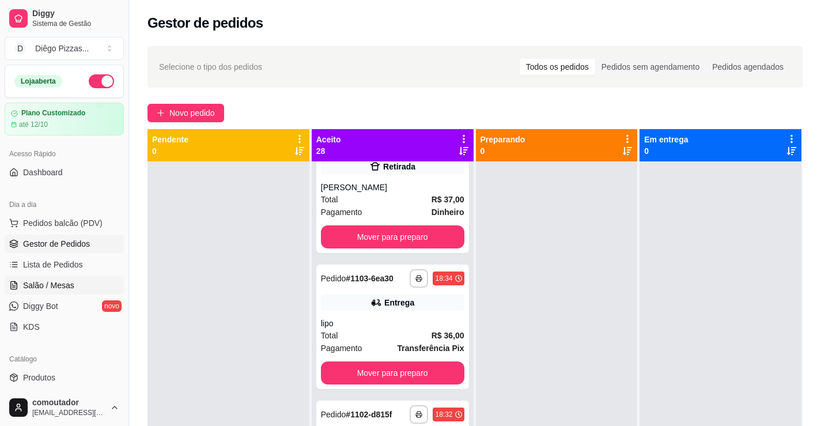
click at [72, 289] on span "Salão / Mesas" at bounding box center [48, 285] width 51 height 12
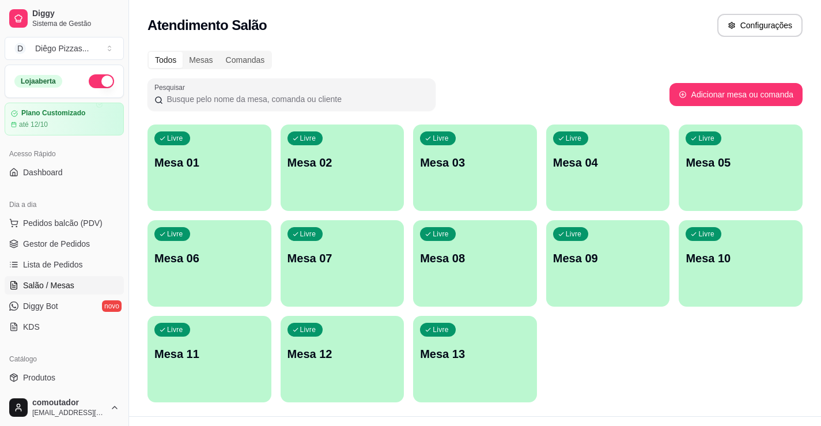
click at [221, 203] on div "button" at bounding box center [209, 204] width 124 height 14
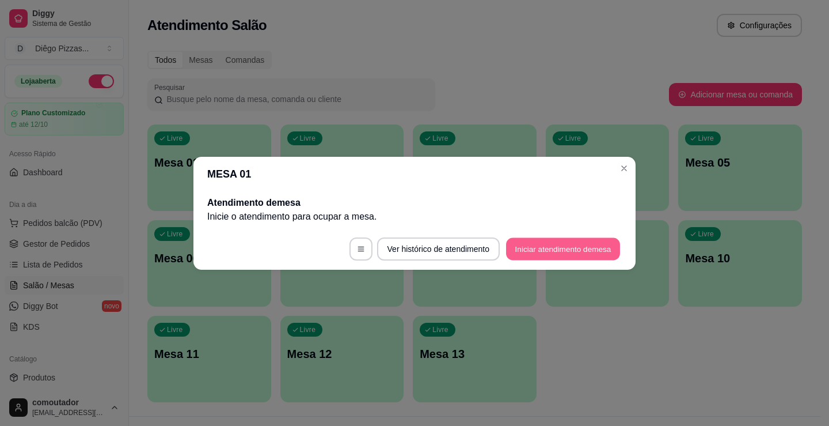
click at [573, 245] on button "Iniciar atendimento de mesa" at bounding box center [563, 248] width 114 height 22
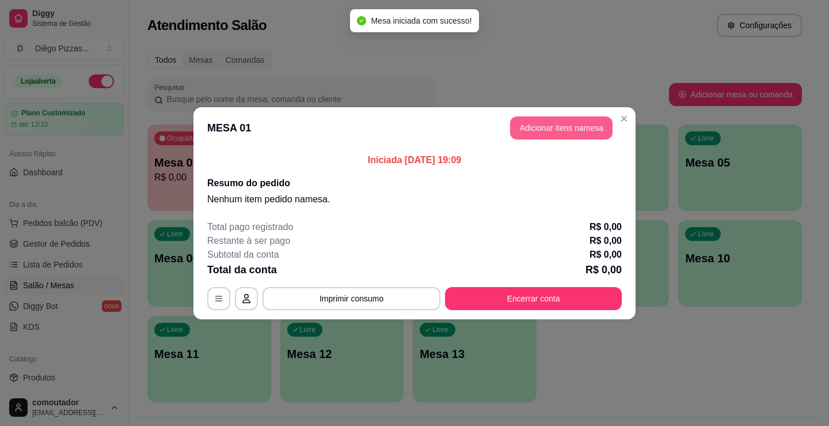
click at [536, 132] on button "Adicionar itens na mesa" at bounding box center [561, 127] width 103 height 23
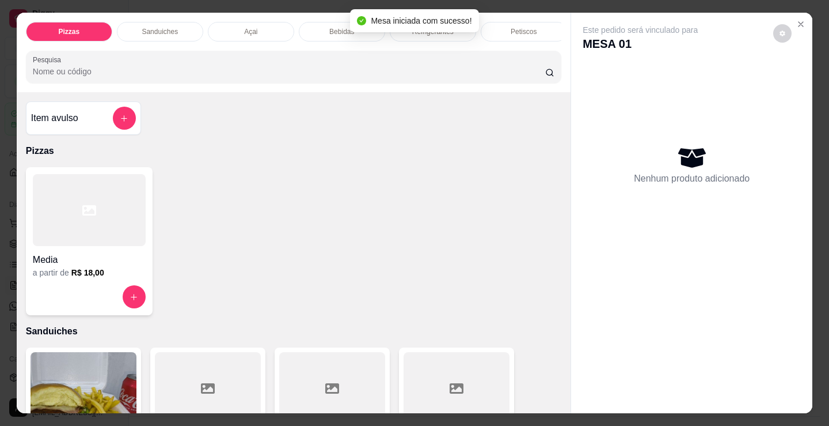
click at [334, 27] on p "Bebidas" at bounding box center [341, 31] width 25 height 9
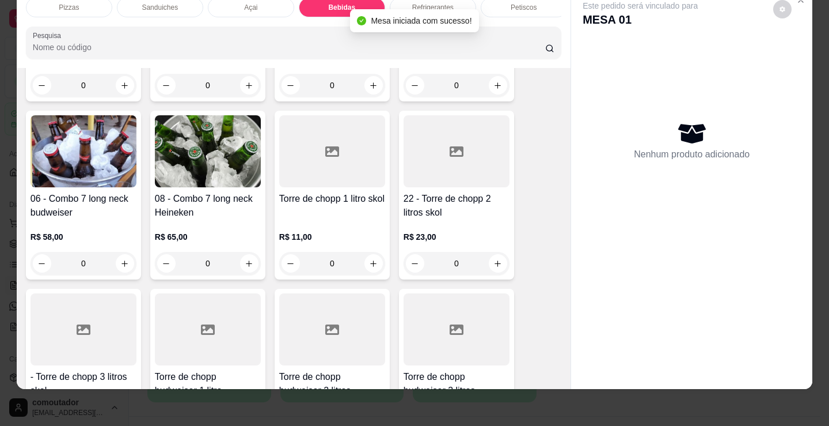
scroll to position [2176, 0]
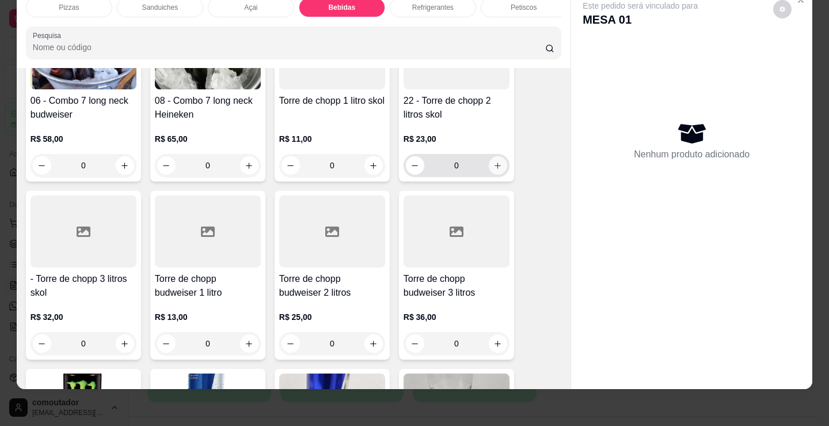
click at [494, 164] on icon "increase-product-quantity" at bounding box center [498, 165] width 9 height 9
type input "1"
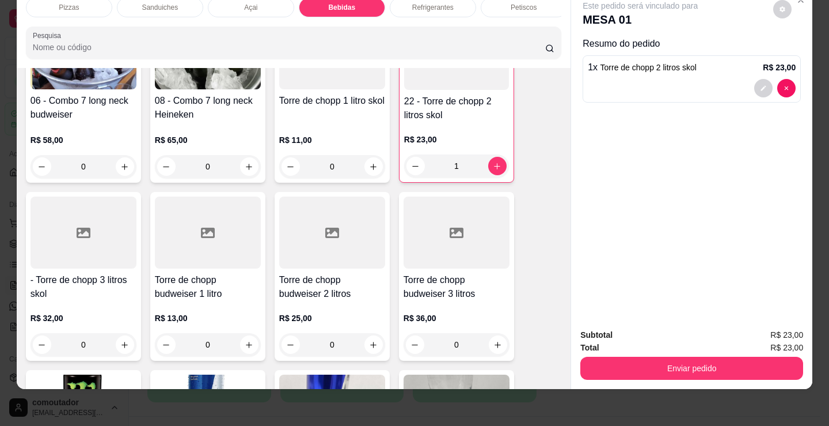
click at [81, 4] on div "Pizzas" at bounding box center [69, 8] width 86 height 20
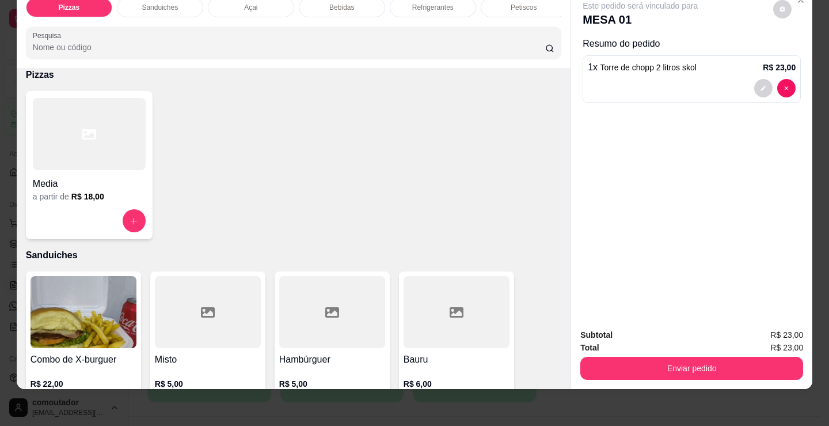
click at [101, 191] on div "a partir de R$ 18,00" at bounding box center [89, 197] width 113 height 12
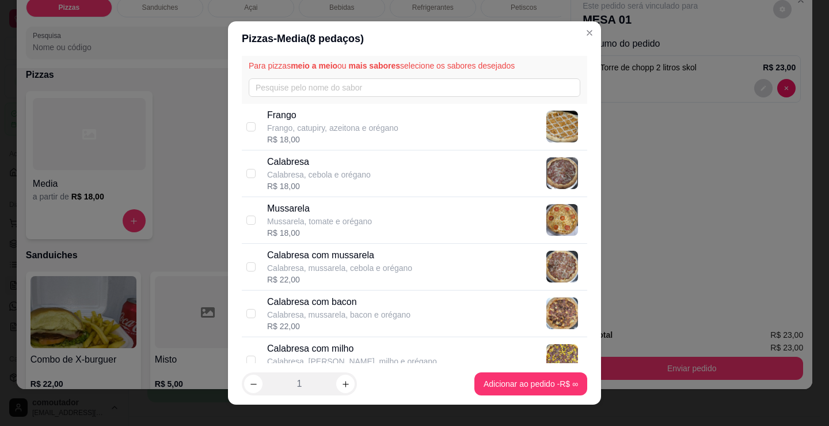
scroll to position [58, 0]
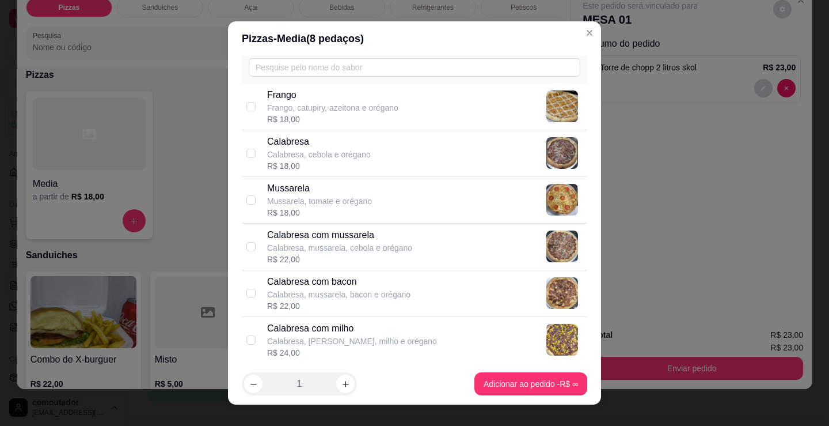
click at [351, 140] on p "Calabresa" at bounding box center [319, 142] width 104 height 14
checkbox input "true"
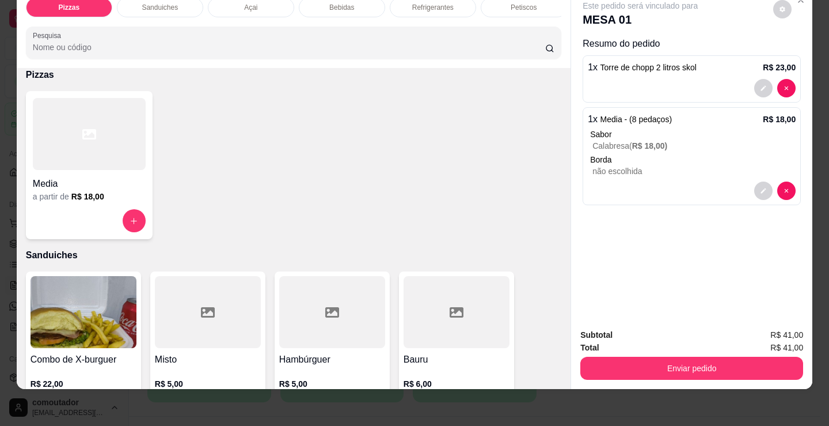
click at [100, 170] on div at bounding box center [89, 134] width 113 height 72
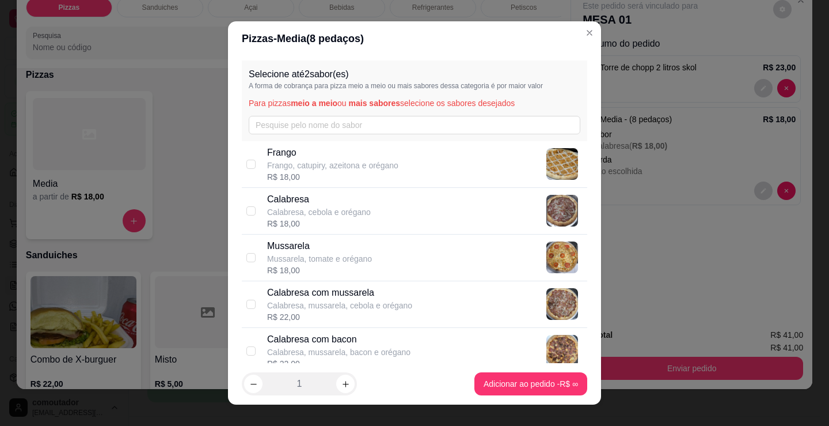
click at [391, 238] on div "Mussarela Mussarela, tomate e orégano R$ 18,00" at bounding box center [415, 257] width 346 height 47
checkbox input "true"
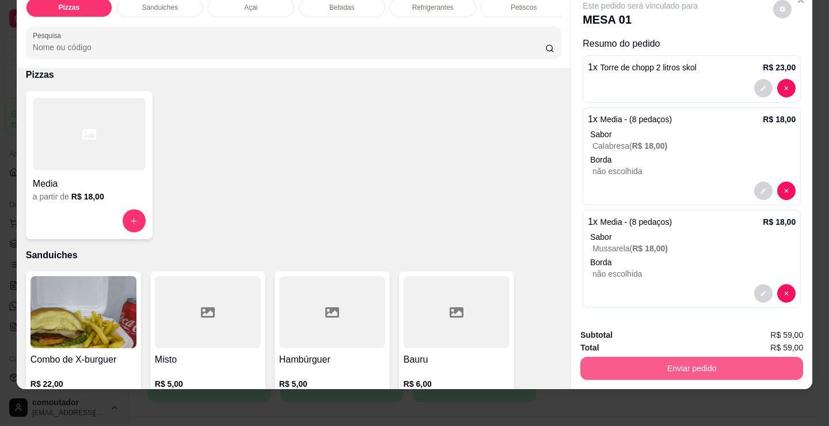
click at [639, 357] on button "Enviar pedido" at bounding box center [692, 368] width 223 height 23
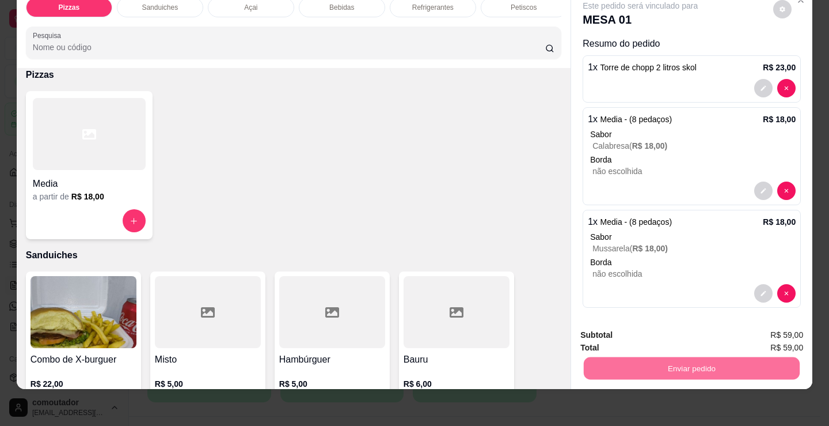
click at [711, 334] on button "Registrar cliente" at bounding box center [697, 331] width 76 height 22
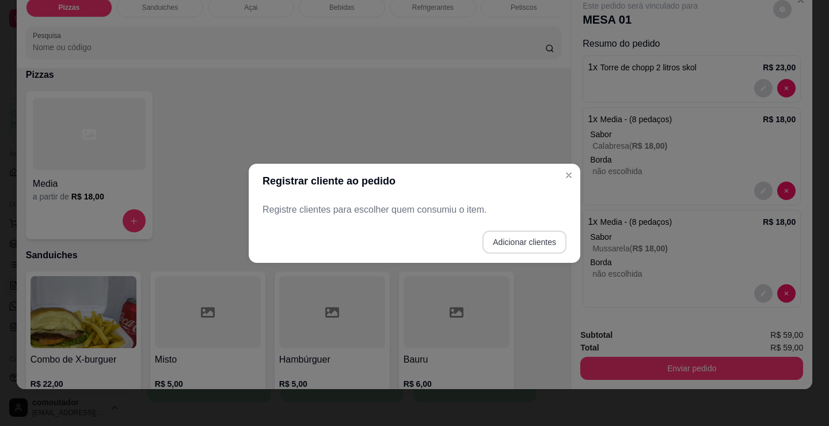
click at [524, 238] on button "Adicionar clientes" at bounding box center [525, 241] width 84 height 23
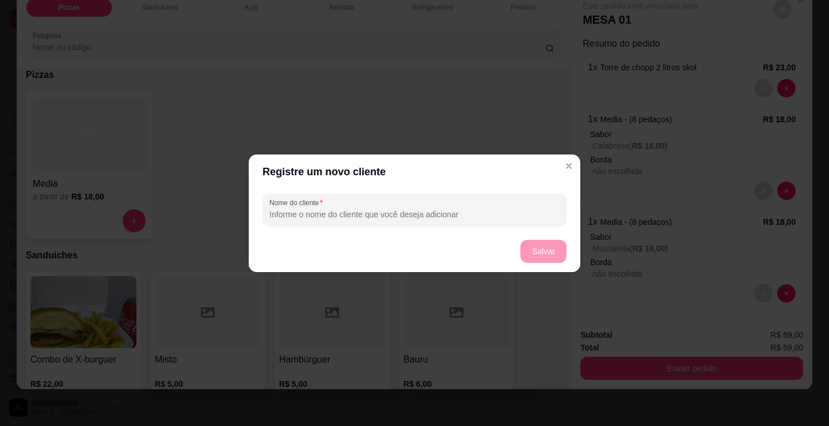
click at [501, 212] on input "Nome do cliente" at bounding box center [415, 215] width 290 height 12
type input "kel"
click at [549, 245] on button "Salvar" at bounding box center [544, 251] width 46 height 23
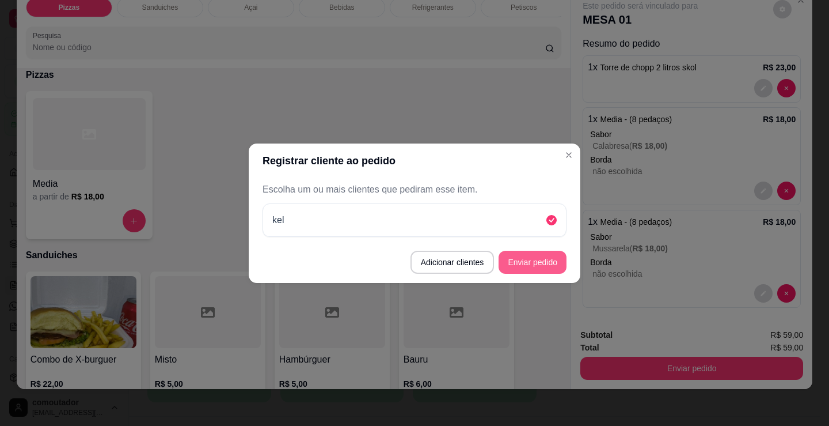
click at [544, 269] on button "Enviar pedido" at bounding box center [533, 262] width 68 height 23
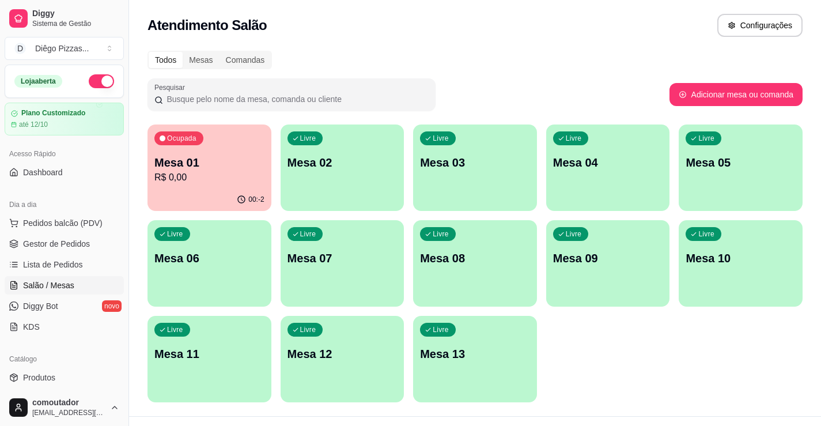
click at [658, 331] on div "Ocupada Mesa 01 R$ 0,00 00:-2 Livre Mesa 02 Livre Mesa 03 Livre Mesa 04 Livre M…" at bounding box center [474, 263] width 655 height 278
click at [35, 219] on span "Pedidos balcão (PDV)" at bounding box center [62, 223] width 79 height 12
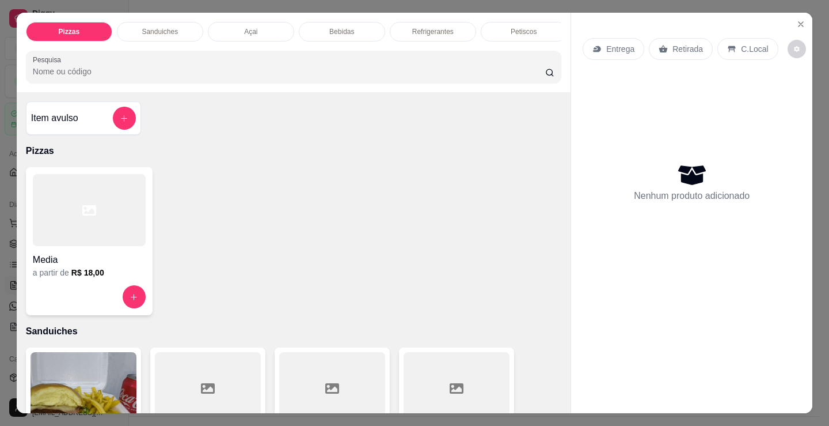
click at [87, 257] on h4 "Media" at bounding box center [89, 260] width 113 height 14
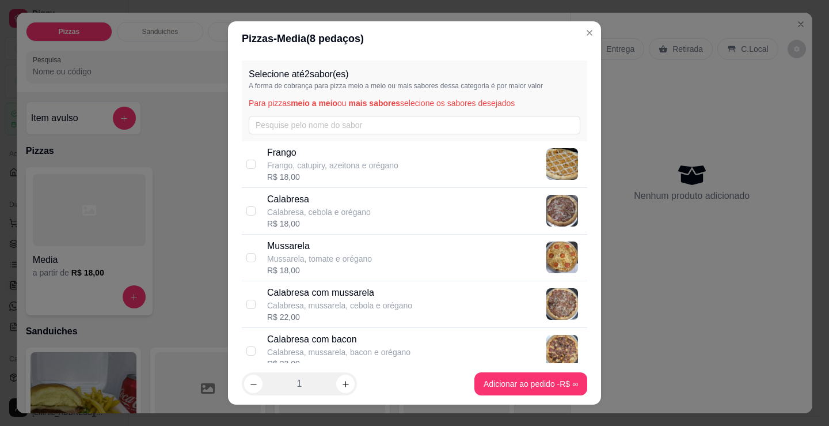
click at [304, 181] on div "R$ 18,00" at bounding box center [332, 177] width 131 height 12
checkbox input "true"
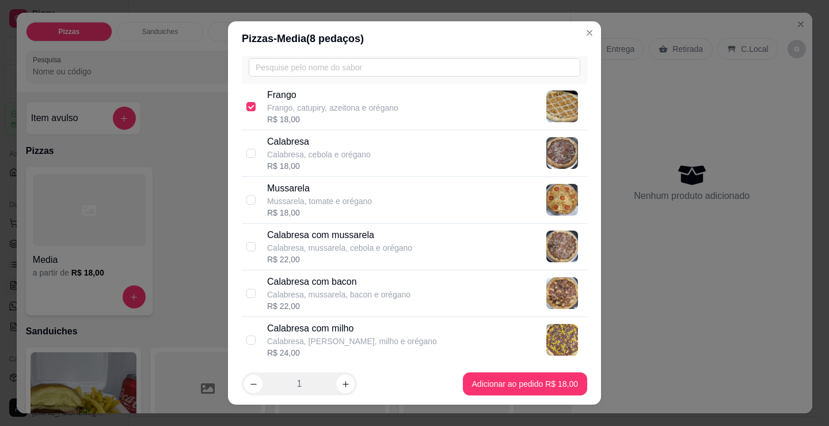
click at [301, 213] on div "R$ 18,00" at bounding box center [319, 213] width 105 height 12
checkbox input "true"
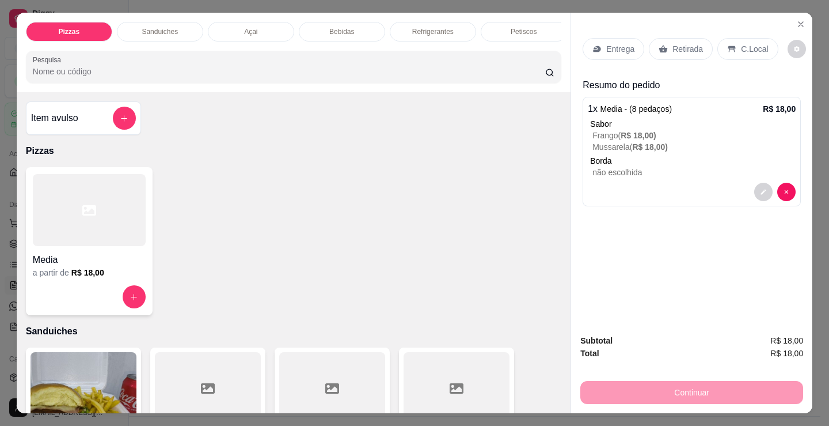
click at [622, 43] on p "Entrega" at bounding box center [621, 49] width 28 height 12
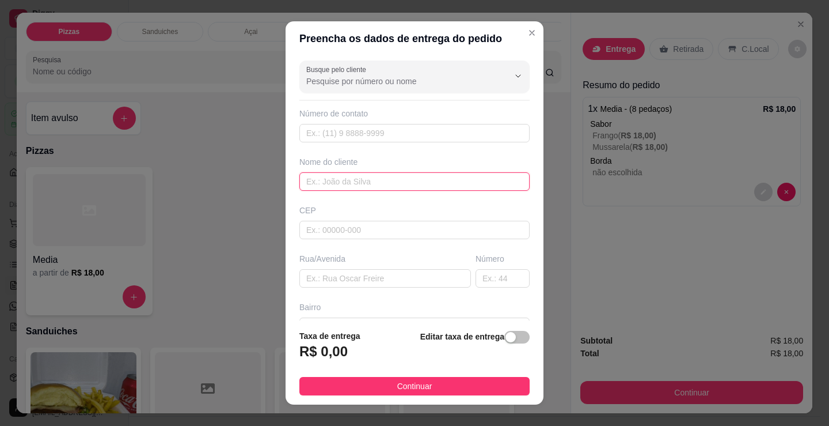
click at [439, 177] on input "text" at bounding box center [415, 181] width 230 height 18
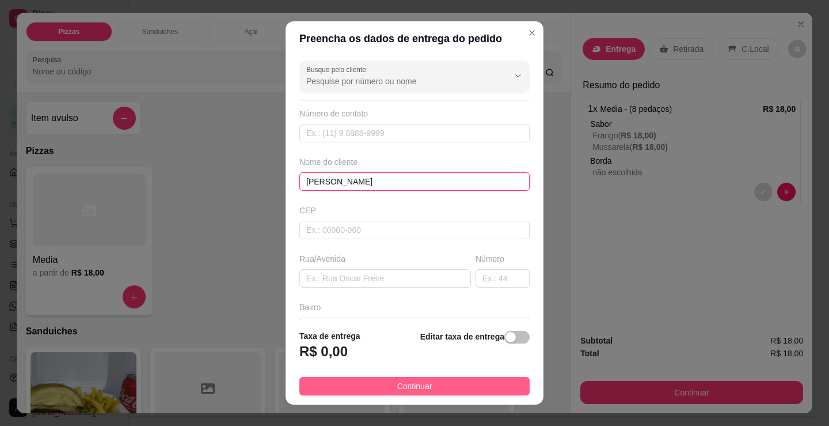
type input "laura"
click at [460, 385] on button "Continuar" at bounding box center [415, 386] width 230 height 18
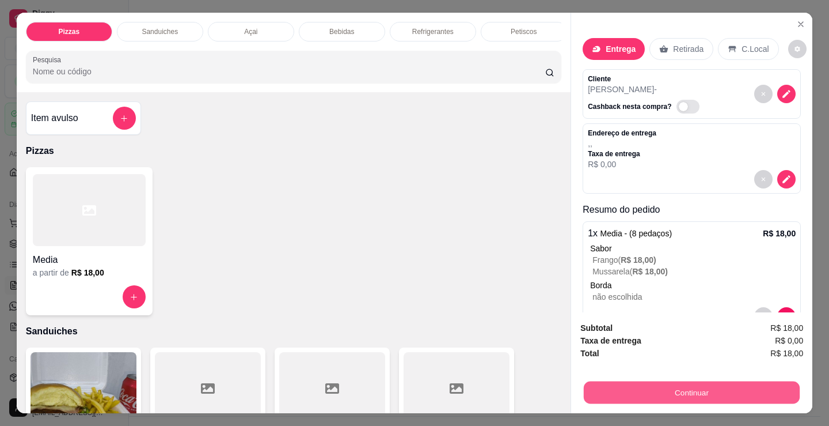
click at [685, 382] on button "Continuar" at bounding box center [692, 392] width 216 height 22
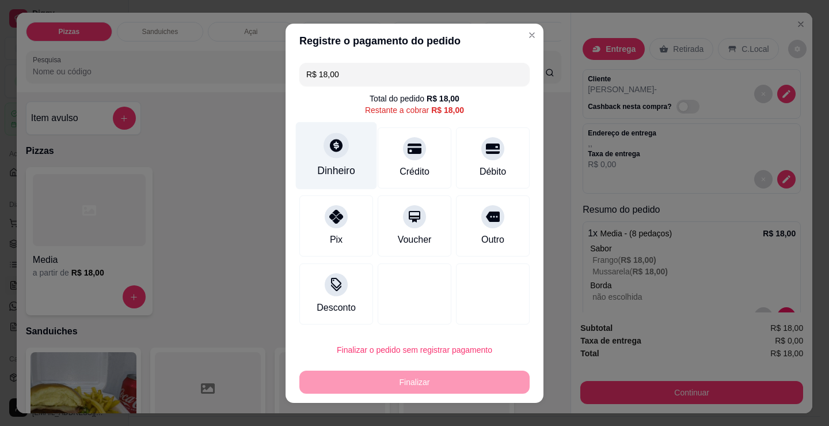
click at [329, 149] on icon at bounding box center [336, 145] width 15 height 15
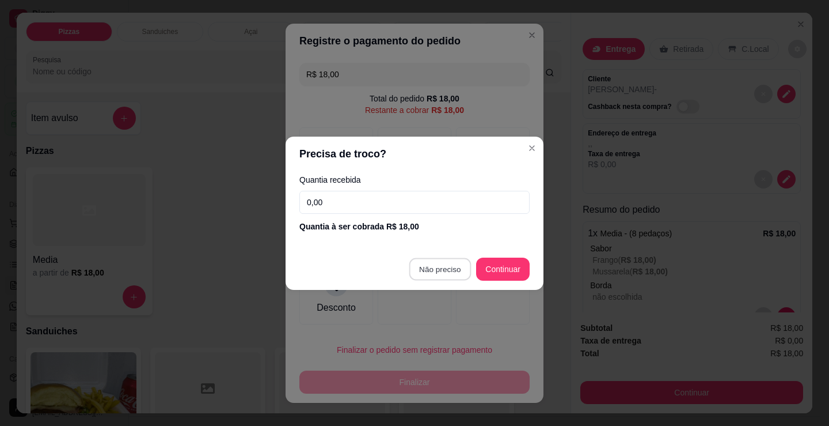
type input "R$ 0,00"
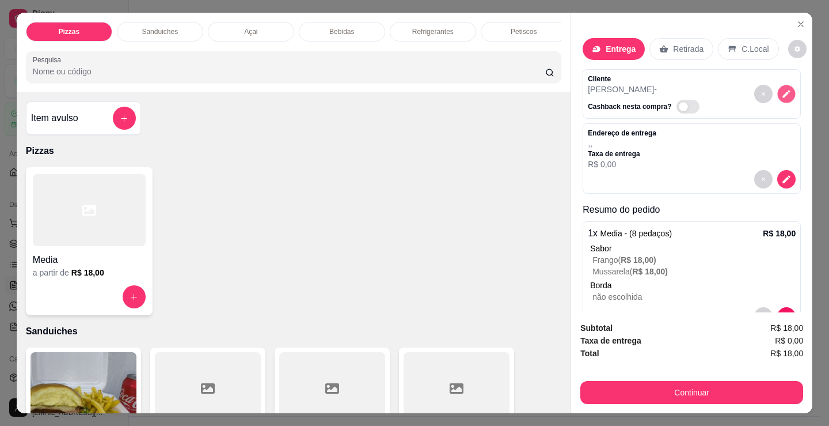
click at [783, 91] on icon "decrease-product-quantity" at bounding box center [786, 93] width 7 height 7
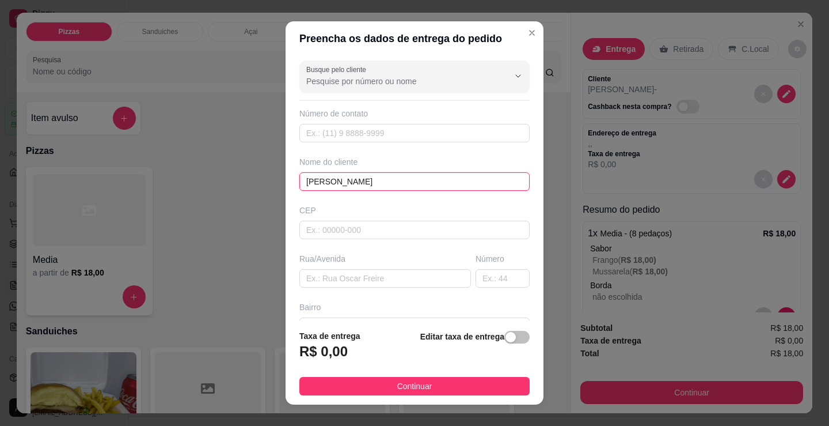
click at [441, 185] on input "laura" at bounding box center [415, 181] width 230 height 18
type input "l"
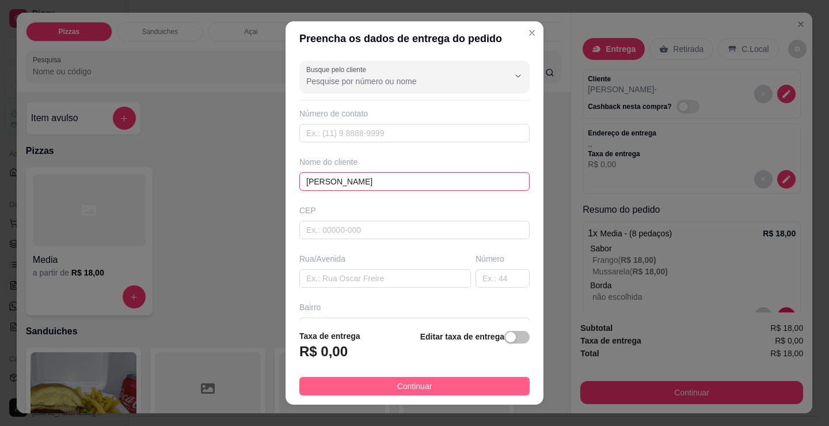
type input "[PERSON_NAME]"
click at [476, 387] on button "Continuar" at bounding box center [415, 386] width 230 height 18
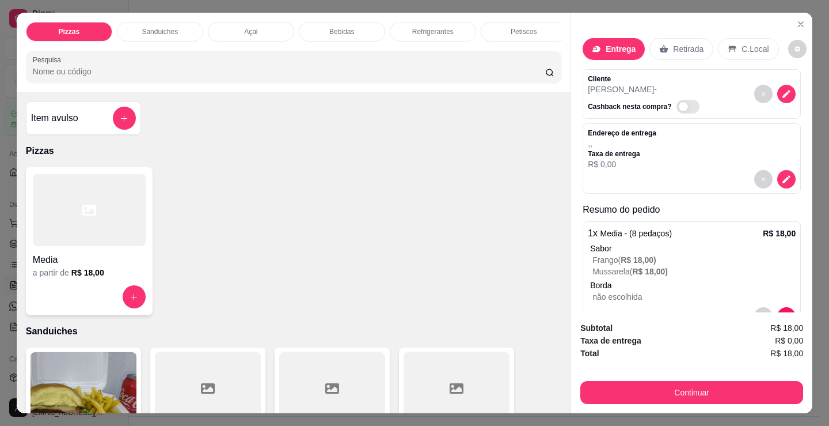
click at [626, 401] on div "Subtotal R$ 18,00 Taxa de entrega R$ 0,00 Total R$ 18,00 Continuar" at bounding box center [691, 362] width 241 height 101
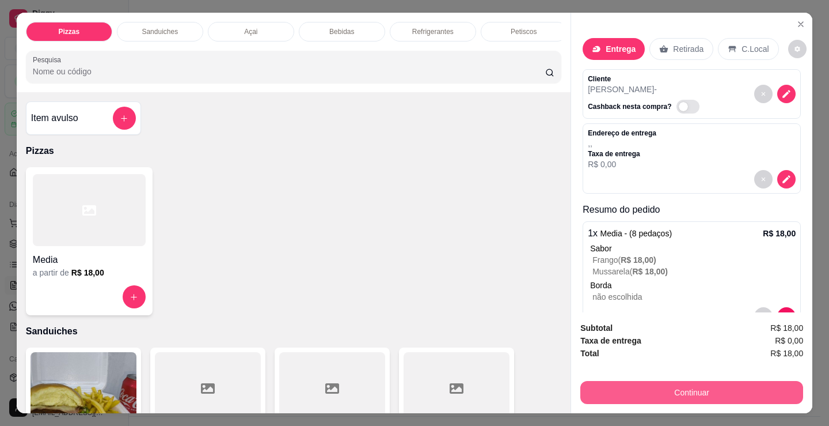
click at [626, 383] on button "Continuar" at bounding box center [692, 392] width 223 height 23
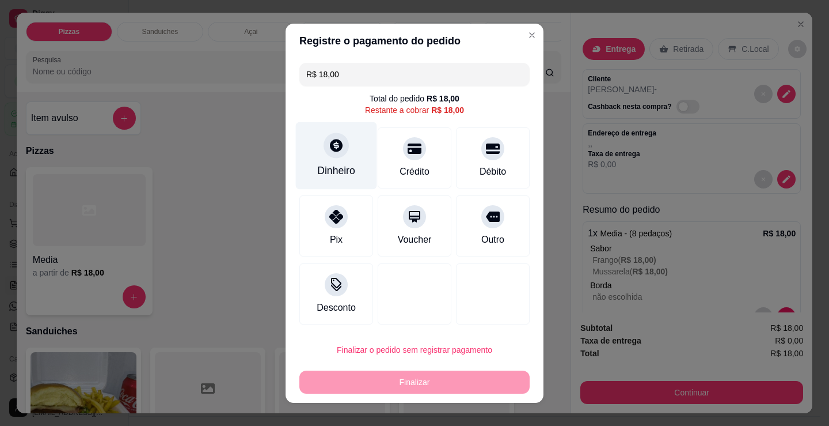
click at [331, 166] on div "Dinheiro" at bounding box center [336, 170] width 38 height 15
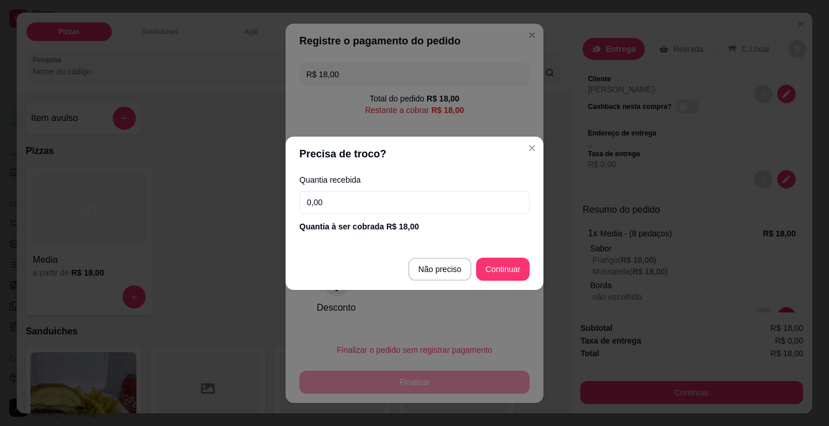
click at [324, 205] on input "0,00" at bounding box center [415, 202] width 230 height 23
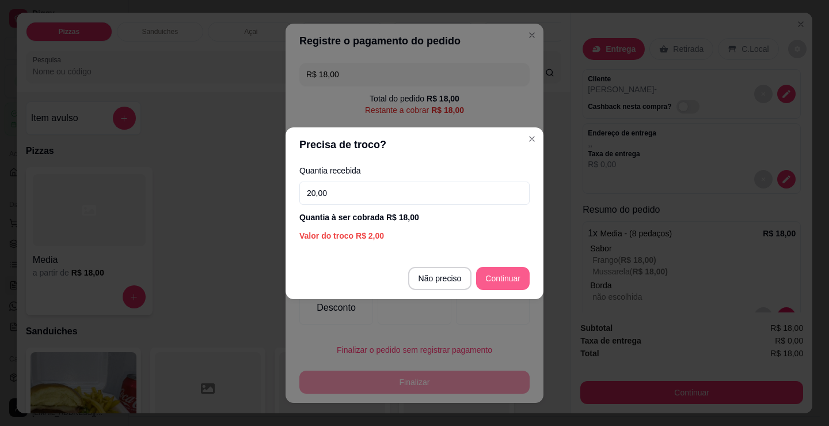
type input "20,00"
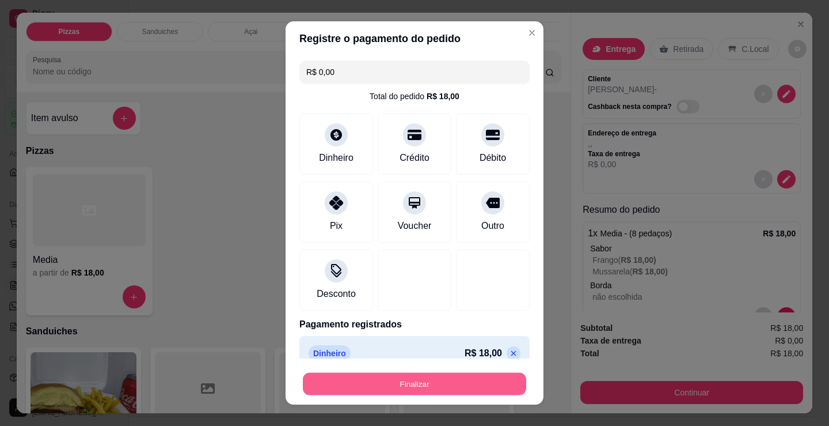
click at [415, 386] on button "Finalizar" at bounding box center [414, 384] width 223 height 22
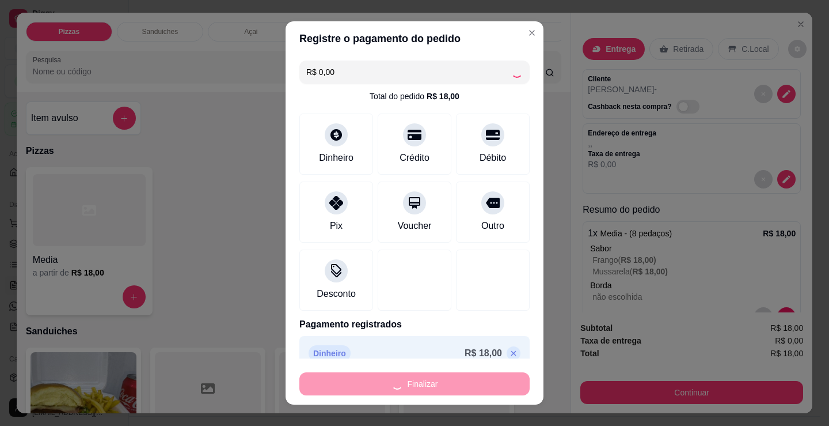
type input "-R$ 18,00"
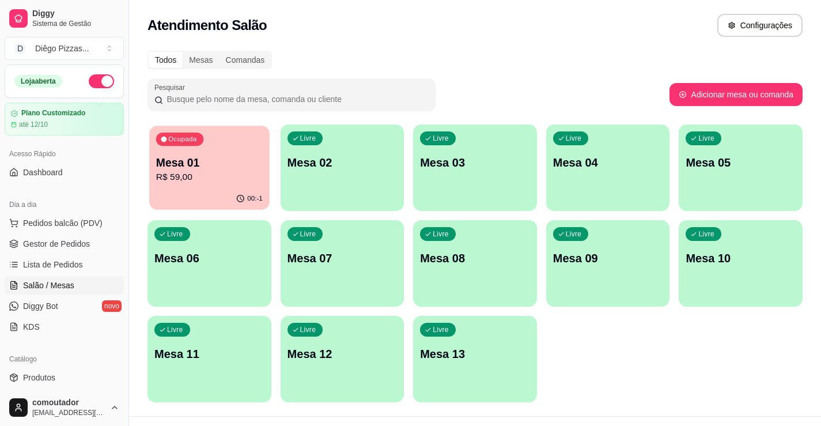
click at [187, 200] on div "00:-1" at bounding box center [209, 199] width 120 height 22
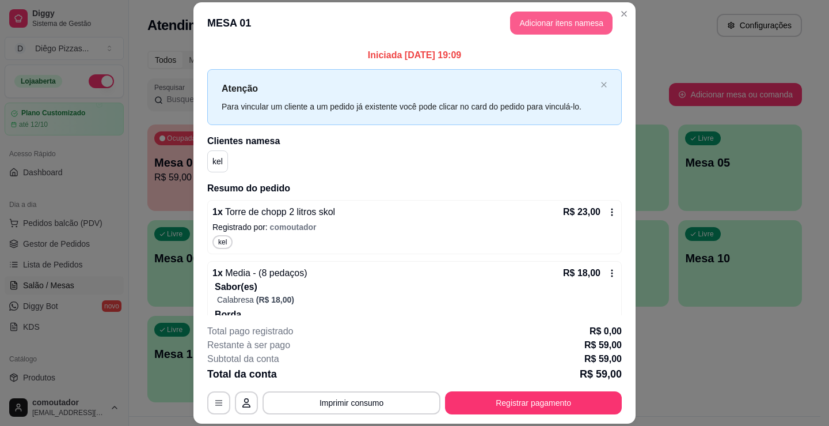
click at [553, 28] on button "Adicionar itens na mesa" at bounding box center [561, 23] width 103 height 23
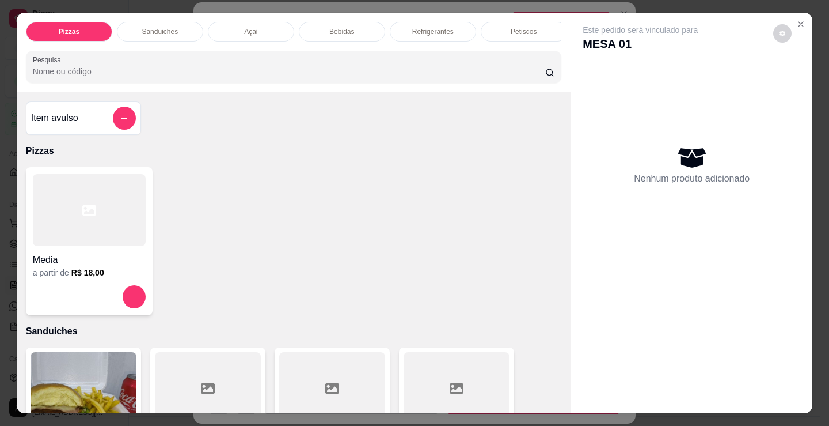
click at [340, 27] on p "Bebidas" at bounding box center [341, 31] width 25 height 9
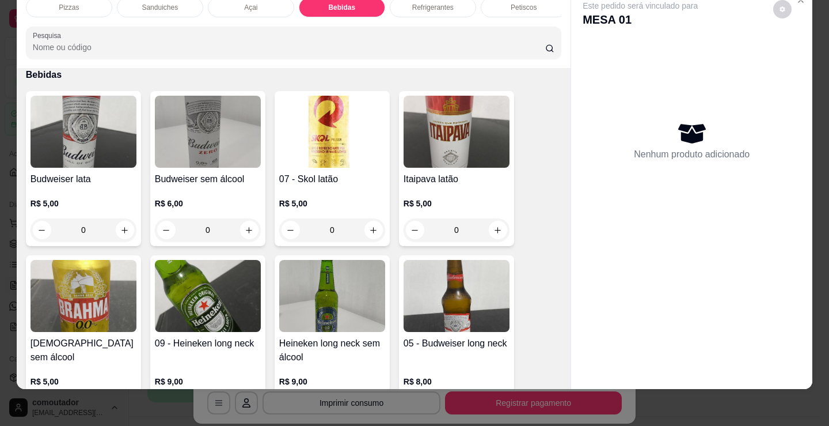
scroll to position [0, 278]
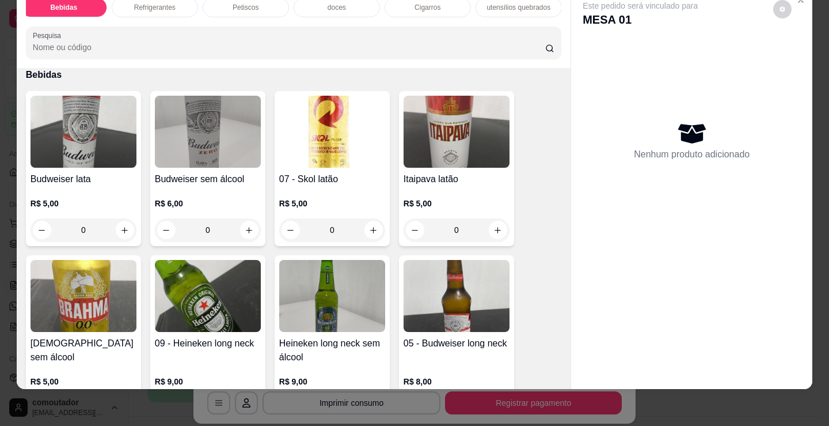
click at [147, 6] on div "Refrigerantes" at bounding box center [155, 8] width 86 height 20
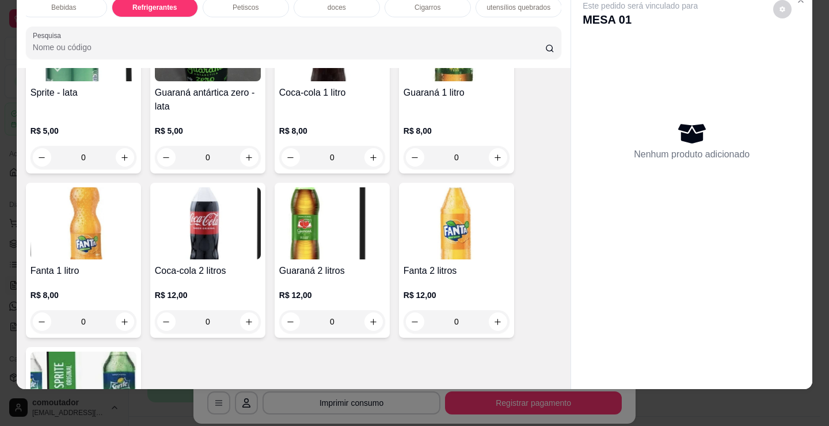
scroll to position [3444, 0]
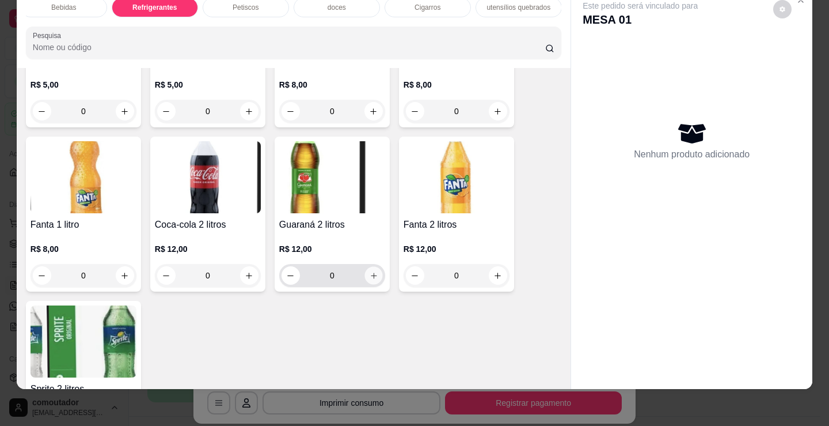
click at [370, 279] on icon "increase-product-quantity" at bounding box center [374, 275] width 9 height 9
type input "1"
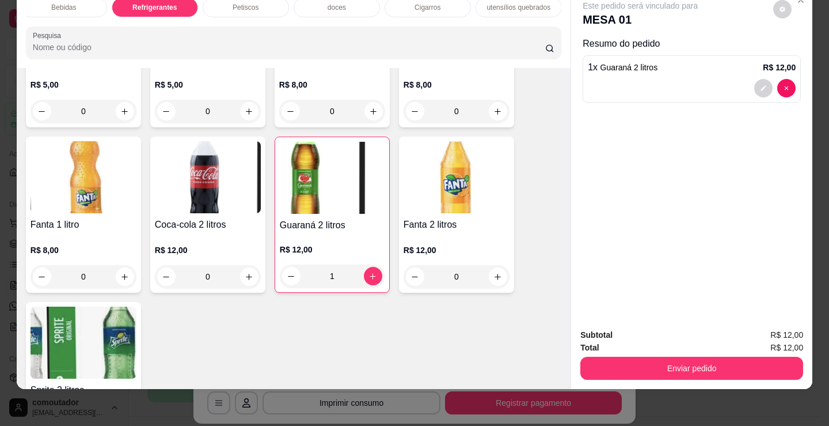
click at [737, 357] on button "Enviar pedido" at bounding box center [692, 368] width 223 height 23
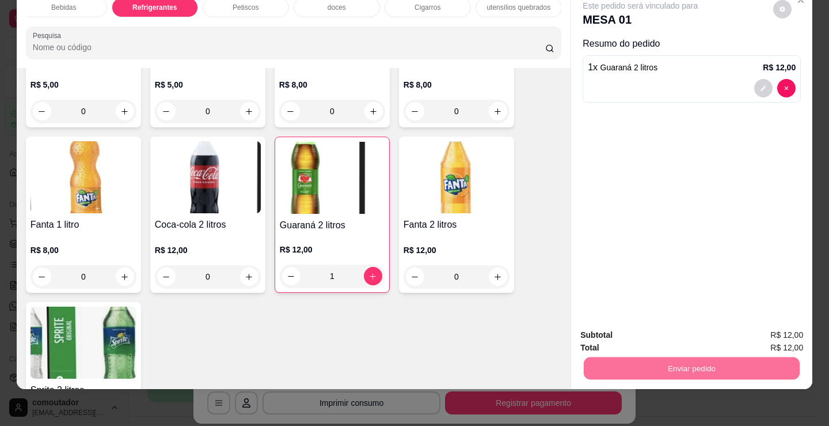
click at [718, 331] on button "Registrar cliente" at bounding box center [697, 331] width 76 height 22
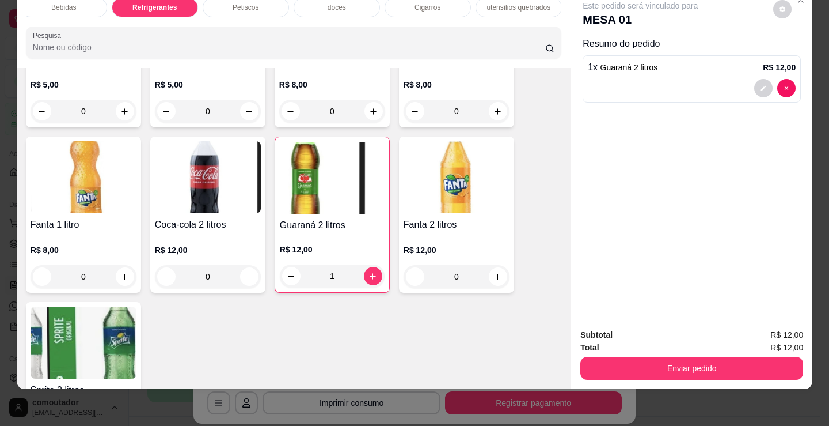
click at [518, 217] on div "kel" at bounding box center [415, 219] width 304 height 33
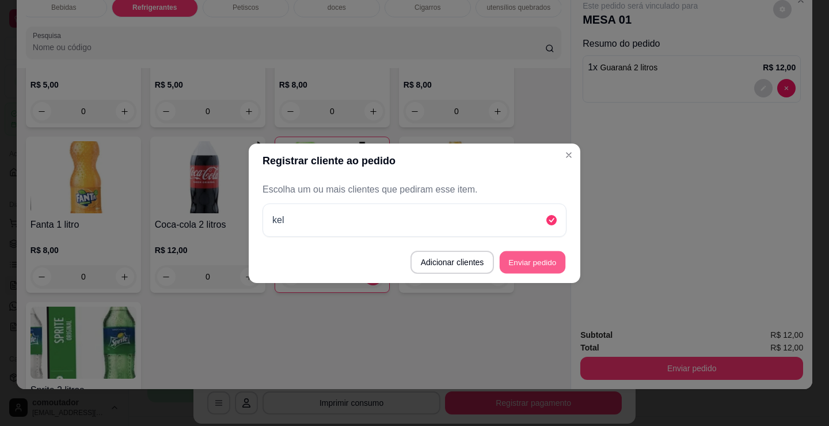
click at [535, 257] on button "Enviar pedido" at bounding box center [533, 262] width 66 height 22
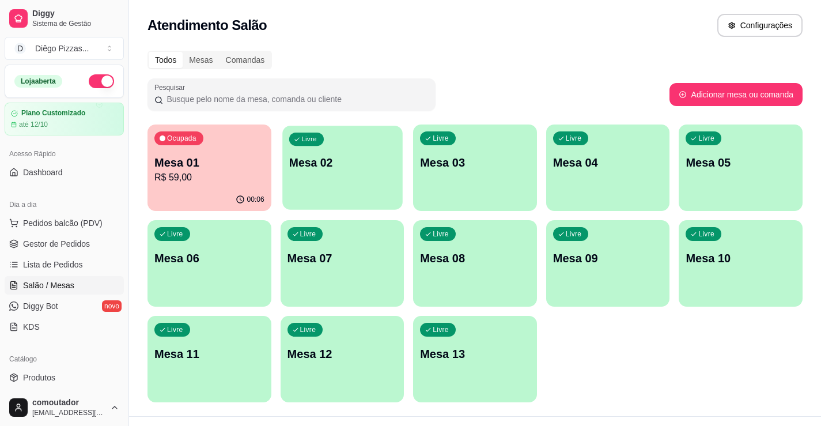
click at [355, 168] on p "Mesa 02" at bounding box center [342, 163] width 107 height 16
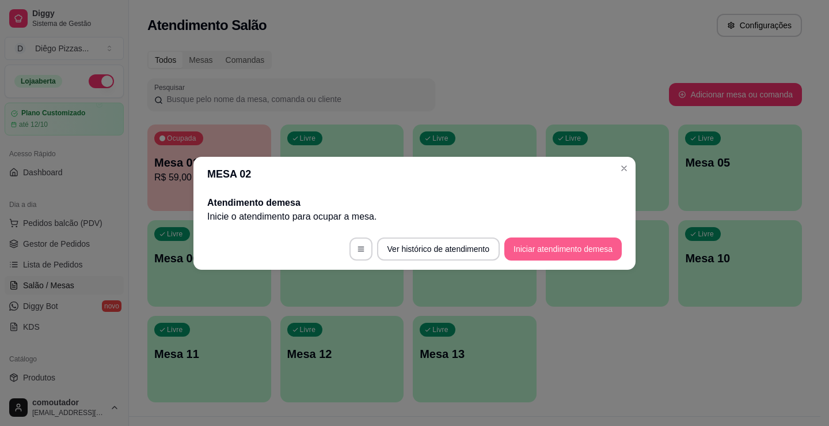
click at [575, 255] on button "Iniciar atendimento de mesa" at bounding box center [564, 248] width 118 height 23
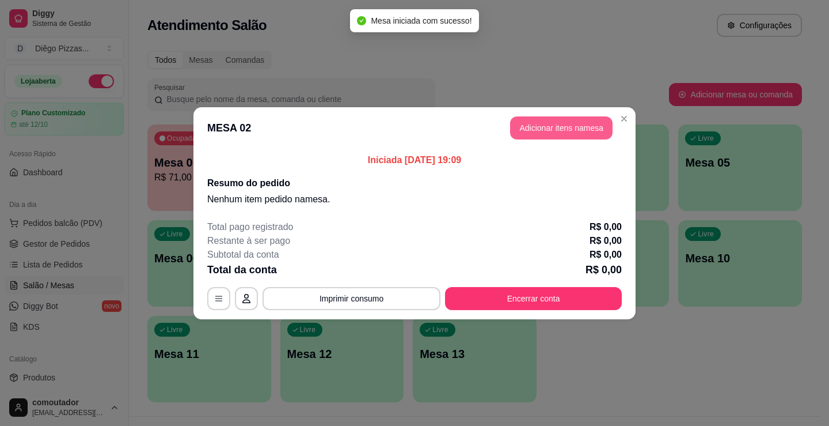
click at [593, 130] on button "Adicionar itens na mesa" at bounding box center [561, 127] width 103 height 23
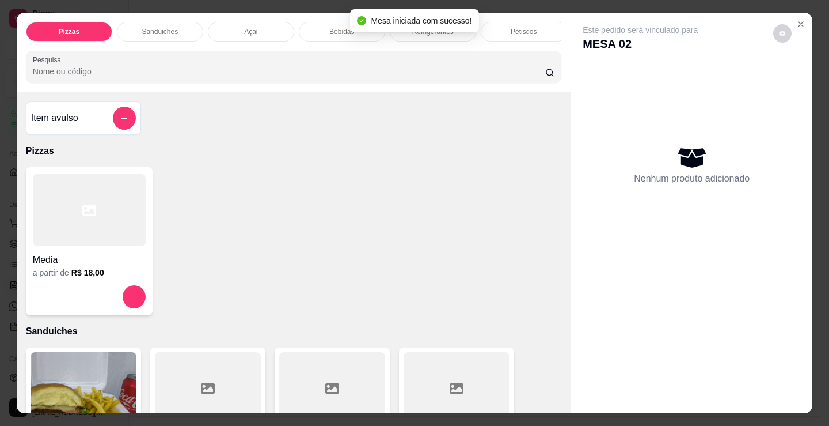
click at [413, 35] on div "Refrigerantes" at bounding box center [433, 32] width 86 height 20
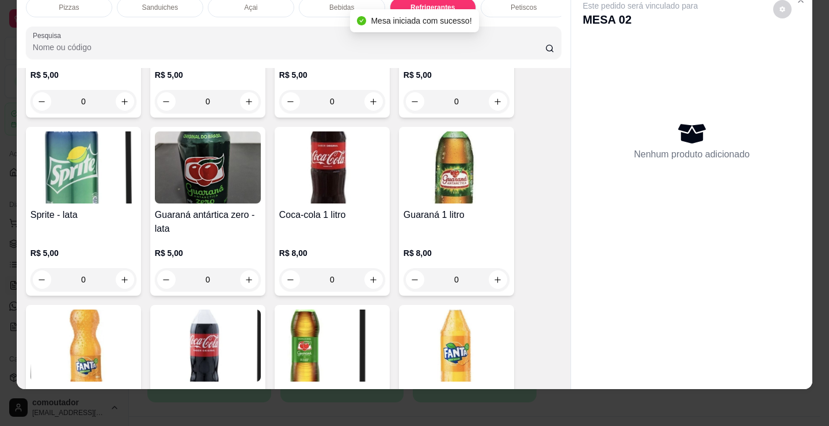
scroll to position [3386, 0]
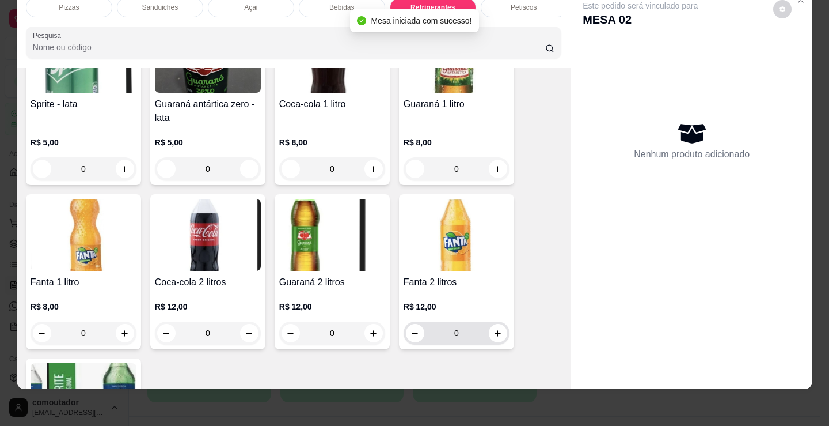
click at [493, 339] on button "increase-product-quantity" at bounding box center [498, 333] width 18 height 18
type input "1"
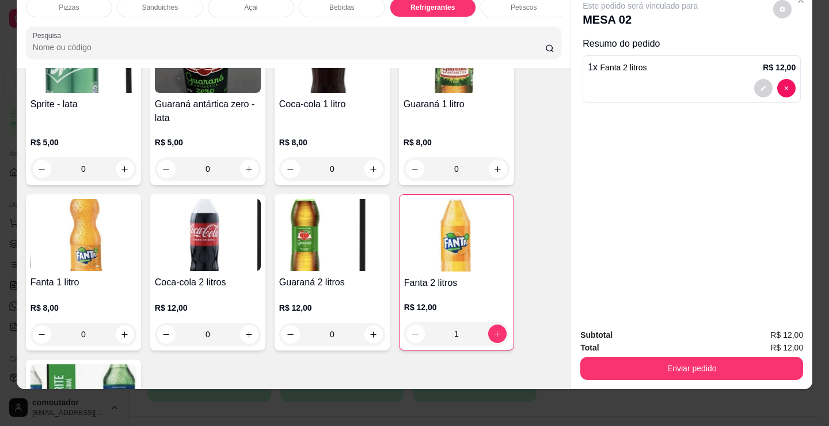
click at [84, 2] on div "Pizzas" at bounding box center [69, 8] width 86 height 20
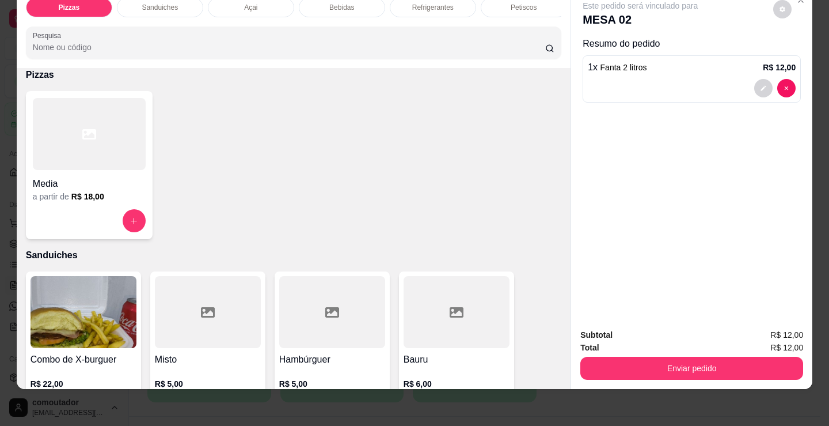
click at [132, 192] on div "a partir de R$ 18,00" at bounding box center [89, 197] width 113 height 12
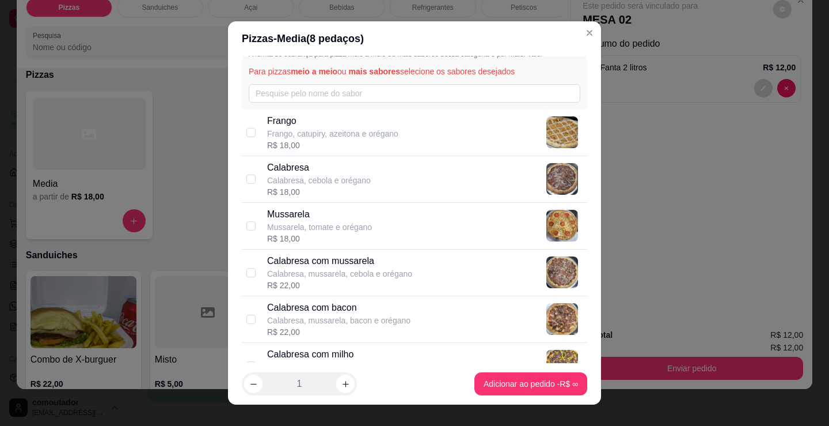
scroll to position [115, 0]
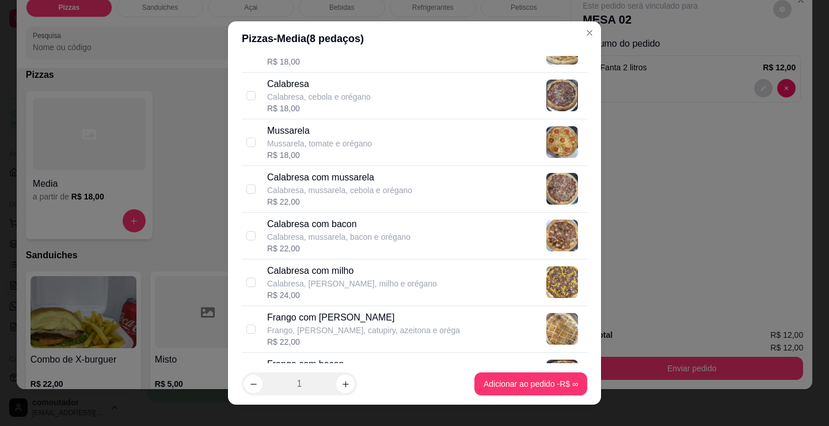
click at [351, 181] on p "Calabresa com mussarela" at bounding box center [339, 178] width 145 height 14
checkbox input "true"
click at [398, 331] on p "Frango, mussarela, catupiry, azeitona e oréga" at bounding box center [363, 330] width 193 height 12
checkbox input "true"
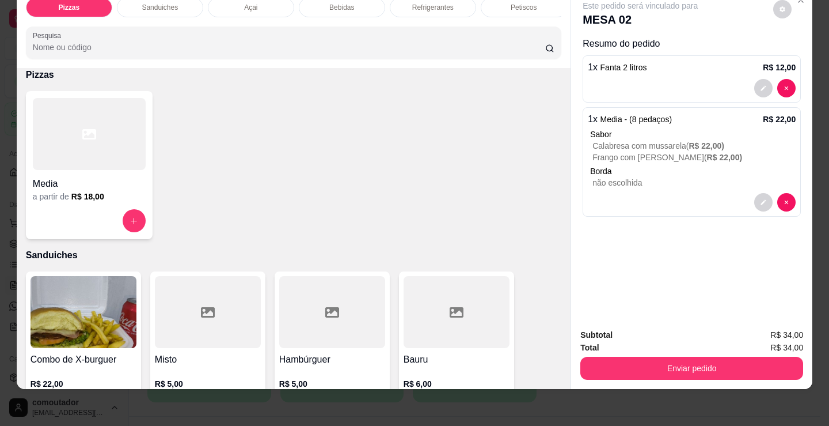
click at [729, 357] on button "Enviar pedido" at bounding box center [692, 368] width 223 height 23
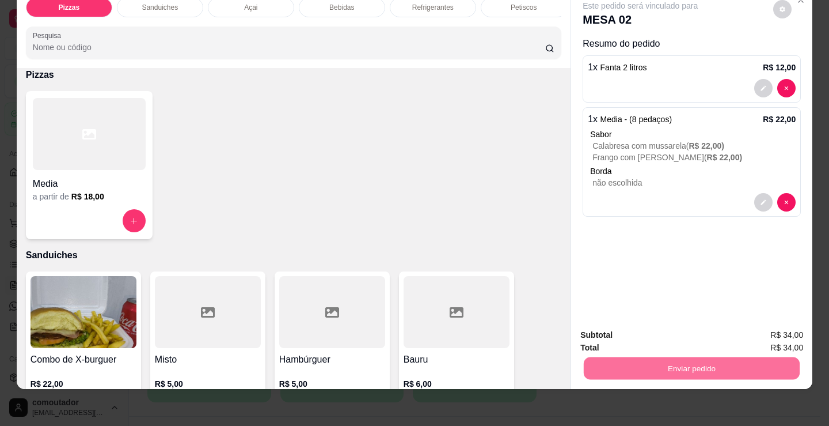
click at [716, 330] on button "Registrar cliente" at bounding box center [697, 331] width 76 height 22
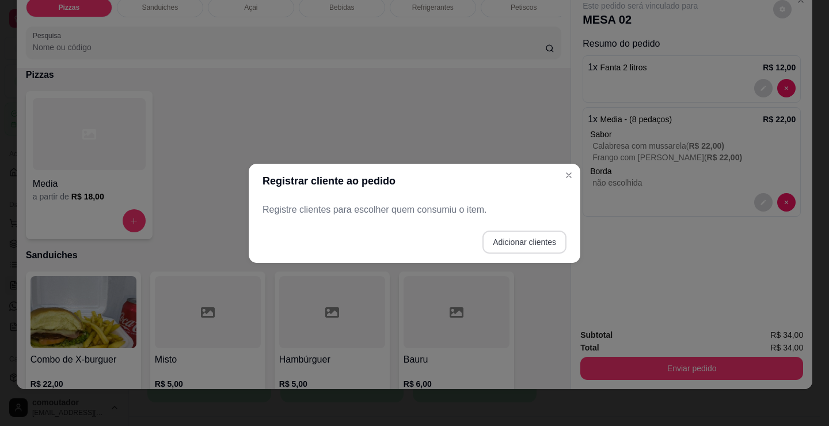
click at [509, 243] on button "Adicionar clientes" at bounding box center [525, 241] width 84 height 23
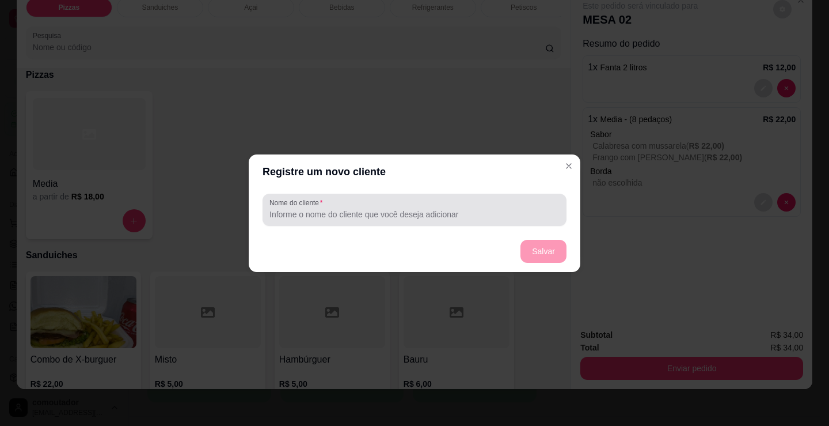
click at [471, 221] on div at bounding box center [415, 209] width 290 height 23
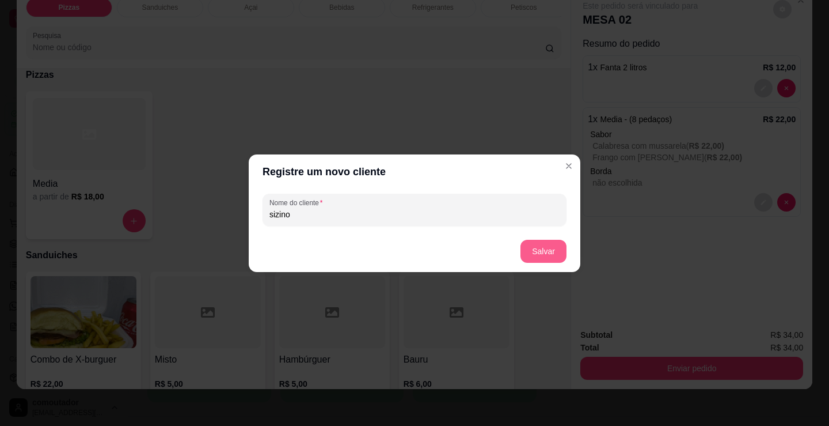
type input "sizino"
click at [550, 260] on button "Salvar" at bounding box center [544, 251] width 46 height 23
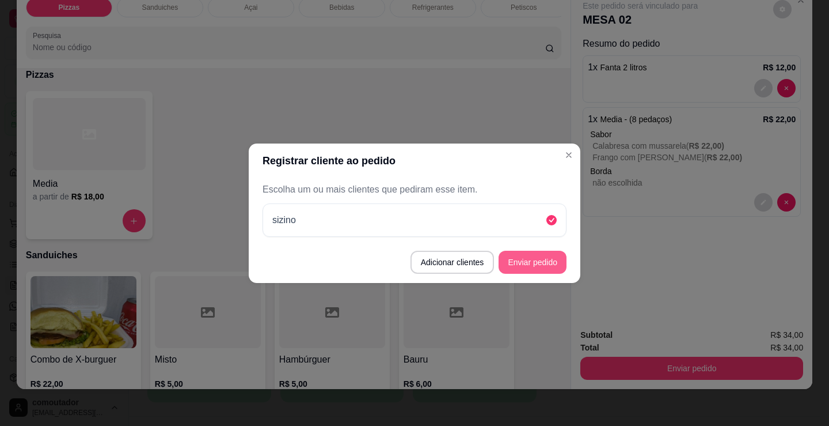
click at [528, 256] on button "Enviar pedido" at bounding box center [533, 262] width 68 height 23
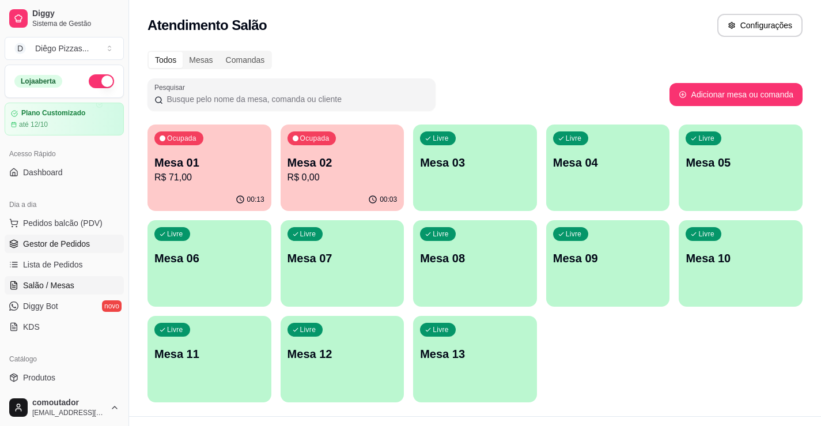
click at [46, 236] on link "Gestor de Pedidos" at bounding box center [64, 243] width 119 height 18
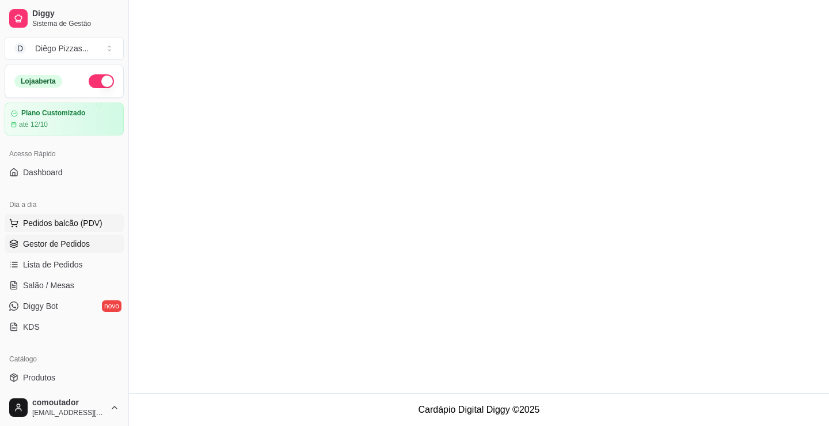
click at [98, 221] on span "Pedidos balcão (PDV)" at bounding box center [62, 223] width 79 height 12
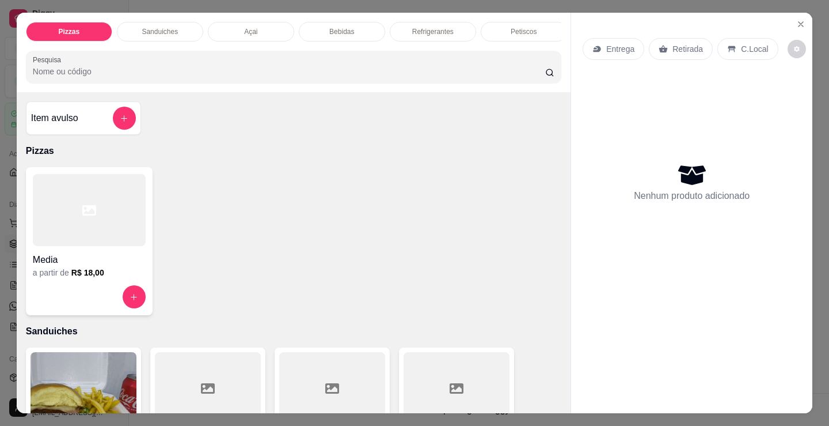
click at [150, 27] on p "Sanduiches" at bounding box center [160, 31] width 36 height 9
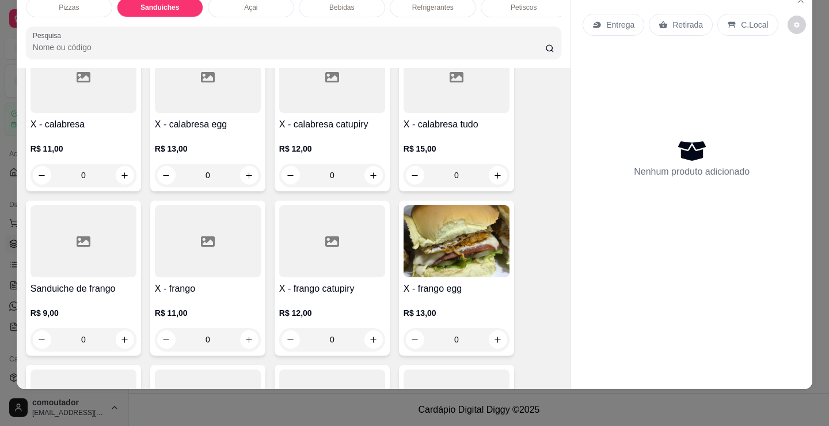
scroll to position [635, 0]
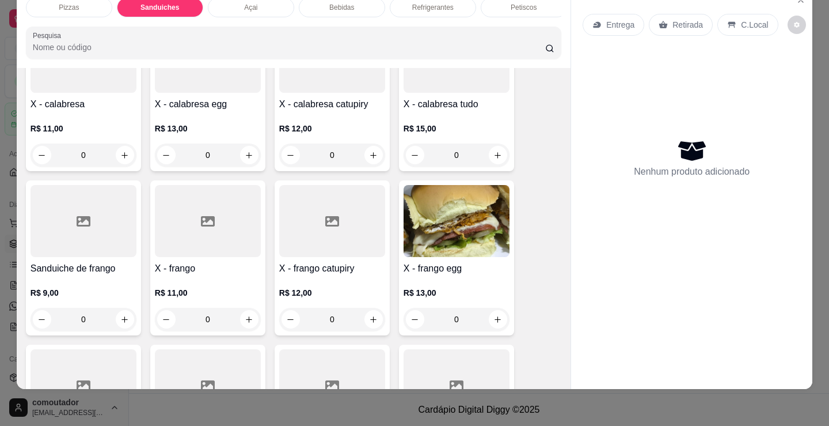
click at [372, 317] on div "0" at bounding box center [332, 319] width 106 height 23
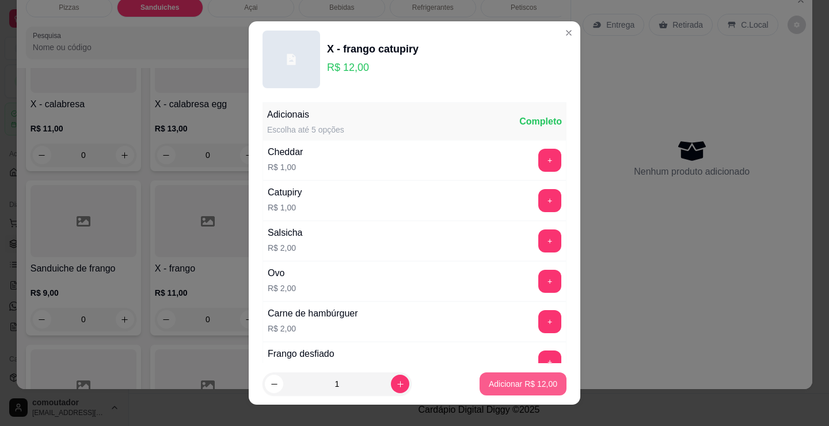
click at [528, 382] on p "Adicionar R$ 12,00" at bounding box center [523, 384] width 69 height 12
type input "1"
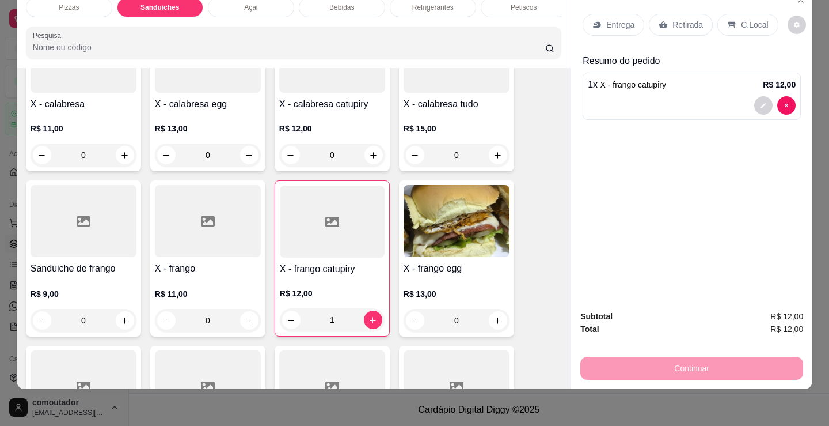
click at [607, 19] on p "Entrega" at bounding box center [621, 25] width 28 height 12
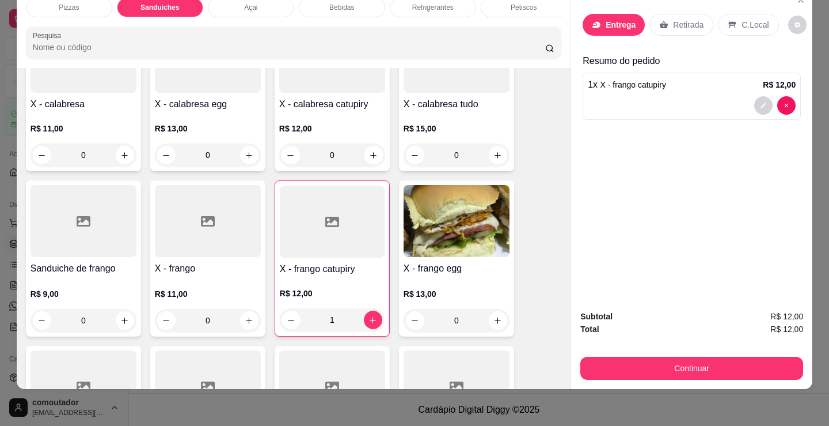
click at [391, 163] on div "Nome do cliente" at bounding box center [415, 162] width 231 height 12
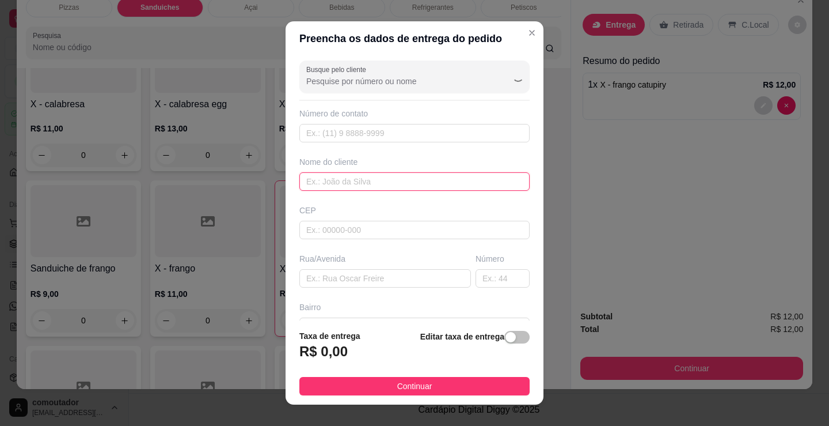
click at [392, 177] on input "text" at bounding box center [415, 181] width 230 height 18
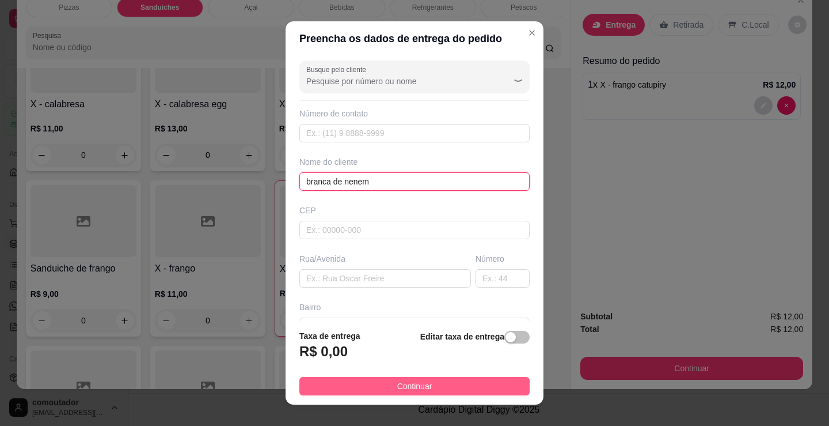
type input "branca de nenem"
click at [414, 380] on span "Continuar" at bounding box center [414, 386] width 35 height 13
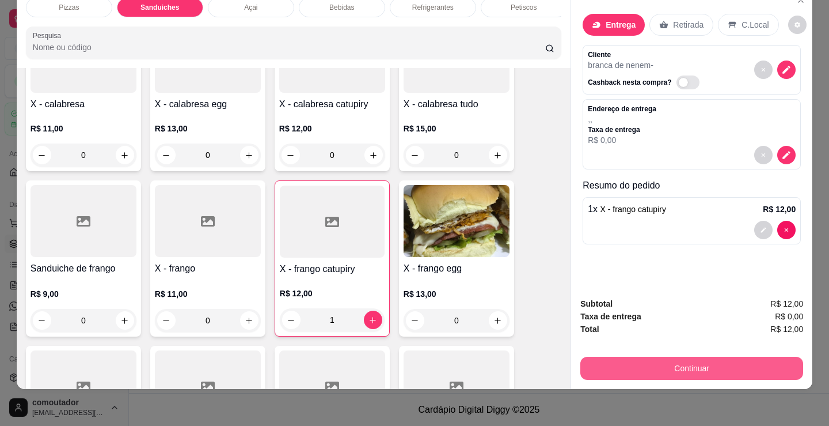
click at [719, 357] on button "Continuar" at bounding box center [692, 368] width 223 height 23
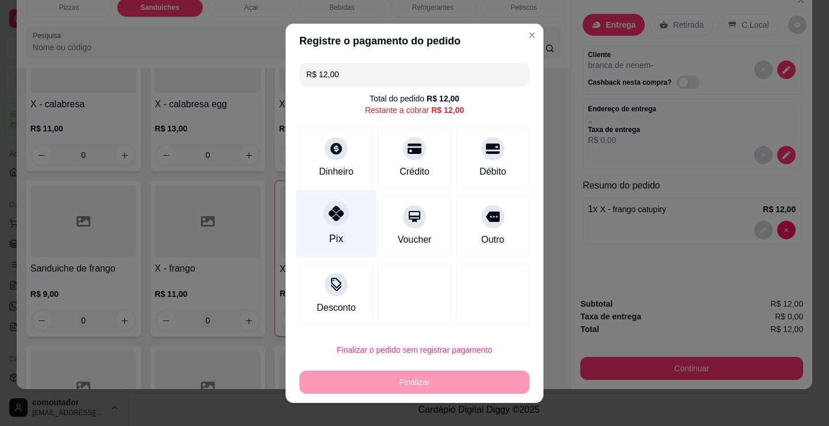
click at [344, 209] on div "Pix" at bounding box center [336, 223] width 81 height 67
type input "R$ 0,00"
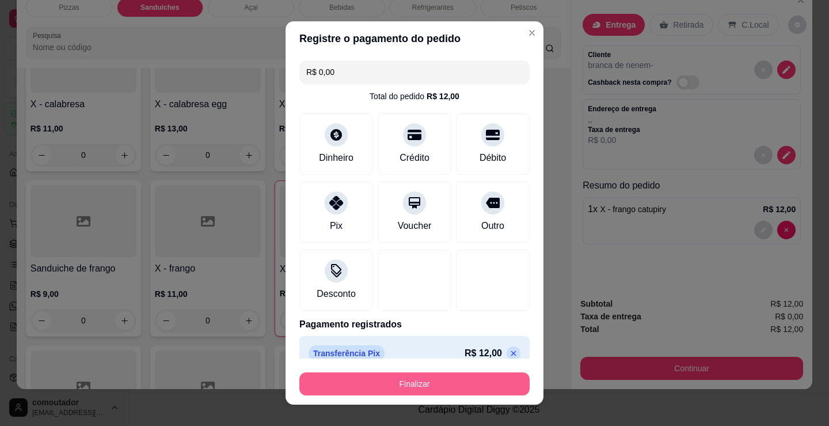
click at [425, 387] on button "Finalizar" at bounding box center [415, 383] width 230 height 23
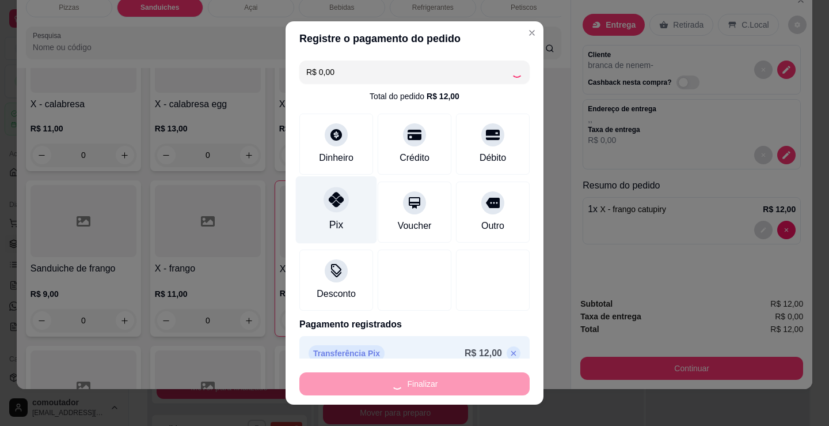
type input "0"
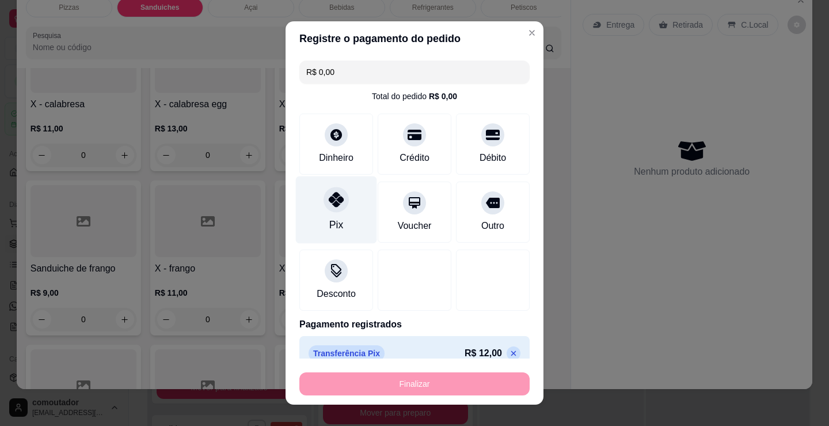
type input "-R$ 12,00"
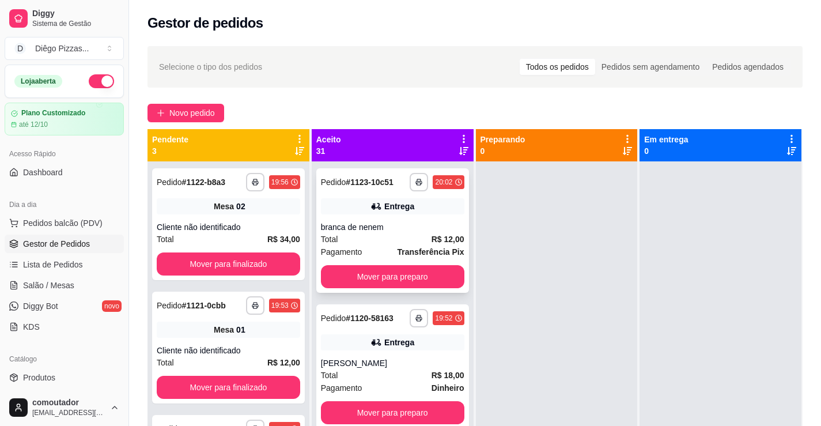
click at [378, 253] on div "Pagamento Transferência Pix" at bounding box center [392, 251] width 143 height 13
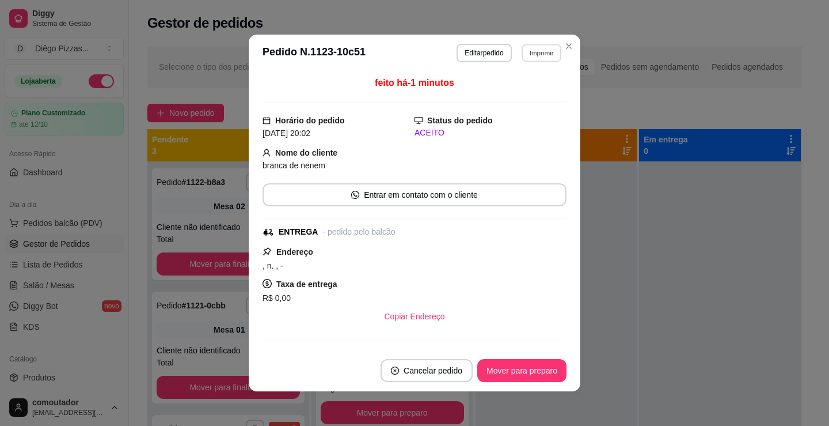
click at [539, 57] on button "Imprimir" at bounding box center [542, 53] width 40 height 18
click at [531, 95] on button "IMPRESSORA" at bounding box center [517, 93] width 81 height 18
click at [543, 54] on button "Imprimir" at bounding box center [541, 53] width 41 height 18
click at [528, 93] on button "IMPRESSORA" at bounding box center [518, 93] width 84 height 18
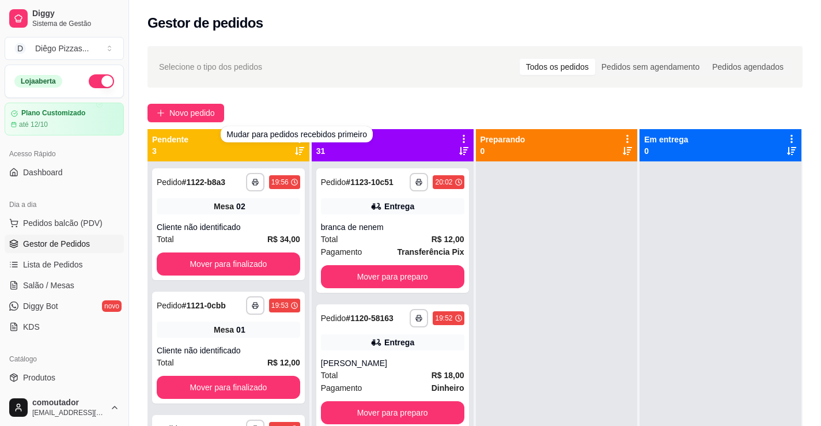
click at [315, 70] on div "Selecione o tipo dos pedidos Todos os pedidos Pedidos sem agendamento Pedidos a…" at bounding box center [475, 67] width 632 height 18
click at [295, 139] on icon at bounding box center [299, 139] width 10 height 10
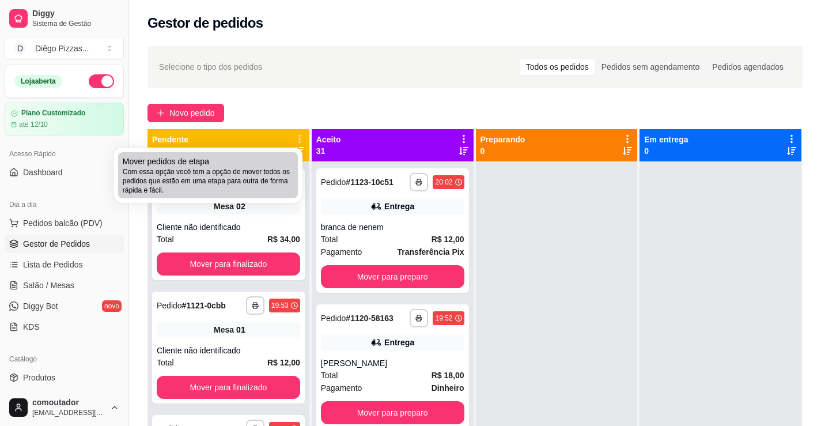
click at [267, 173] on span "Com essa opção você tem a opção de mover todos os pedidos que estão em uma etap…" at bounding box center [208, 181] width 171 height 28
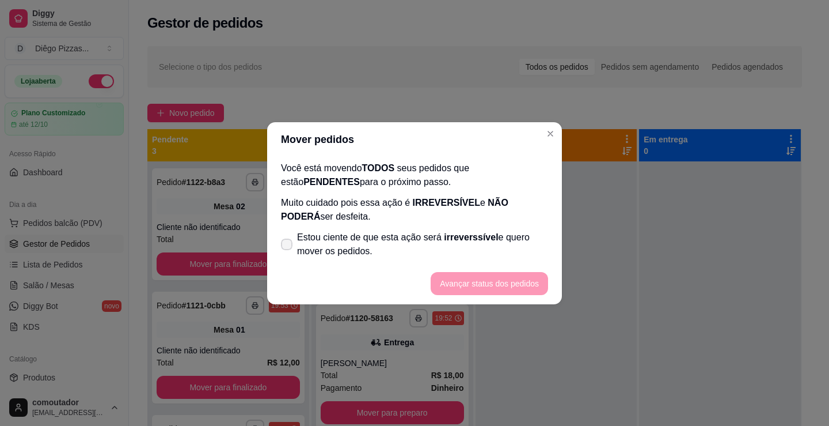
click at [365, 248] on span "Estou ciente de que esta ação será irreverssível e quero mover os pedidos." at bounding box center [422, 244] width 251 height 28
click at [288, 248] on input "Estou ciente de que esta ação será irreverssível e quero mover os pedidos." at bounding box center [284, 249] width 7 height 7
checkbox input "true"
click at [488, 287] on button "Avançar status dos pedidos" at bounding box center [490, 283] width 118 height 23
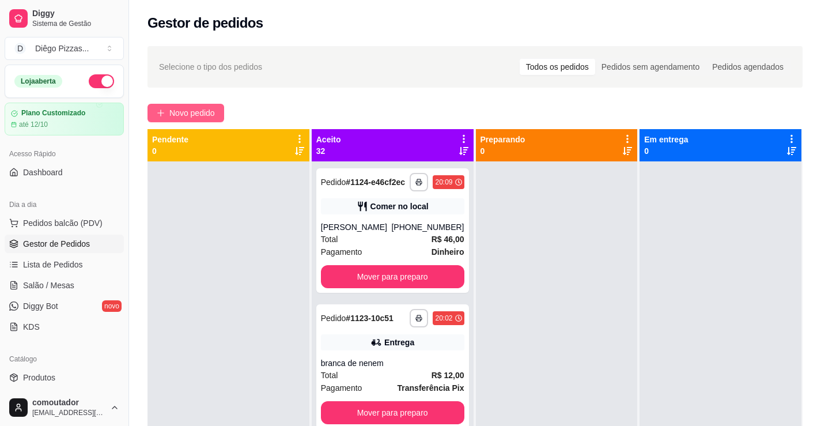
click at [215, 111] on span "Novo pedido" at bounding box center [192, 113] width 46 height 13
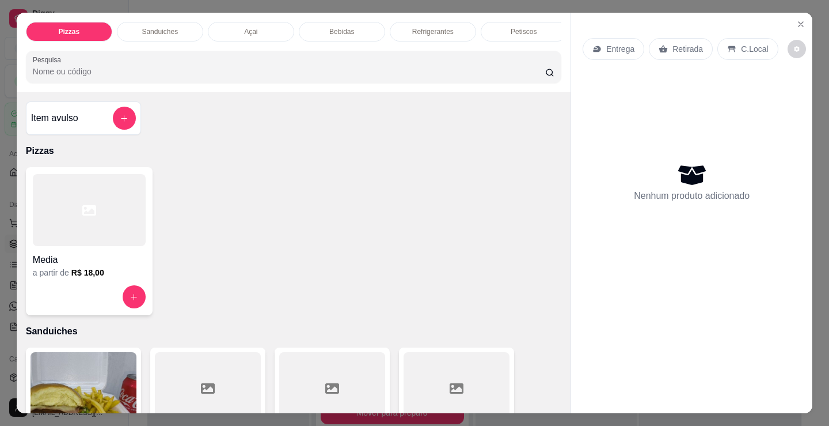
click at [88, 226] on div at bounding box center [89, 210] width 113 height 72
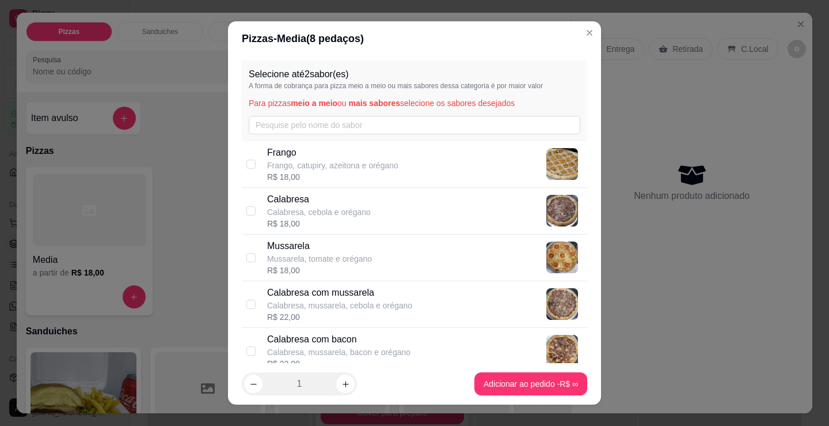
click at [401, 293] on p "Calabresa com mussarela" at bounding box center [339, 293] width 145 height 14
checkbox input "true"
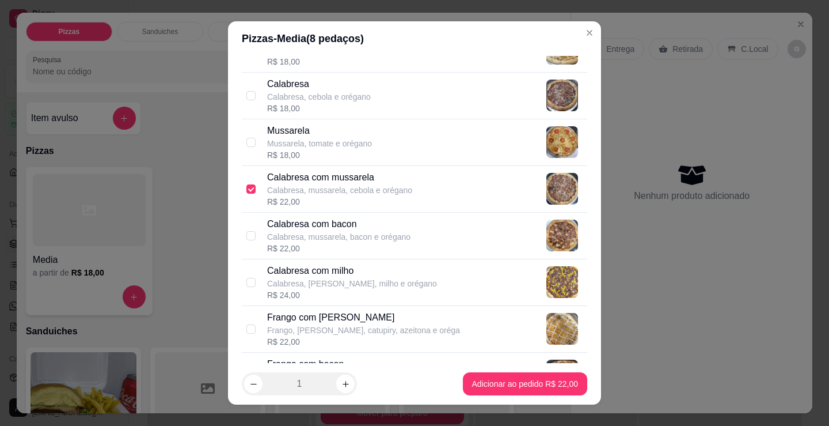
scroll to position [173, 0]
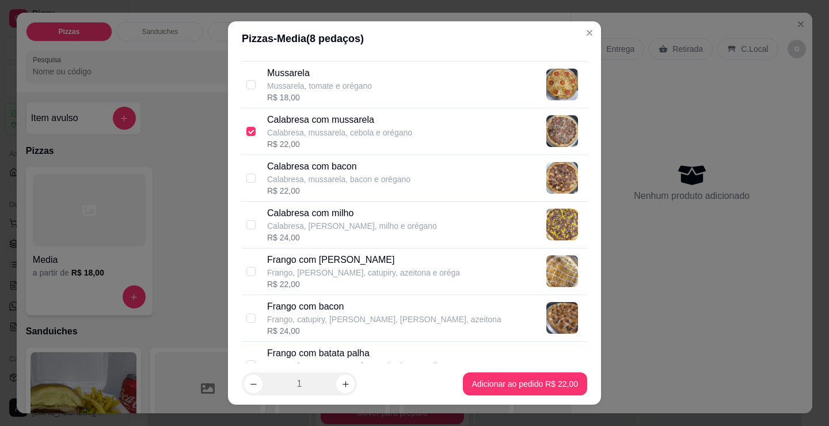
click at [399, 280] on div "R$ 22,00" at bounding box center [363, 284] width 193 height 12
checkbox input "true"
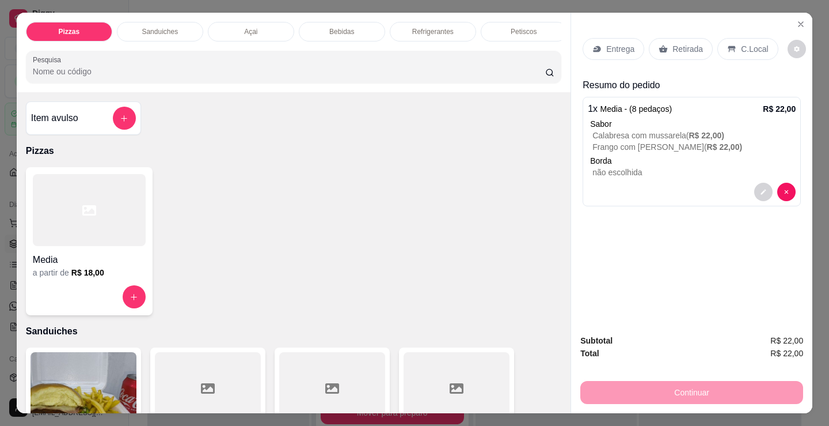
click at [94, 221] on div at bounding box center [89, 210] width 113 height 72
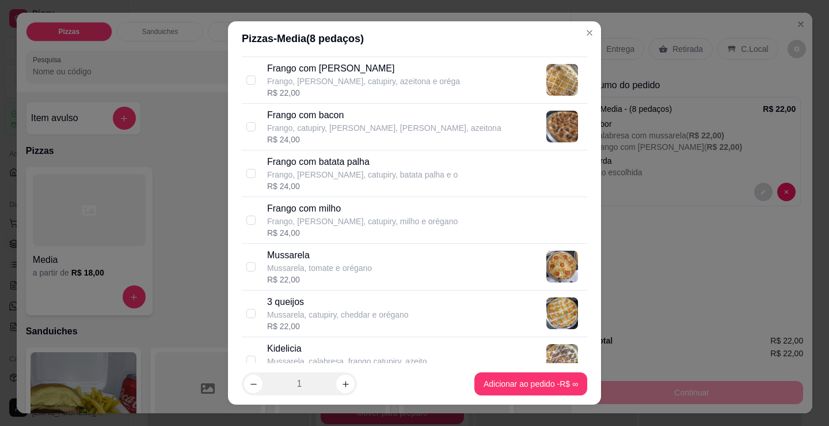
scroll to position [403, 0]
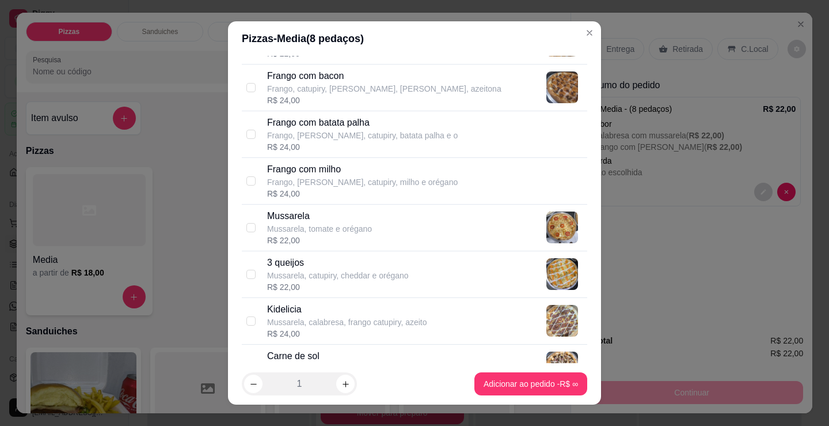
click at [363, 232] on p "Mussarela, tomate e orégano" at bounding box center [319, 229] width 105 height 12
checkbox input "true"
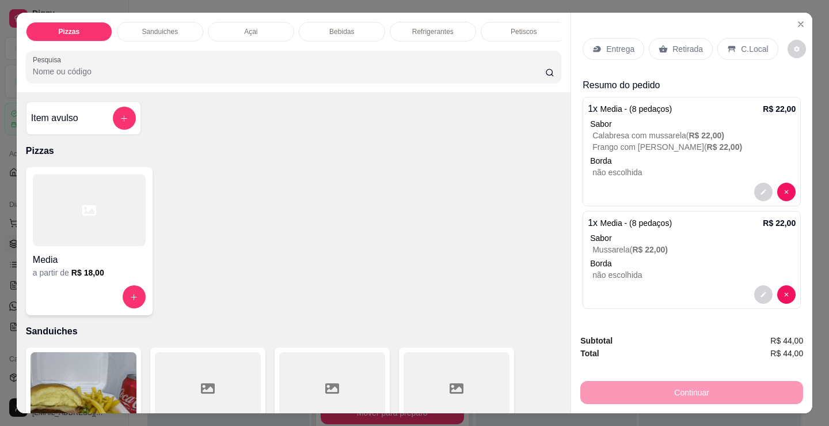
click at [440, 27] on p "Refrigerantes" at bounding box center [432, 31] width 41 height 9
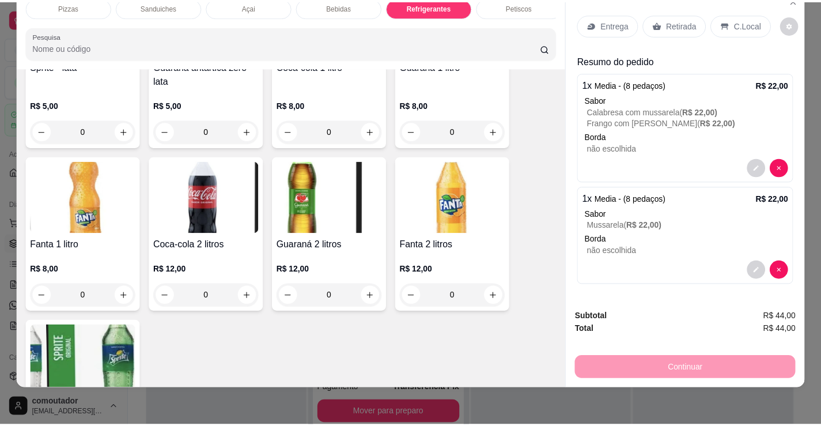
scroll to position [3444, 0]
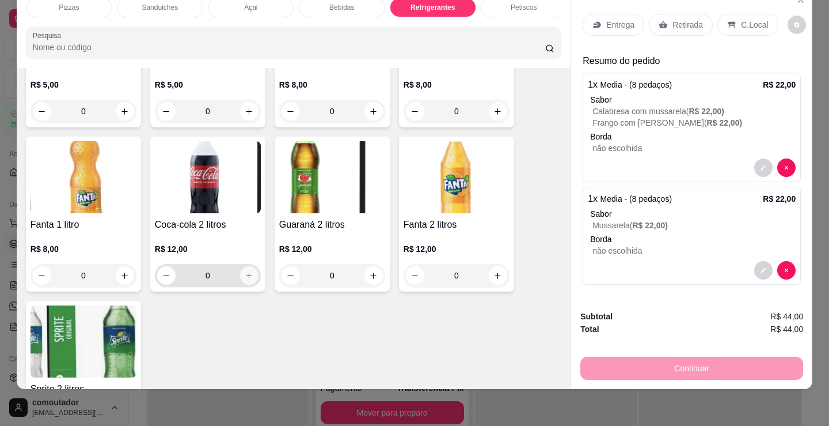
click at [245, 276] on icon "increase-product-quantity" at bounding box center [249, 275] width 9 height 9
type input "1"
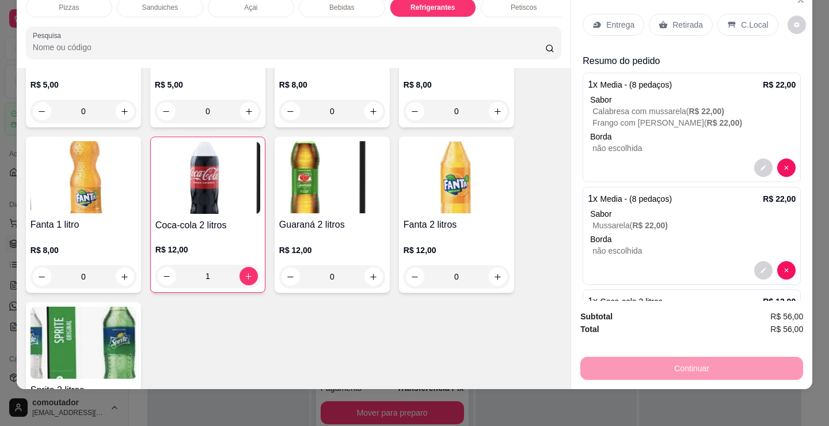
click at [608, 22] on p "Entrega" at bounding box center [621, 25] width 28 height 12
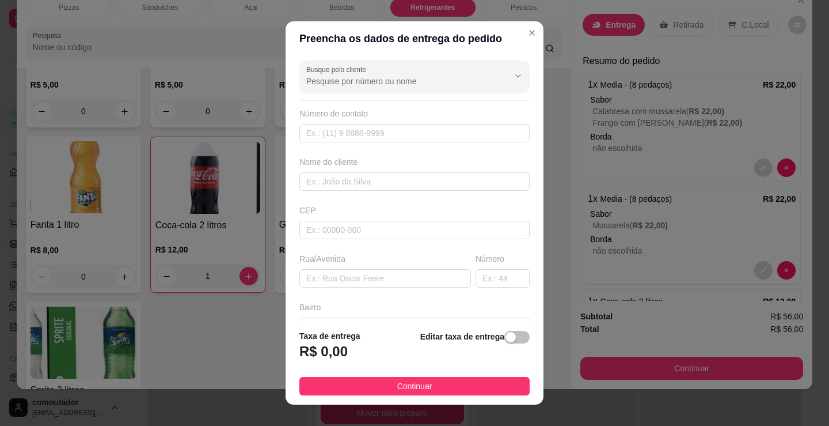
click at [430, 169] on div "Nome do cliente" at bounding box center [414, 173] width 235 height 35
click at [431, 175] on input "text" at bounding box center [415, 181] width 230 height 18
type input "c"
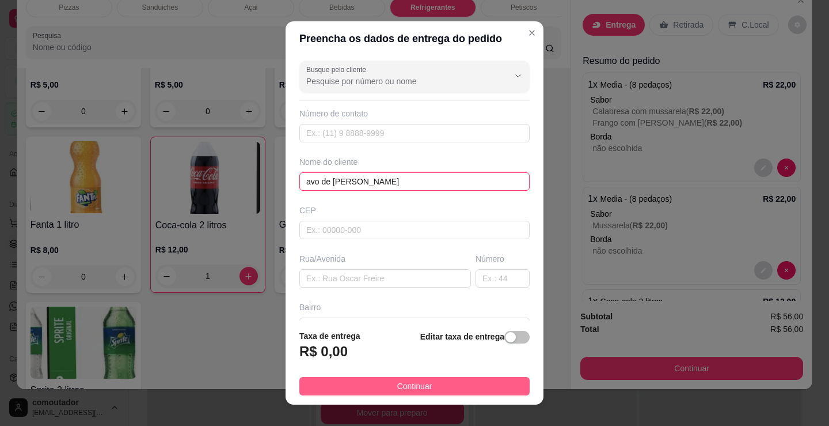
type input "avo de [PERSON_NAME]"
click at [411, 383] on span "Continuar" at bounding box center [414, 386] width 35 height 13
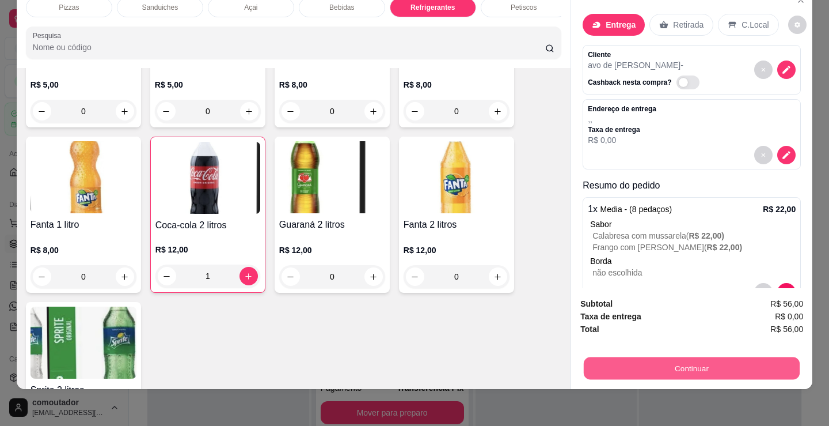
click at [609, 357] on button "Continuar" at bounding box center [692, 368] width 216 height 22
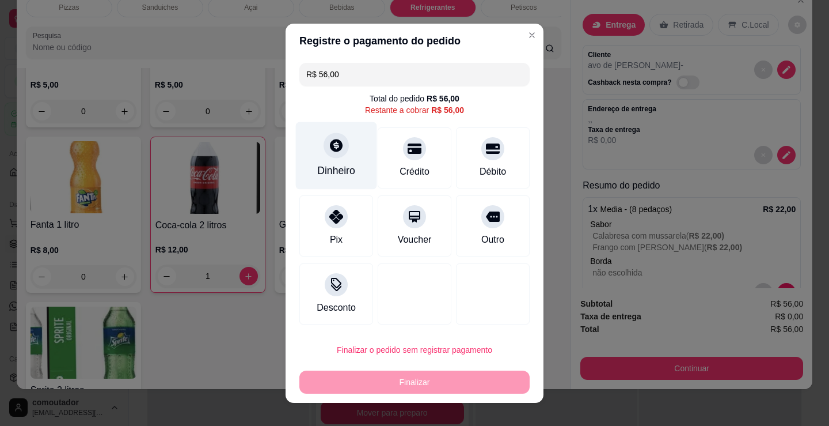
click at [347, 155] on div "Dinheiro" at bounding box center [336, 155] width 81 height 67
click at [385, 198] on input "0,00" at bounding box center [415, 201] width 230 height 23
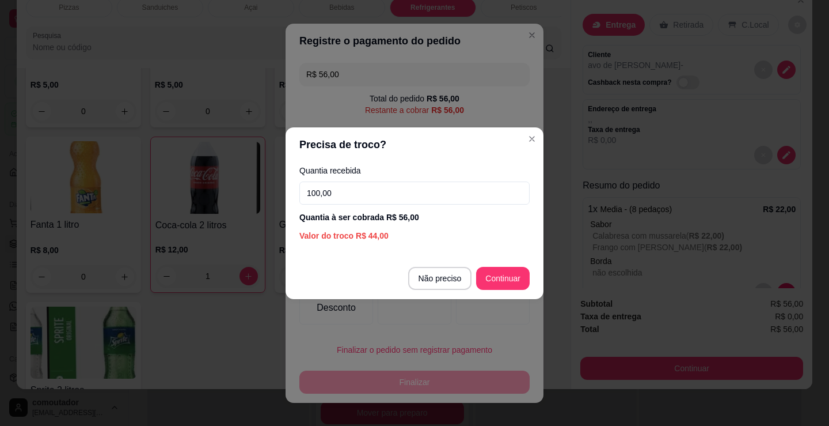
type input "100,00"
type input "R$ 0,00"
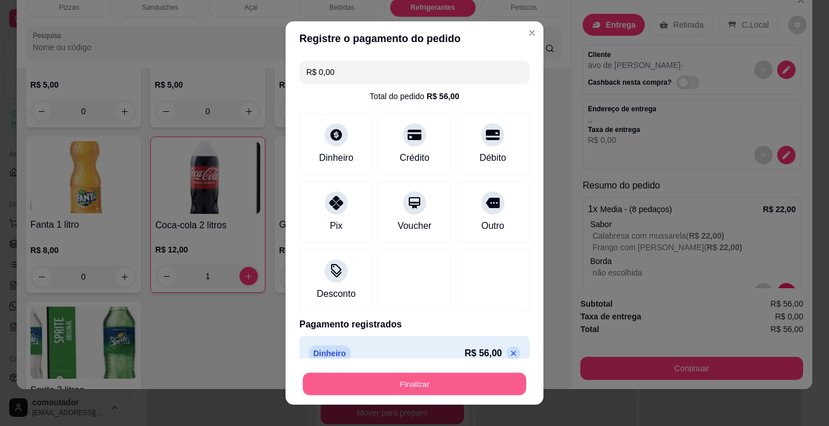
click at [478, 380] on button "Finalizar" at bounding box center [414, 384] width 223 height 22
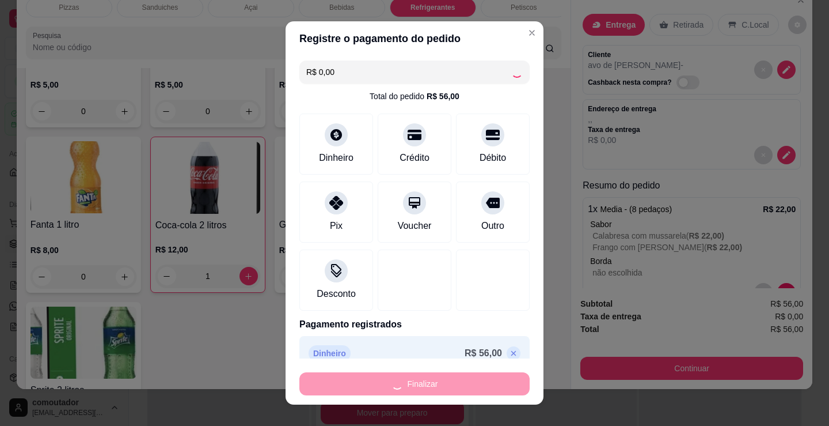
type input "0"
type input "-R$ 56,00"
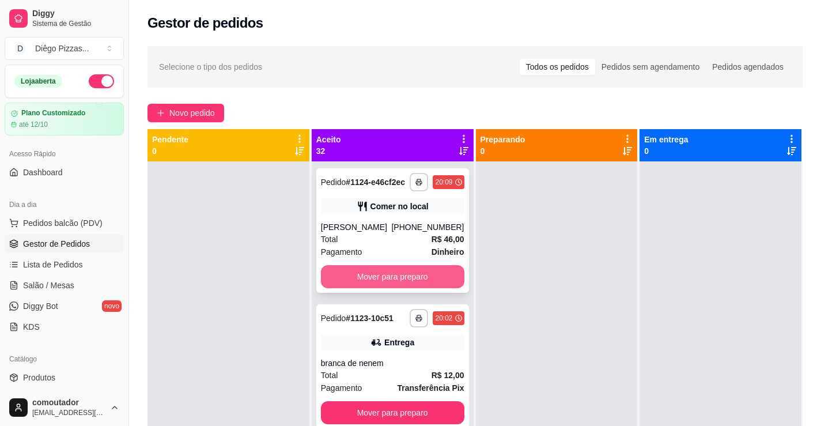
click at [401, 256] on div "Pagamento Dinheiro" at bounding box center [392, 251] width 143 height 13
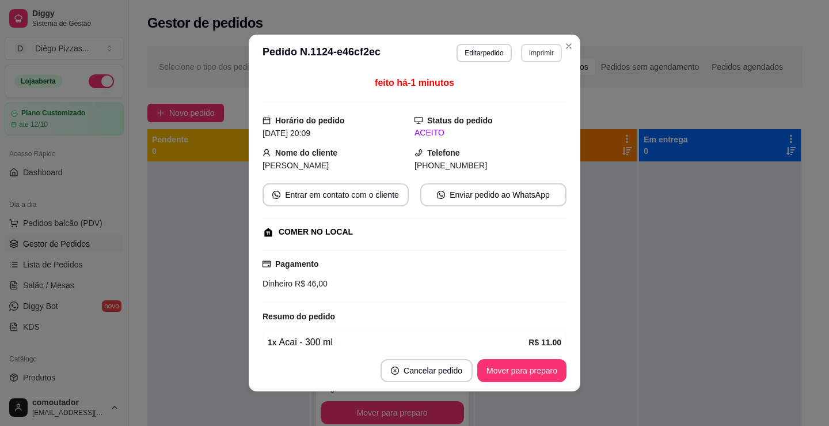
click at [531, 56] on button "Imprimir" at bounding box center [541, 53] width 41 height 18
click at [535, 92] on button "IMPRESSORA" at bounding box center [517, 93] width 81 height 18
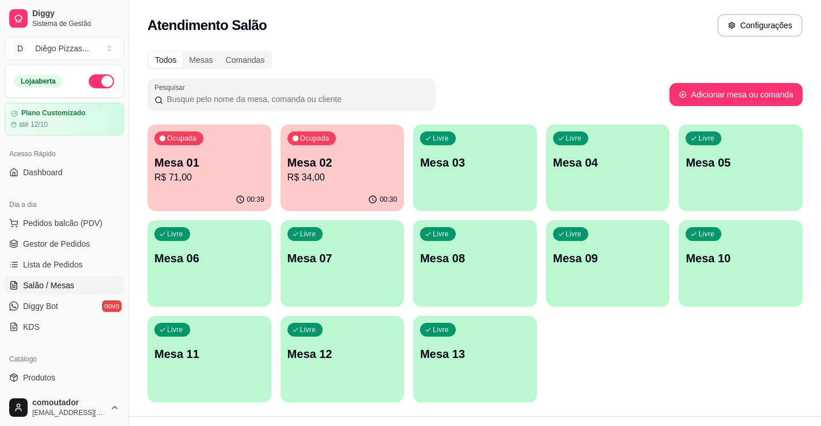
click at [205, 159] on p "Mesa 01" at bounding box center [209, 162] width 110 height 16
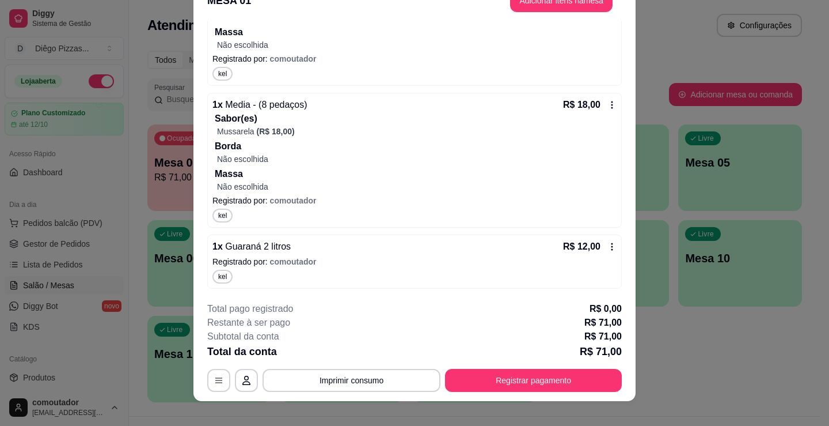
scroll to position [35, 0]
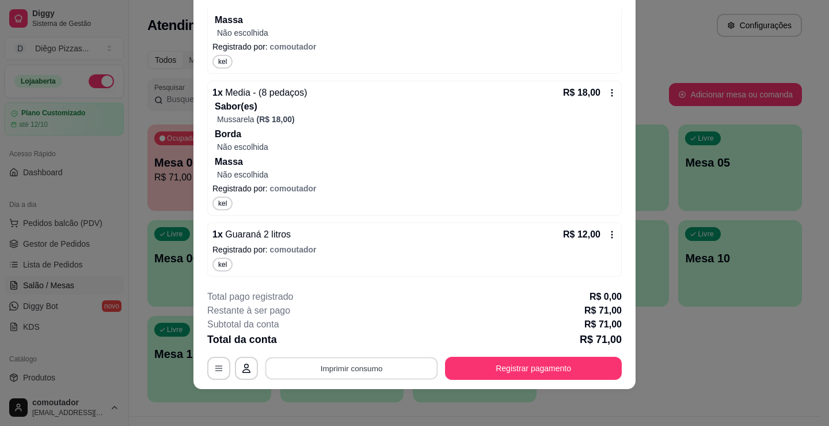
click at [389, 368] on button "Imprimir consumo" at bounding box center [352, 368] width 173 height 22
click at [369, 335] on button "IMPRESSORA" at bounding box center [350, 341] width 81 height 18
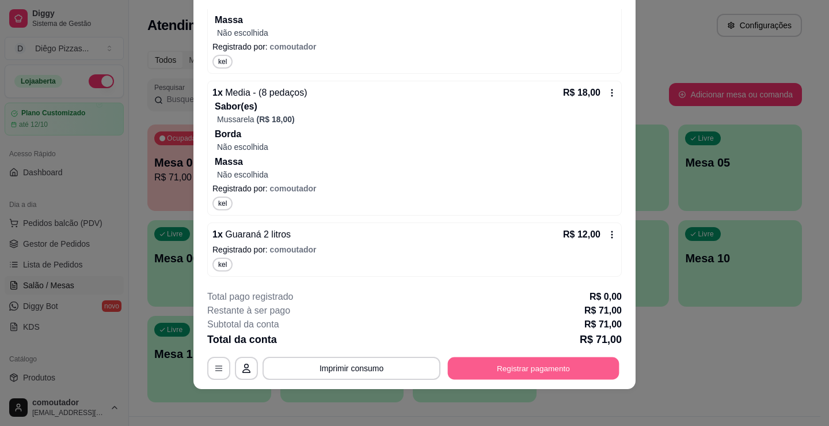
click at [555, 367] on button "Registrar pagamento" at bounding box center [534, 368] width 172 height 22
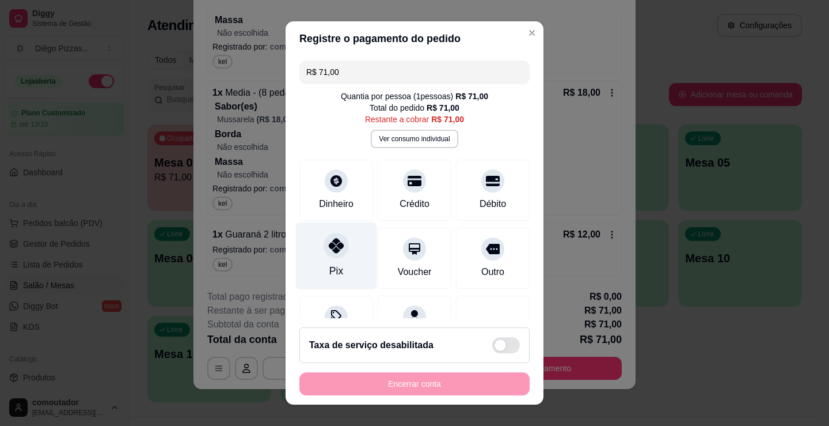
click at [333, 249] on icon at bounding box center [336, 245] width 15 height 15
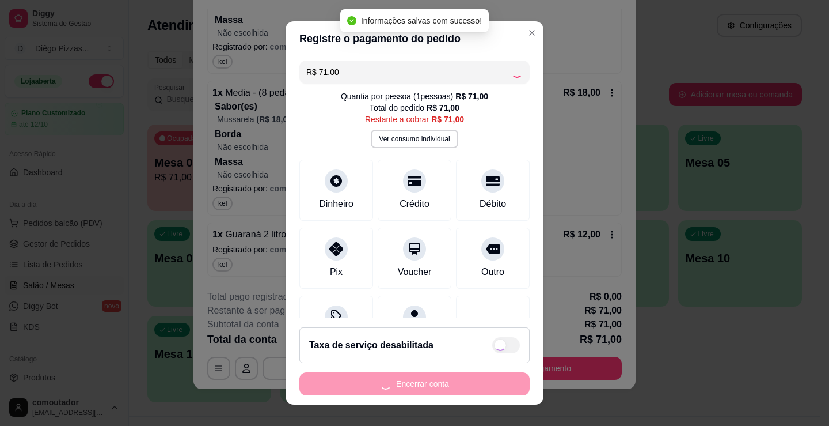
type input "R$ 0,00"
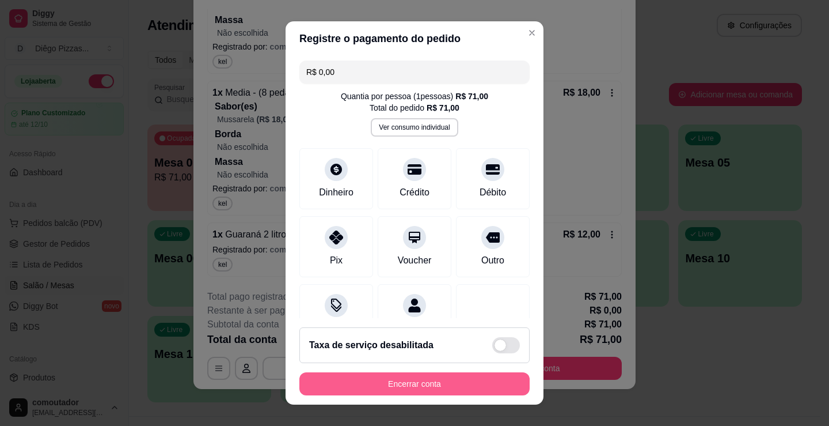
click at [459, 385] on button "Encerrar conta" at bounding box center [415, 383] width 230 height 23
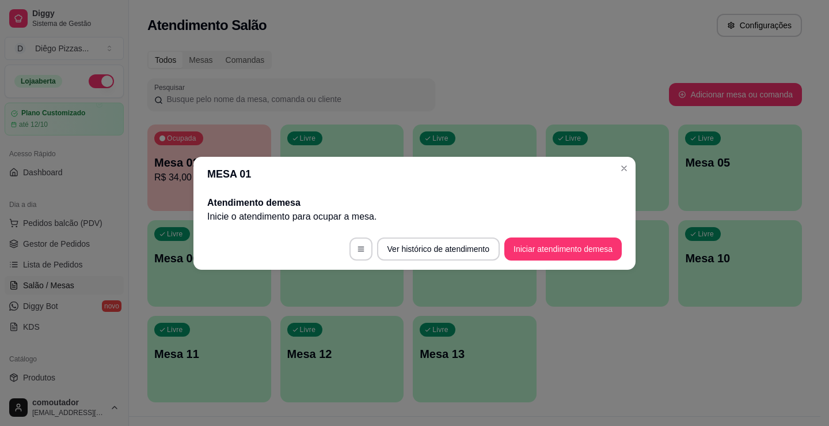
scroll to position [0, 0]
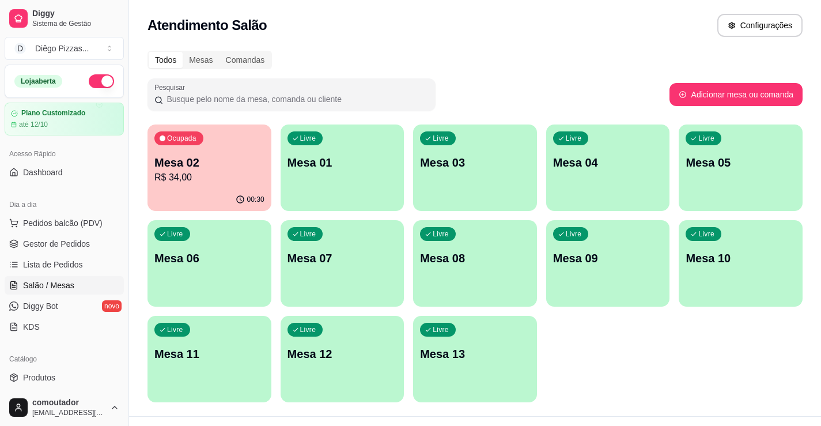
click at [613, 342] on div "Ocupada Mesa 02 R$ 34,00 00:30 Livre Mesa 01 Livre Mesa 03 Livre Mesa 04 Livre …" at bounding box center [474, 263] width 655 height 278
click at [376, 184] on div "Livre Mesa 01" at bounding box center [342, 161] width 120 height 70
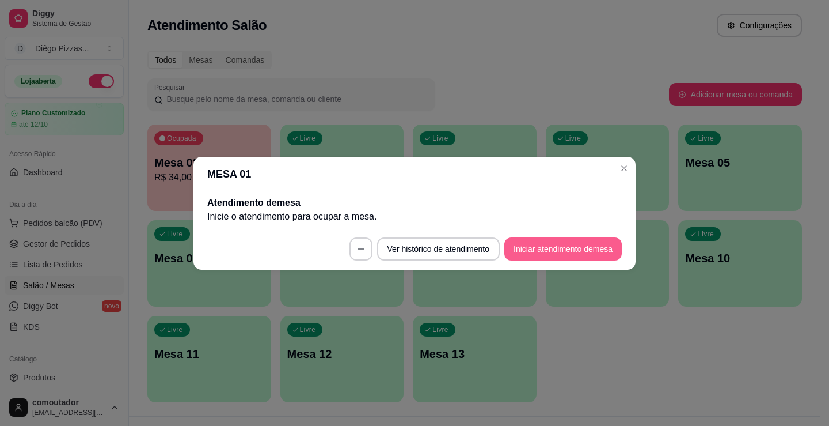
click at [559, 246] on button "Iniciar atendimento de mesa" at bounding box center [564, 248] width 118 height 23
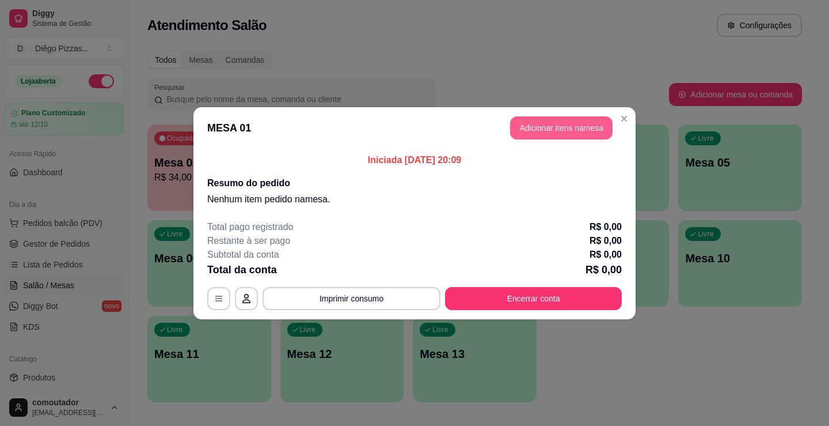
click at [555, 124] on button "Adicionar itens na mesa" at bounding box center [561, 127] width 103 height 23
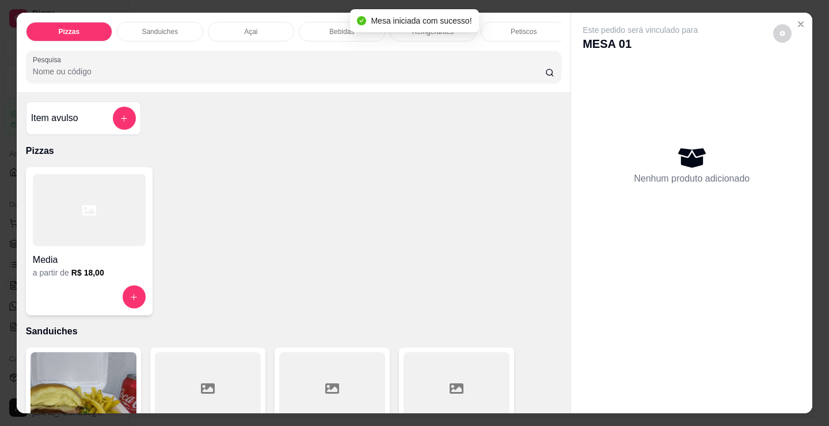
click at [346, 30] on p "Bebidas" at bounding box center [341, 31] width 25 height 9
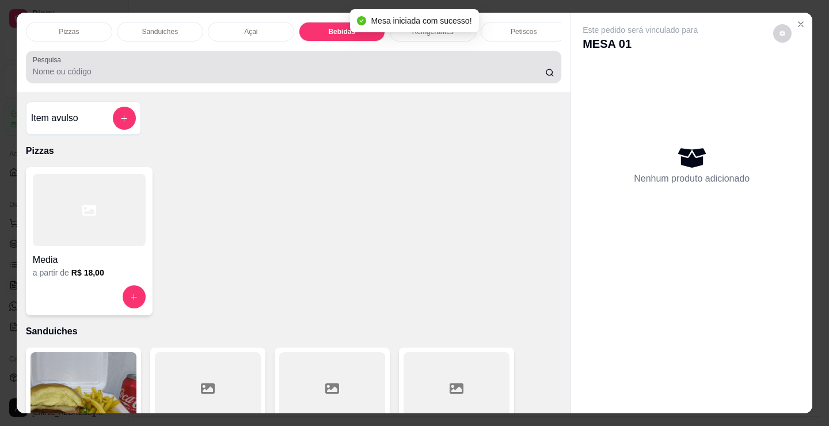
scroll to position [28, 0]
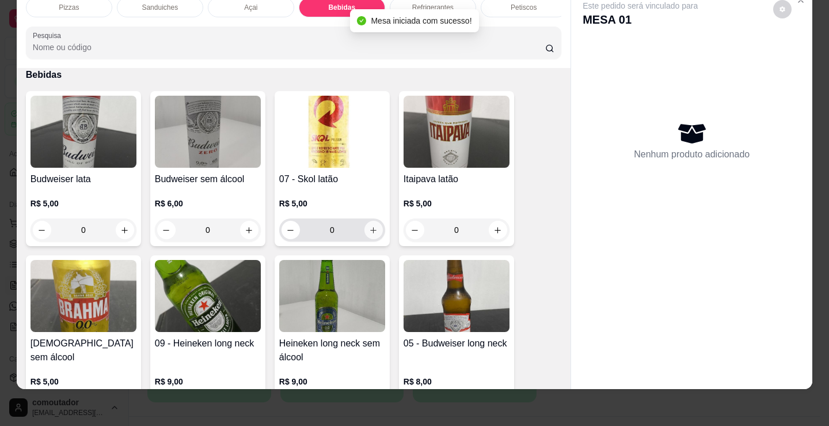
click at [370, 228] on icon "increase-product-quantity" at bounding box center [373, 230] width 9 height 9
type input "1"
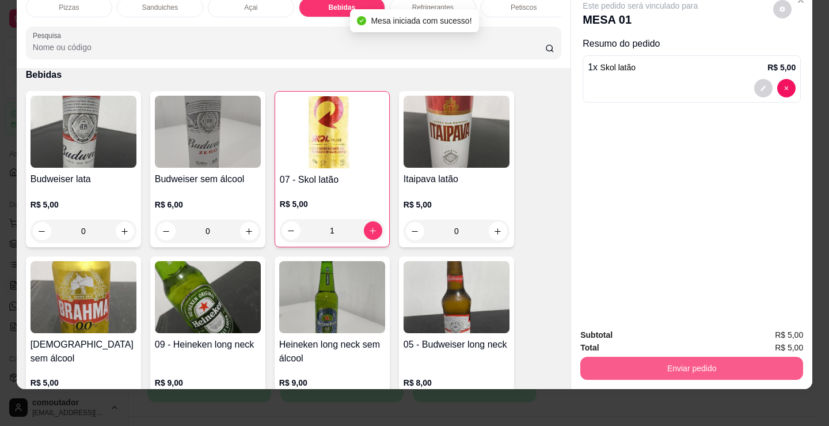
click at [705, 358] on button "Enviar pedido" at bounding box center [692, 368] width 223 height 23
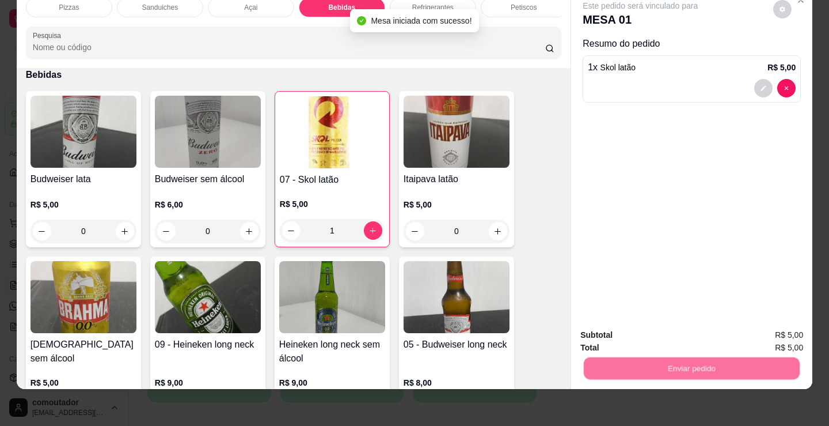
click at [685, 333] on button "Registrar cliente" at bounding box center [697, 331] width 76 height 22
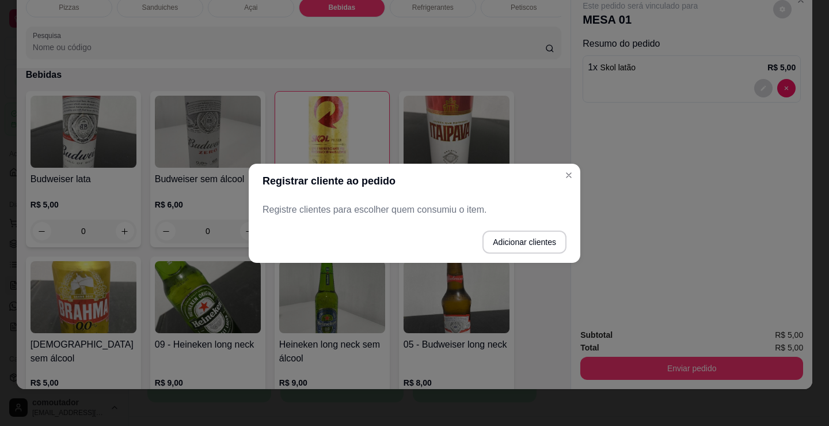
drag, startPoint x: 453, startPoint y: 183, endPoint x: 490, endPoint y: 237, distance: 66.0
click at [453, 195] on header "Registrar cliente ao pedido" at bounding box center [415, 181] width 332 height 35
click at [516, 259] on footer "Adicionar clientes" at bounding box center [415, 241] width 332 height 41
click at [517, 241] on button "Adicionar clientes" at bounding box center [525, 241] width 84 height 23
click at [442, 207] on div at bounding box center [415, 209] width 290 height 23
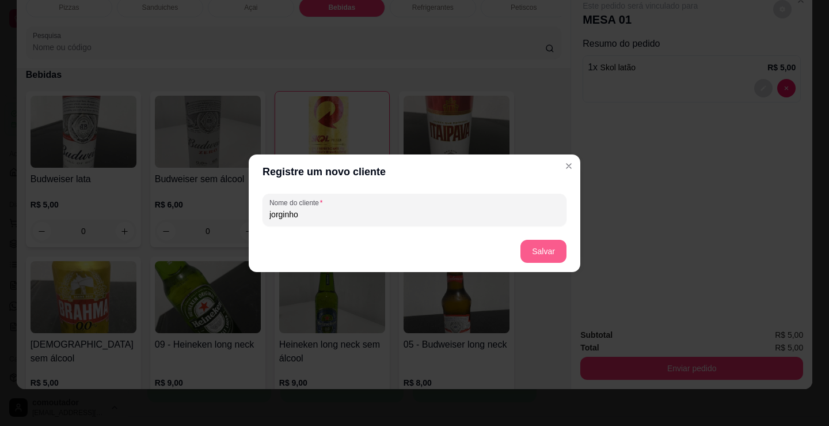
type input "jorginho"
click at [541, 256] on button "Salvar" at bounding box center [544, 251] width 46 height 23
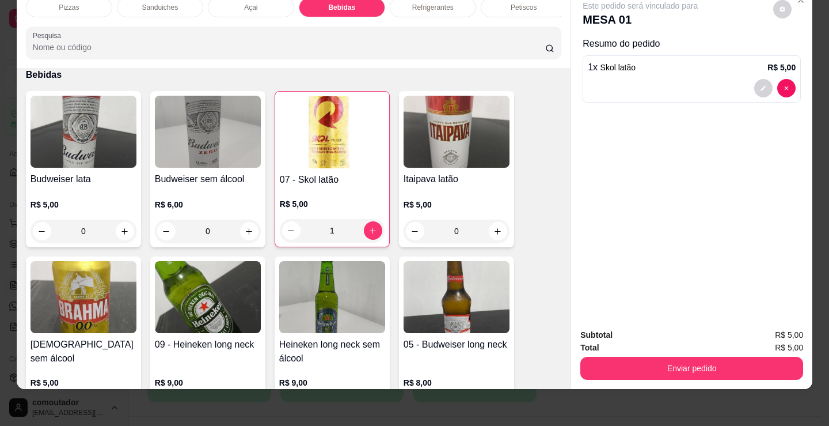
click at [581, 394] on div "Pizzas Sanduiches Açai Bebidas Refrigerantes Petiscos doces Cigarros utensílios…" at bounding box center [414, 213] width 829 height 426
copy div "R$ 5,00 Enviar pedido"
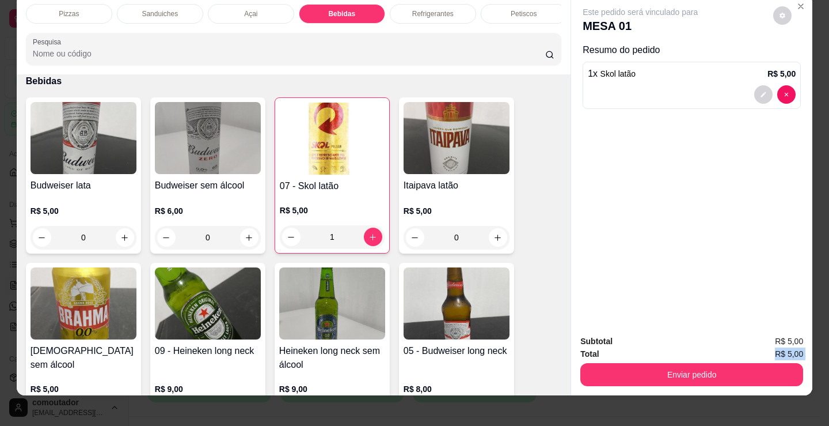
scroll to position [0, 0]
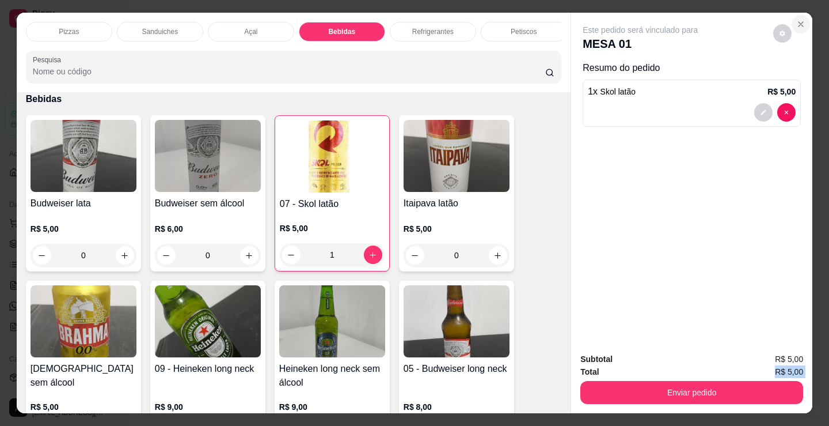
click at [798, 25] on button "Close" at bounding box center [801, 24] width 18 height 18
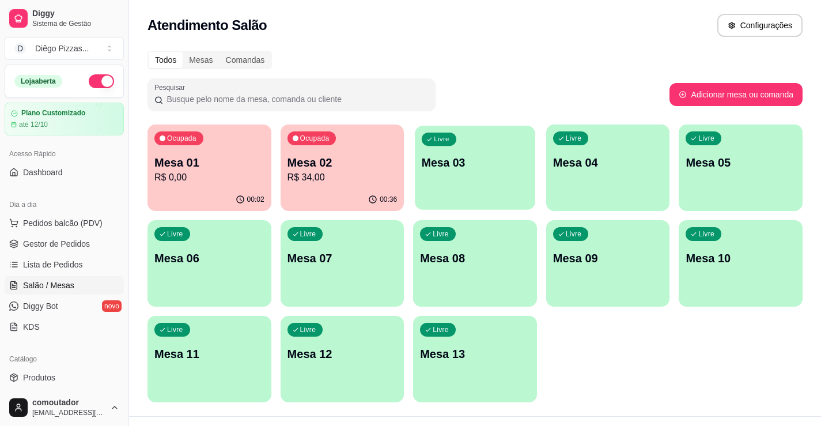
click at [492, 194] on div "Livre Mesa 03" at bounding box center [475, 161] width 120 height 70
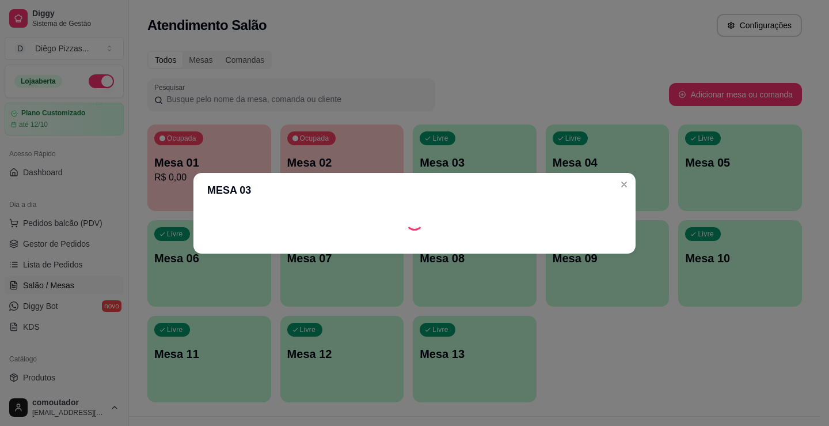
copy div "R$ 5,00 Enviar pedido"
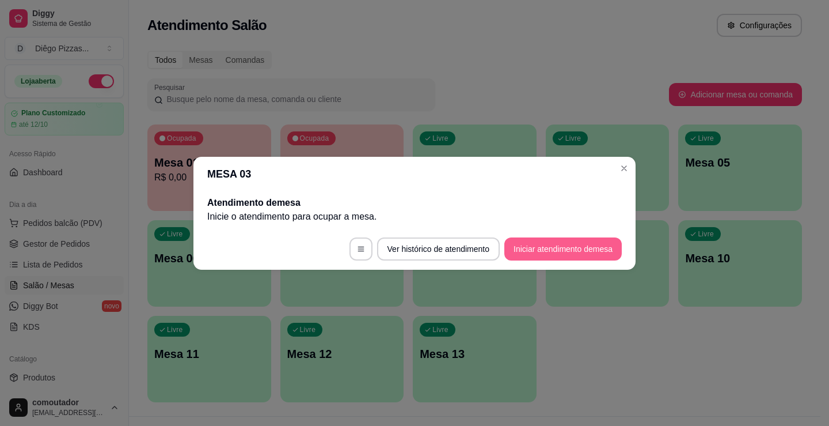
click at [539, 244] on button "Iniciar atendimento de mesa" at bounding box center [564, 248] width 118 height 23
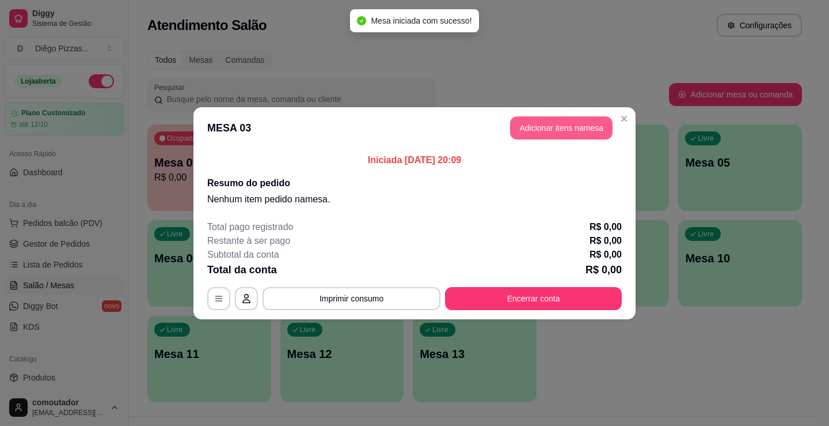
click at [519, 130] on button "Adicionar itens na mesa" at bounding box center [561, 127] width 103 height 23
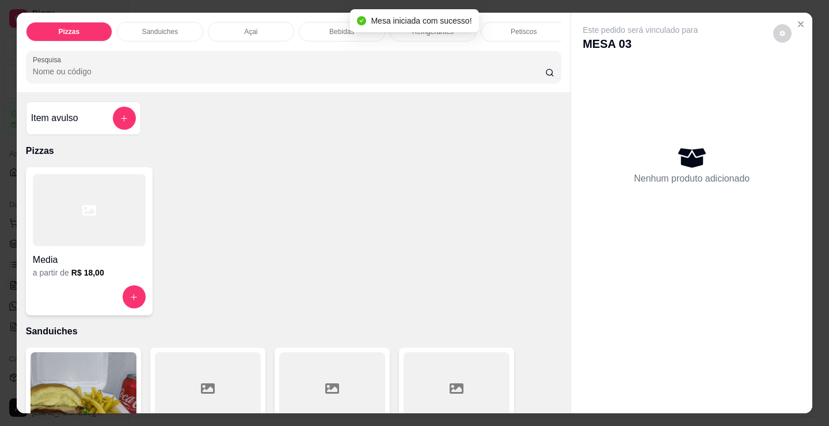
click at [335, 27] on p "Bebidas" at bounding box center [341, 31] width 25 height 9
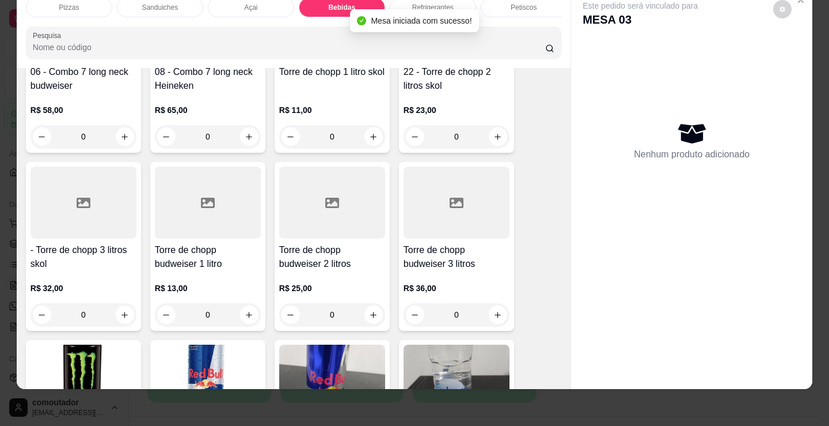
scroll to position [2234, 0]
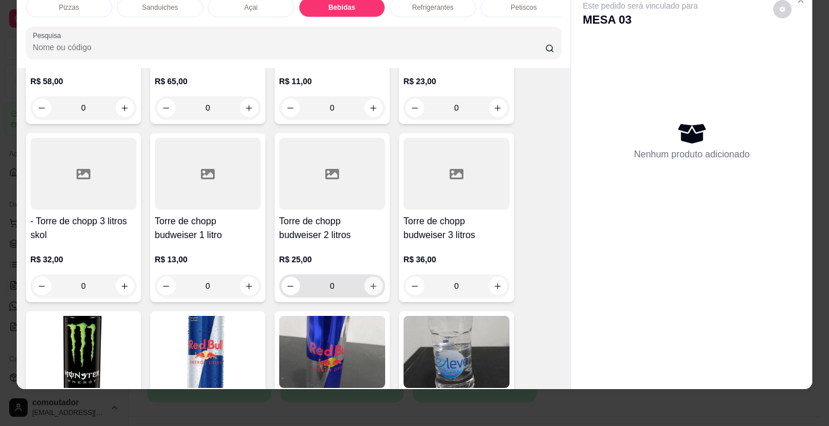
click at [373, 290] on icon "increase-product-quantity" at bounding box center [373, 286] width 9 height 9
type input "1"
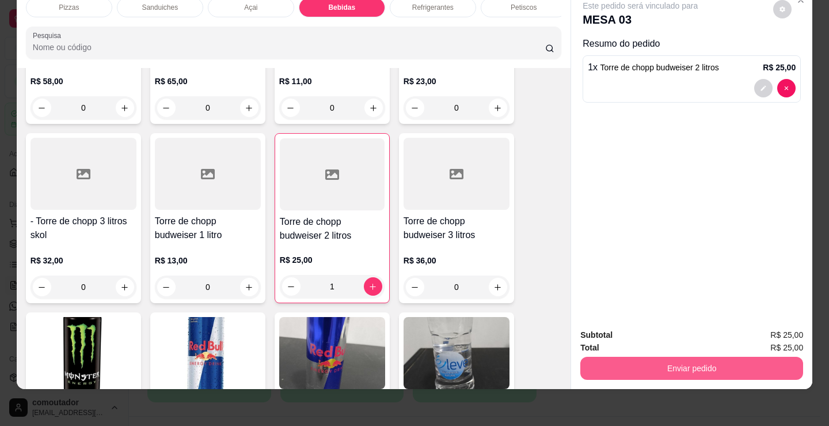
click at [736, 358] on button "Enviar pedido" at bounding box center [692, 368] width 223 height 23
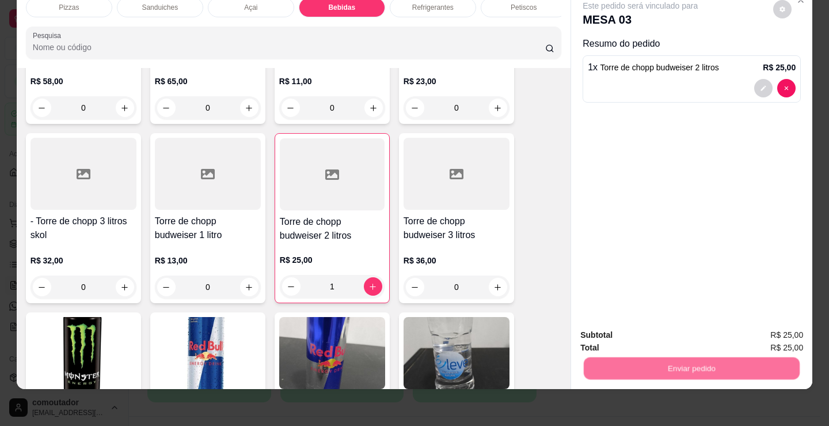
click at [690, 328] on button "Registrar cliente" at bounding box center [697, 331] width 76 height 22
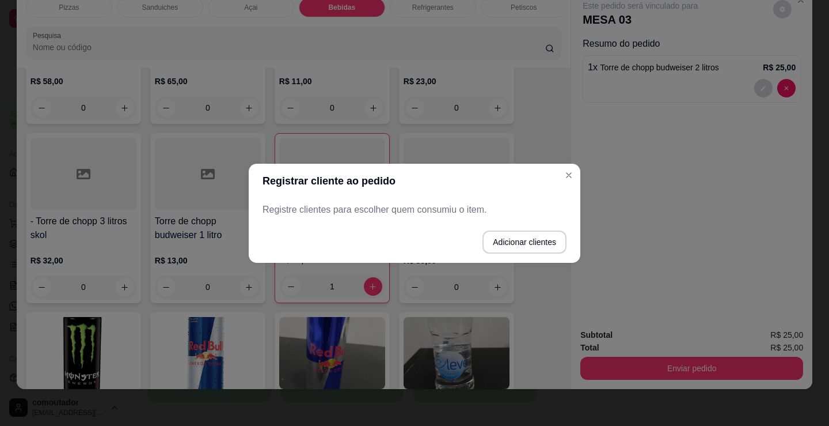
drag, startPoint x: 488, startPoint y: 226, endPoint x: 503, endPoint y: 232, distance: 16.0
click at [490, 228] on section "Registrar cliente ao pedido Registre clientes para escolher quem consumiu o ite…" at bounding box center [415, 213] width 332 height 99
click at [506, 233] on button "Adicionar clientes" at bounding box center [525, 241] width 84 height 23
click at [473, 210] on input "Nome do cliente" at bounding box center [414, 214] width 291 height 12
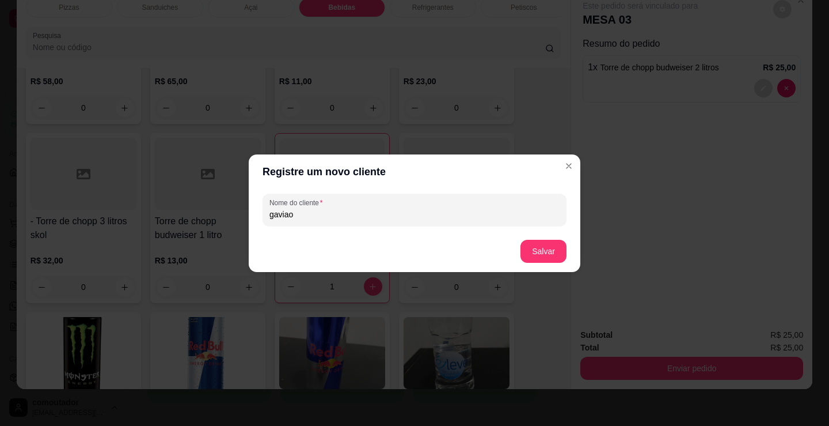
type input "gaviao"
click at [540, 263] on footer "Salvar" at bounding box center [415, 250] width 332 height 41
click at [544, 257] on button "Salvar" at bounding box center [543, 251] width 45 height 22
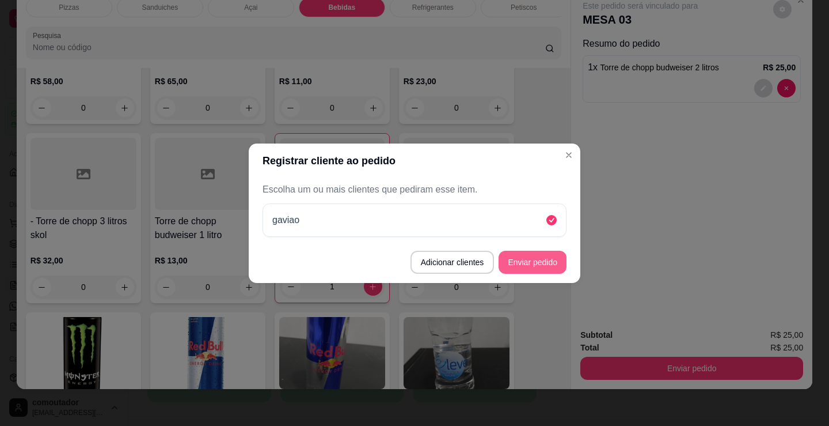
click at [535, 261] on button "Enviar pedido" at bounding box center [533, 262] width 68 height 23
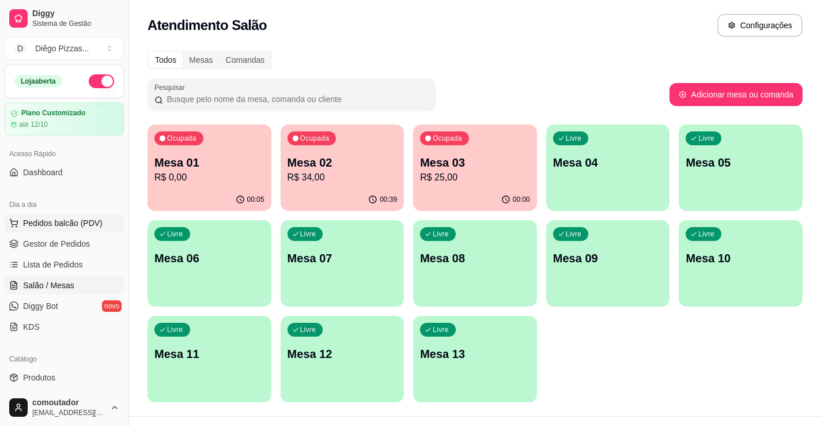
click at [88, 216] on button "Pedidos balcão (PDV)" at bounding box center [64, 223] width 119 height 18
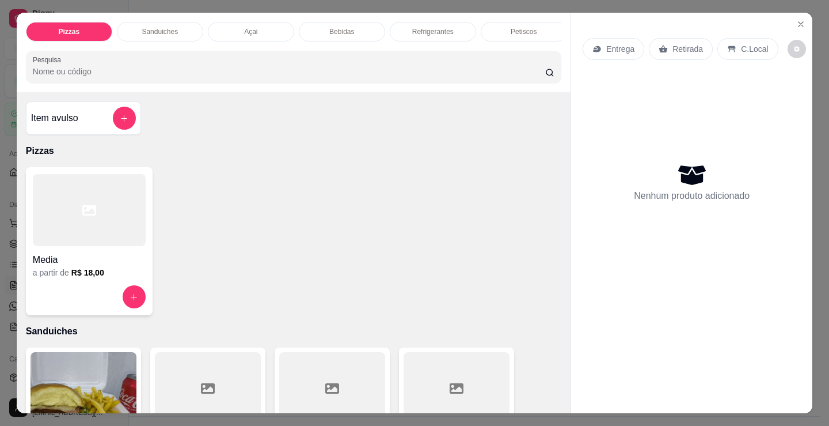
click at [185, 23] on div "Sanduiches" at bounding box center [160, 32] width 86 height 20
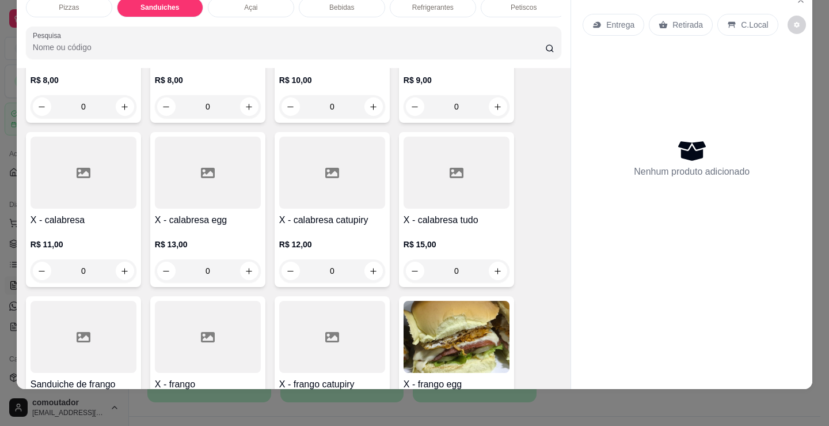
scroll to position [520, 0]
click at [124, 268] on div "0" at bounding box center [84, 270] width 106 height 23
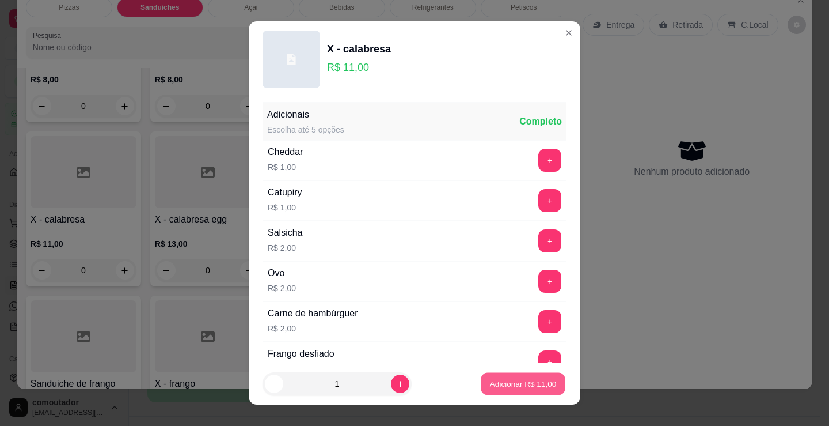
click at [547, 381] on button "Adicionar R$ 11,00" at bounding box center [523, 384] width 85 height 22
type input "1"
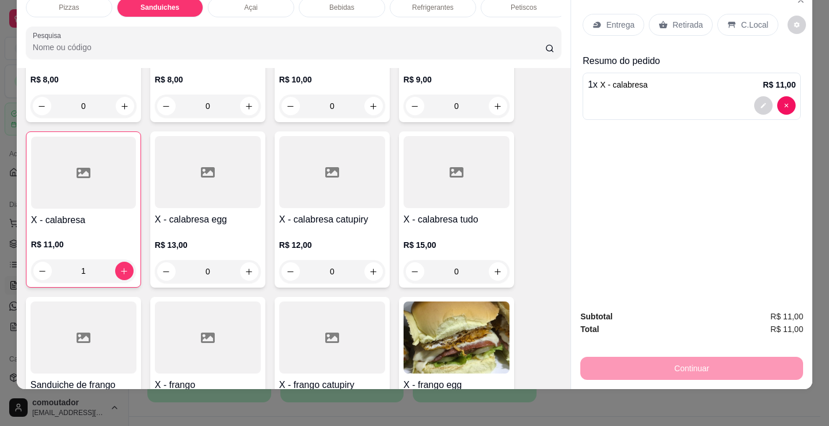
click at [607, 24] on div "Entrega" at bounding box center [614, 25] width 62 height 22
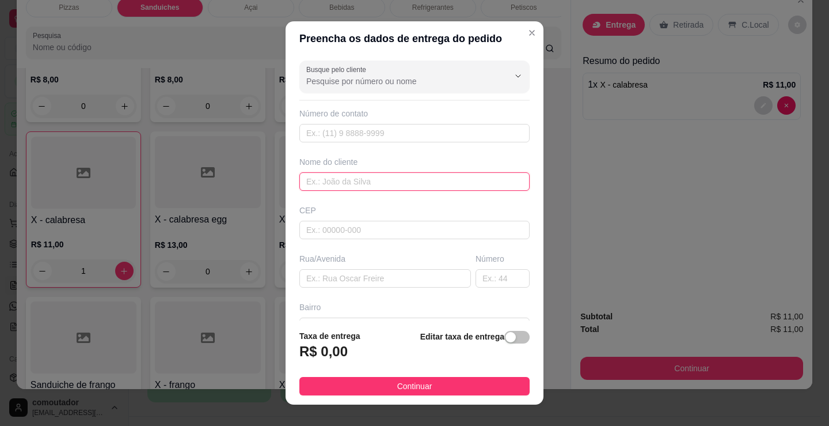
click at [356, 175] on input "text" at bounding box center [415, 181] width 230 height 18
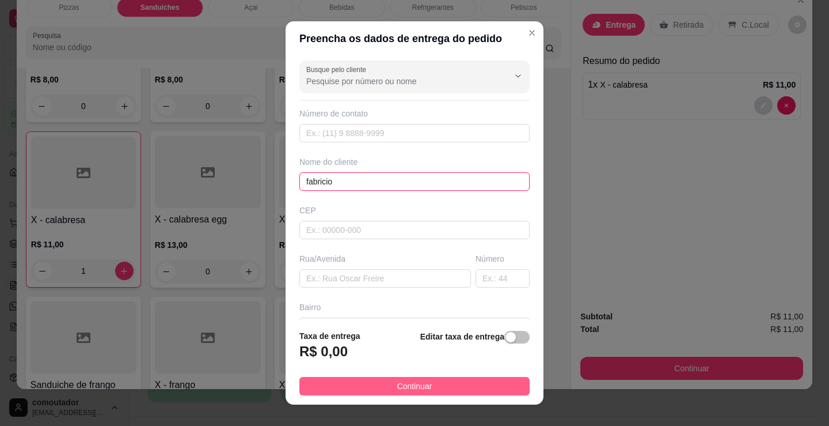
type input "fabricio"
click at [454, 381] on button "Continuar" at bounding box center [415, 386] width 230 height 18
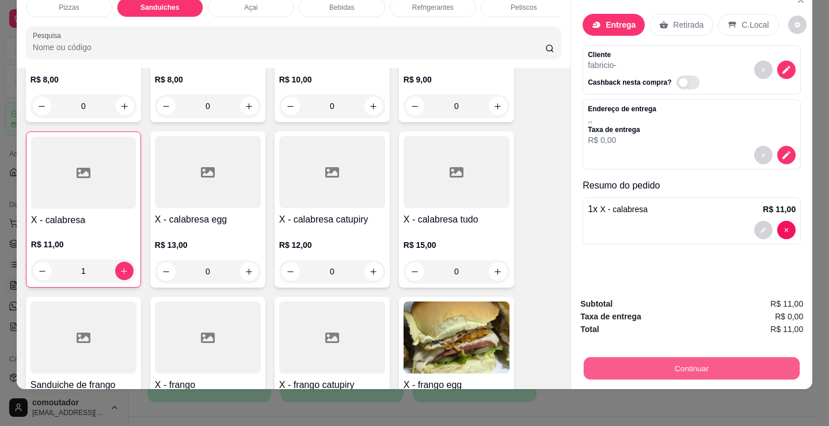
click at [620, 357] on button "Continuar" at bounding box center [692, 368] width 216 height 22
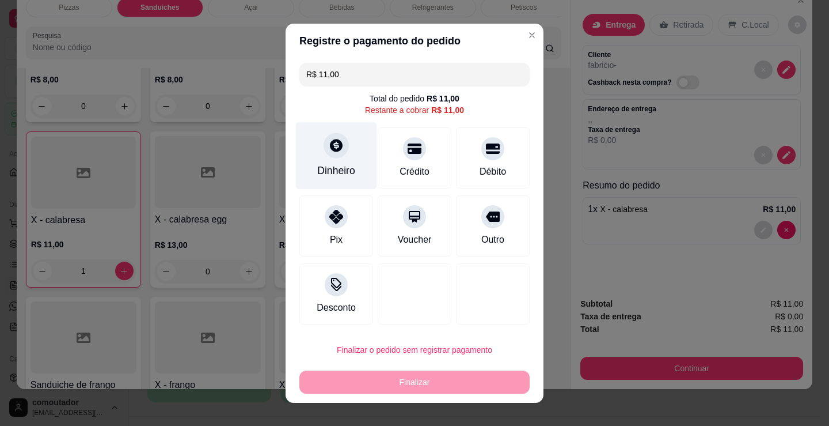
click at [333, 145] on icon at bounding box center [336, 145] width 15 height 15
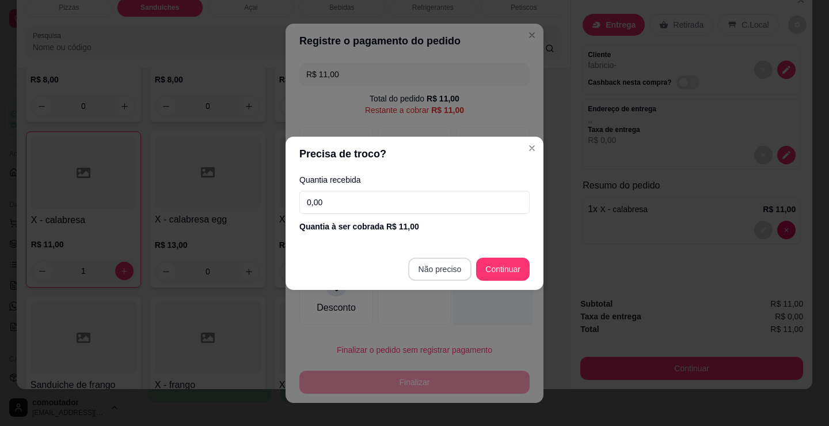
type input "R$ 0,00"
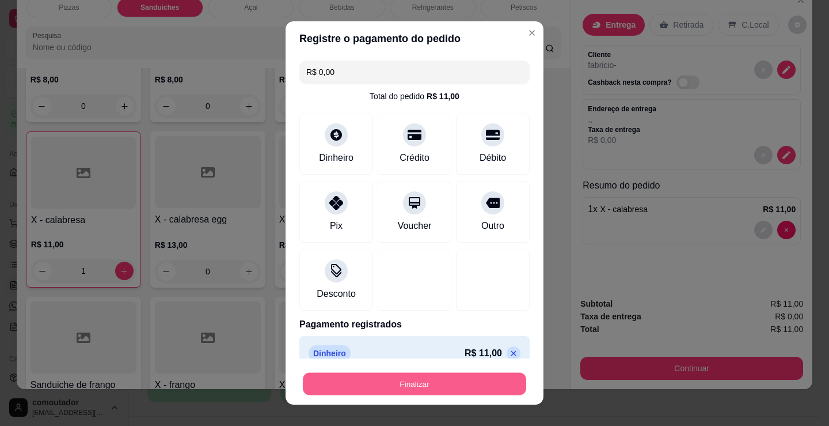
click at [442, 380] on button "Finalizar" at bounding box center [414, 384] width 223 height 22
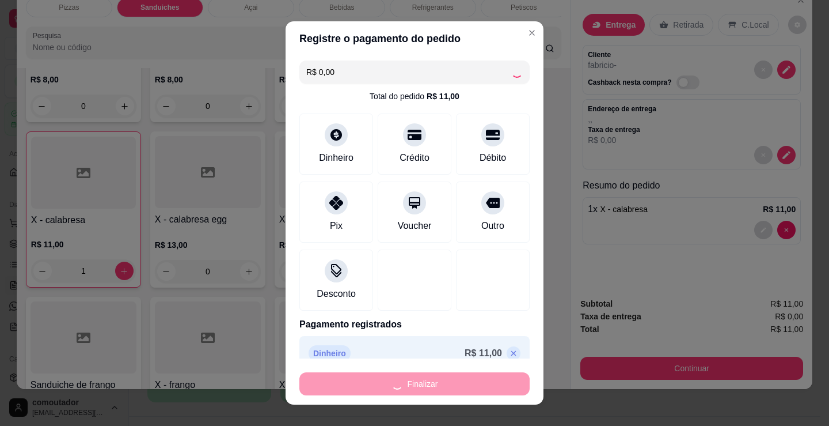
type input "0"
type input "-R$ 11,00"
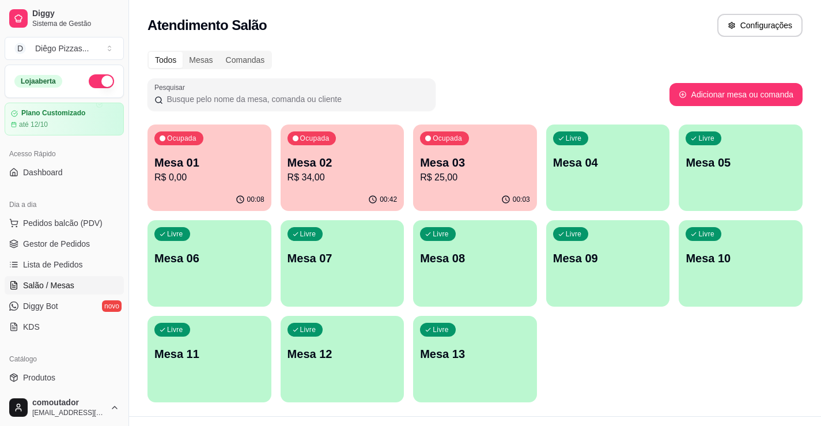
click at [463, 171] on p "R$ 25,00" at bounding box center [475, 178] width 110 height 14
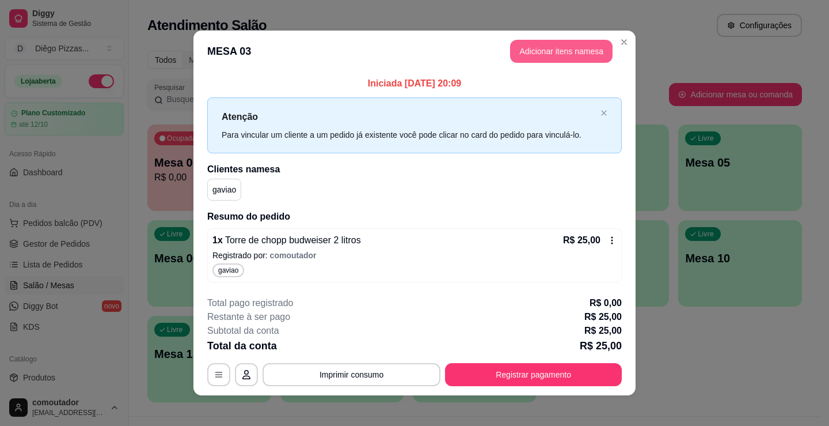
click at [571, 48] on button "Adicionar itens na mesa" at bounding box center [561, 51] width 103 height 23
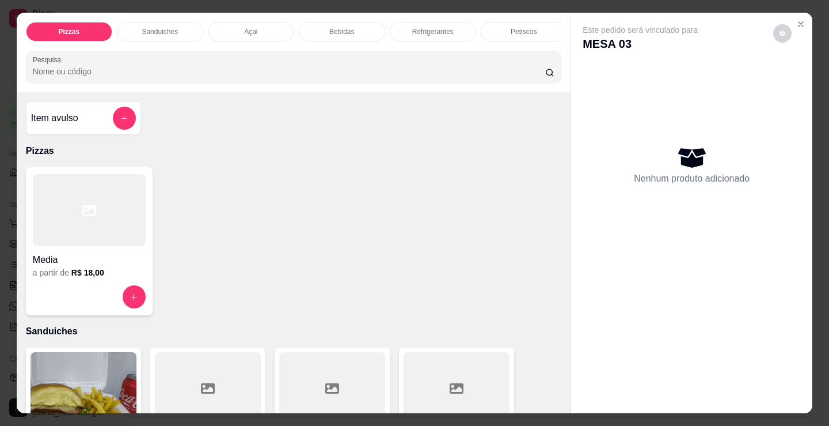
click at [531, 34] on div "Petiscos" at bounding box center [524, 32] width 86 height 20
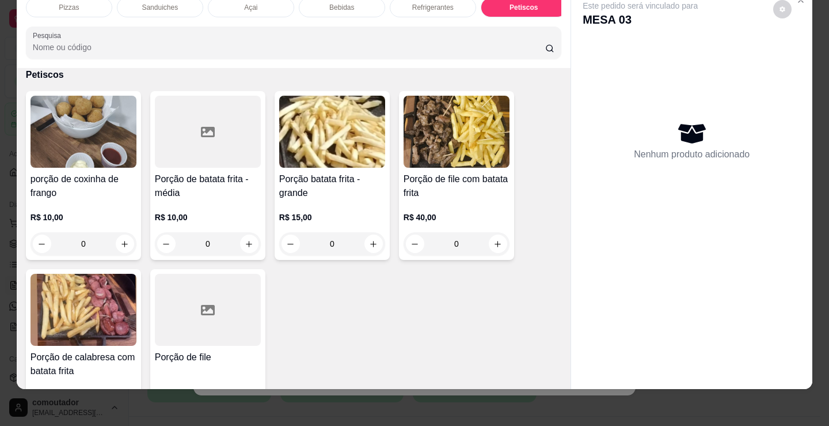
click at [83, 222] on p "R$ 10,00" at bounding box center [84, 217] width 106 height 12
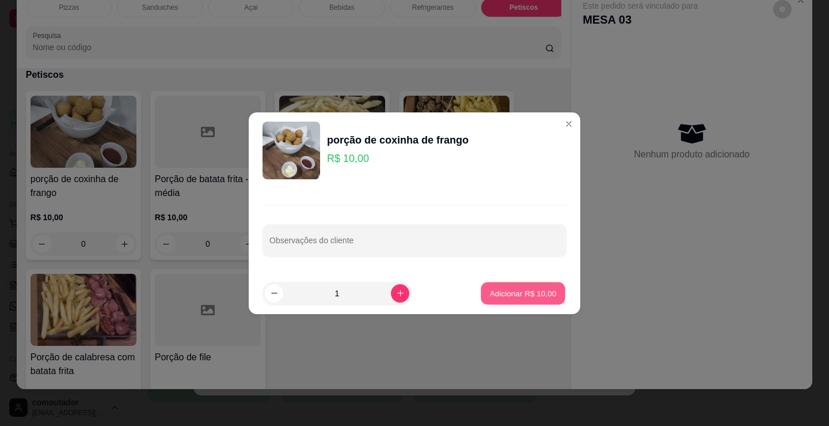
click at [532, 297] on p "Adicionar R$ 10,00" at bounding box center [523, 292] width 67 height 11
type input "1"
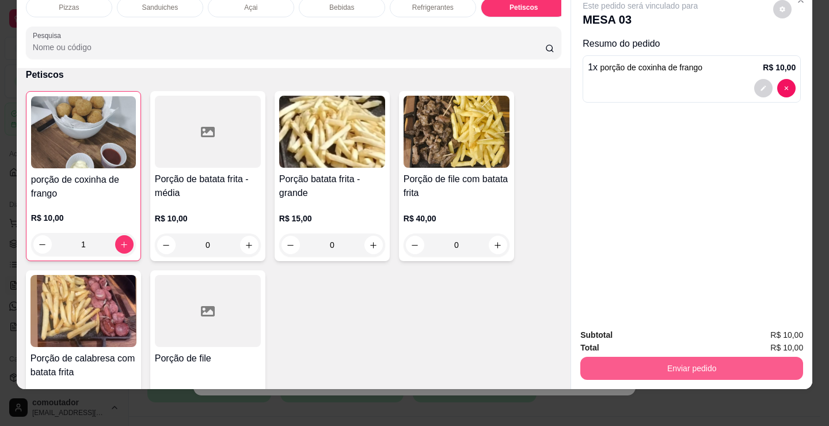
click at [677, 363] on button "Enviar pedido" at bounding box center [692, 368] width 223 height 23
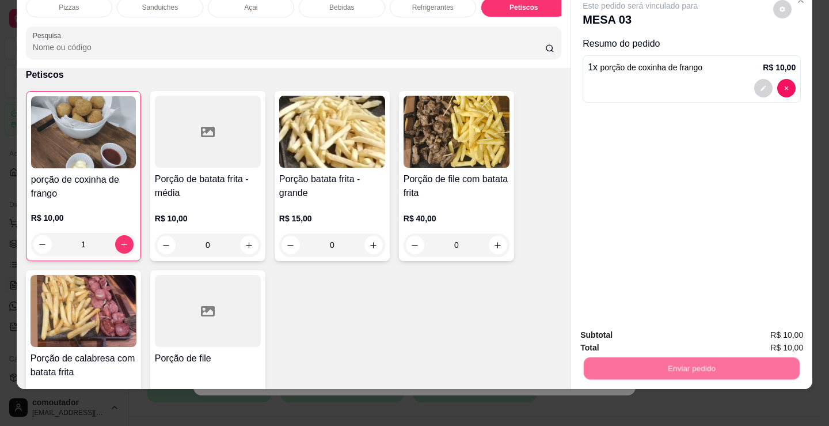
click at [676, 327] on button "Registrar cliente" at bounding box center [697, 330] width 74 height 21
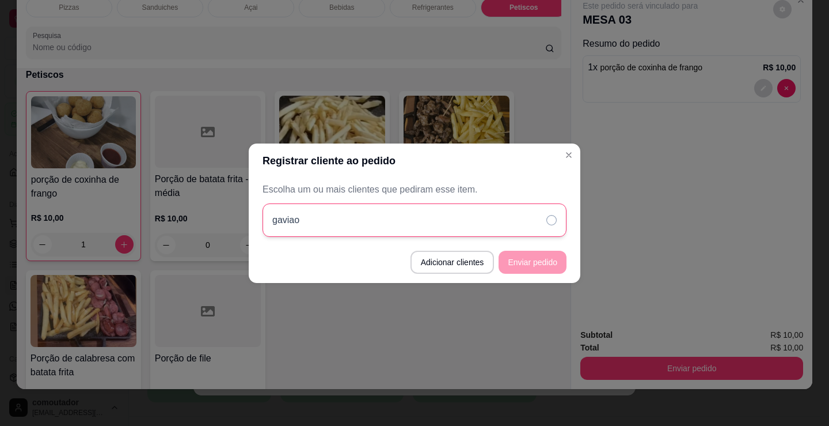
click at [489, 213] on div "gaviao" at bounding box center [415, 219] width 304 height 33
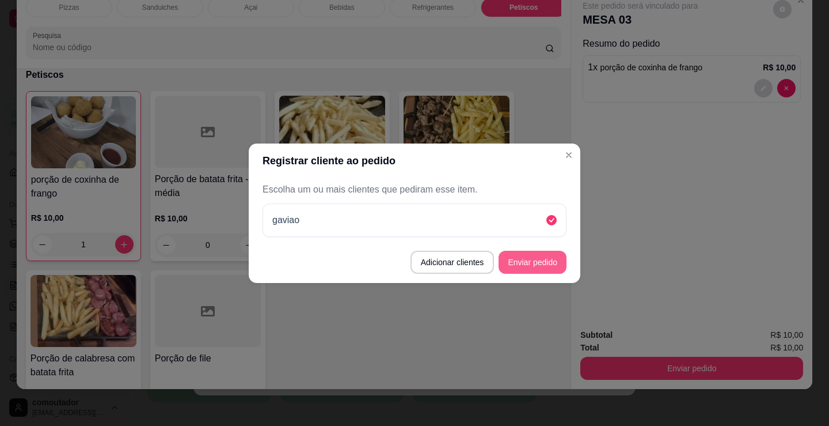
click at [537, 265] on button "Enviar pedido" at bounding box center [533, 262] width 68 height 23
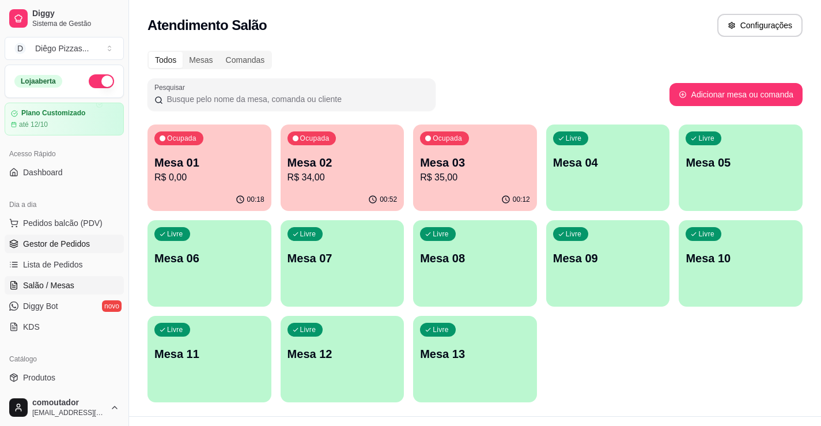
click at [55, 238] on span "Gestor de Pedidos" at bounding box center [56, 244] width 67 height 12
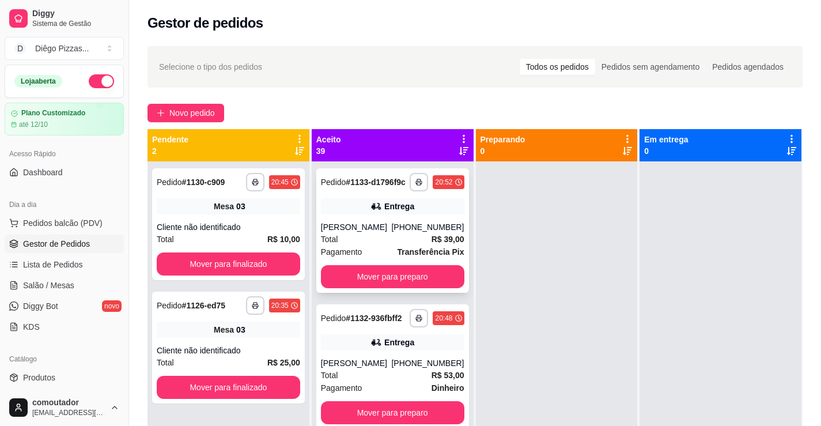
click at [385, 189] on div "Pedido # 1133-d1796f9c" at bounding box center [363, 182] width 85 height 14
click at [399, 381] on div "Total R$ 53,00" at bounding box center [392, 375] width 143 height 13
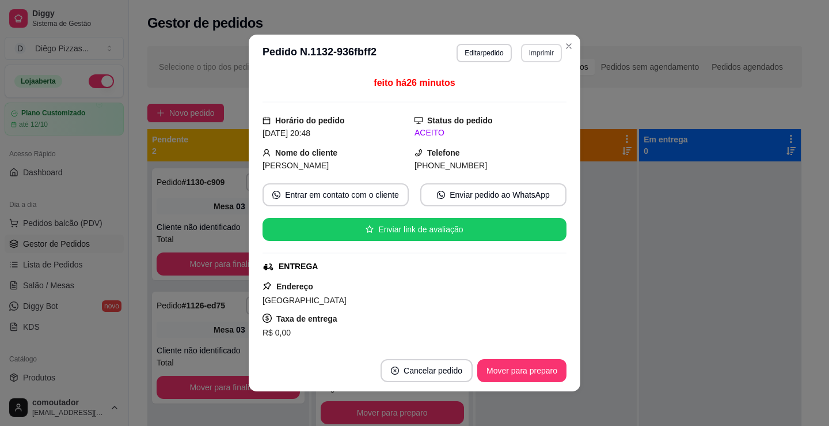
click at [550, 46] on button "Imprimir" at bounding box center [541, 53] width 41 height 18
click at [537, 96] on button "IMPRESSORA" at bounding box center [518, 93] width 84 height 18
click at [536, 55] on button "Imprimir" at bounding box center [541, 53] width 41 height 18
click at [529, 96] on button "IMPRESSORA" at bounding box center [517, 93] width 84 height 18
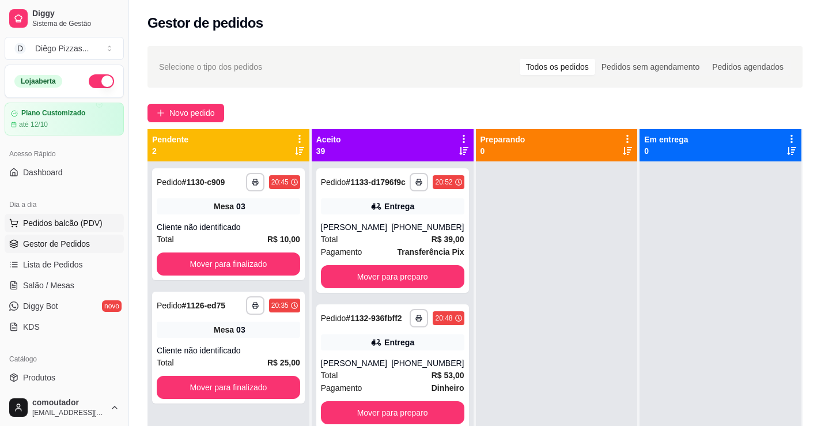
click at [81, 225] on span "Pedidos balcão (PDV)" at bounding box center [62, 223] width 79 height 12
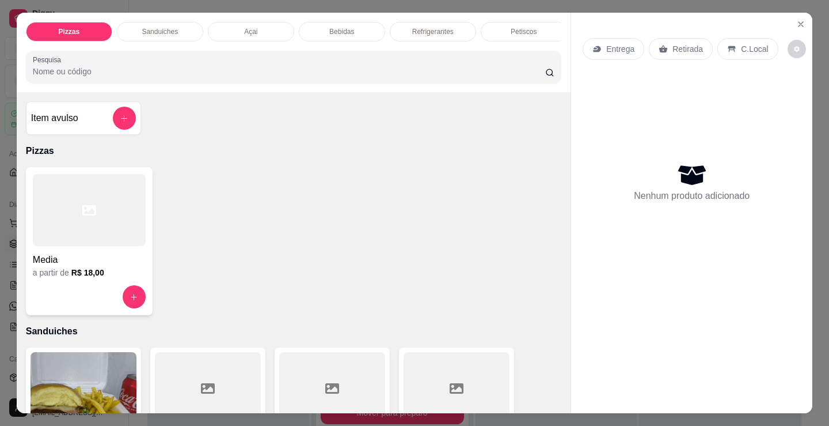
click at [525, 31] on p "Petiscos" at bounding box center [524, 31] width 26 height 9
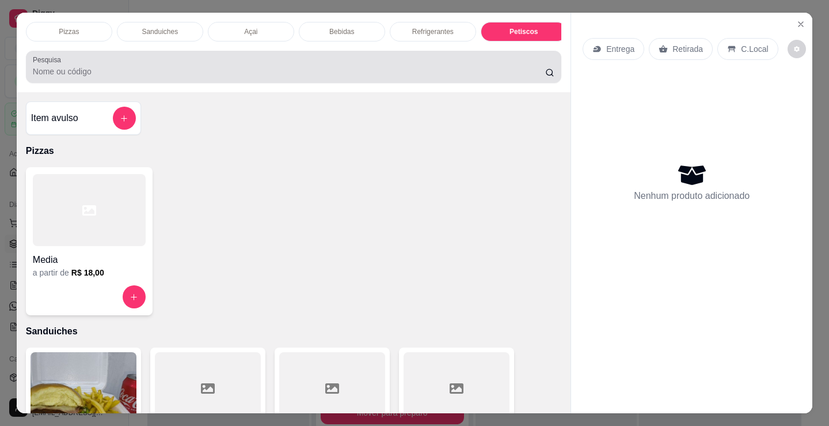
scroll to position [28, 0]
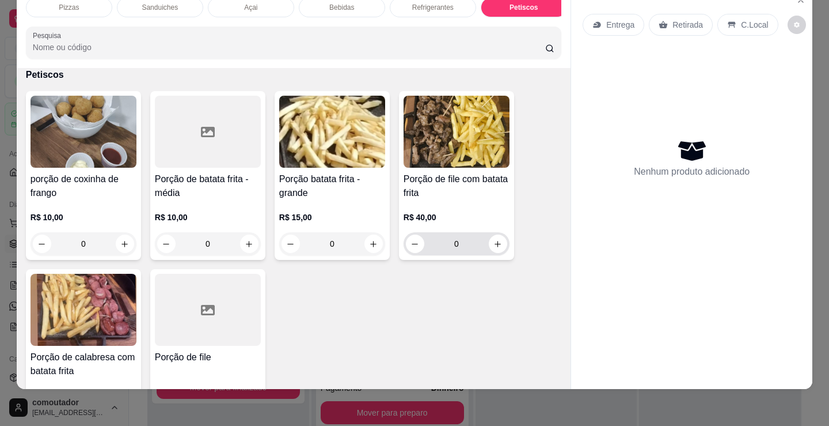
click at [497, 250] on button "increase-product-quantity" at bounding box center [498, 243] width 18 height 18
type input "1"
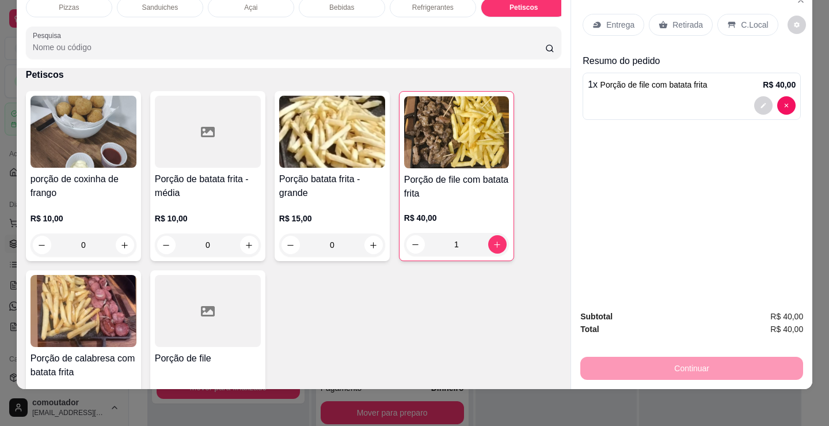
click at [437, 3] on p "Refrigerantes" at bounding box center [432, 7] width 41 height 9
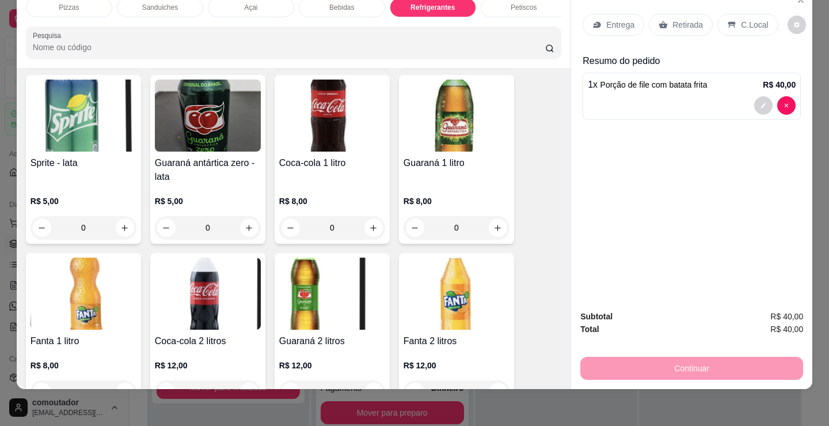
scroll to position [3329, 0]
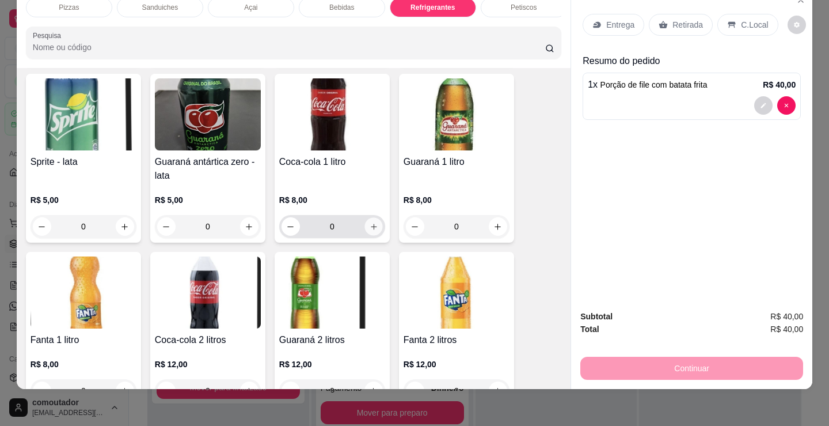
click at [365, 232] on button "increase-product-quantity" at bounding box center [374, 227] width 18 height 18
type input "1"
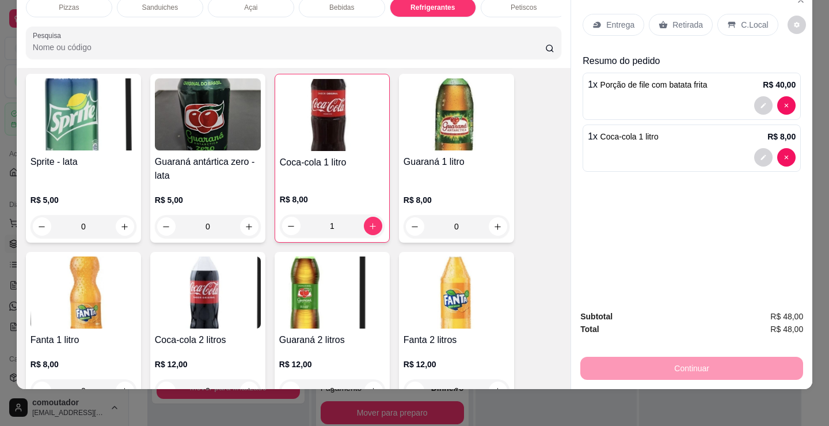
click at [616, 23] on div "Entrega" at bounding box center [614, 25] width 62 height 22
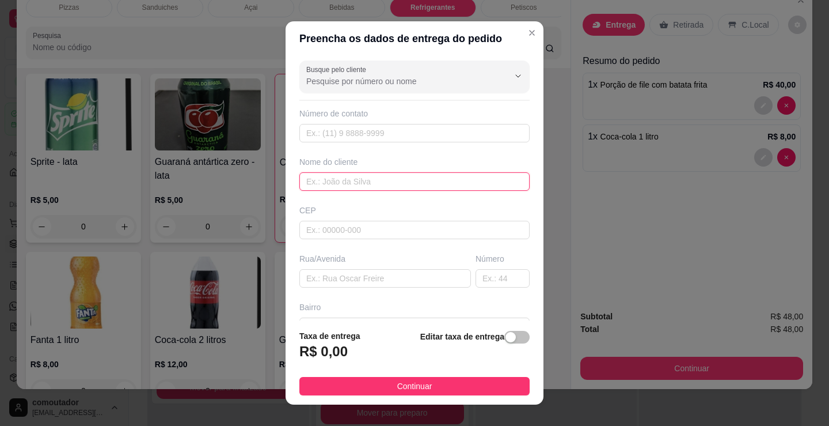
drag, startPoint x: 453, startPoint y: 180, endPoint x: 493, endPoint y: 173, distance: 40.3
click at [453, 181] on input "text" at bounding box center [415, 181] width 230 height 18
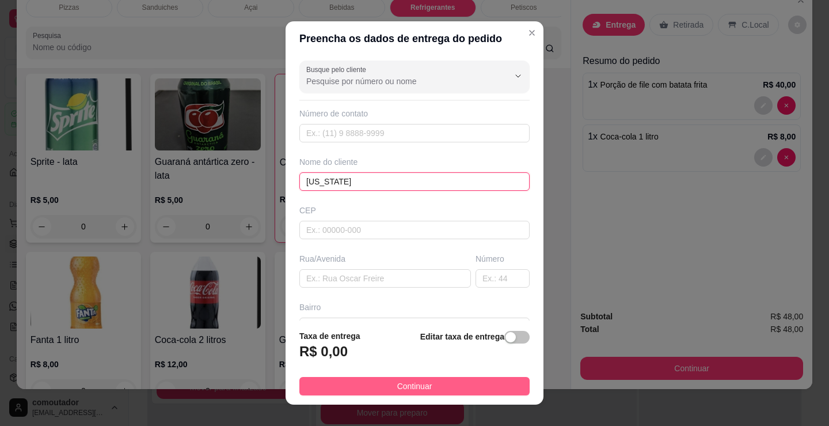
type input "[US_STATE]"
click at [428, 387] on button "Continuar" at bounding box center [415, 386] width 230 height 18
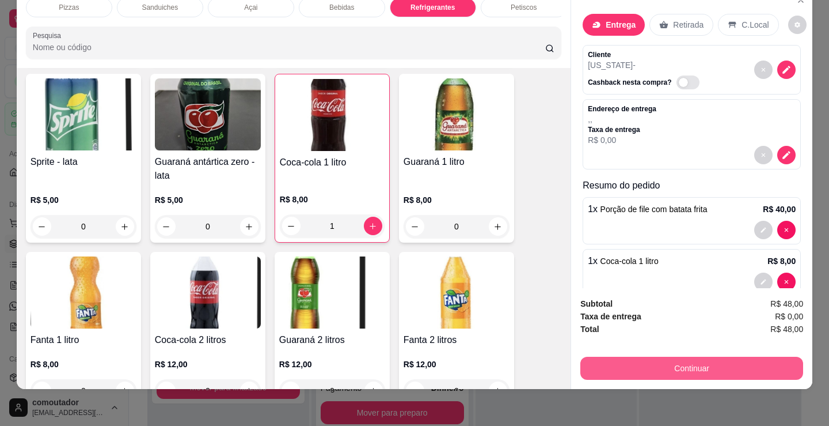
click at [648, 357] on button "Continuar" at bounding box center [692, 368] width 223 height 23
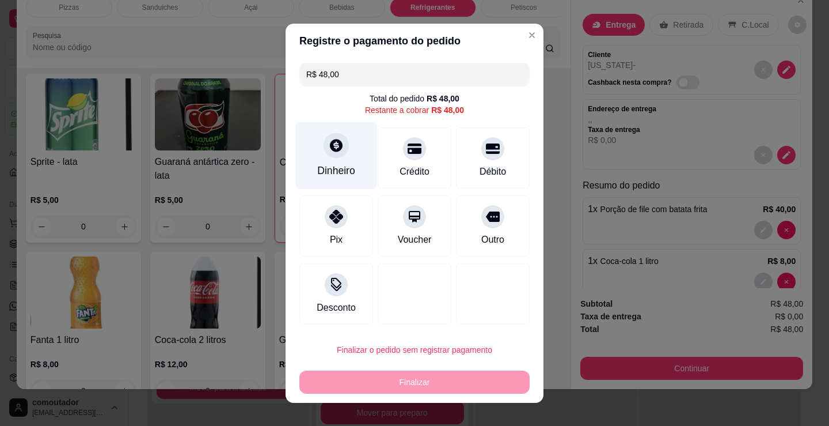
click at [333, 151] on icon at bounding box center [336, 145] width 13 height 13
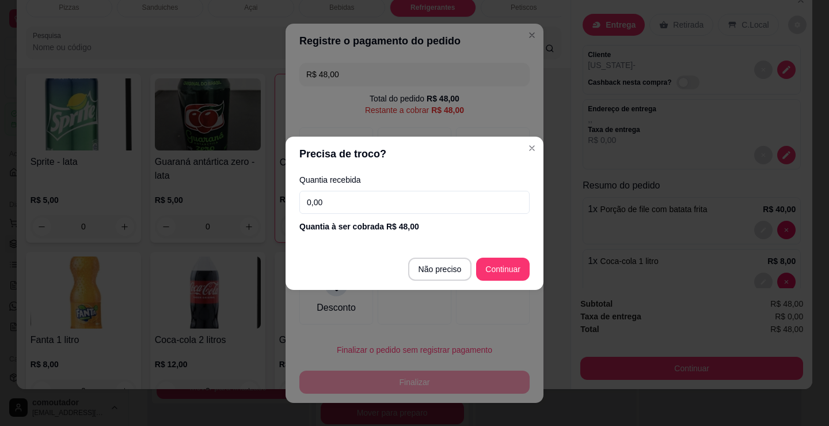
click at [357, 203] on input "0,00" at bounding box center [415, 202] width 230 height 23
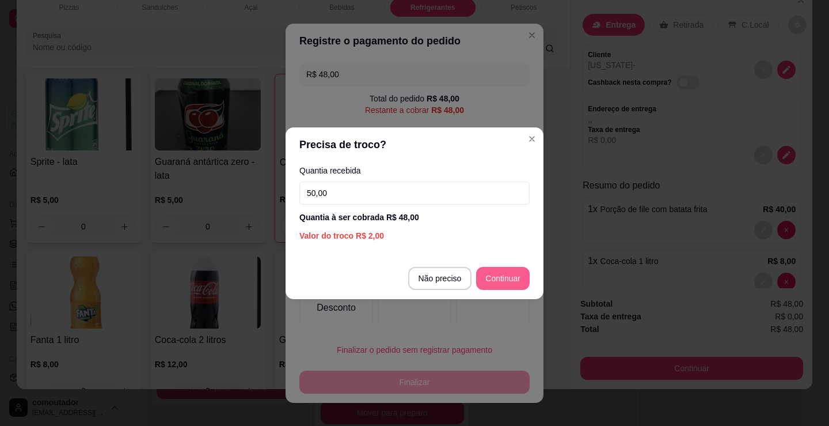
type input "50,00"
type input "R$ 0,00"
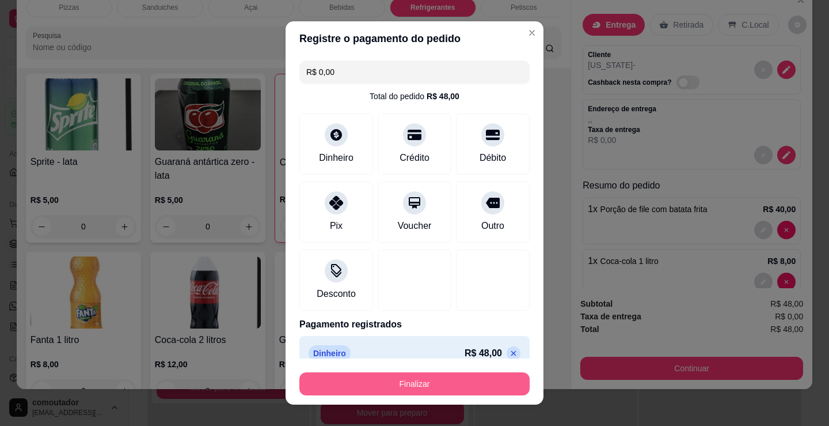
click at [461, 390] on button "Finalizar" at bounding box center [415, 383] width 230 height 23
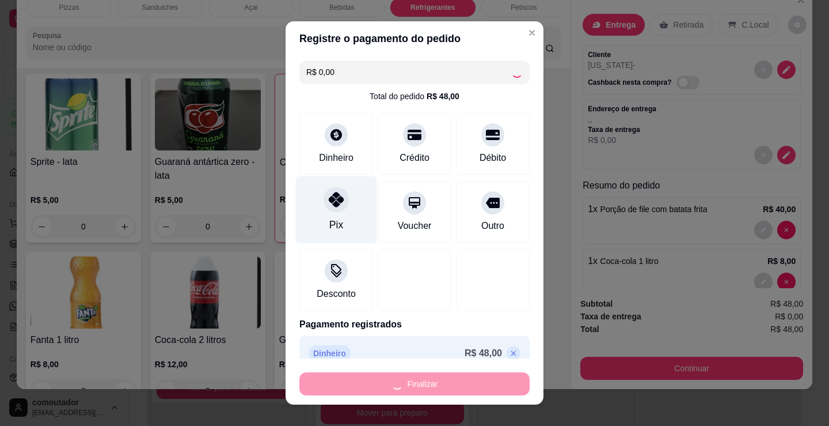
type input "0"
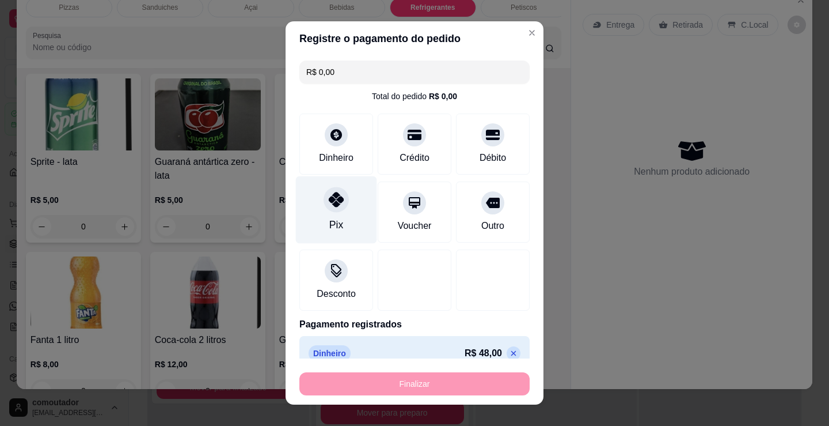
type input "-R$ 48,00"
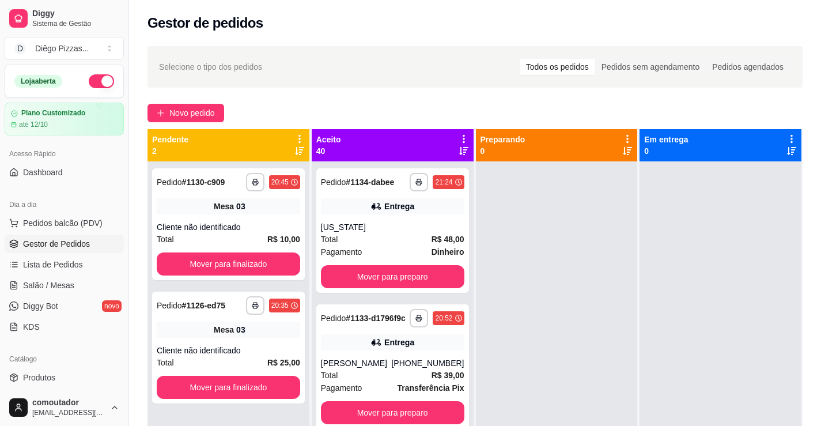
click at [574, 276] on div at bounding box center [557, 374] width 162 height 426
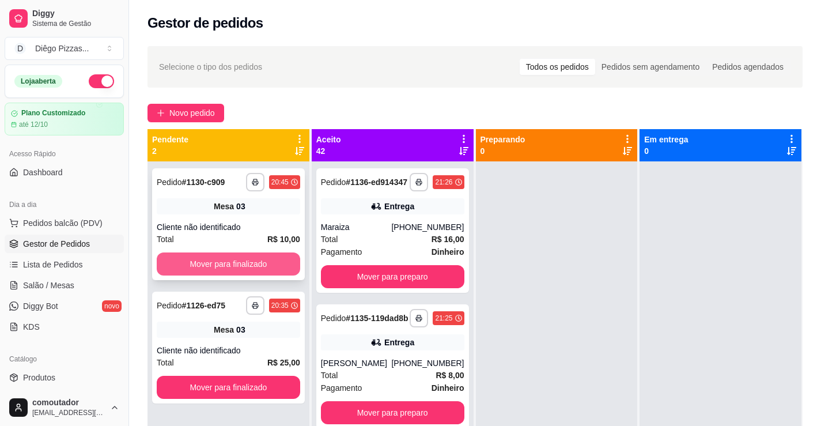
click at [274, 266] on button "Mover para finalizado" at bounding box center [228, 263] width 143 height 23
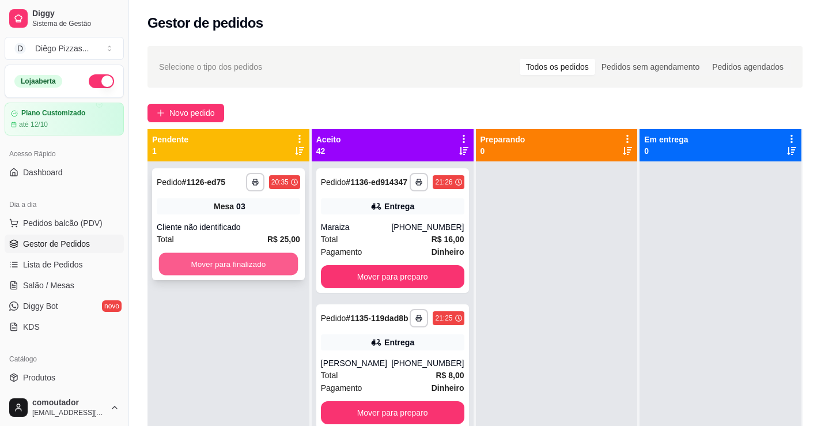
click at [271, 262] on button "Mover para finalizado" at bounding box center [228, 264] width 139 height 22
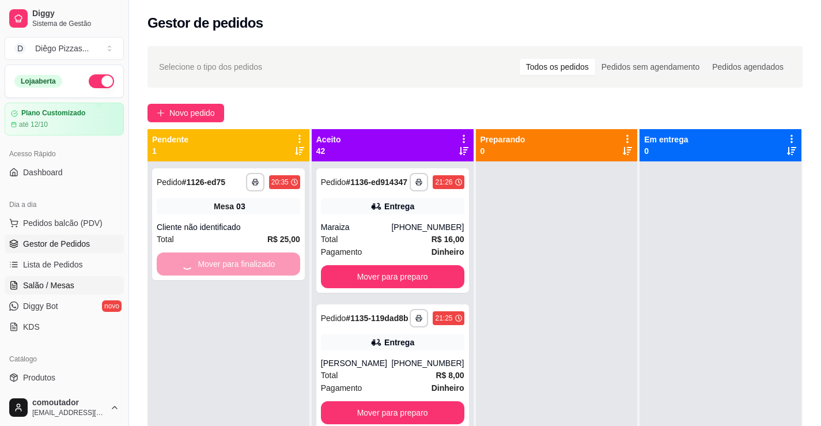
click at [52, 285] on span "Salão / Mesas" at bounding box center [48, 285] width 51 height 12
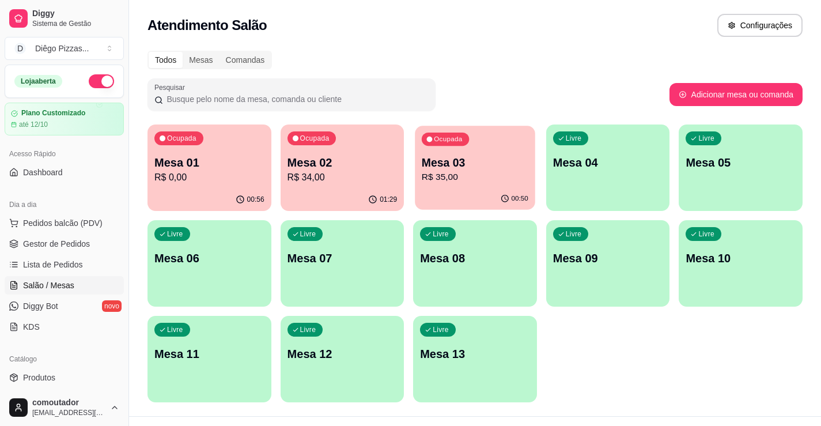
click at [442, 168] on p "Mesa 03" at bounding box center [475, 163] width 107 height 16
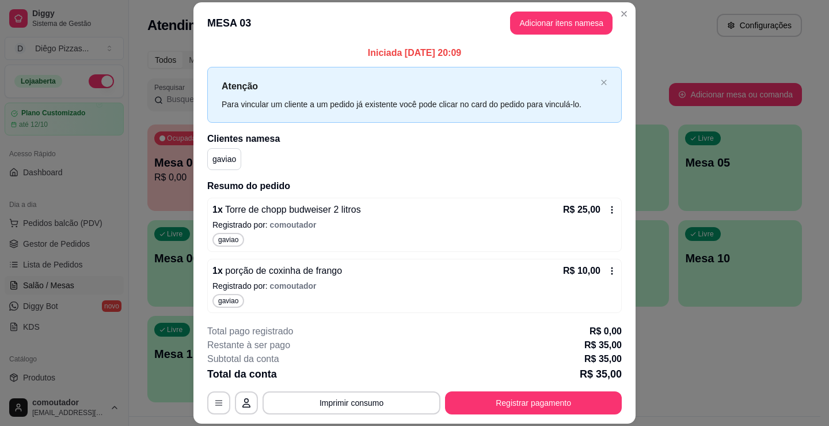
scroll to position [4, 0]
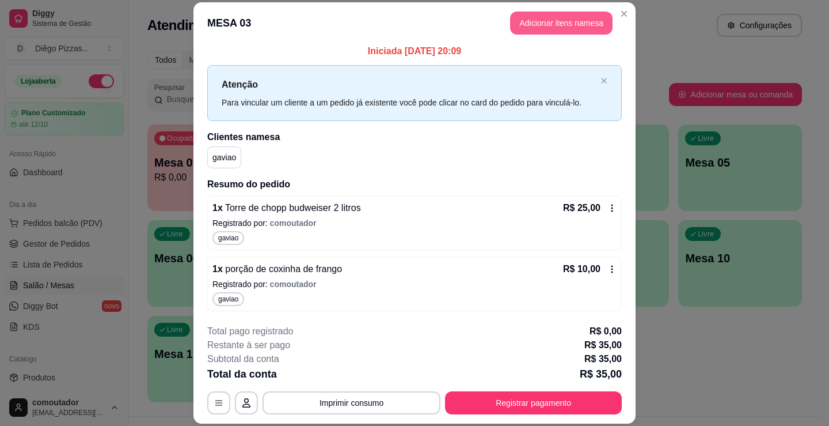
click at [530, 25] on button "Adicionar itens na mesa" at bounding box center [561, 23] width 103 height 23
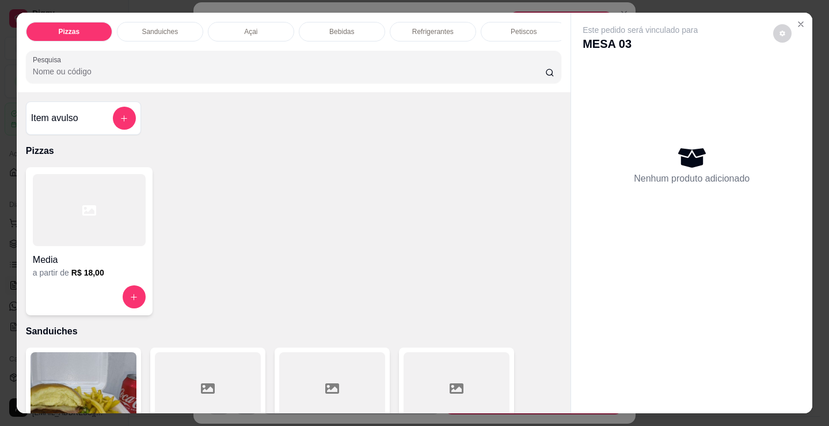
click at [340, 27] on p "Bebidas" at bounding box center [341, 31] width 25 height 9
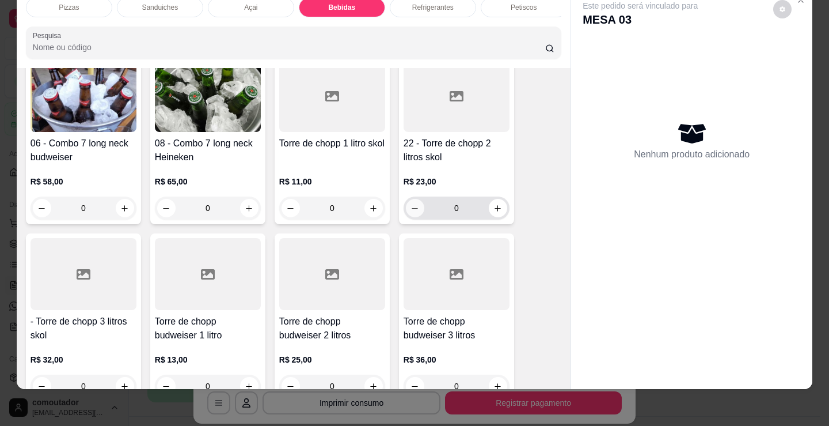
scroll to position [2176, 0]
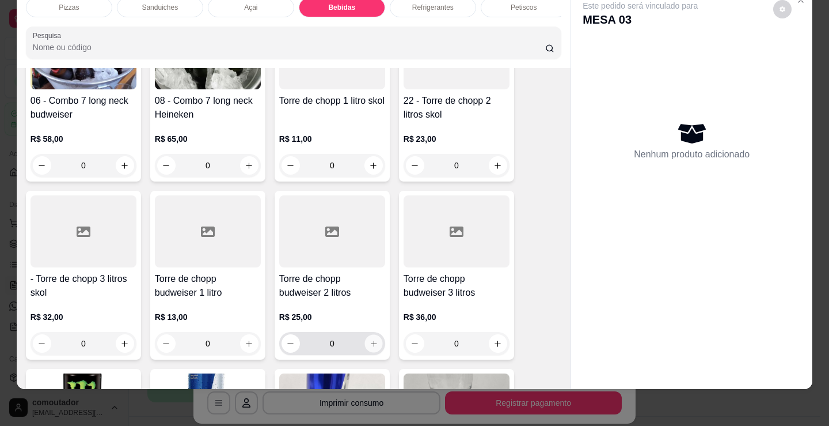
click at [371, 342] on icon "increase-product-quantity" at bounding box center [374, 343] width 6 height 6
type input "1"
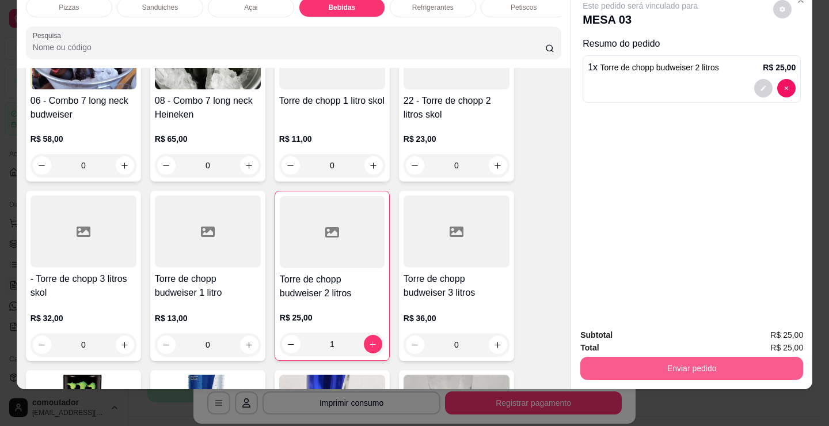
click at [643, 362] on button "Enviar pedido" at bounding box center [692, 368] width 223 height 23
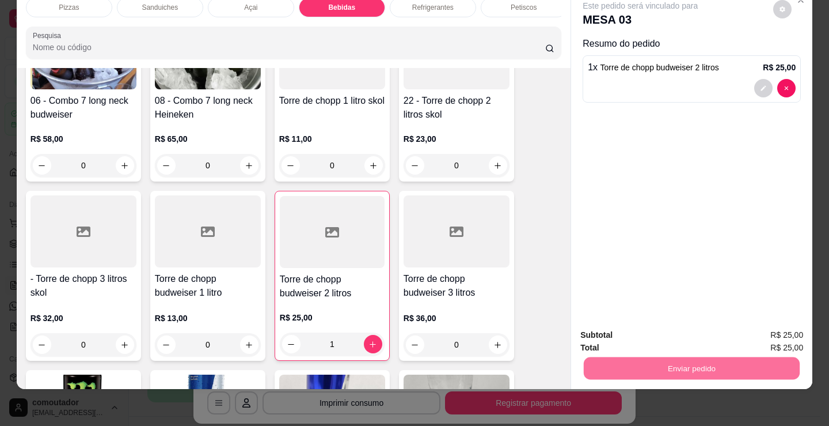
click at [782, 329] on button "Enviar pedido" at bounding box center [773, 331] width 65 height 22
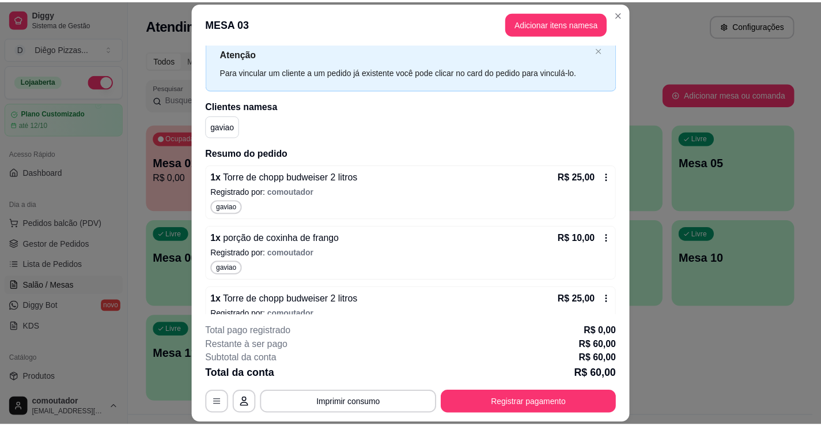
scroll to position [51, 0]
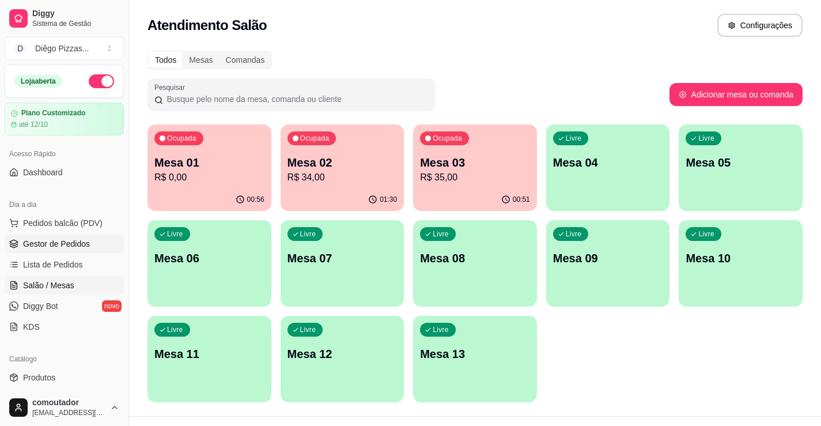
click at [32, 247] on span "Gestor de Pedidos" at bounding box center [56, 244] width 67 height 12
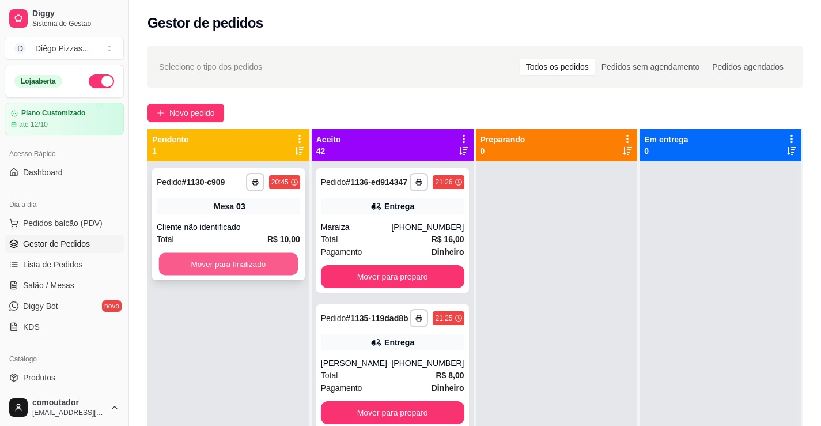
click at [193, 263] on button "Mover para finalizado" at bounding box center [228, 264] width 139 height 22
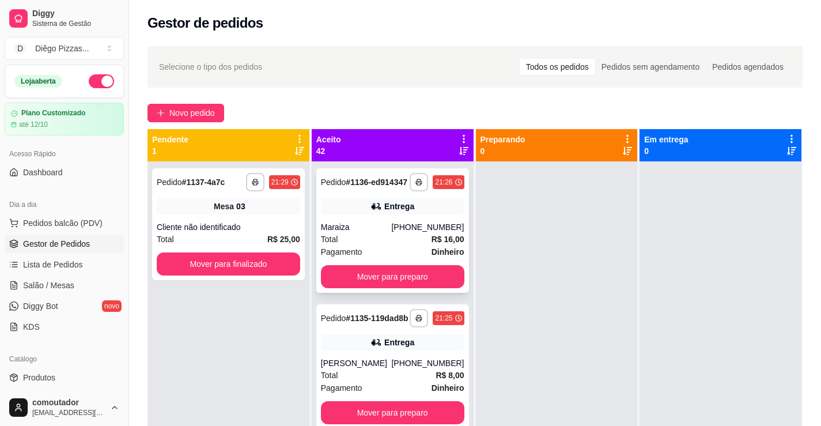
click at [410, 233] on div "[PHONE_NUMBER]" at bounding box center [427, 227] width 73 height 12
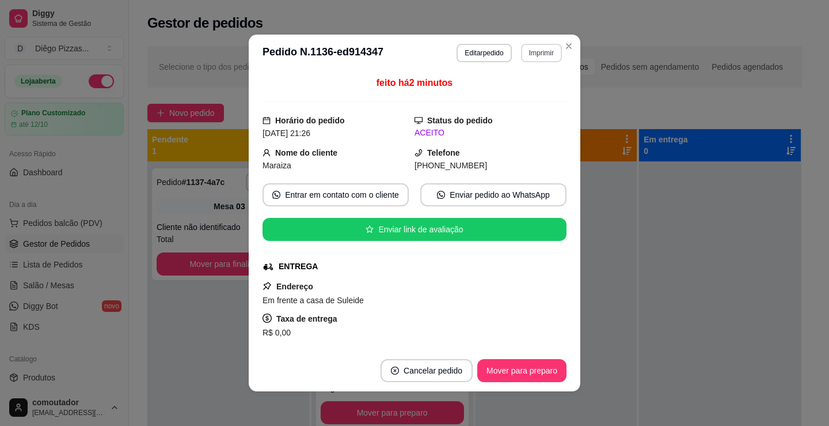
click at [528, 50] on button "Imprimir" at bounding box center [541, 53] width 41 height 18
click at [512, 92] on button "IMPRESSORA" at bounding box center [516, 93] width 81 height 18
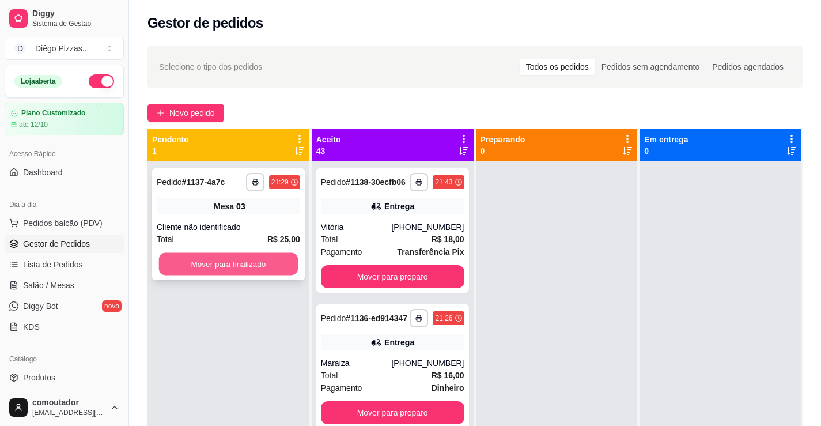
click at [165, 263] on button "Mover para finalizado" at bounding box center [228, 264] width 139 height 22
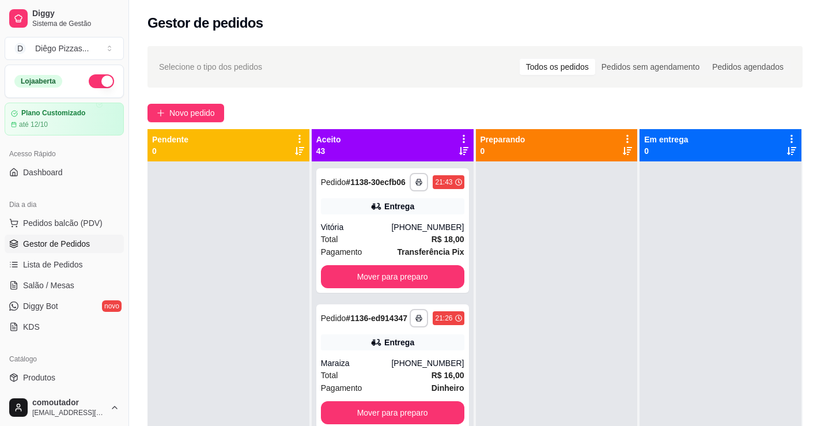
click at [89, 78] on button "button" at bounding box center [101, 81] width 25 height 14
click at [459, 134] on icon at bounding box center [464, 139] width 10 height 10
click at [446, 159] on div "Mover pedidos de etapa Com essa opção você tem a opção de mover todos os pedido…" at bounding box center [388, 169] width 137 height 31
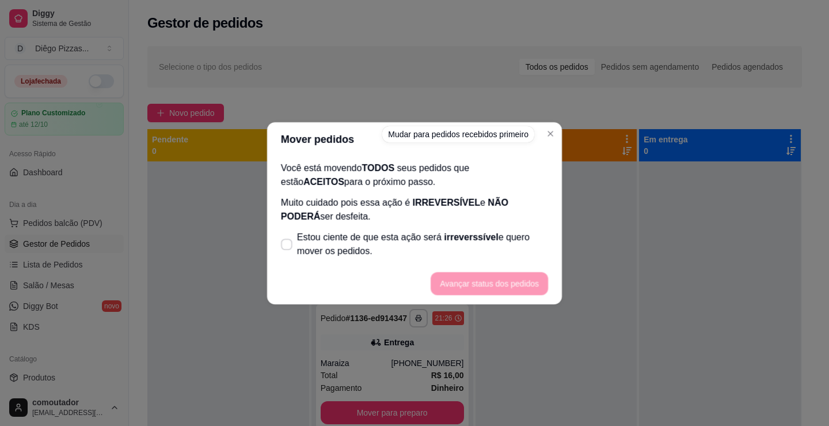
click at [391, 220] on p "Muito cuidado pois essa ação é IRREVERSÍVEL e NÃO PODERÁ ser desfeita." at bounding box center [414, 209] width 267 height 28
click at [420, 252] on span "Estou ciente de que esta ação será irreverssível e quero mover os pedidos." at bounding box center [422, 244] width 251 height 28
click at [288, 252] on input "Estou ciente de que esta ação será irreverssível e quero mover os pedidos." at bounding box center [284, 249] width 7 height 7
checkbox input "true"
click at [451, 294] on button "Avançar status dos pedidos" at bounding box center [490, 283] width 114 height 22
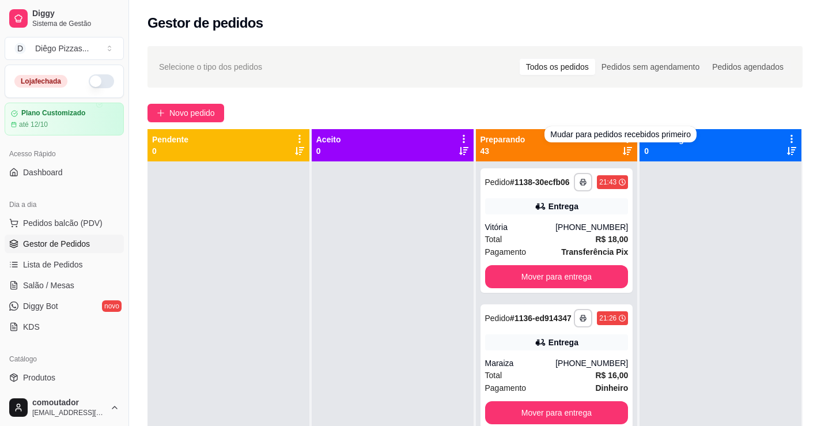
click at [608, 96] on div "**********" at bounding box center [475, 303] width 692 height 529
click at [626, 137] on icon at bounding box center [627, 139] width 2 height 8
click at [541, 169] on span "Com essa opção você tem a opção de mover todos os pedidos que estão em uma etap…" at bounding box center [550, 174] width 137 height 22
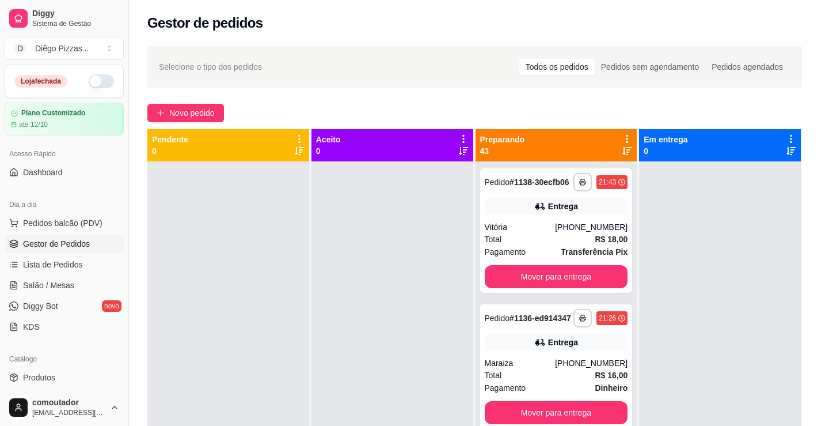
click at [394, 226] on label "Estou ciente de que esta ação será irreverssível e quero mover os pedidos." at bounding box center [414, 244] width 276 height 37
click at [288, 246] on input "Estou ciente de que esta ação será irreverssível e quero mover os pedidos." at bounding box center [284, 249] width 7 height 7
checkbox input "true"
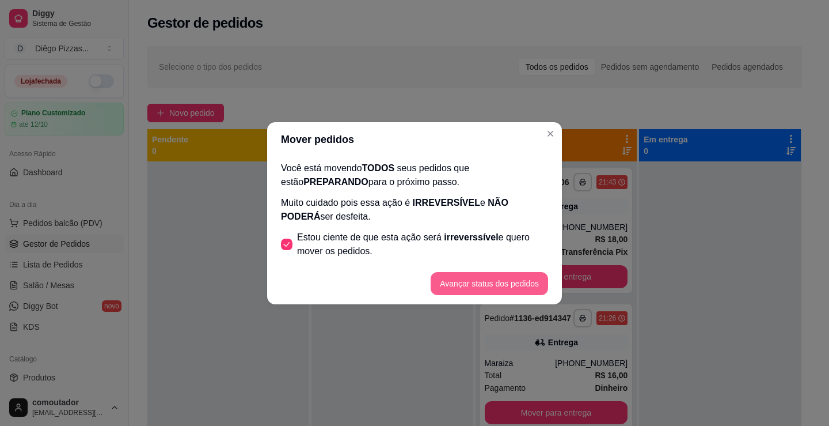
click at [487, 285] on button "Avançar status dos pedidos" at bounding box center [490, 283] width 118 height 23
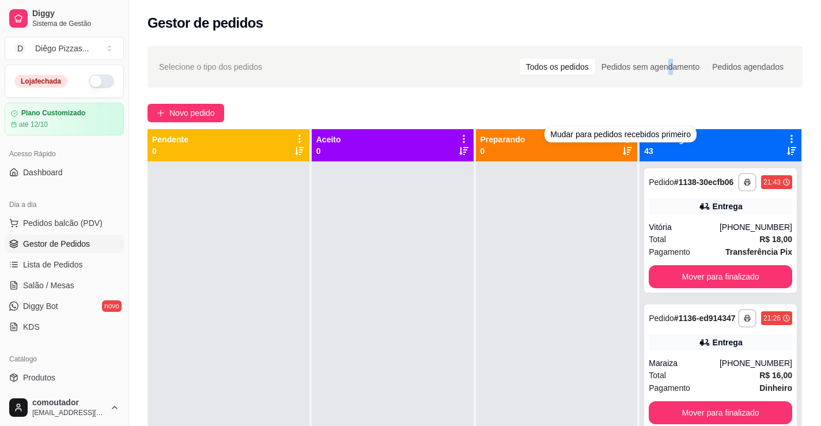
click at [675, 87] on div "Selecione o tipo dos pedidos Todos os pedidos Pedidos sem agendamento Pedidos a…" at bounding box center [474, 66] width 655 height 41
copy div "d"
click at [786, 135] on icon at bounding box center [791, 139] width 10 height 10
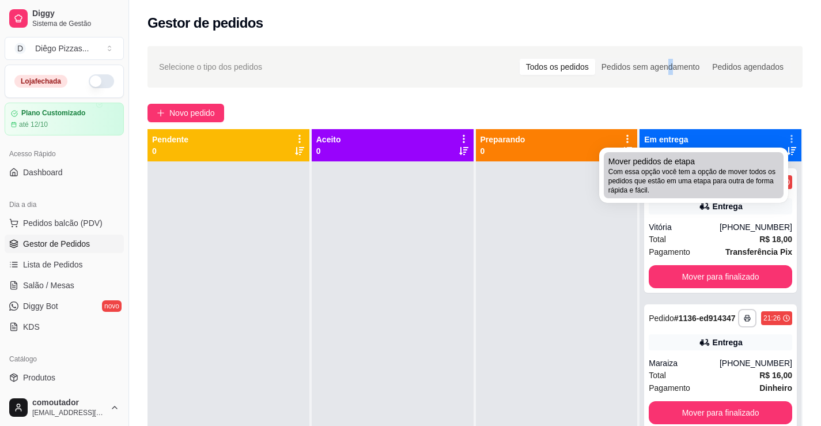
click at [624, 184] on span "Com essa opção você tem a opção de mover todos os pedidos que estão em uma etap…" at bounding box center [693, 181] width 171 height 28
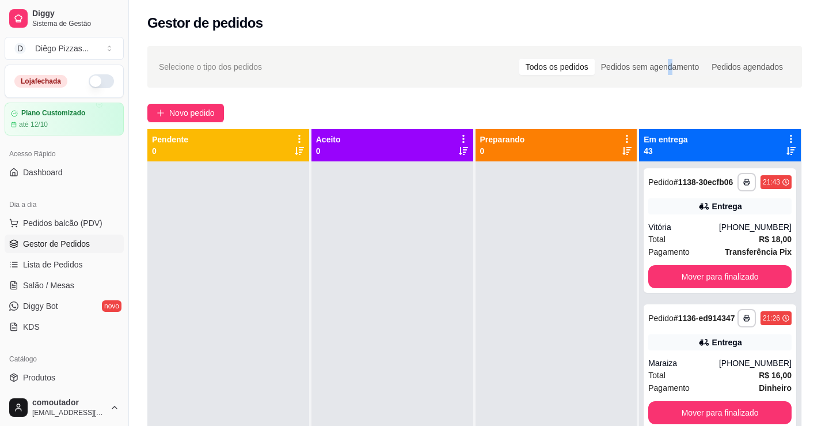
click at [493, 243] on span "Estou ciente de que esta ação será irreverssível e quero mover os pedidos." at bounding box center [422, 244] width 251 height 28
click at [288, 246] on input "Estou ciente de que esta ação será irreverssível e quero mover os pedidos." at bounding box center [284, 249] width 7 height 7
checkbox input "true"
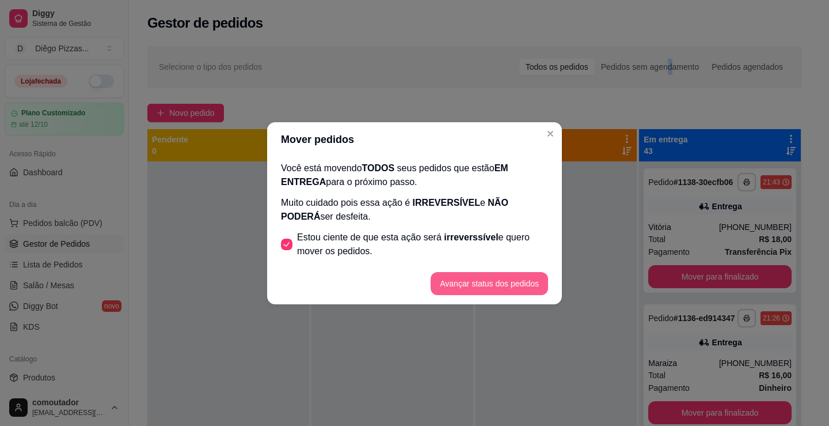
click at [508, 281] on button "Avançar status dos pedidos" at bounding box center [490, 283] width 118 height 23
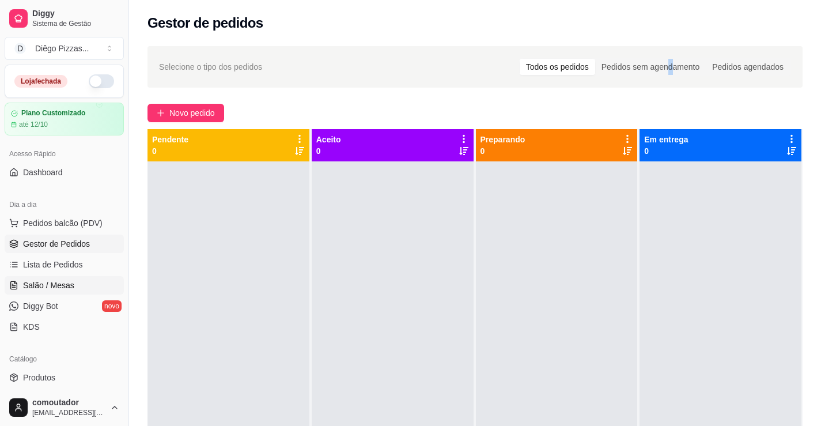
click at [71, 286] on span "Salão / Mesas" at bounding box center [48, 285] width 51 height 12
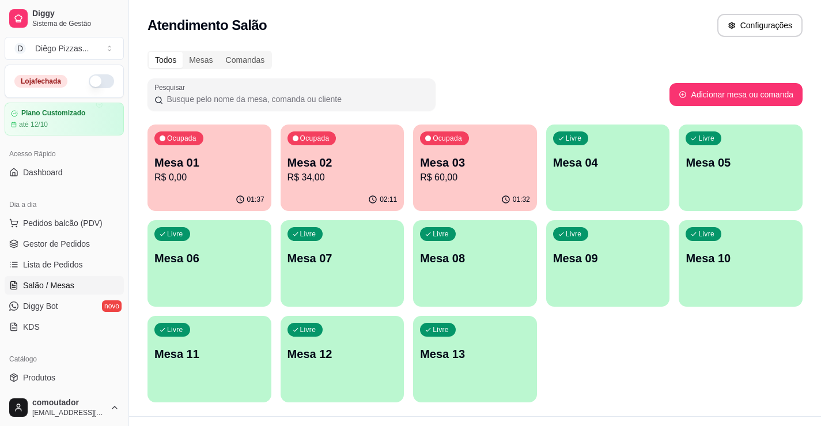
click at [342, 173] on p "R$ 34,00" at bounding box center [342, 178] width 110 height 14
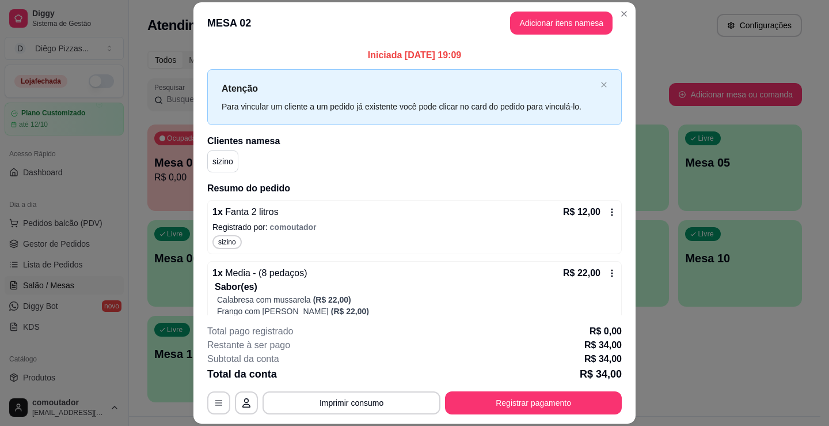
scroll to position [96, 0]
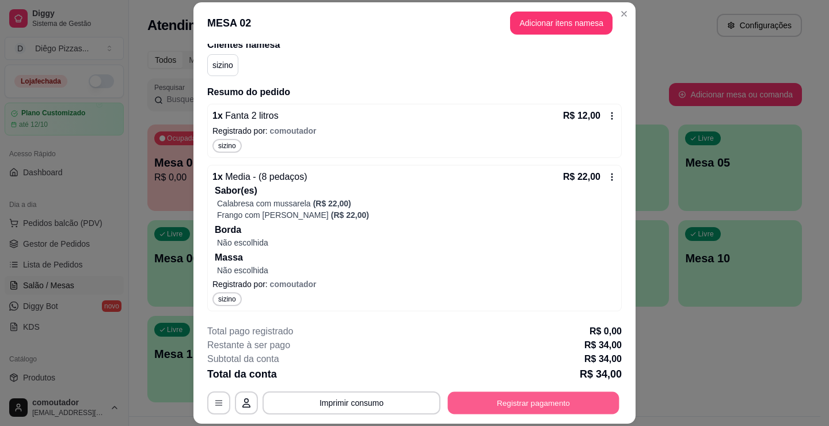
click at [486, 401] on button "Registrar pagamento" at bounding box center [534, 403] width 172 height 22
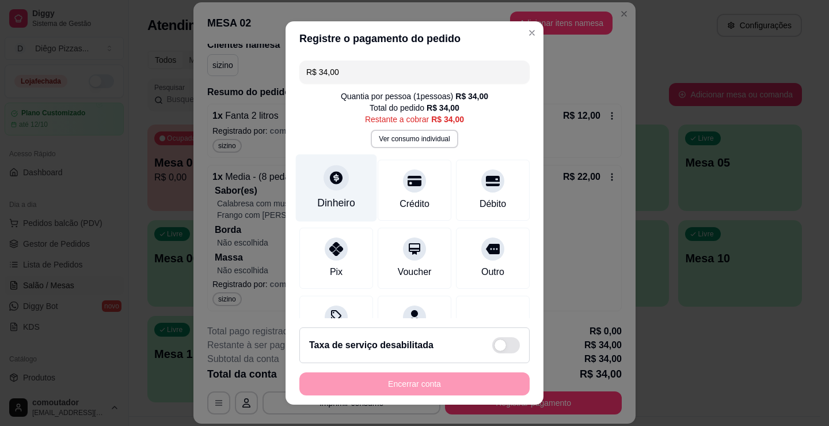
click at [337, 198] on div "Dinheiro" at bounding box center [336, 202] width 38 height 15
type input "R$ 0,00"
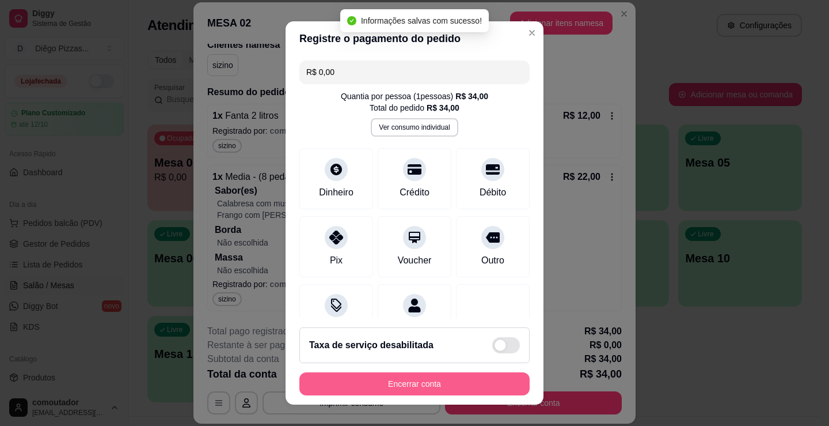
click at [473, 382] on button "Encerrar conta" at bounding box center [415, 383] width 230 height 23
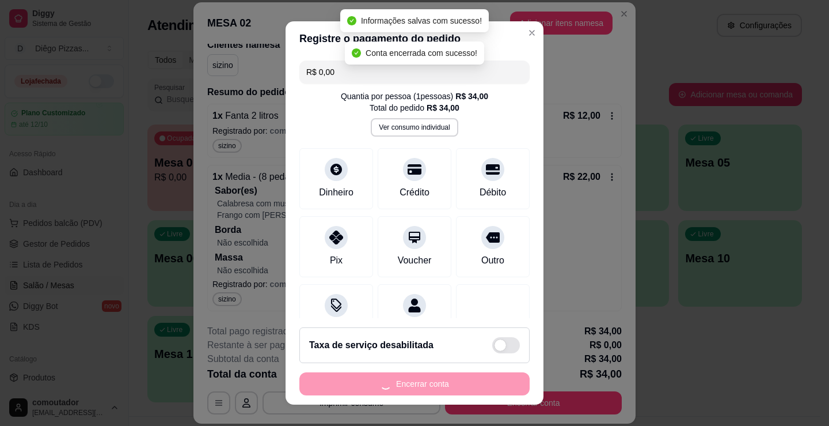
scroll to position [0, 0]
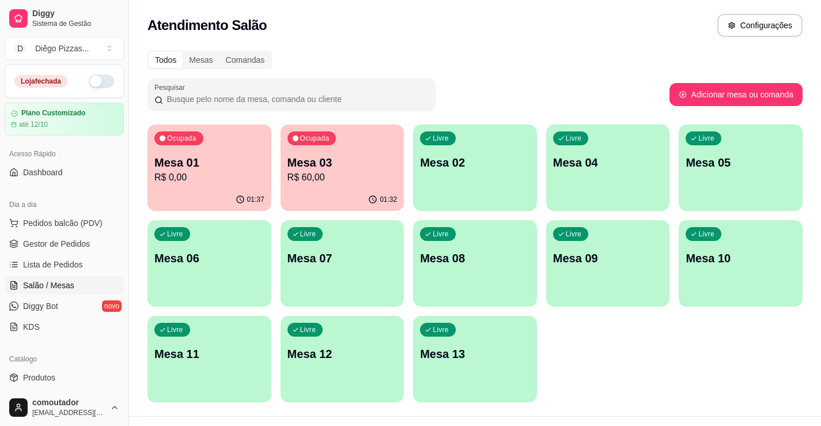
click at [320, 175] on p "R$ 60,00" at bounding box center [342, 178] width 110 height 14
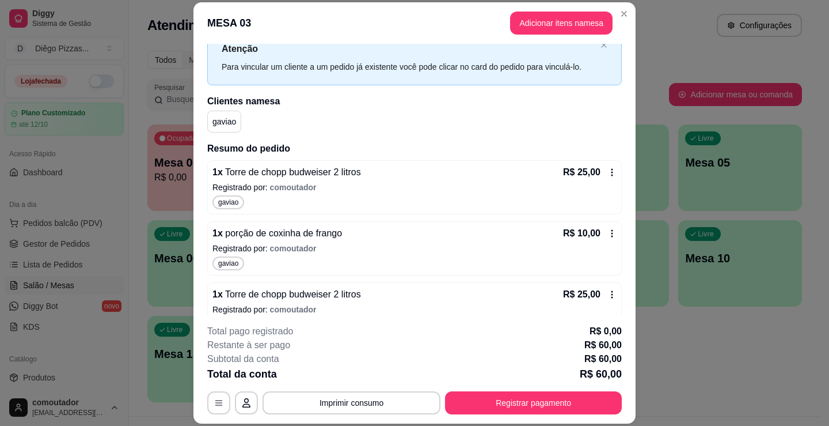
scroll to position [51, 0]
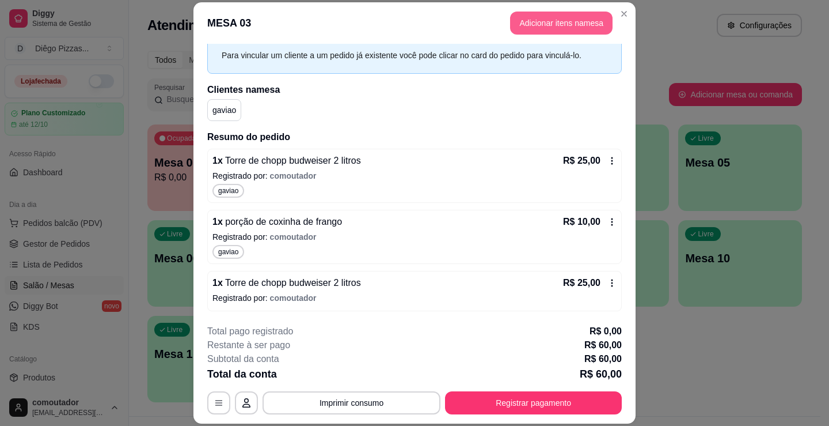
click at [561, 20] on button "Adicionar itens na mesa" at bounding box center [561, 23] width 103 height 23
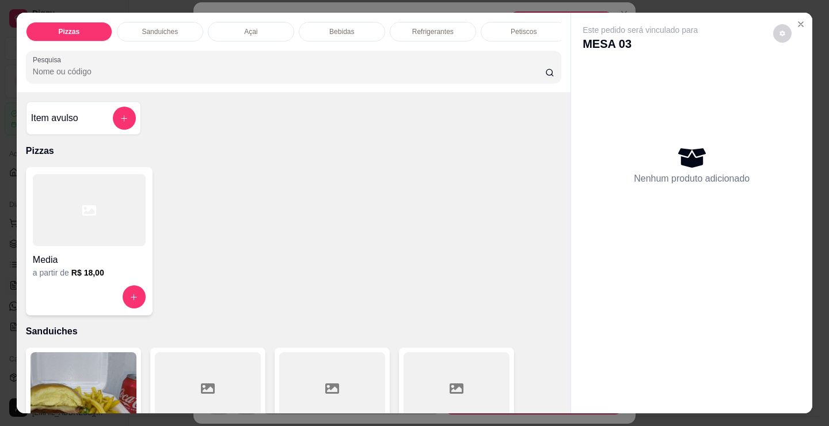
click at [346, 29] on p "Bebidas" at bounding box center [341, 31] width 25 height 9
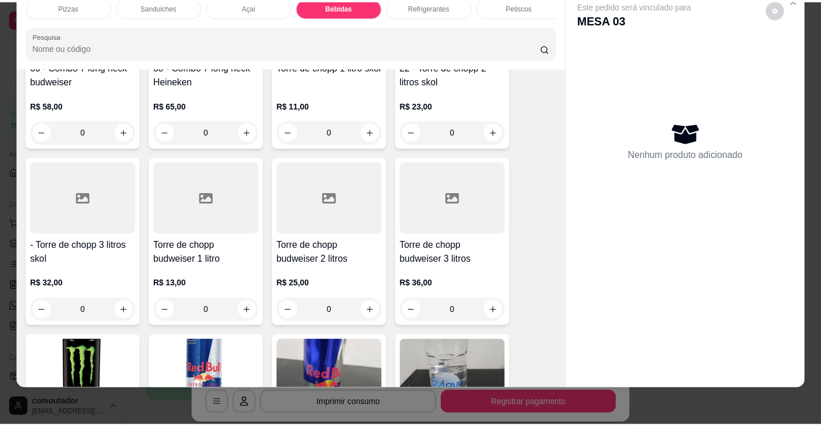
scroll to position [2234, 0]
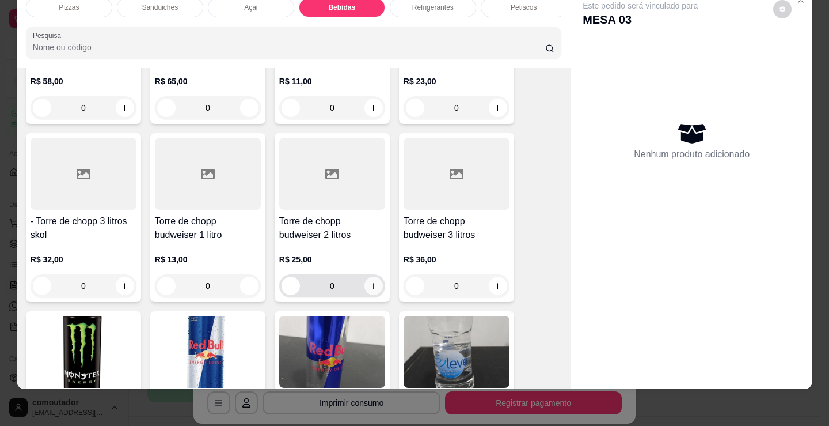
click at [373, 286] on icon "increase-product-quantity" at bounding box center [373, 286] width 9 height 9
type input "1"
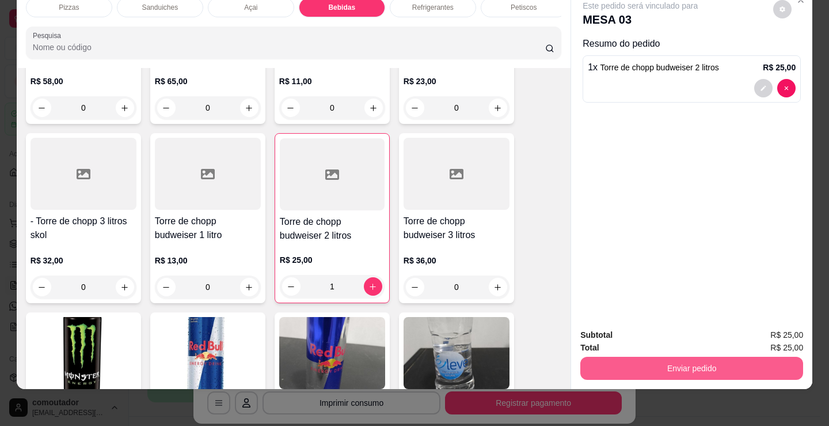
click at [625, 358] on button "Enviar pedido" at bounding box center [692, 368] width 223 height 23
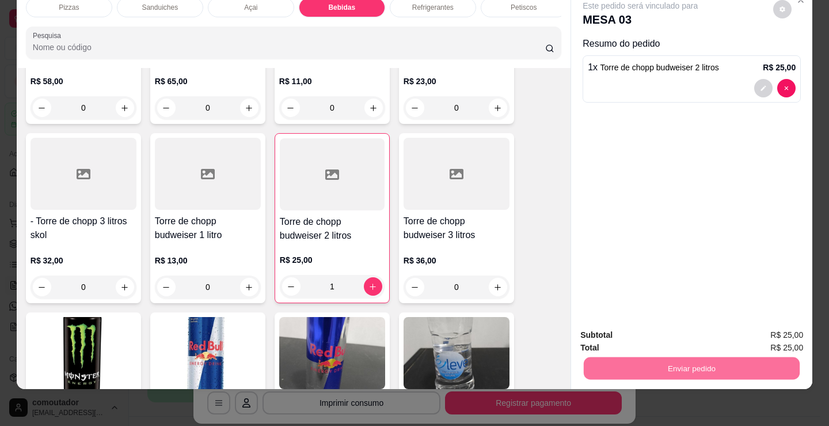
click at [696, 330] on button "Registrar cliente" at bounding box center [697, 331] width 76 height 22
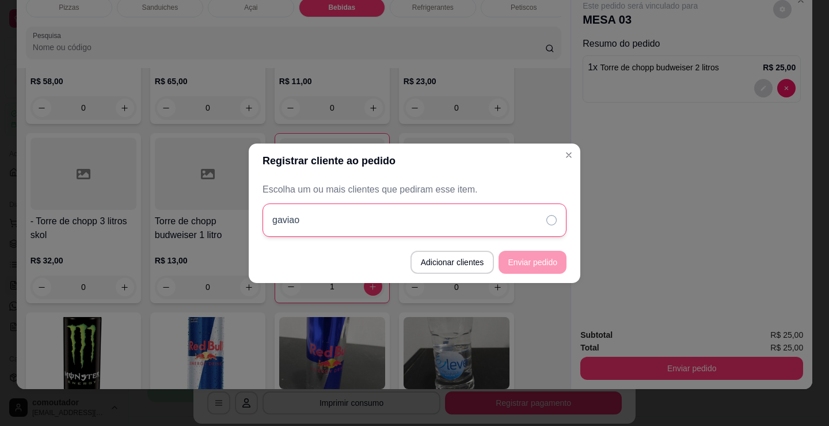
click at [408, 213] on div "gaviao" at bounding box center [415, 219] width 304 height 33
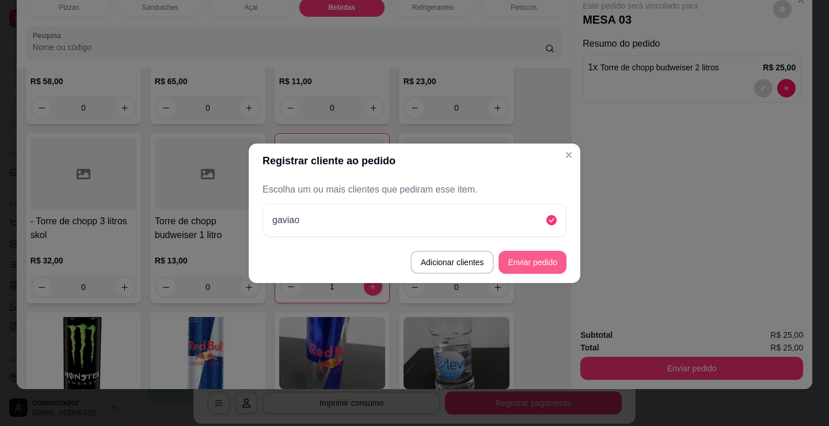
click at [547, 264] on button "Enviar pedido" at bounding box center [533, 262] width 68 height 23
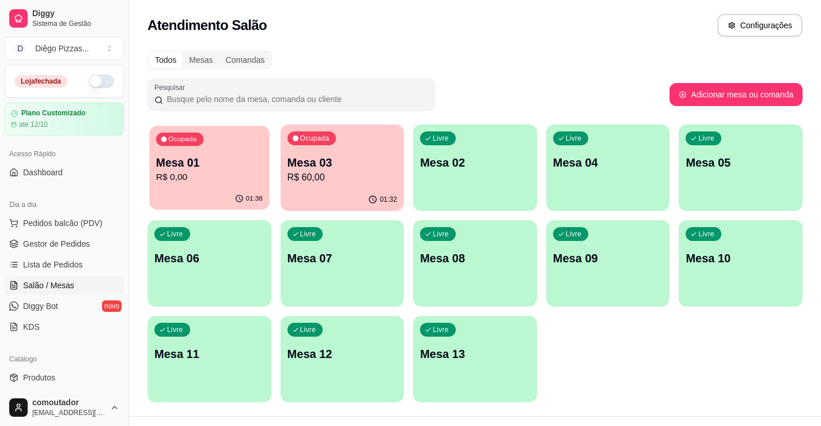
click at [255, 158] on p "Mesa 01" at bounding box center [209, 163] width 107 height 16
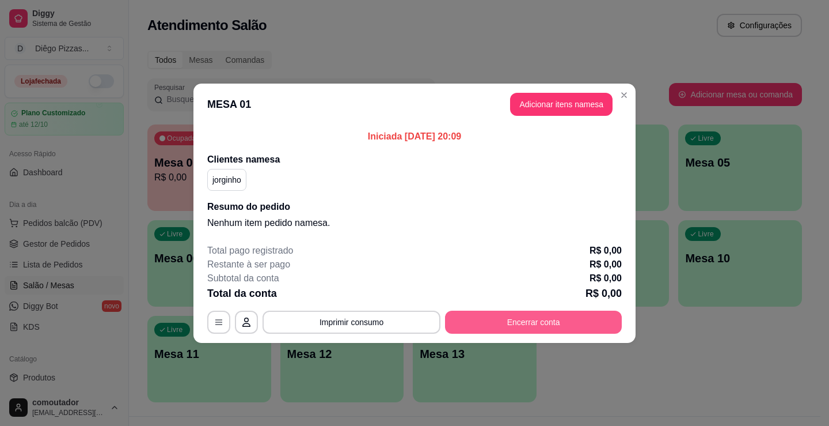
click at [595, 327] on button "Encerrar conta" at bounding box center [533, 321] width 177 height 23
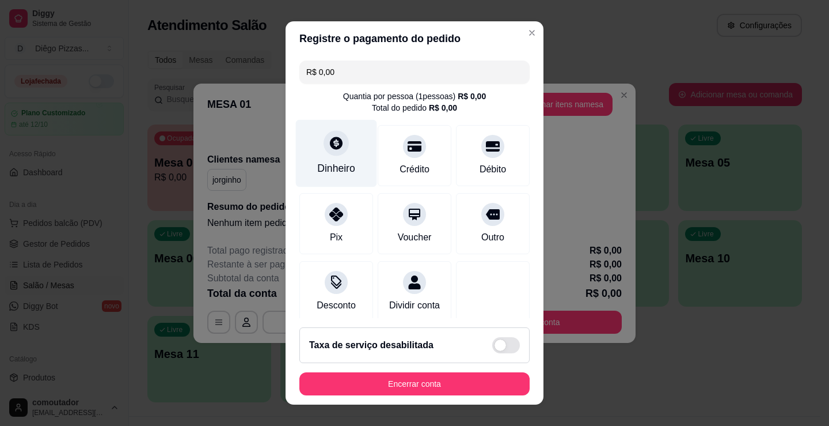
click at [323, 157] on div "Dinheiro" at bounding box center [336, 153] width 81 height 67
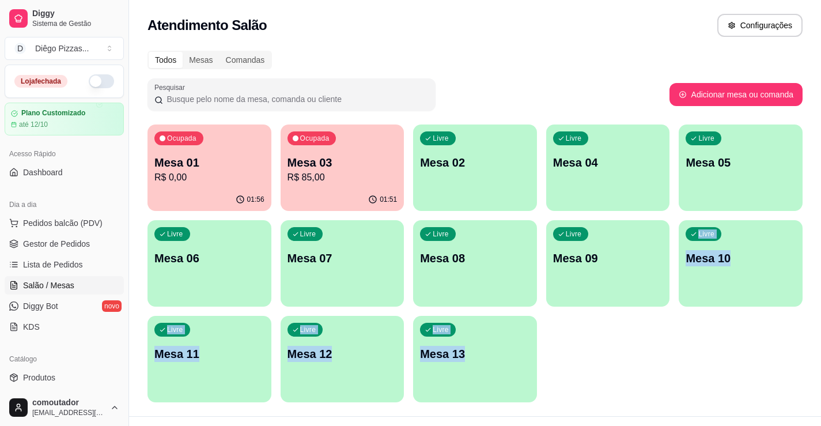
click at [577, 425] on html "Diggy Sistema de Gestão D Diêgo Pizzas ... Loja fechada Plano Customizado até 1…" at bounding box center [410, 213] width 821 height 426
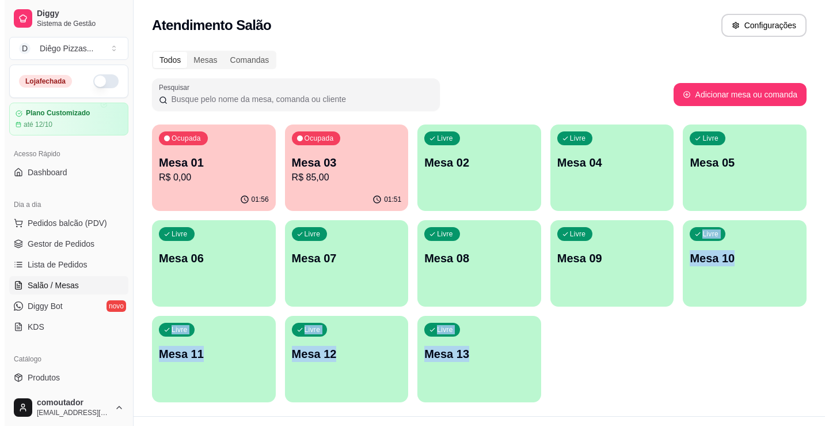
scroll to position [23, 0]
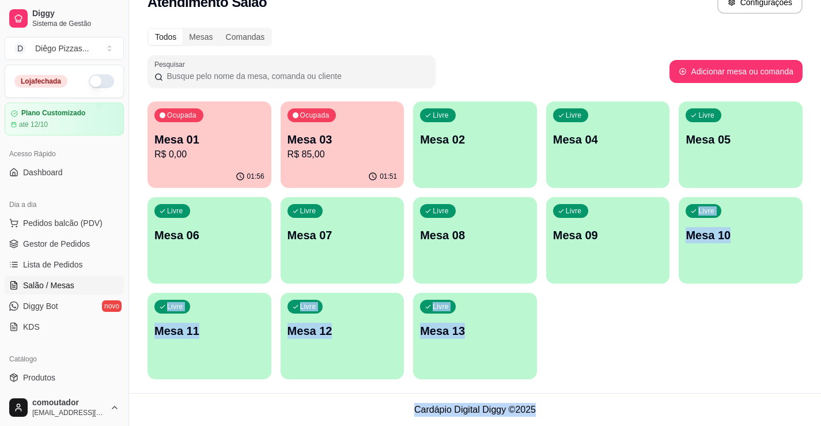
copy main "Livre Mesa 10 Livre Mesa 11 Livre Mesa 12 Livre Mesa 13 Cardápio Digital Diggy …"
click at [340, 154] on p "R$ 85,00" at bounding box center [342, 154] width 110 height 14
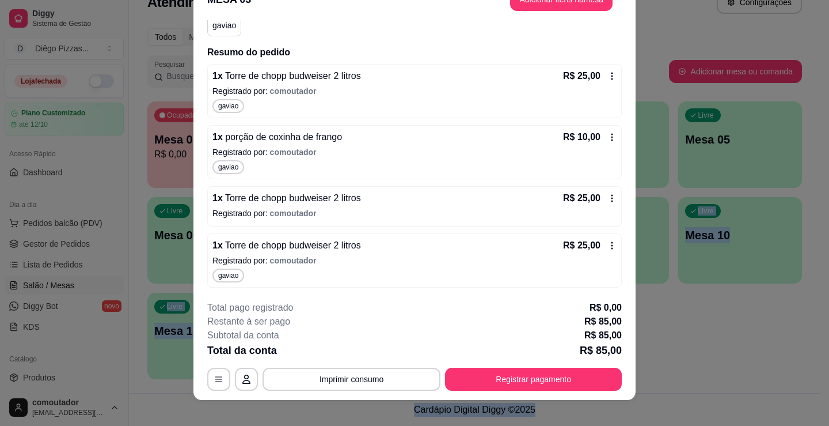
scroll to position [35, 0]
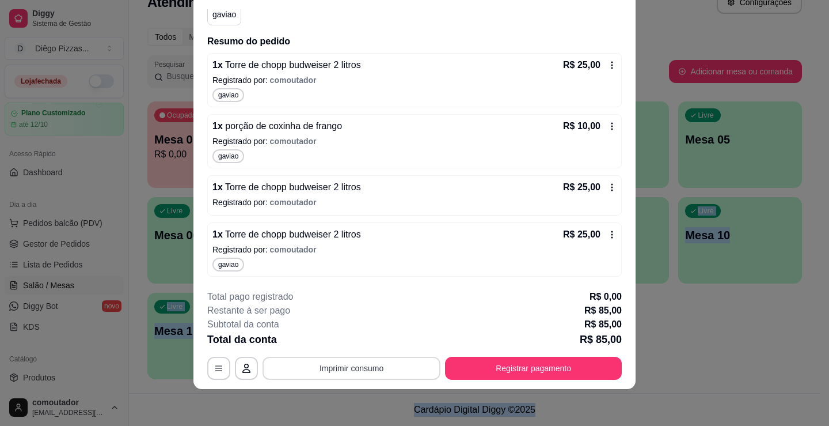
click at [335, 377] on button "Imprimir consumo" at bounding box center [352, 368] width 178 height 23
click at [374, 339] on button "IMPRESSORA" at bounding box center [351, 341] width 84 height 18
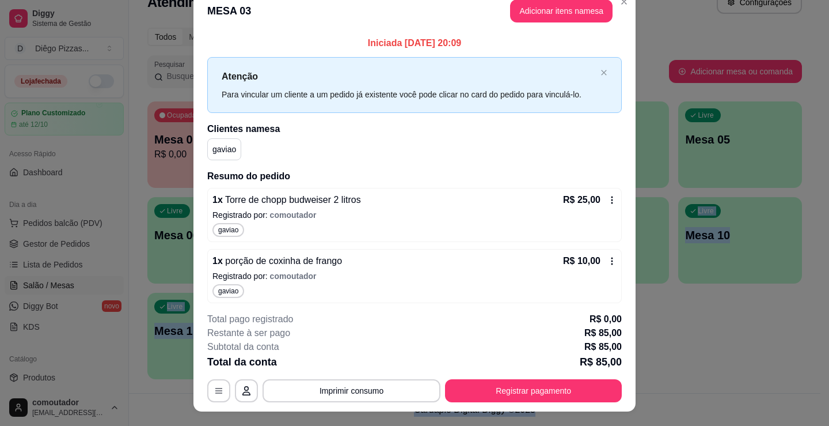
scroll to position [0, 0]
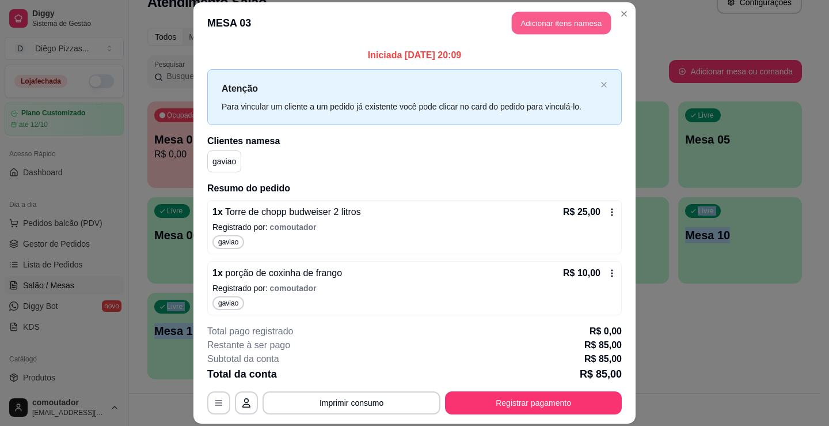
click at [579, 31] on button "Adicionar itens na mesa" at bounding box center [561, 23] width 99 height 22
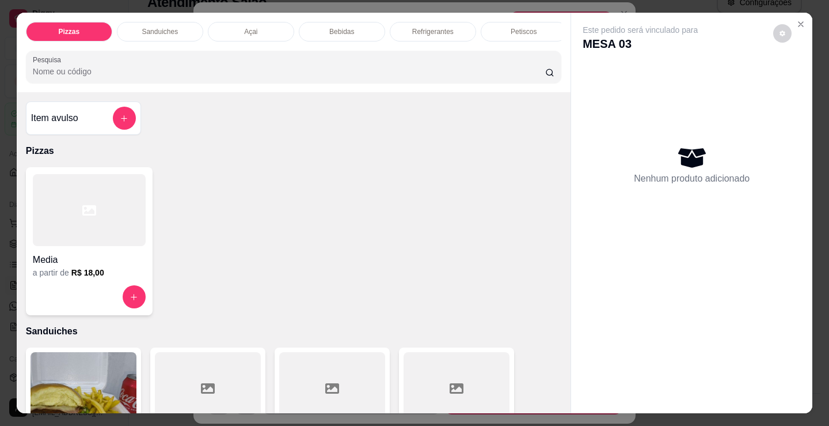
click at [359, 24] on div "Bebidas" at bounding box center [342, 32] width 86 height 20
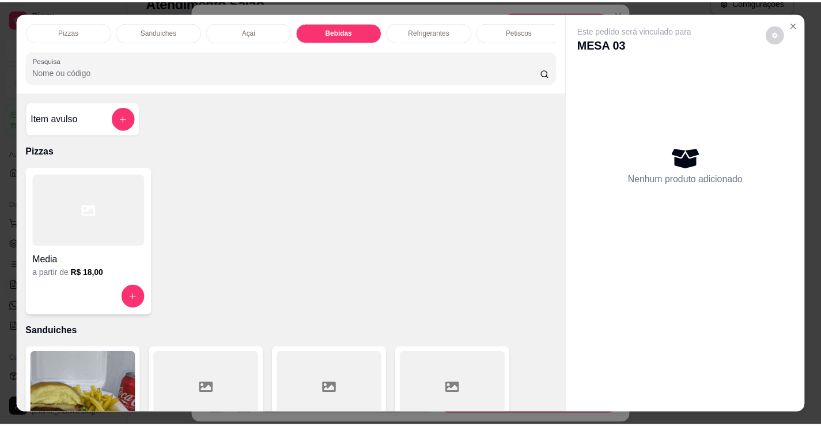
scroll to position [28, 0]
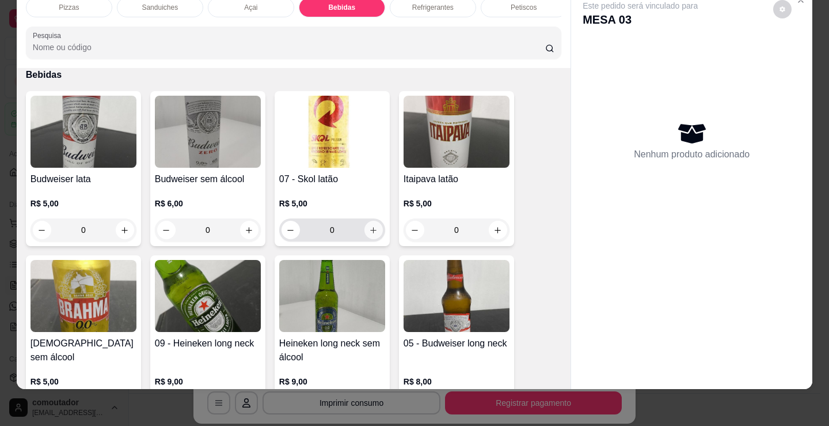
click at [374, 222] on button "increase-product-quantity" at bounding box center [374, 230] width 18 height 18
type input "1"
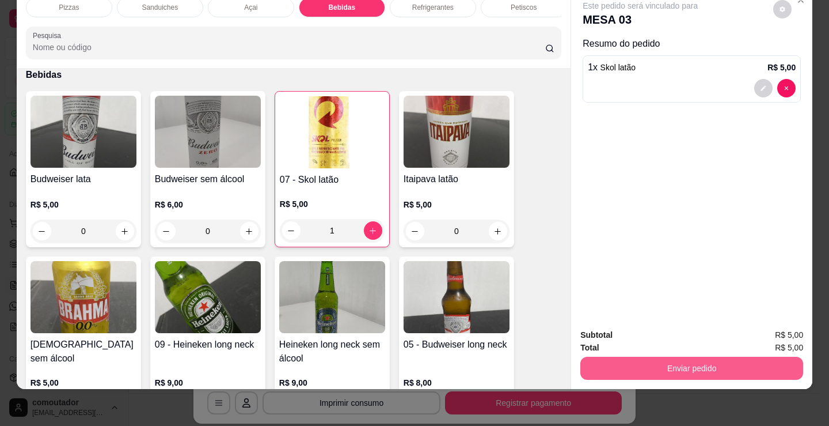
click at [716, 357] on button "Enviar pedido" at bounding box center [692, 368] width 223 height 23
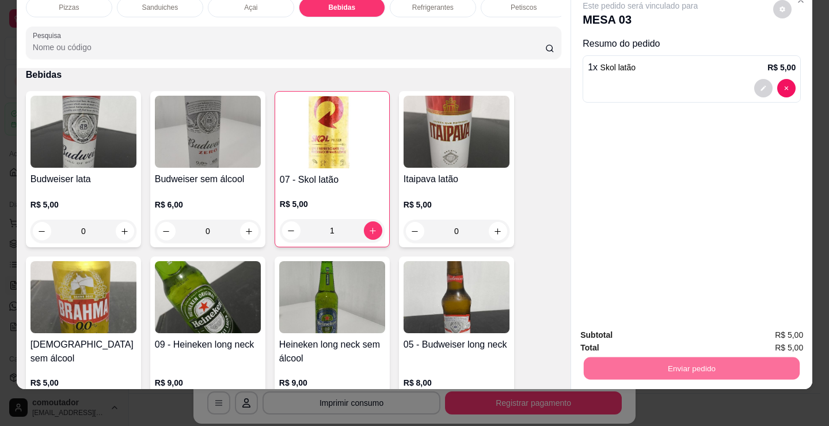
click at [770, 331] on button "Enviar pedido" at bounding box center [773, 331] width 65 height 22
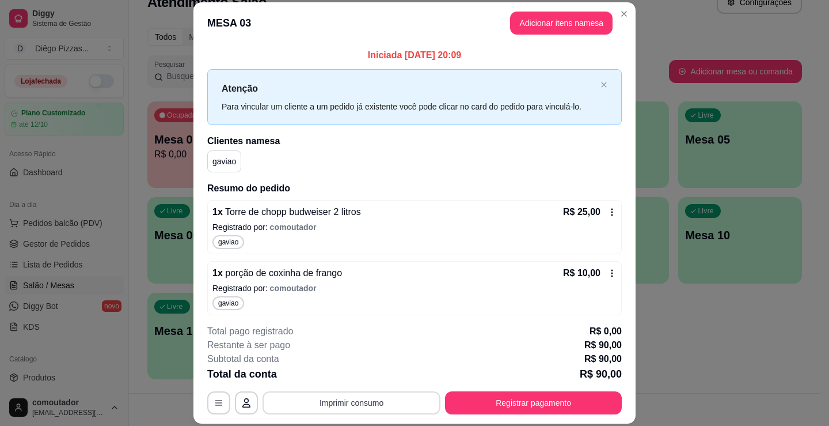
click at [362, 405] on button "Imprimir consumo" at bounding box center [352, 402] width 178 height 23
click at [364, 382] on button "IMPRESSORA" at bounding box center [350, 376] width 81 height 18
click at [532, 395] on button "Registrar pagamento" at bounding box center [534, 403] width 172 height 22
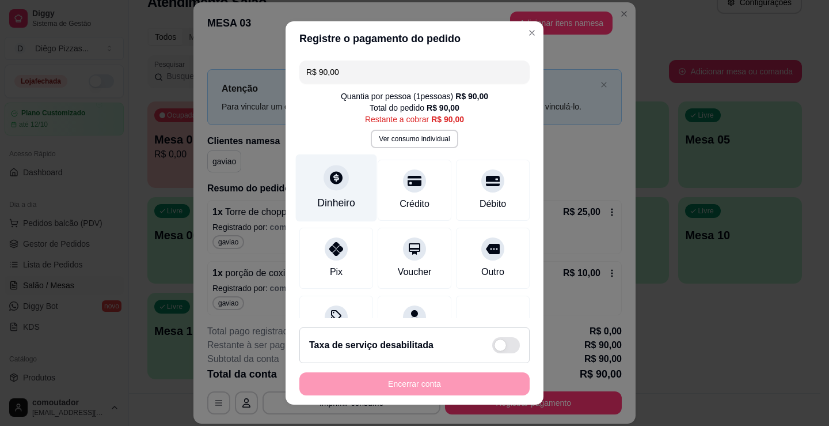
click at [336, 199] on div "Dinheiro" at bounding box center [336, 202] width 38 height 15
type input "R$ 0,00"
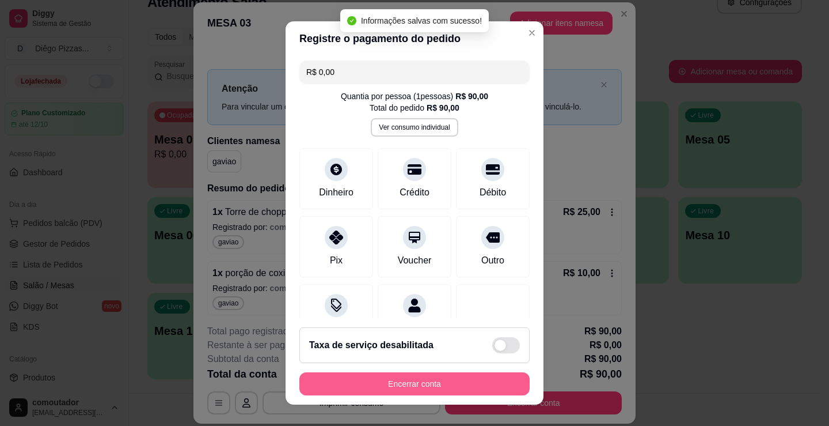
click at [408, 375] on button "Encerrar conta" at bounding box center [415, 383] width 230 height 23
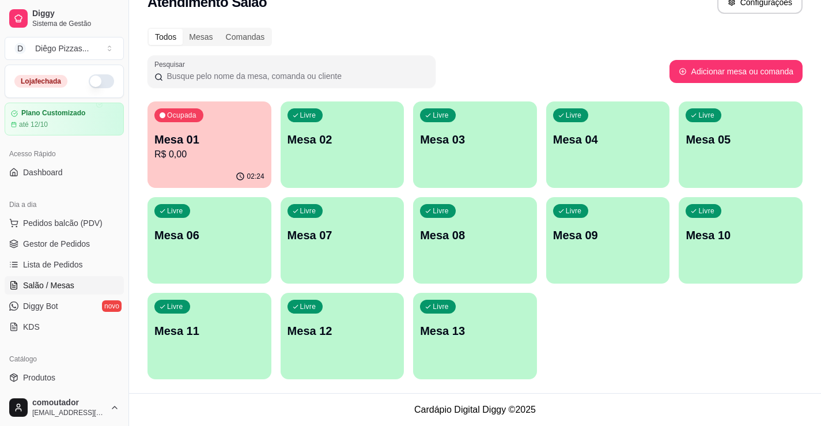
click at [239, 162] on div "Ocupada Mesa 01 R$ 0,00" at bounding box center [209, 133] width 124 height 64
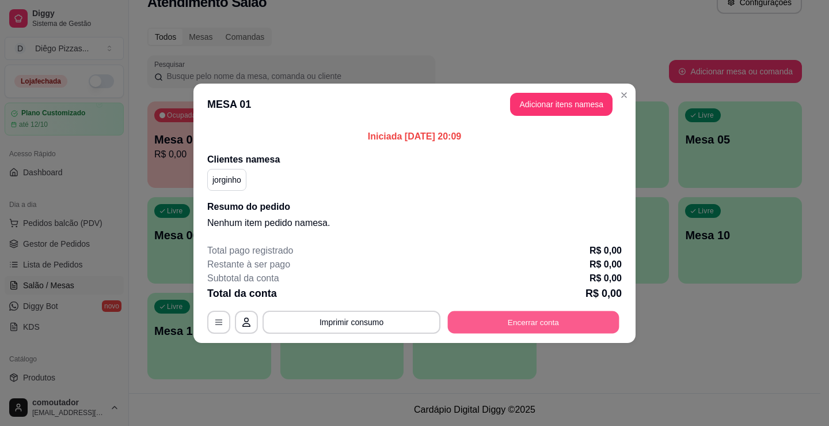
click at [505, 328] on button "Encerrar conta" at bounding box center [534, 321] width 172 height 22
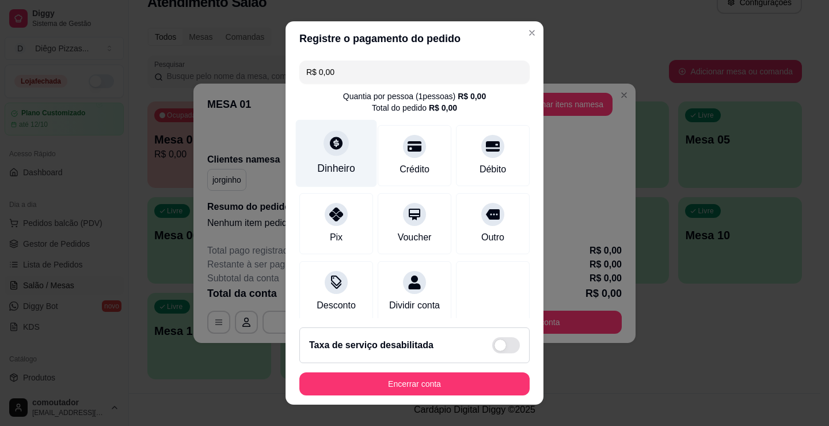
click at [346, 155] on div "Dinheiro" at bounding box center [336, 153] width 81 height 67
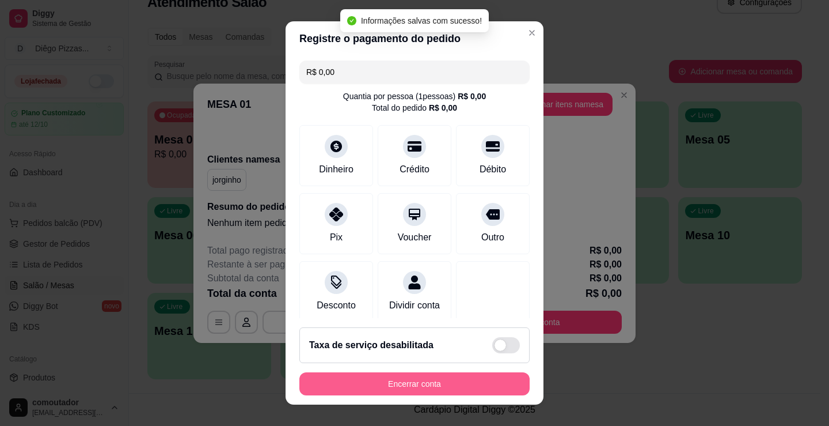
click at [417, 378] on button "Encerrar conta" at bounding box center [415, 383] width 230 height 23
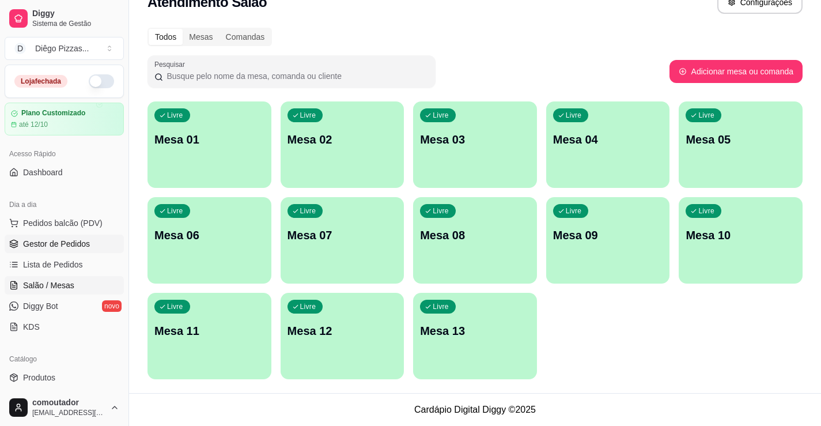
click at [69, 241] on span "Gestor de Pedidos" at bounding box center [56, 244] width 67 height 12
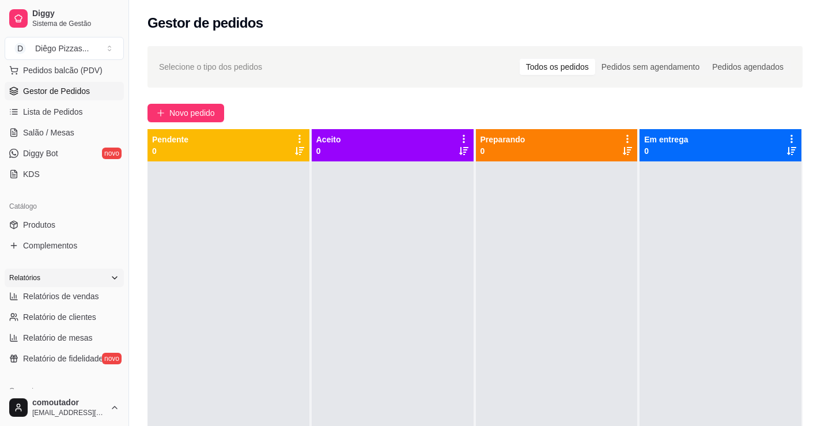
scroll to position [173, 0]
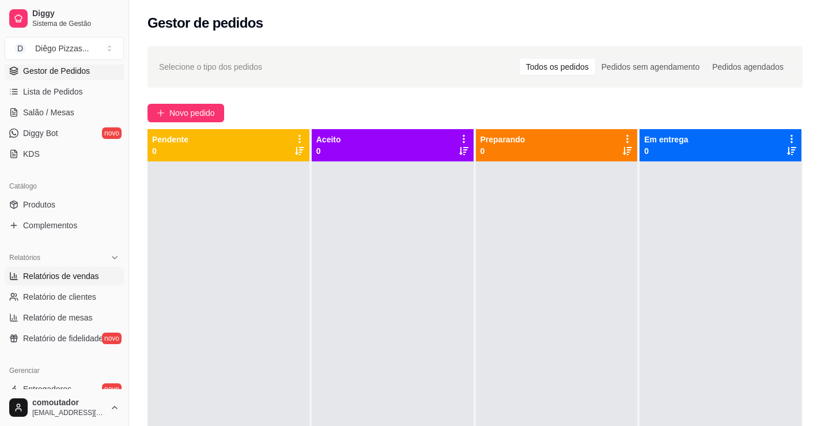
click at [56, 279] on span "Relatórios de vendas" at bounding box center [61, 276] width 76 height 12
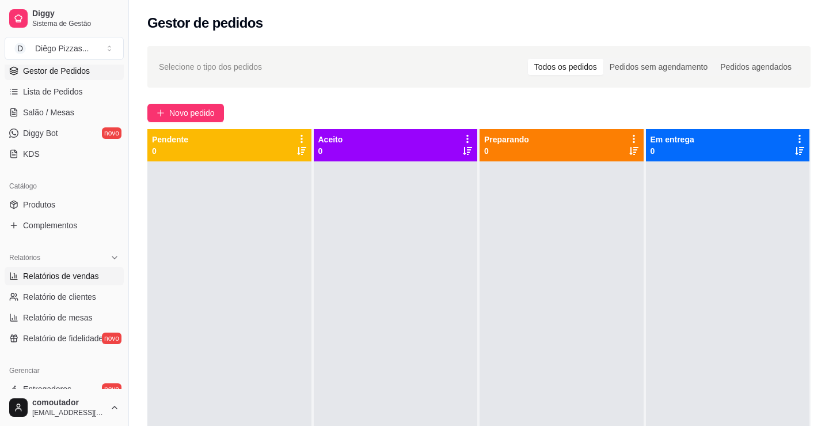
select select "ALL"
select select "0"
